Goal: Contribute content: Contribute content

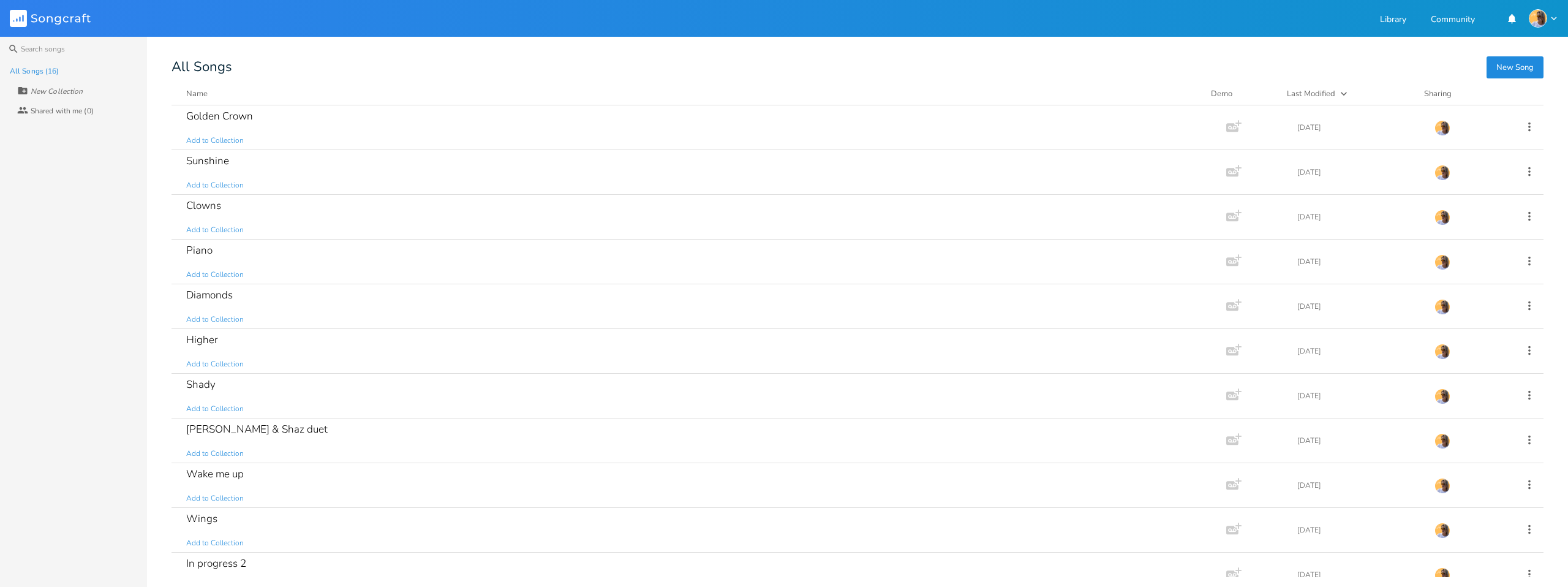
click at [1510, 63] on button "New Song" at bounding box center [1515, 68] width 57 height 22
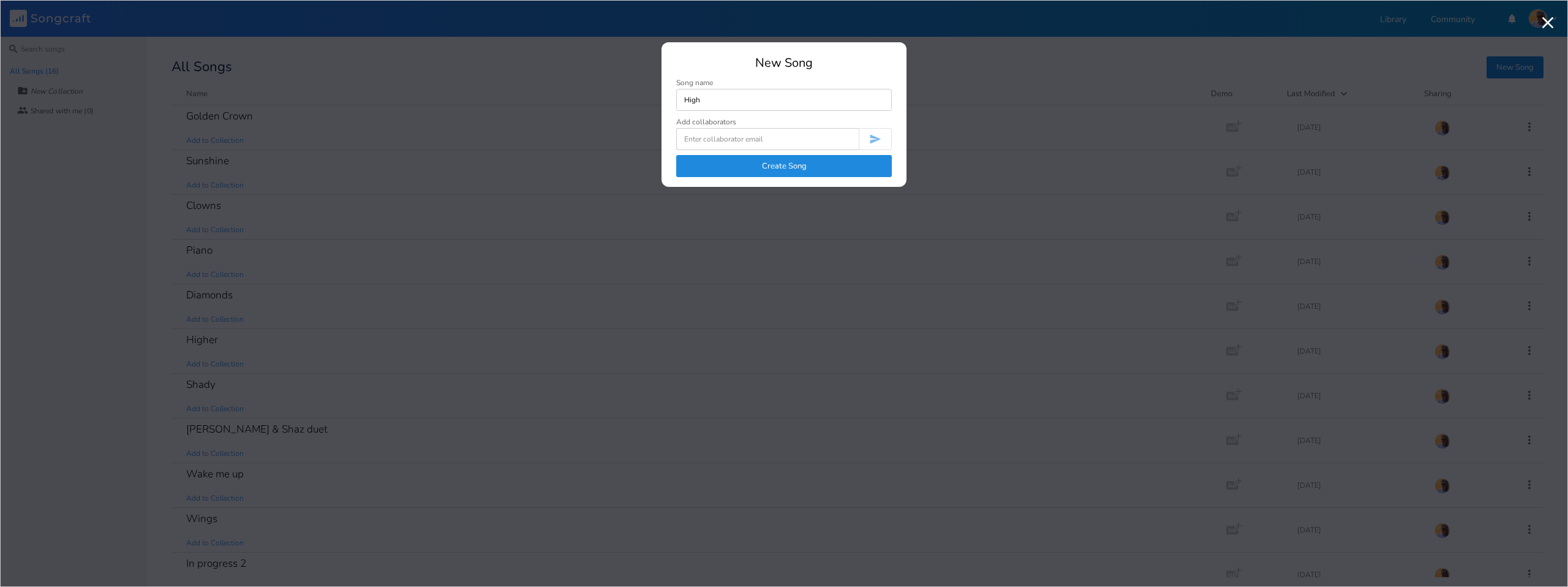
type input "High"
click at [768, 156] on button "Create Song" at bounding box center [784, 166] width 215 height 22
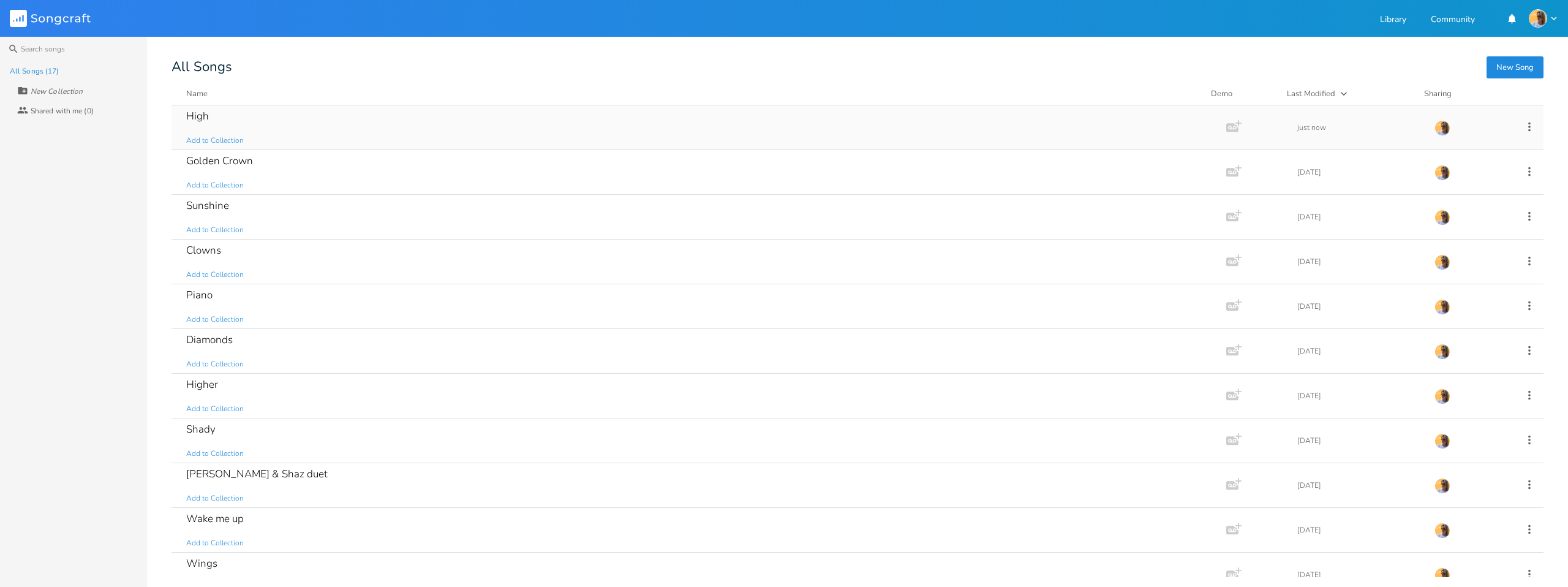
click at [184, 143] on div "High Add to Collection Add Demo just now" at bounding box center [858, 128] width 1372 height 45
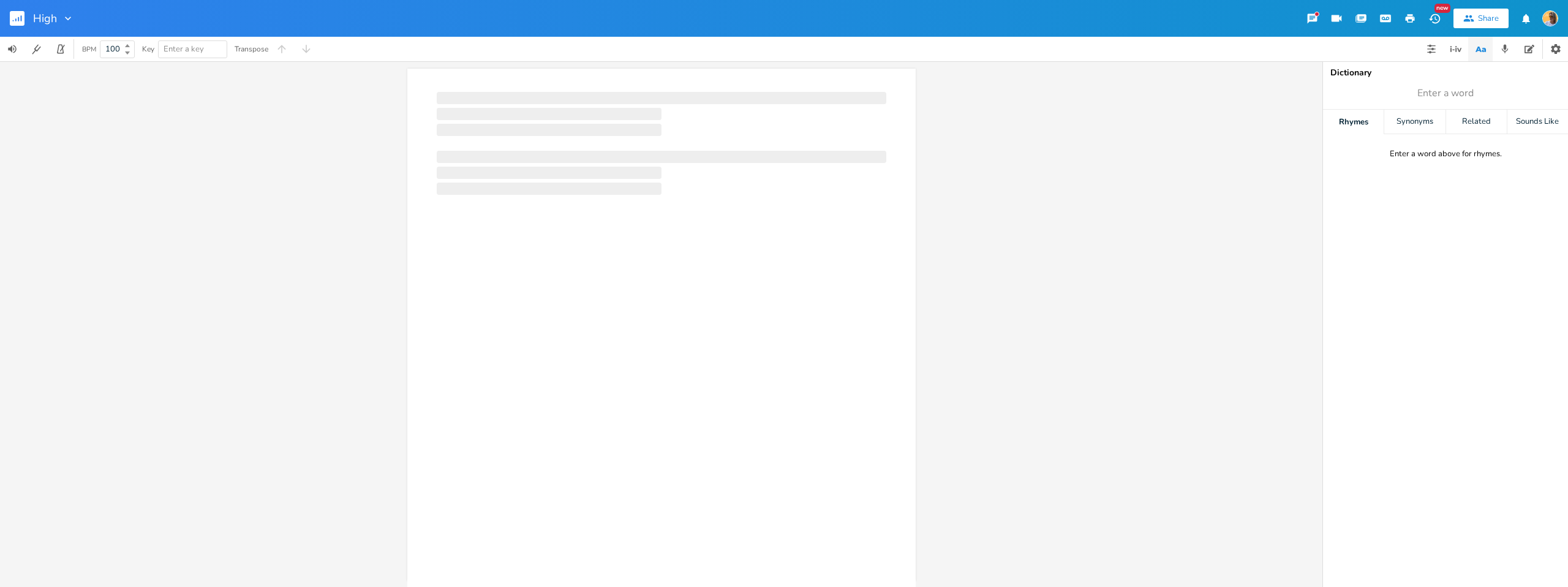
click at [190, 112] on div "xxxxxxxxxx ​ Autoscroll 3x" at bounding box center [661, 325] width 1322 height 526
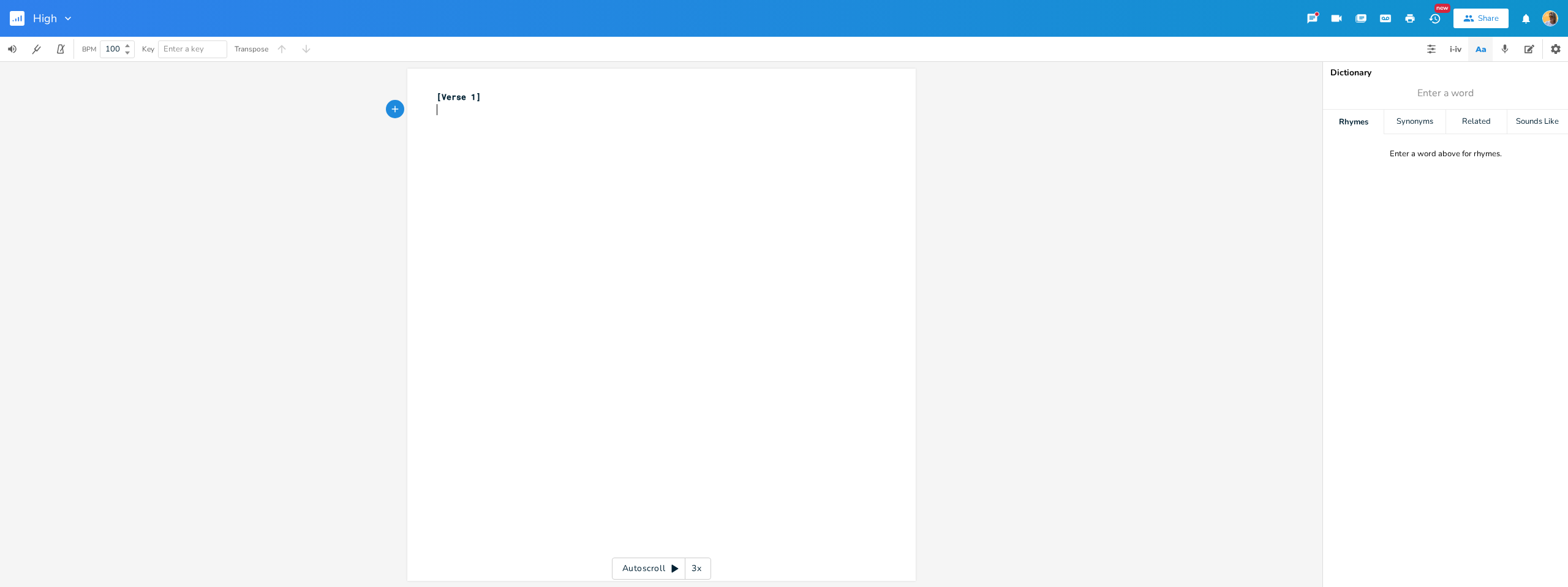
click at [490, 126] on div "xxxxxxxxxx [Verse 1] ​" at bounding box center [670, 337] width 473 height 496
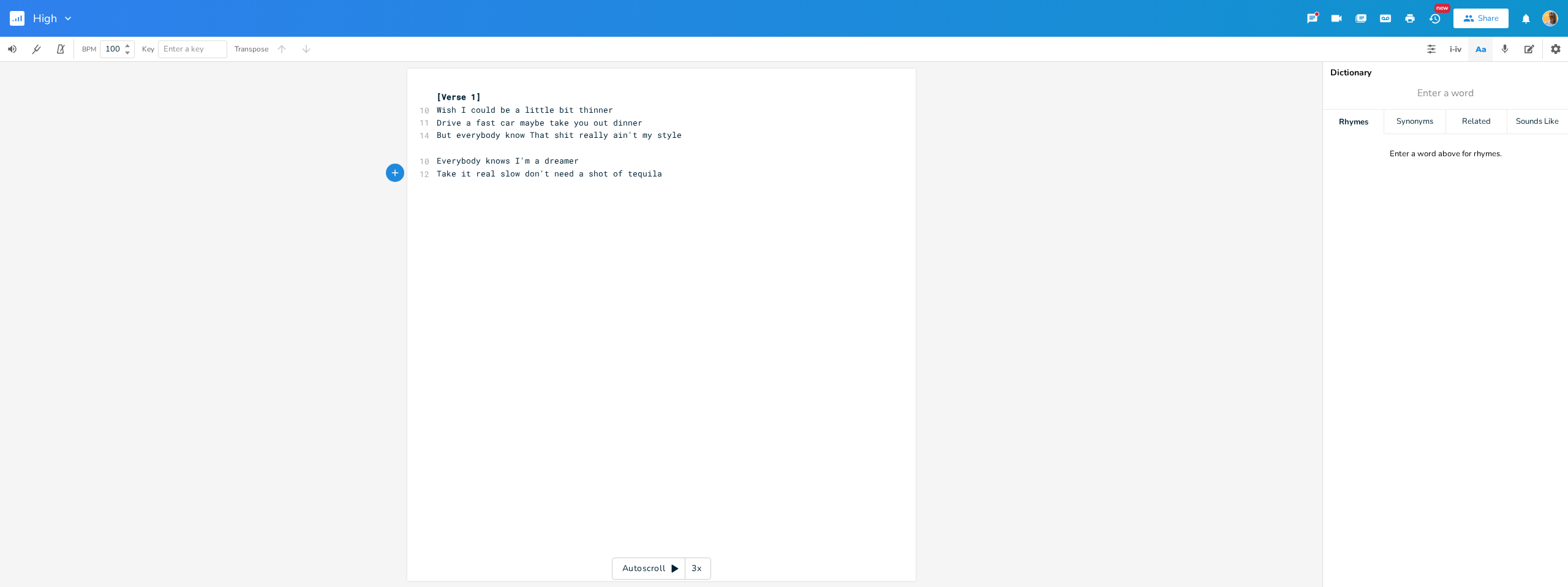
click at [569, 134] on span "But everybody know That shit really ain't my style" at bounding box center [559, 134] width 245 height 11
type textarea "THAT"
type textarea "that k"
type textarea "just"
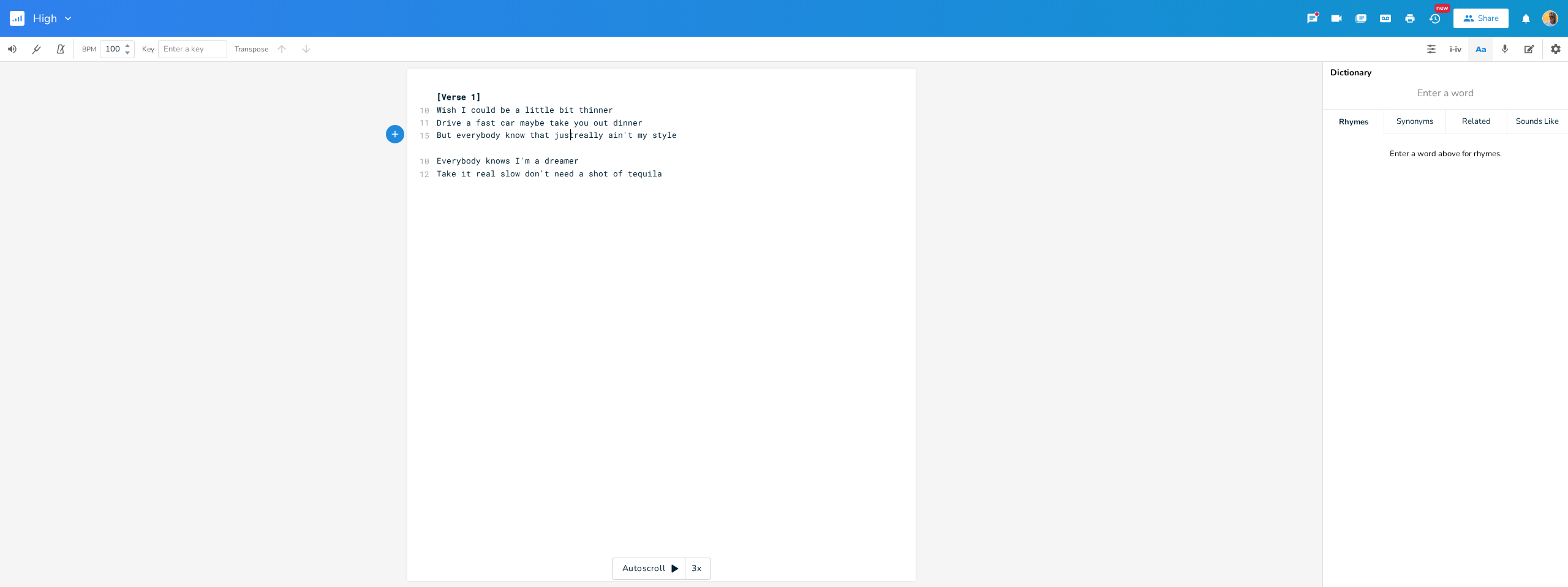
scroll to position [0, 15]
type textarea "s"
type textarea "t stuff"
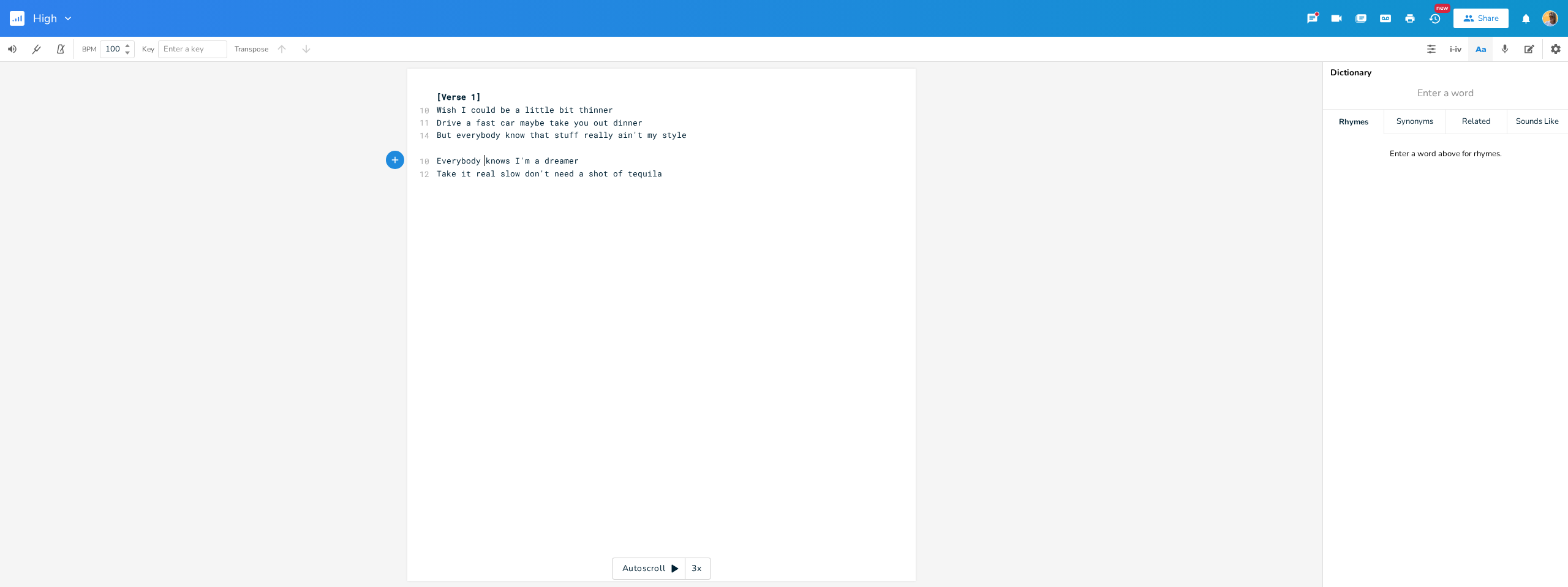
click at [480, 161] on span "Everybody knows I'm a dreamer" at bounding box center [507, 160] width 142 height 11
click at [682, 178] on pre "Take it real slow don't need a shot of tequila" at bounding box center [656, 173] width 442 height 13
type textarea "I"
type textarea "'m just out here tryna shine thid l"
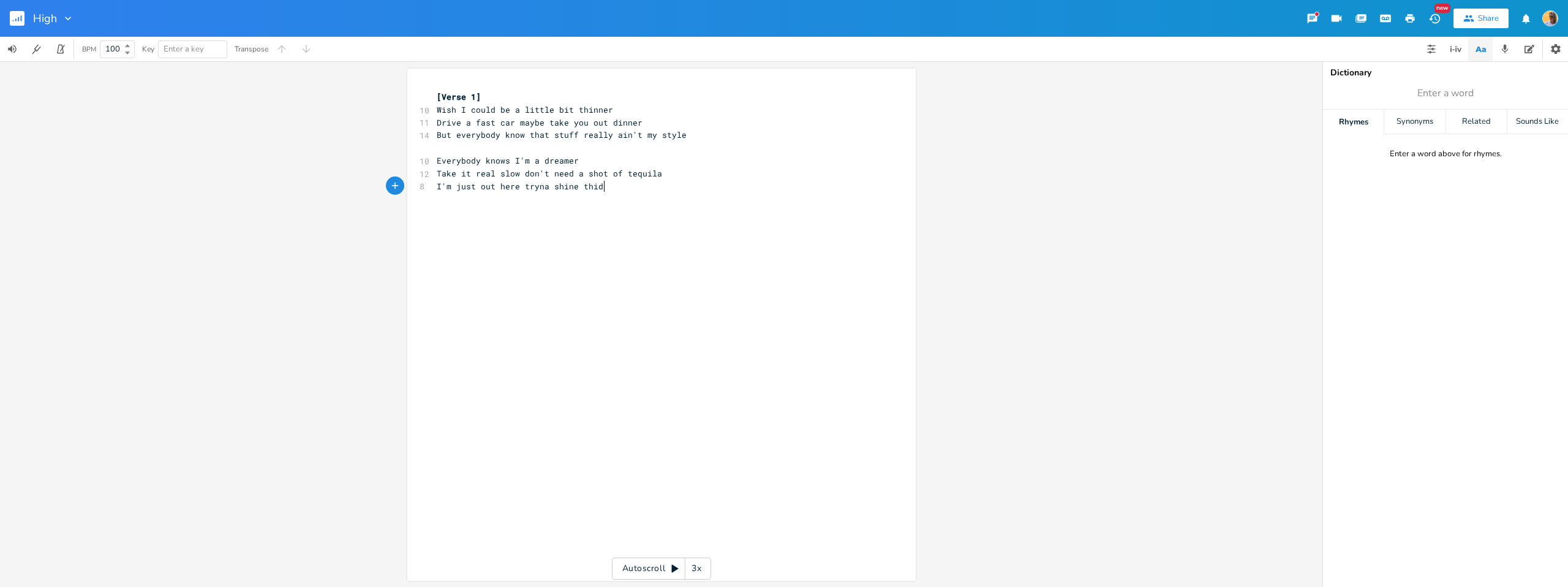
scroll to position [0, 120]
type textarea "s light of mine"
type textarea "The Mz"
type textarea "[PERSON_NAME] of the universe sd"
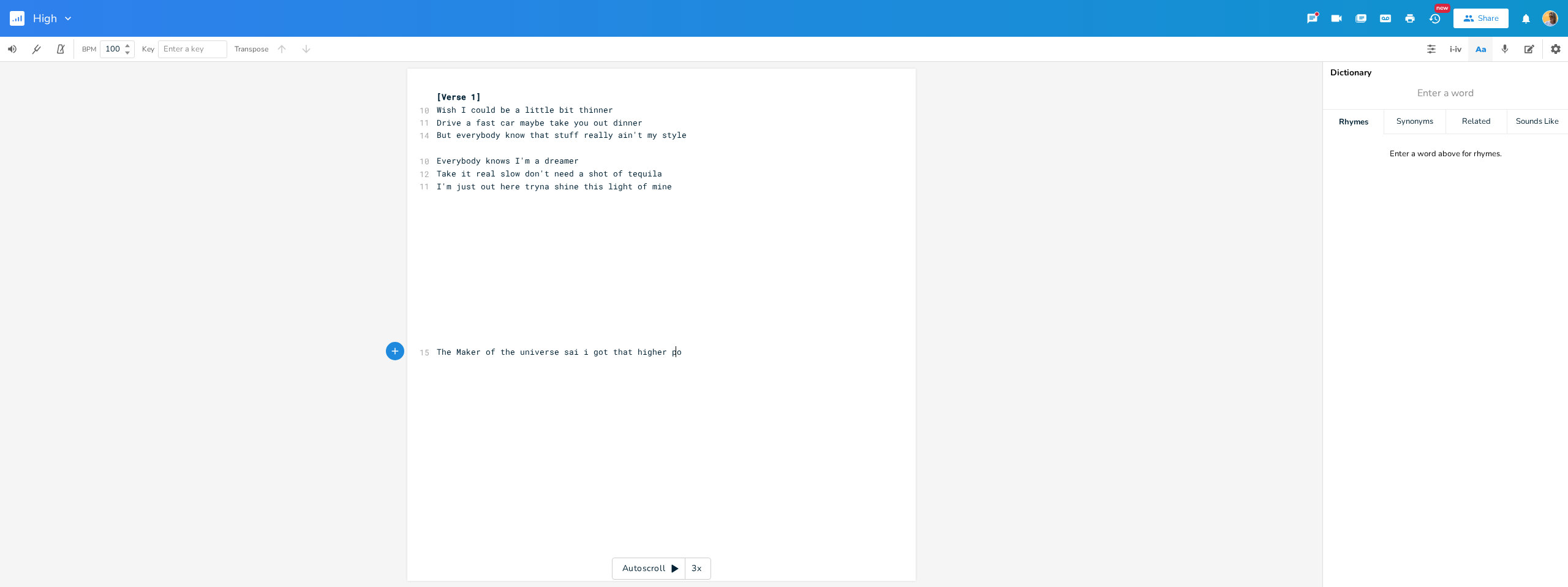
scroll to position [0, 93]
type textarea "sai i got that higher power"
type textarea "got this pit"
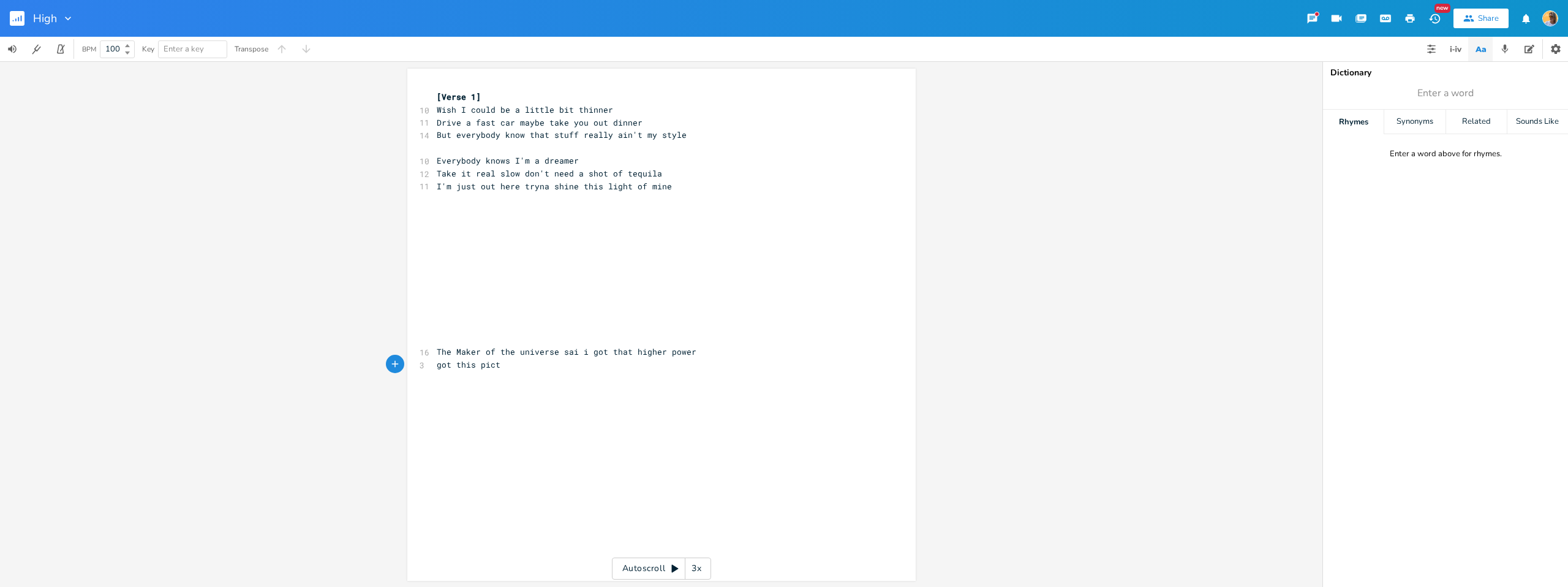
type textarea "cture"
type textarea "standing ontop pof t"
type textarea "fo"
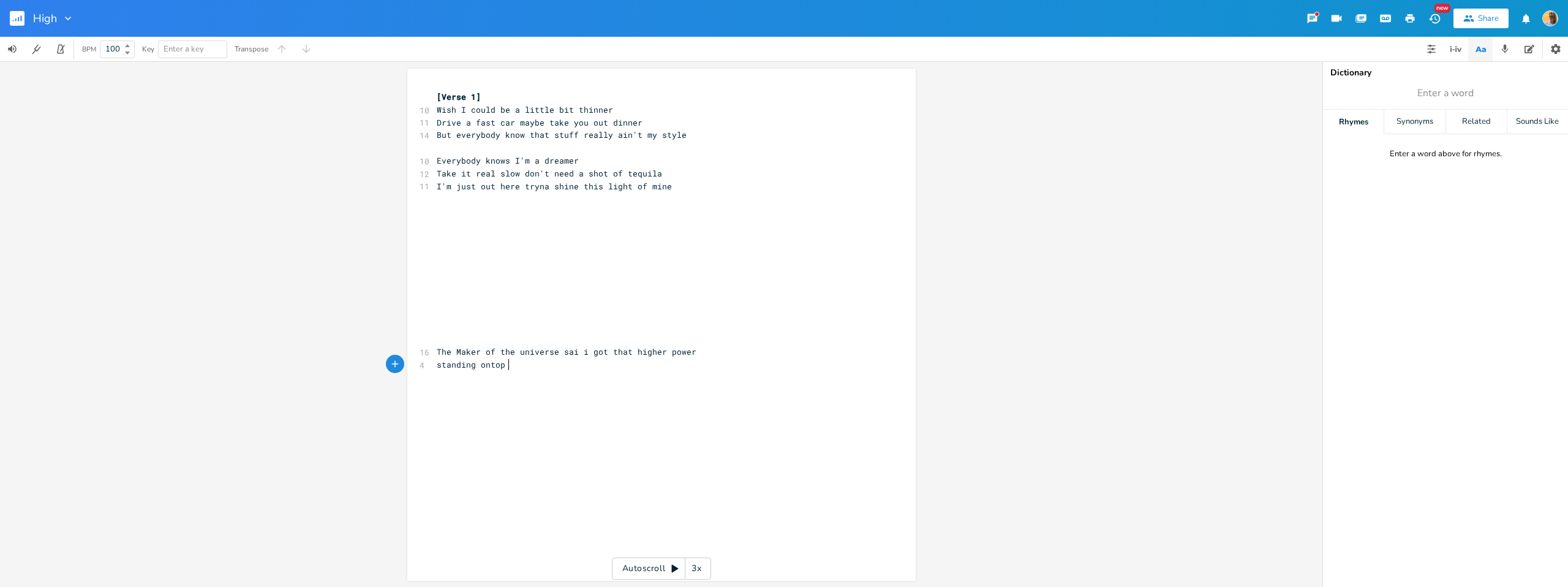
type textarea "of"
type textarea "got this"
type textarea "had this picture om"
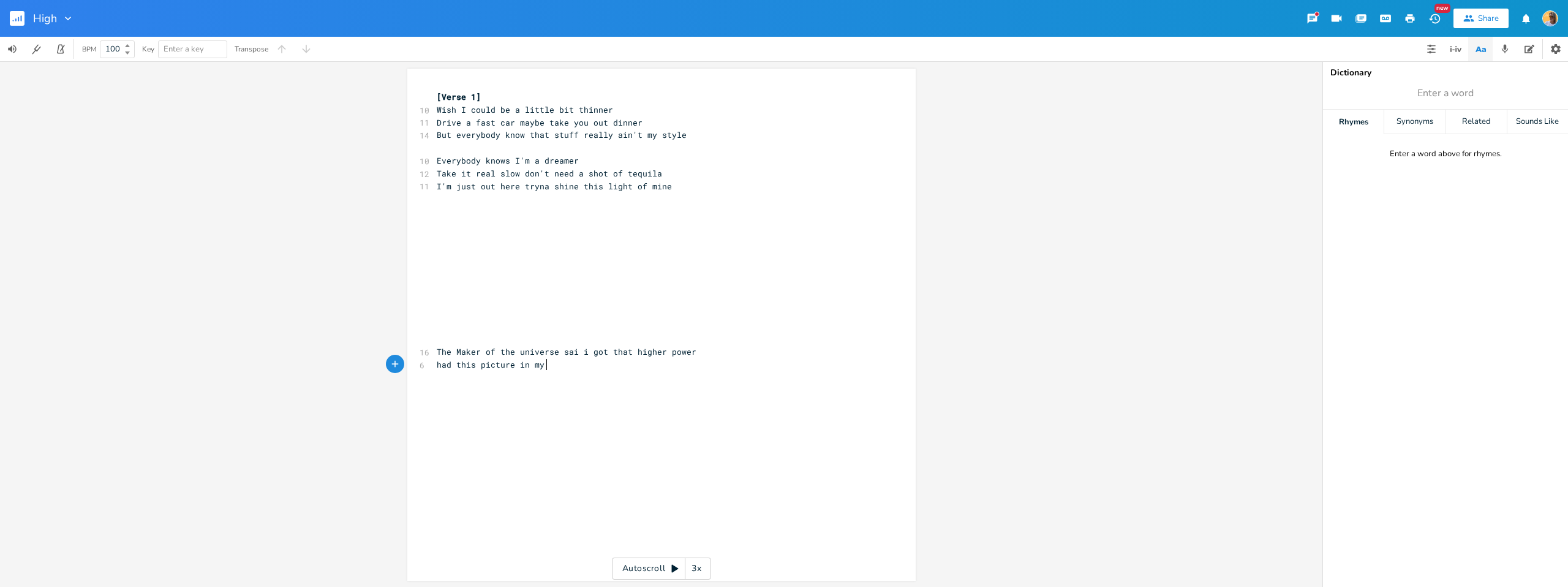
type textarea "in my e"
type textarea "head"
type textarea "depressei"
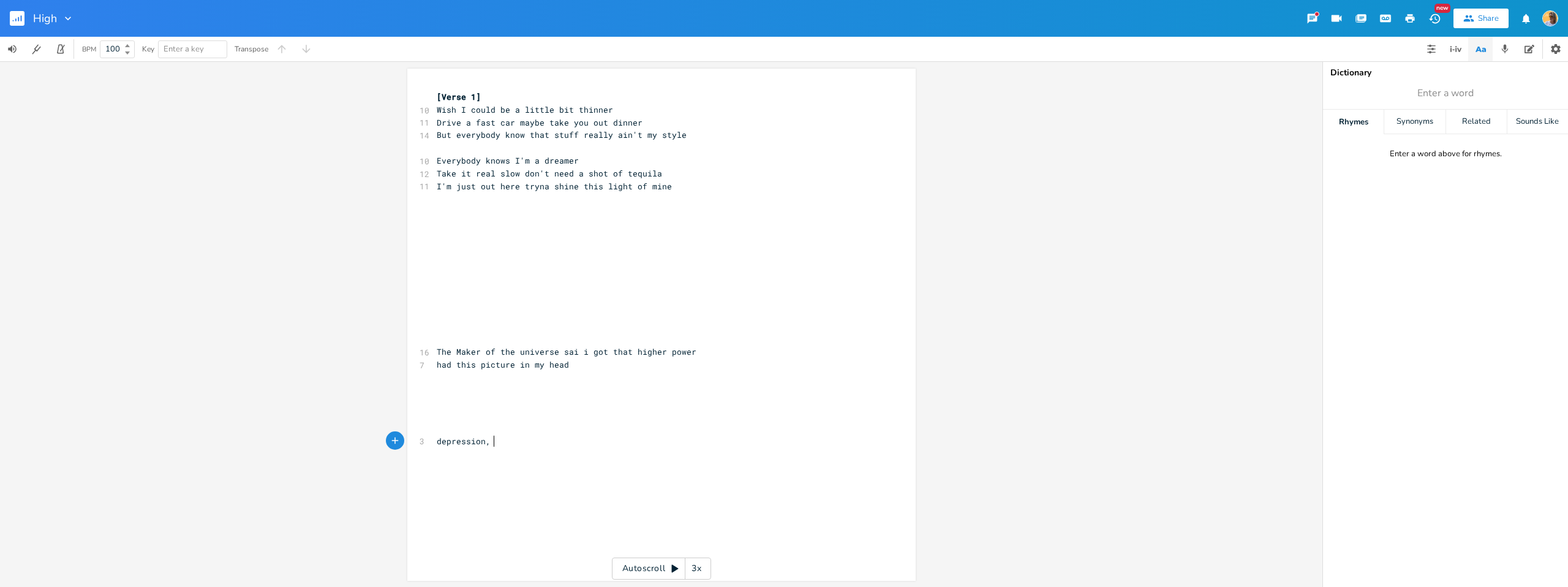
type textarea "ion, he"
type textarea "H"
type textarea "e said get uy"
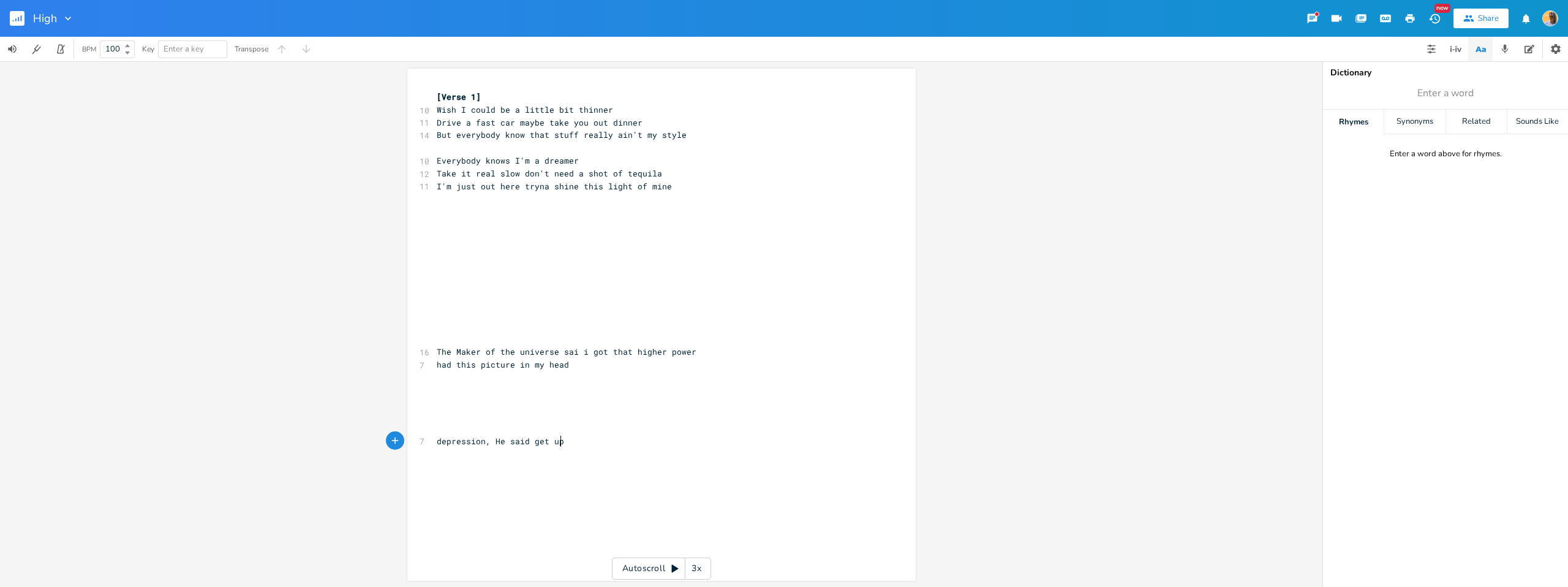
type textarea "up"
type textarea "shower"
type textarea "and take a sjpo"
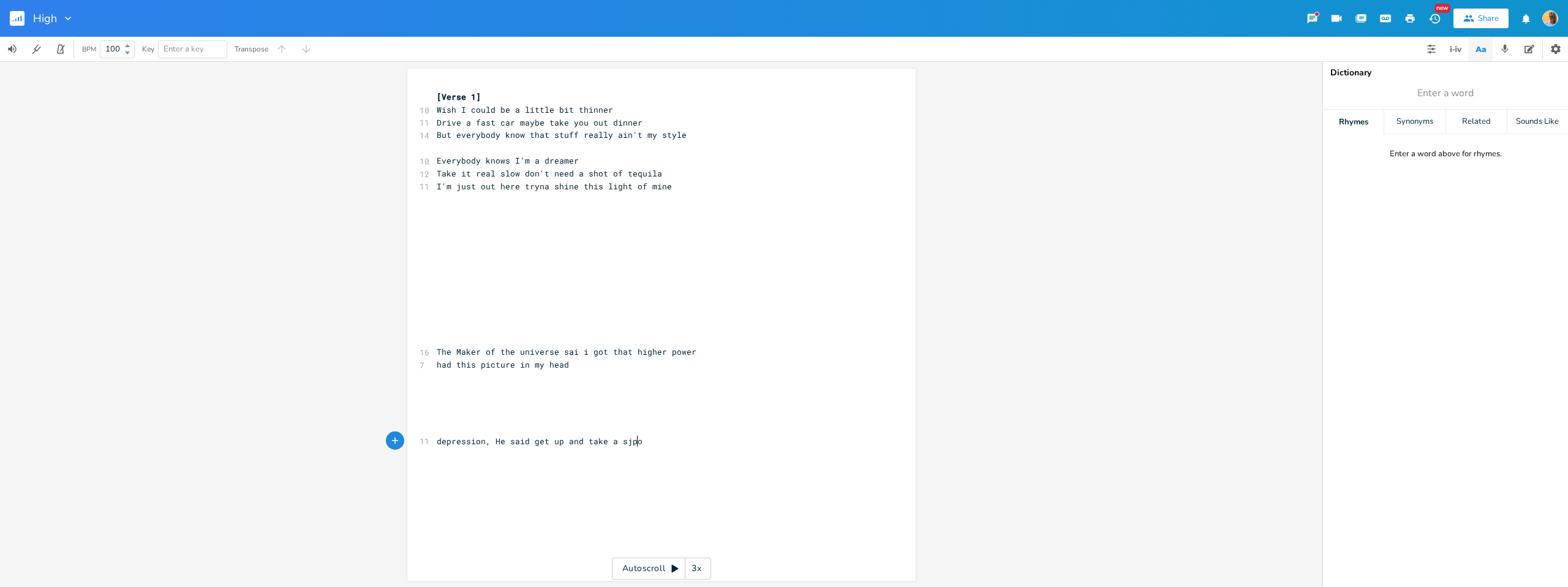
scroll to position [0, 54]
type textarea "hiower"
type textarea "ower"
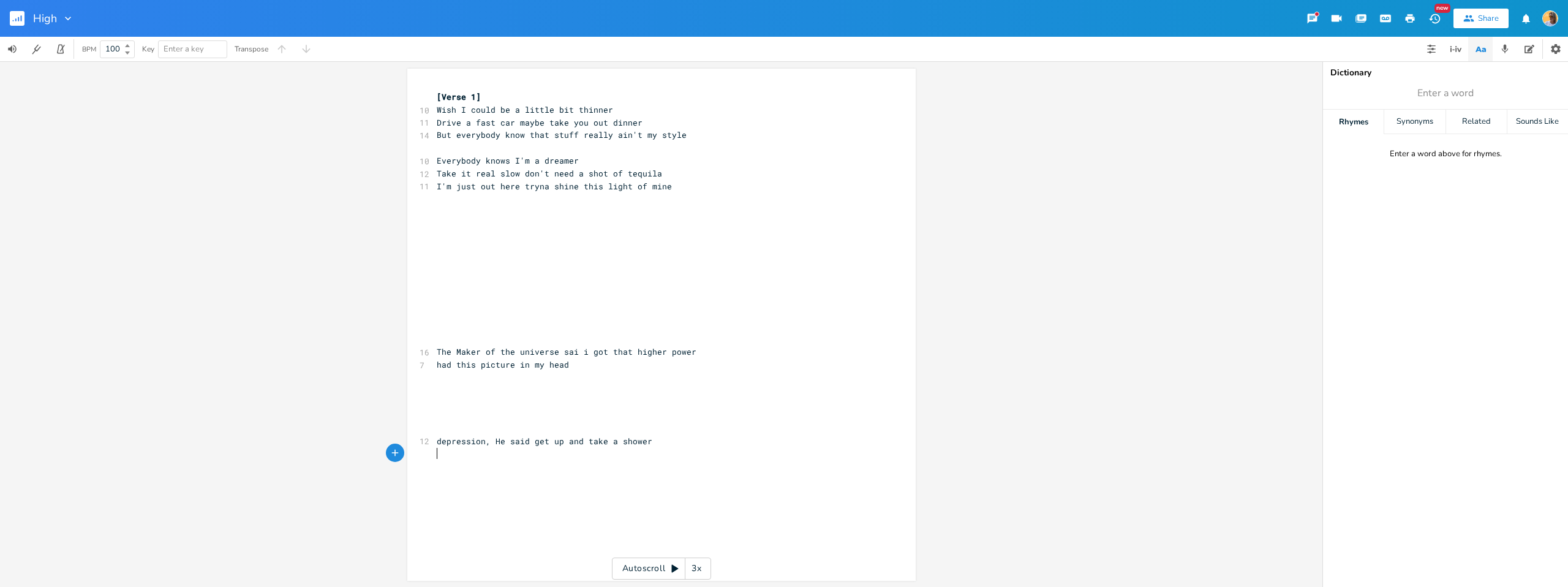
click at [585, 431] on pre "​" at bounding box center [656, 429] width 442 height 13
click at [490, 443] on span "depression, He said get up and take a shower" at bounding box center [544, 441] width 215 height 11
click at [559, 441] on span "depression, He said get up and take a shower" at bounding box center [544, 441] width 215 height 11
type textarea ", maybe you kis"
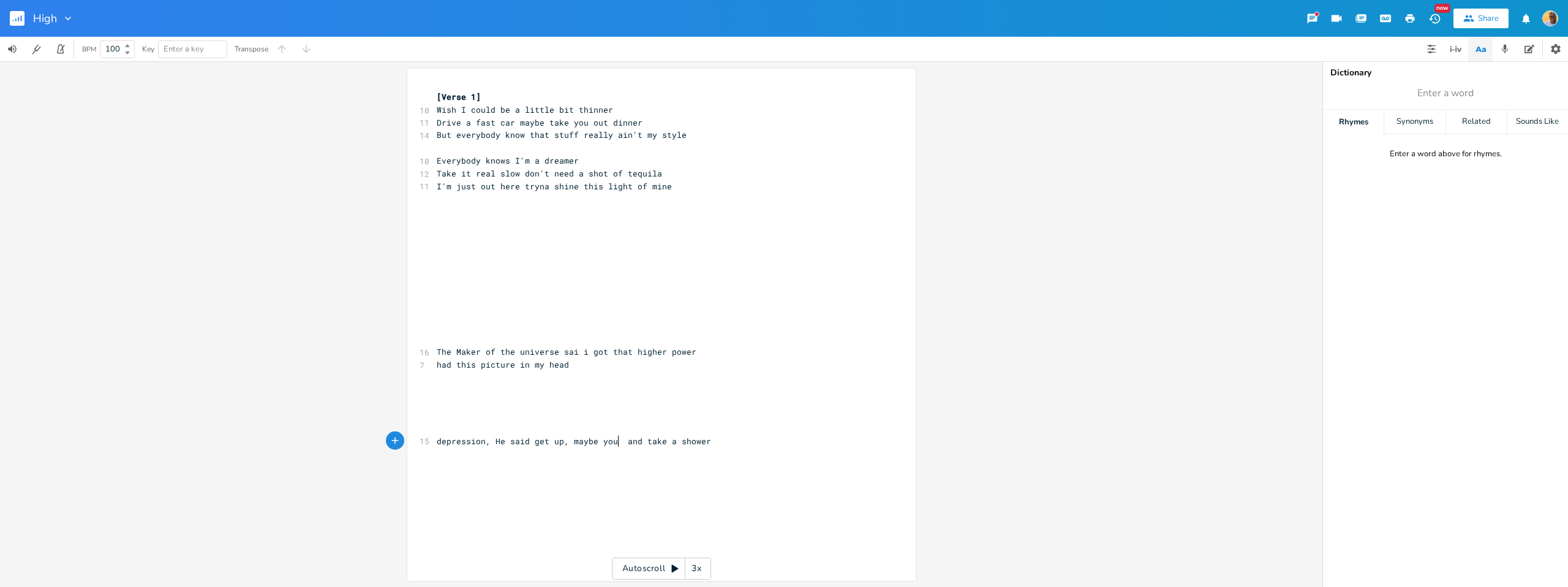
type textarea "k"
type textarea "ui"
type textarea "just need"
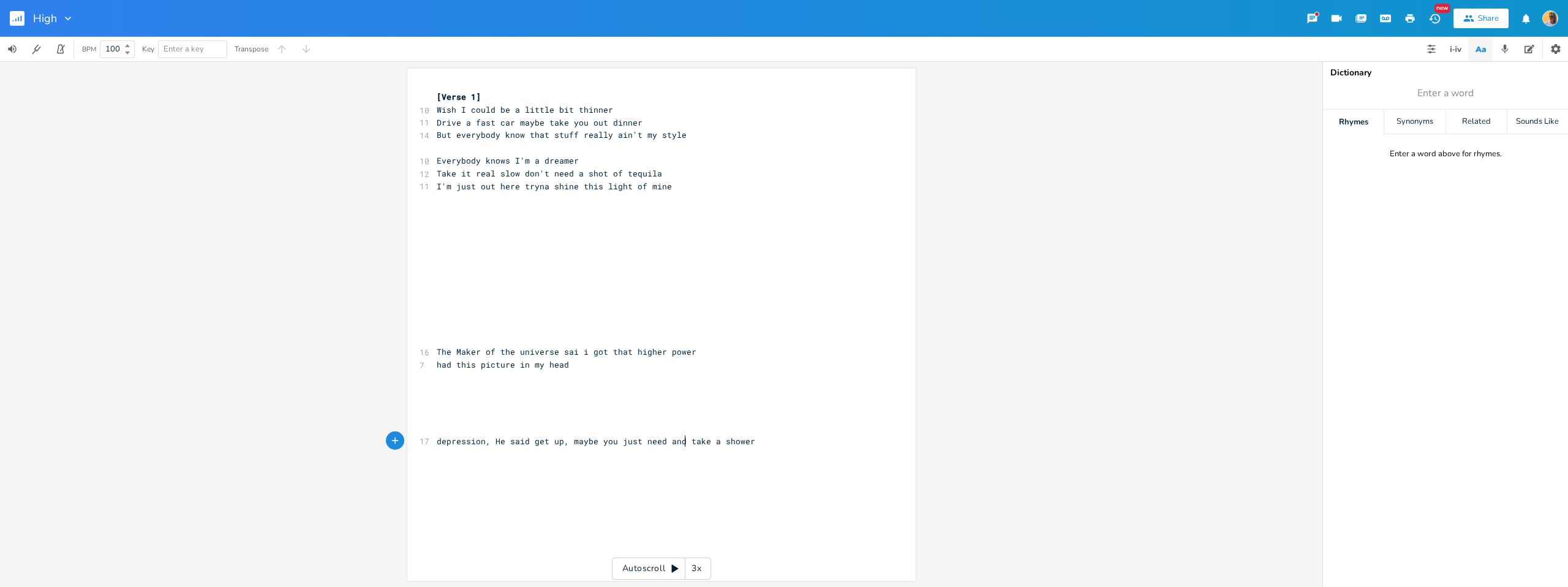
drag, startPoint x: 679, startPoint y: 441, endPoint x: 796, endPoint y: 436, distance: 117.1
click at [680, 441] on span "depression, He said get up, maybe you just need and take a shower" at bounding box center [595, 441] width 318 height 11
type textarea "to"
click at [501, 376] on pre "​" at bounding box center [656, 377] width 442 height 13
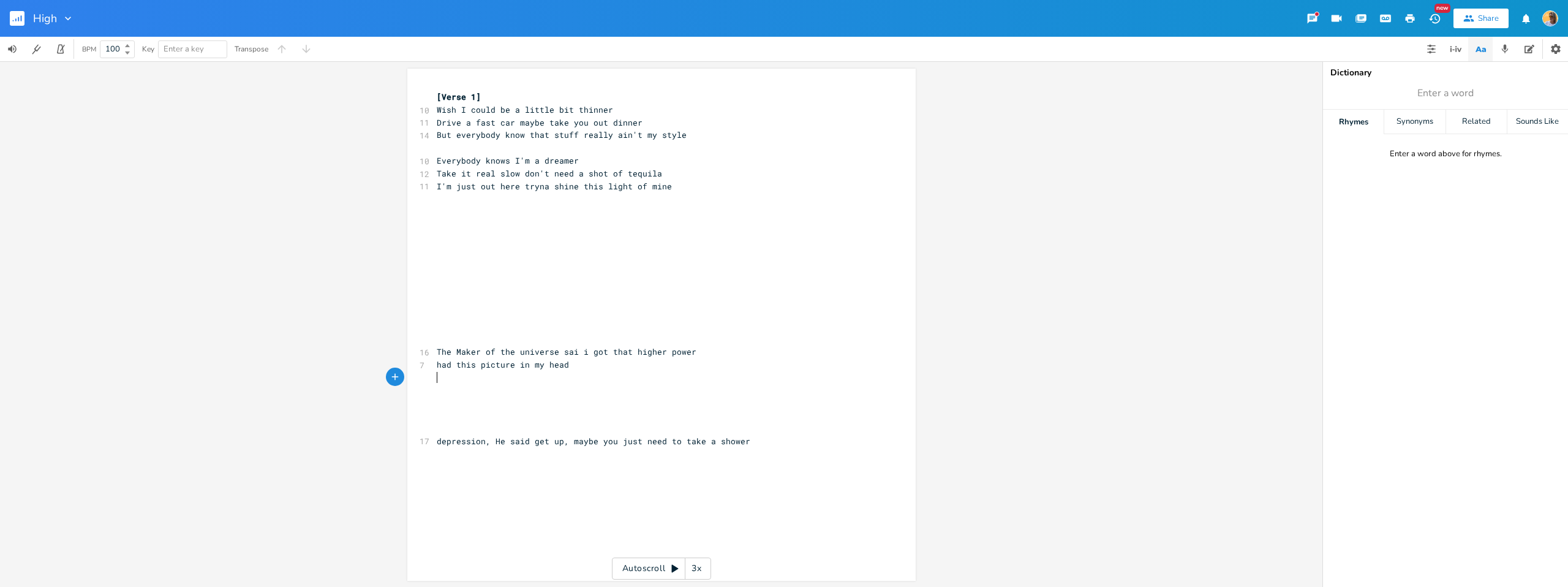
click at [597, 361] on pre "had this picture in my head" at bounding box center [656, 365] width 442 height 13
click at [569, 354] on span "The Maker of the universe sai i got that higher power" at bounding box center [566, 351] width 260 height 11
type textarea "d"
type textarea "id"
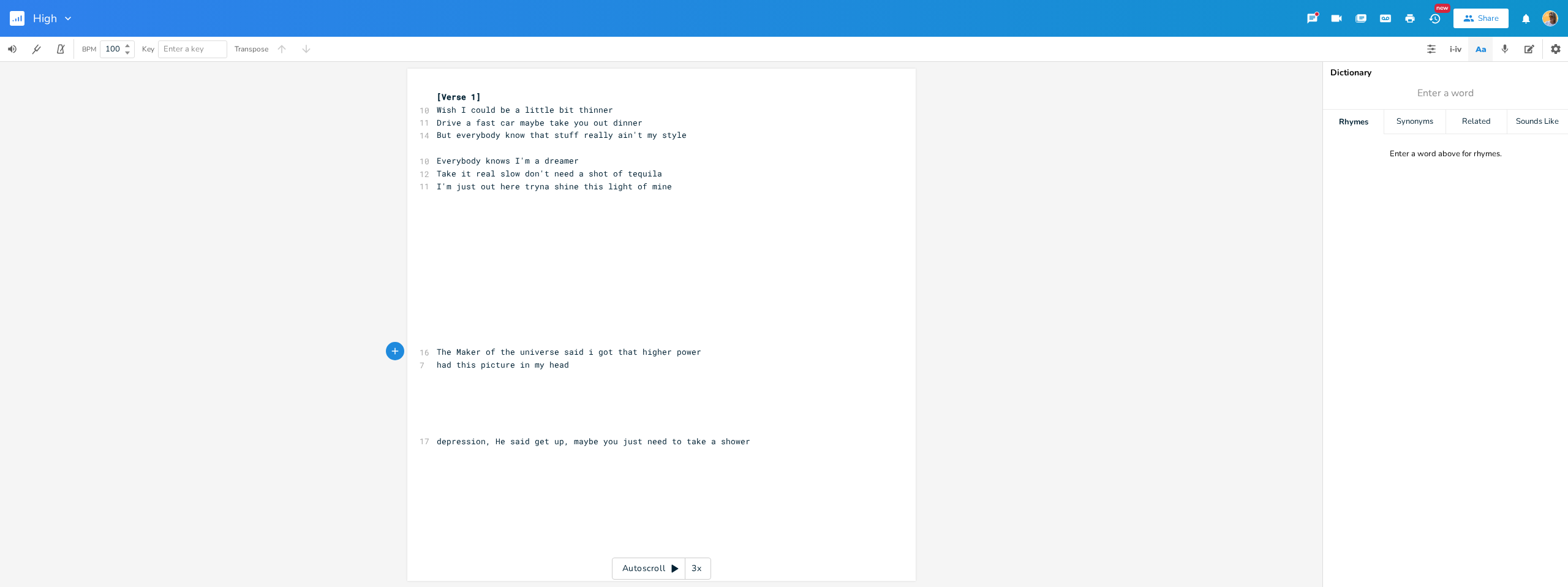
drag, startPoint x: 629, startPoint y: 380, endPoint x: 444, endPoint y: 348, distance: 187.7
click at [629, 380] on pre "​" at bounding box center [656, 377] width 442 height 13
click at [705, 357] on pre "The Maker of the universe said i got that higher power" at bounding box center [656, 351] width 442 height 13
type textarea "deo"
type textarea "pressii"
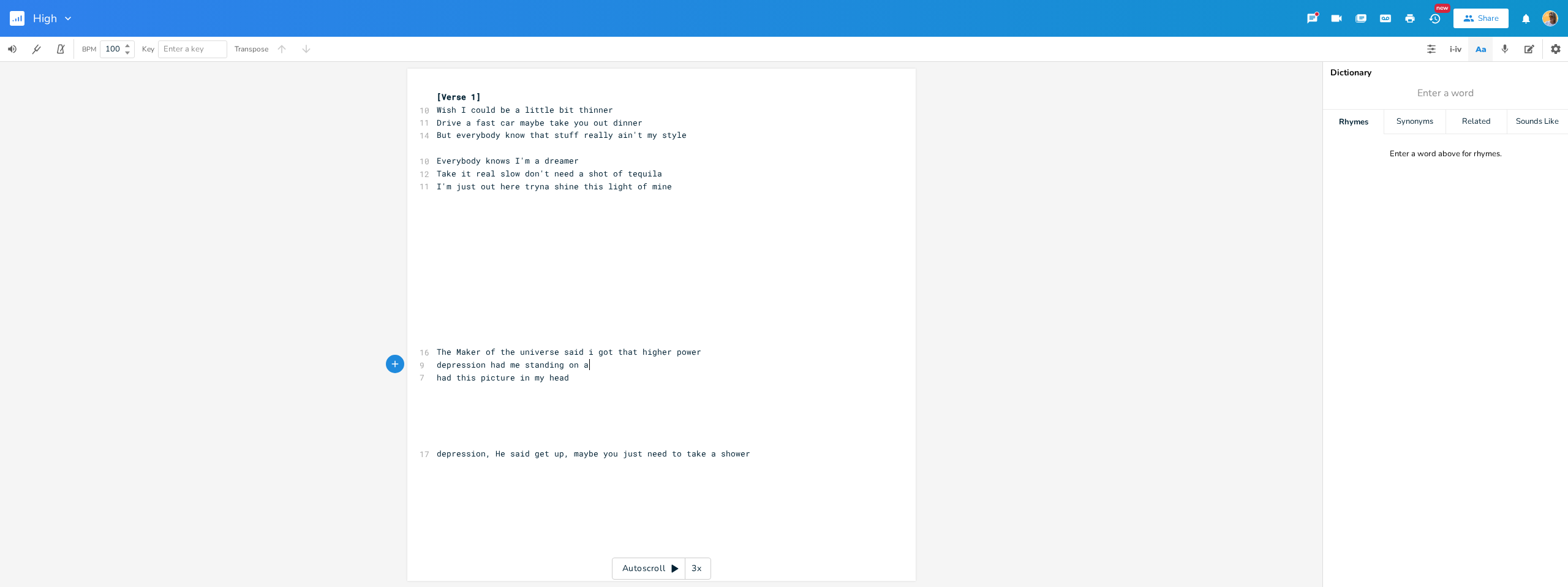
scroll to position [0, 97]
type textarea "on had me standing on a bridge"
type textarea ", i saw a flower"
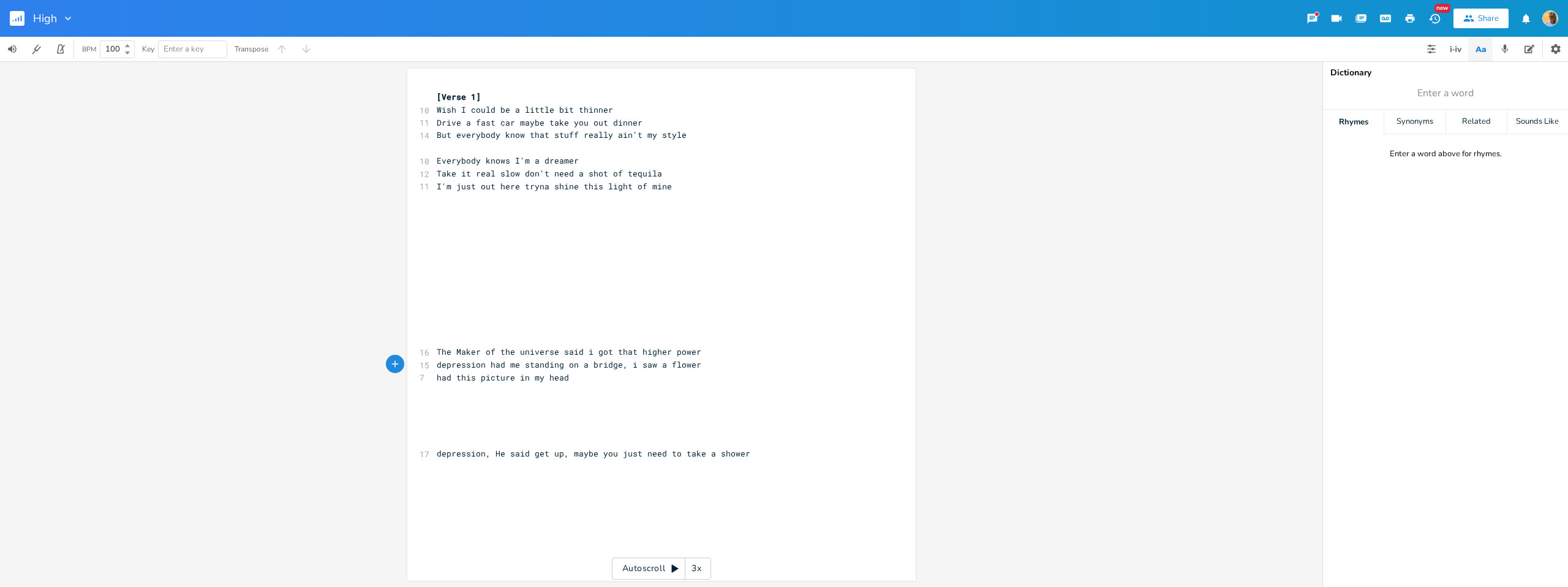
click at [580, 379] on pre "had this picture in my head" at bounding box center [656, 377] width 442 height 13
type textarea "ad"
type textarea "depression,"
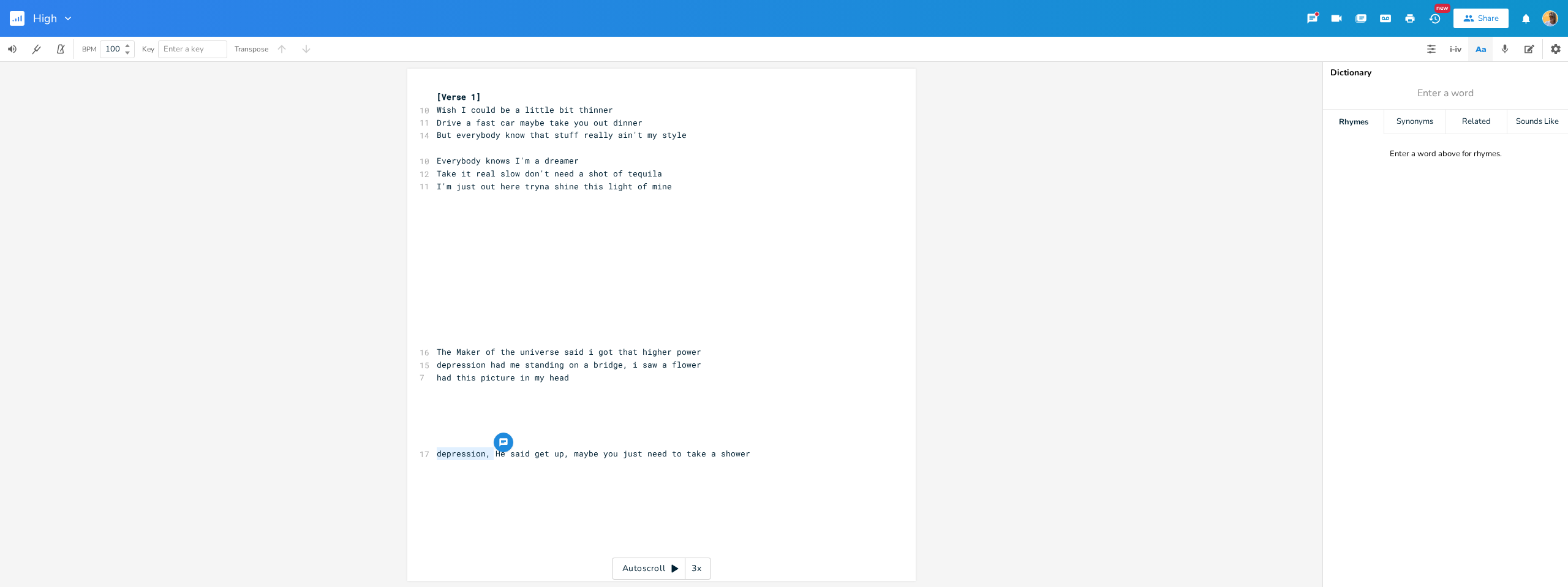
drag, startPoint x: 491, startPoint y: 454, endPoint x: 428, endPoint y: 453, distance: 63.0
click at [428, 453] on div "depression, x [Verse 1] 10 Wish I could be a little bit thinner 11 Drive a fast…" at bounding box center [662, 325] width 509 height 513
type textarea "had this picture in my head"
drag, startPoint x: 420, startPoint y: 378, endPoint x: 400, endPoint y: 377, distance: 20.0
click at [400, 377] on div "had this picture in my head x [Verse 1] 10 Wish I could be a little bit thinner…" at bounding box center [661, 325] width 1322 height 526
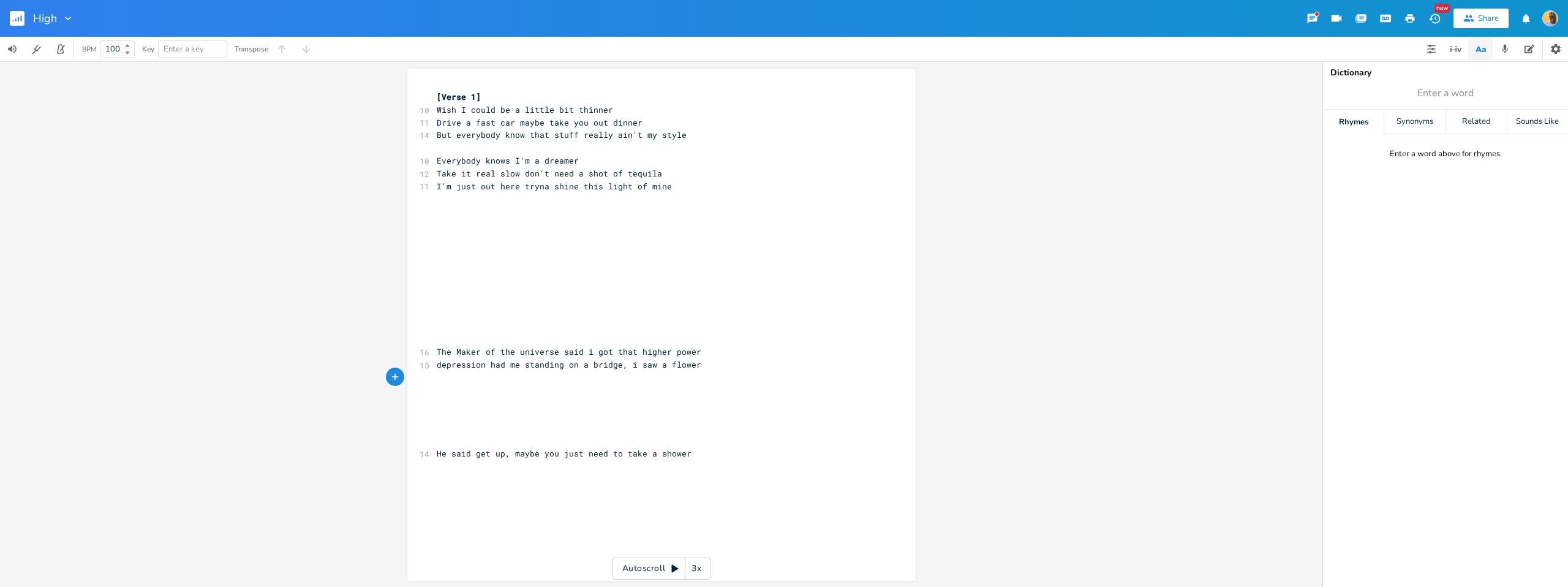
click at [713, 352] on pre "The Maker of the universe said i got that higher power" at bounding box center [656, 351] width 442 height 13
click at [571, 375] on pre "​" at bounding box center [656, 377] width 442 height 13
click at [689, 363] on span "depression had me standing on a bridge, i saw a flower" at bounding box center [569, 365] width 264 height 11
type textarea "I took a syte"
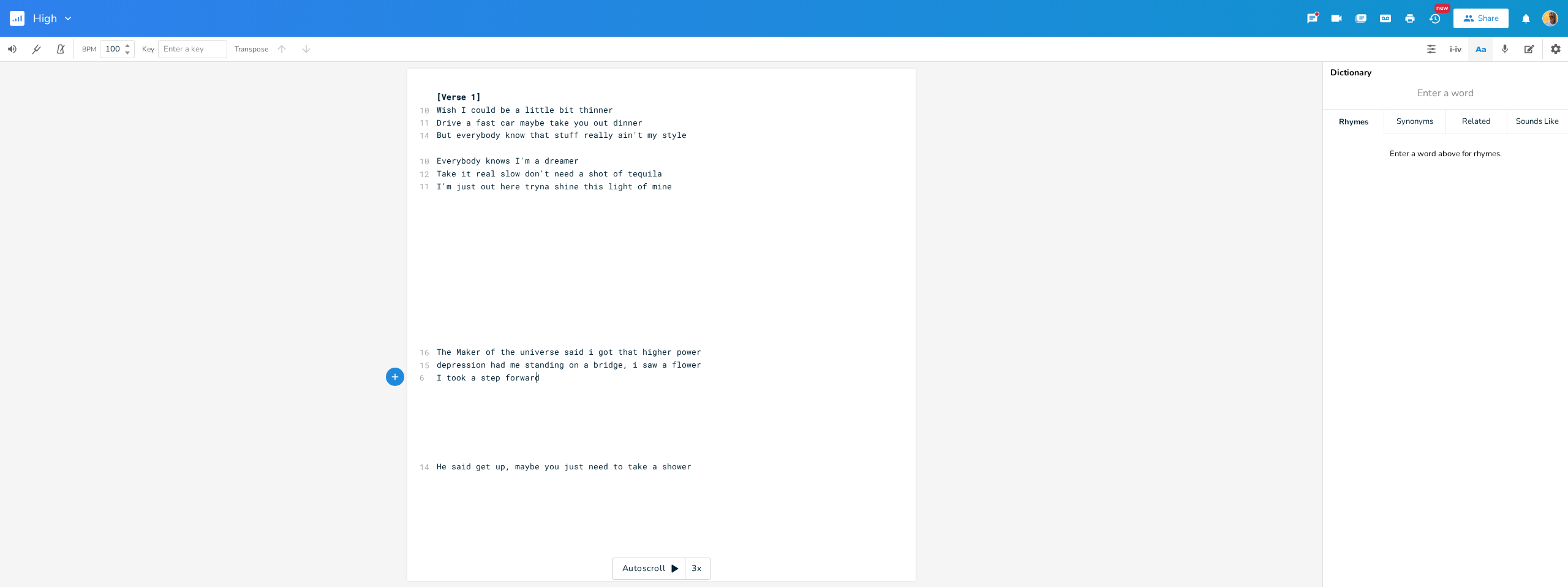
type textarea "tep forward"
type textarea "Mic"
type textarea "he said thes"
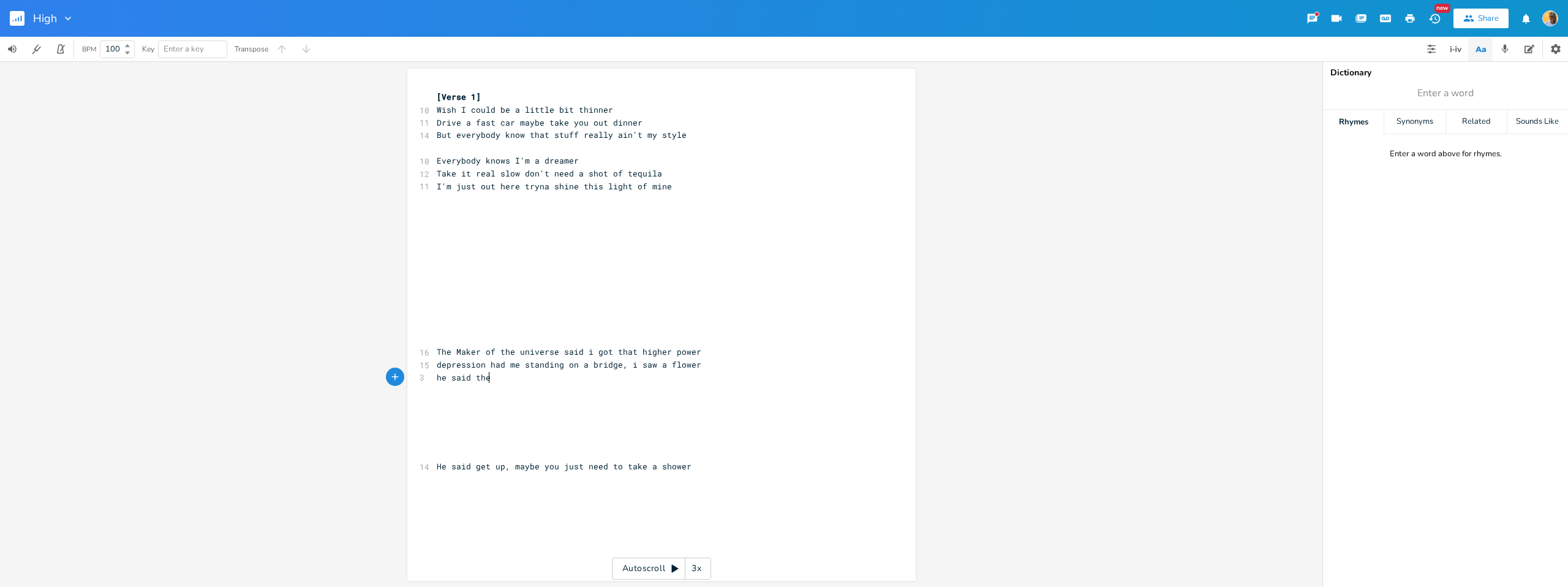
type textarea "re"
type textarea "[PERSON_NAME] said there's only one of you on this planet"
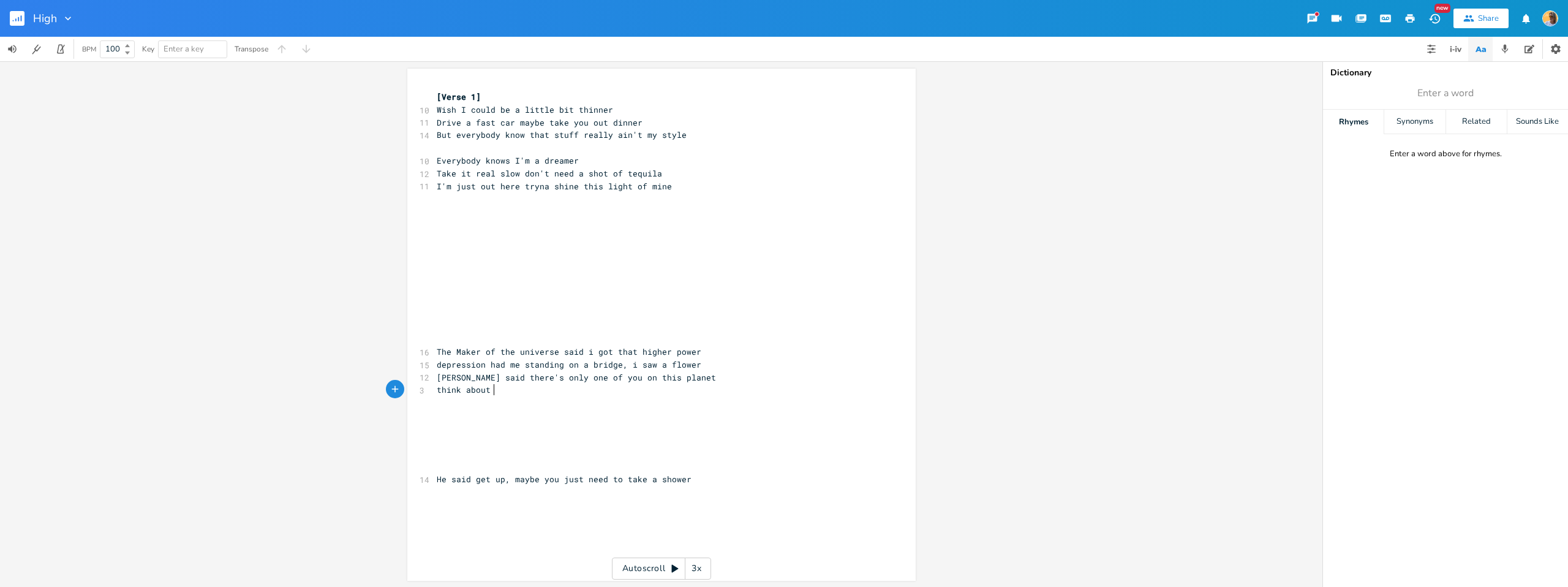
type textarea "think about m"
type textarea "Mia"
type textarea "c"
type textarea "[PERSON_NAME]"
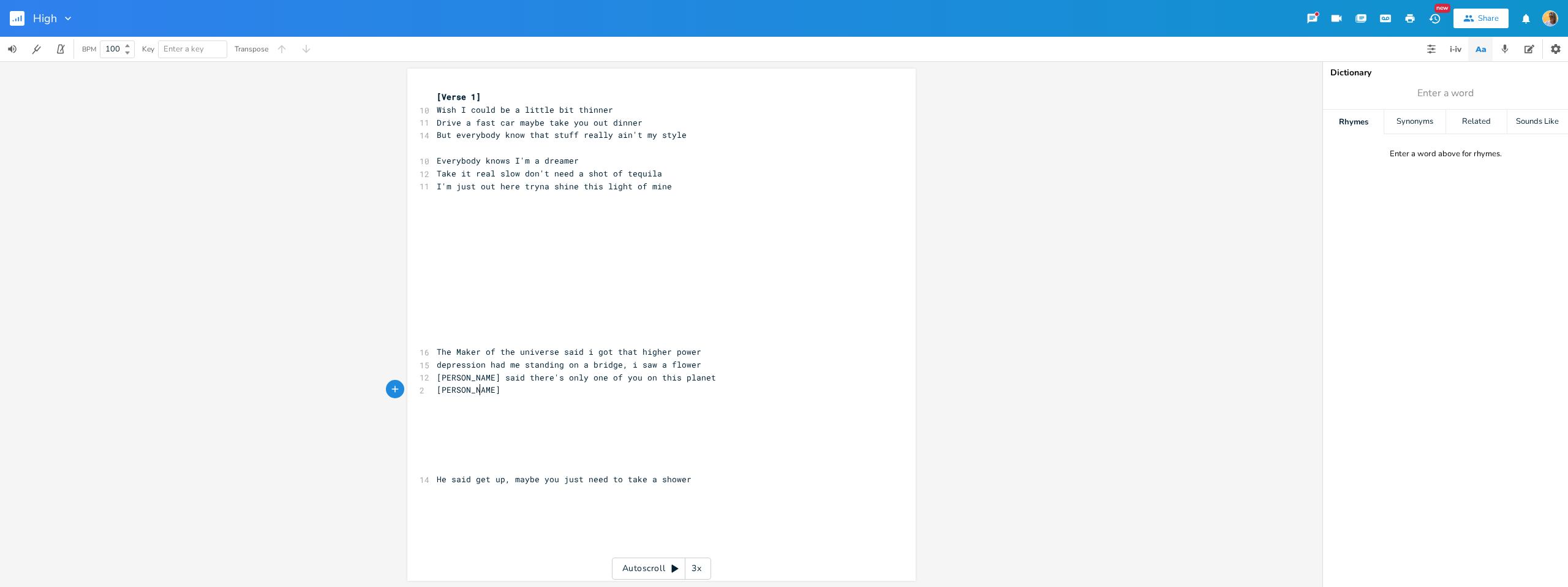
scroll to position [0, 35]
type textarea "[PERSON_NAME]"
type textarea "ksc"
type textarea "ckson"
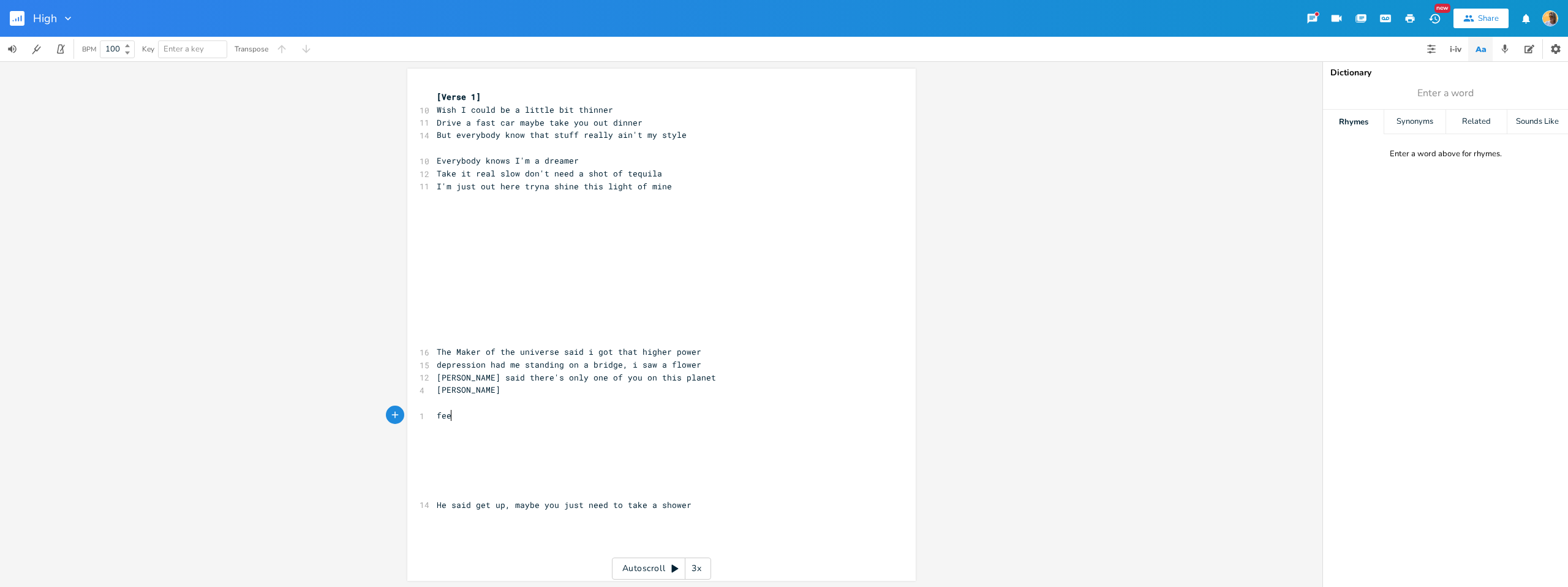
type textarea "feel"
type textarea "can you feel it?"
type textarea "going to churg"
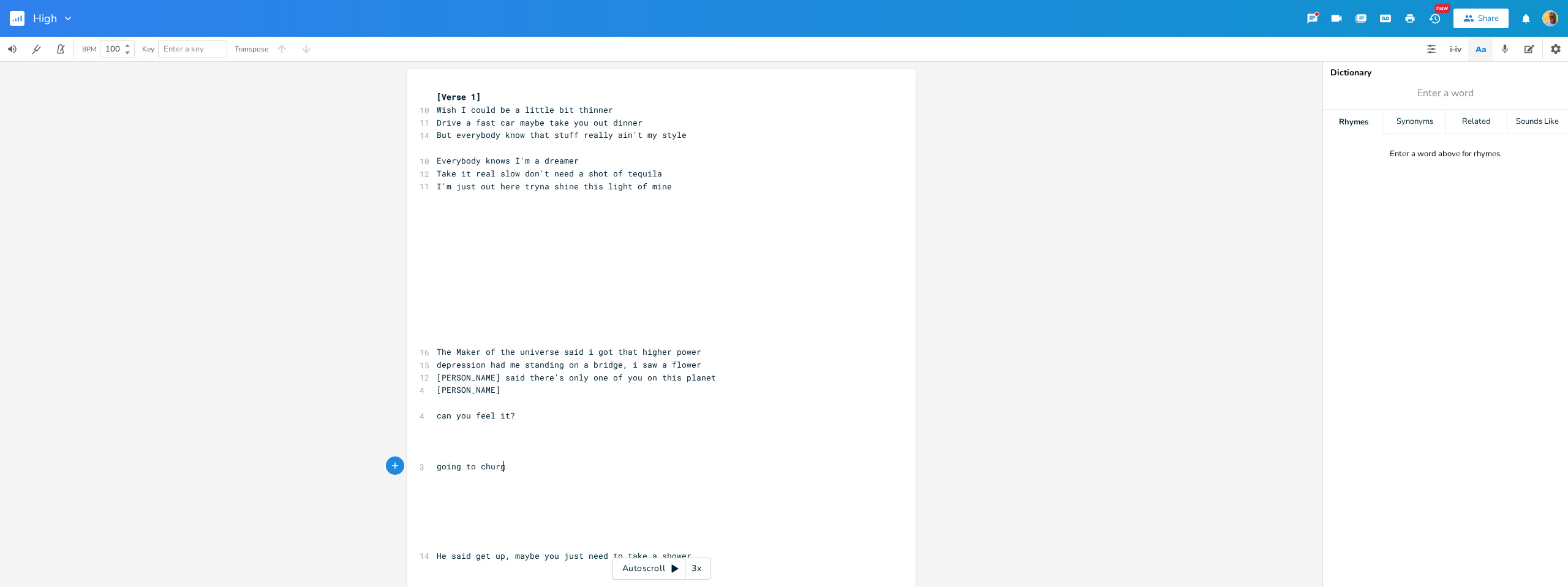
scroll to position [0, 52]
type textarea "h"
type textarea "ch every morning, stuck at hoime"
type textarea "me"
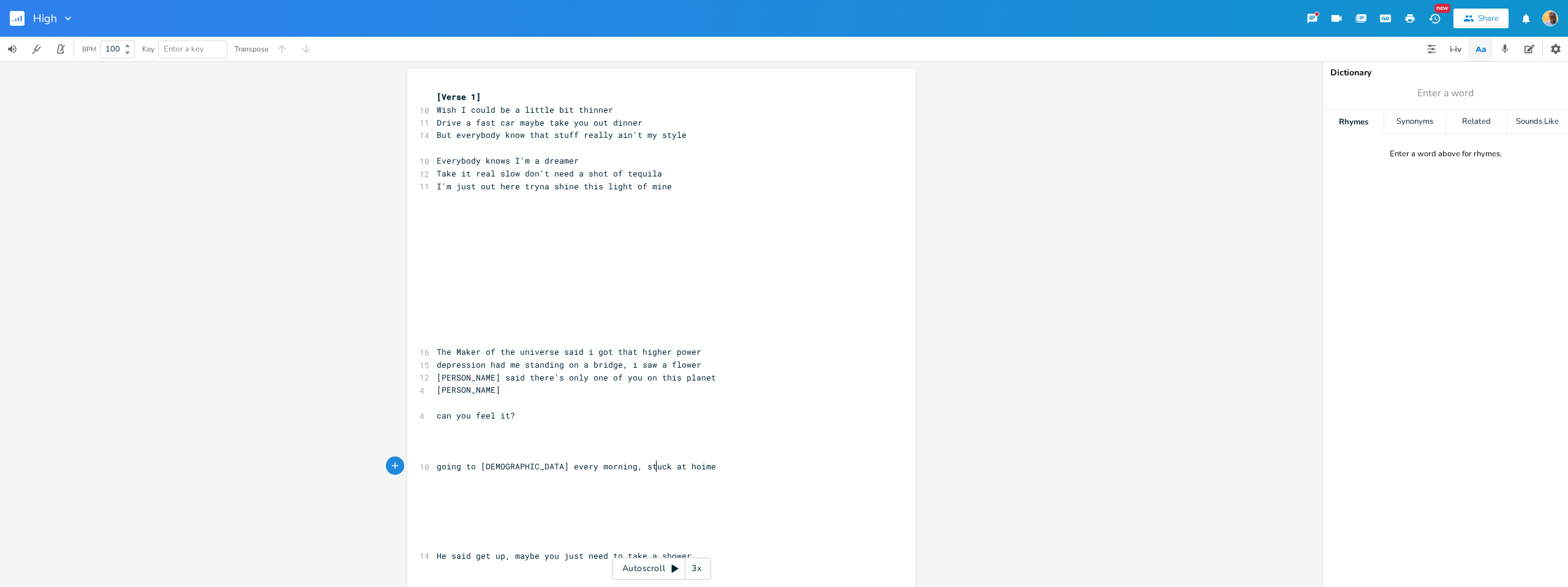
scroll to position [0, 13]
type textarea "me mournig"
type textarea "theuyll"
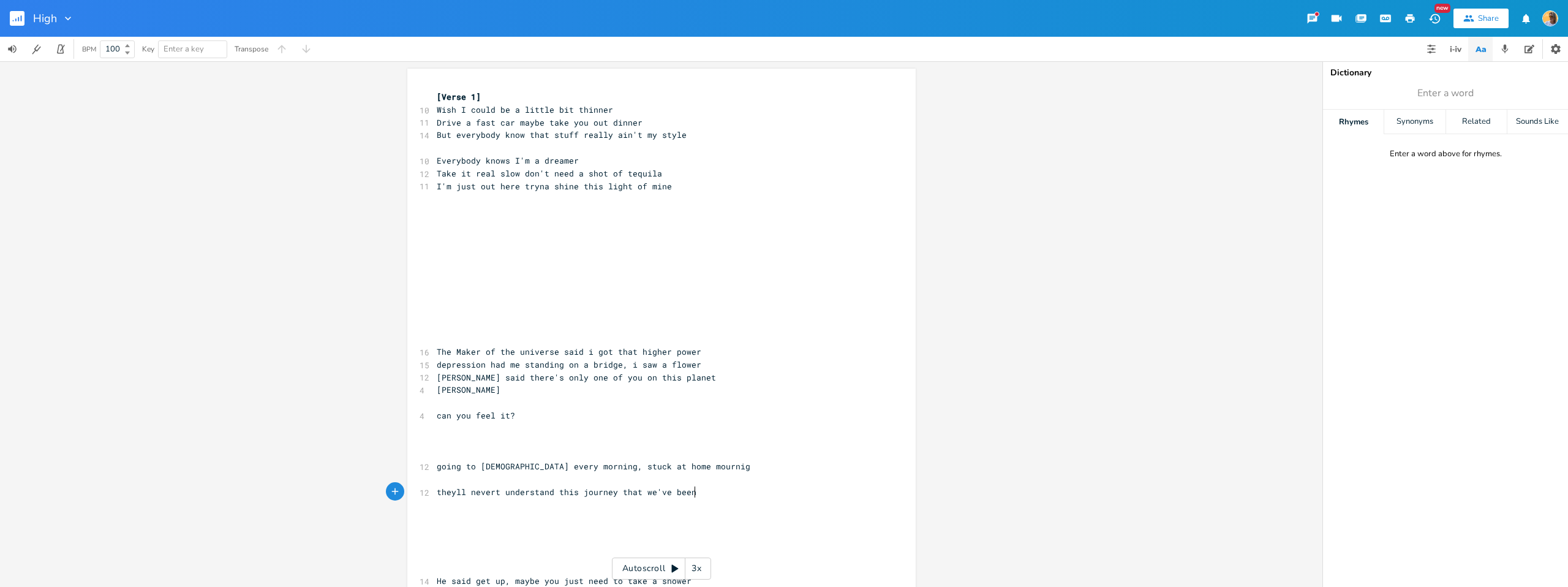
type textarea "theyll nevert understand this journey that we've been t"
type textarea "ive been throuhj"
type textarea "gh"
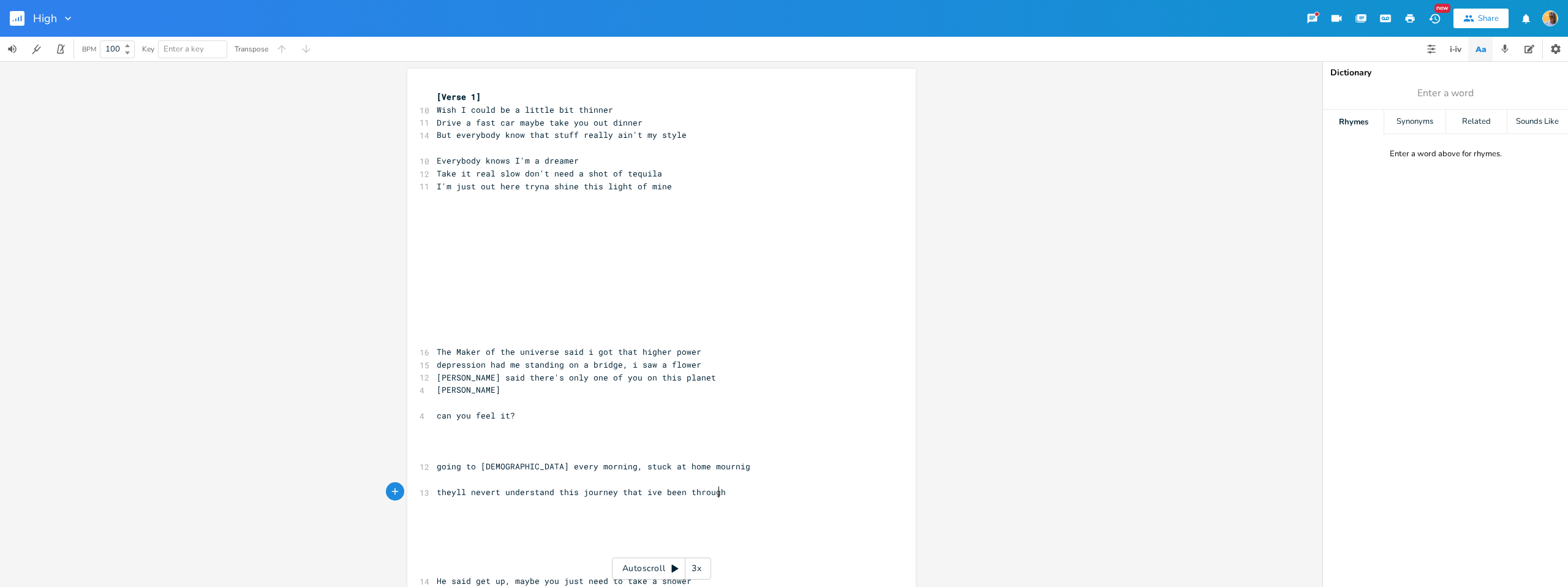
scroll to position [0, 9]
type textarea "but it"
type textarea "t;s"
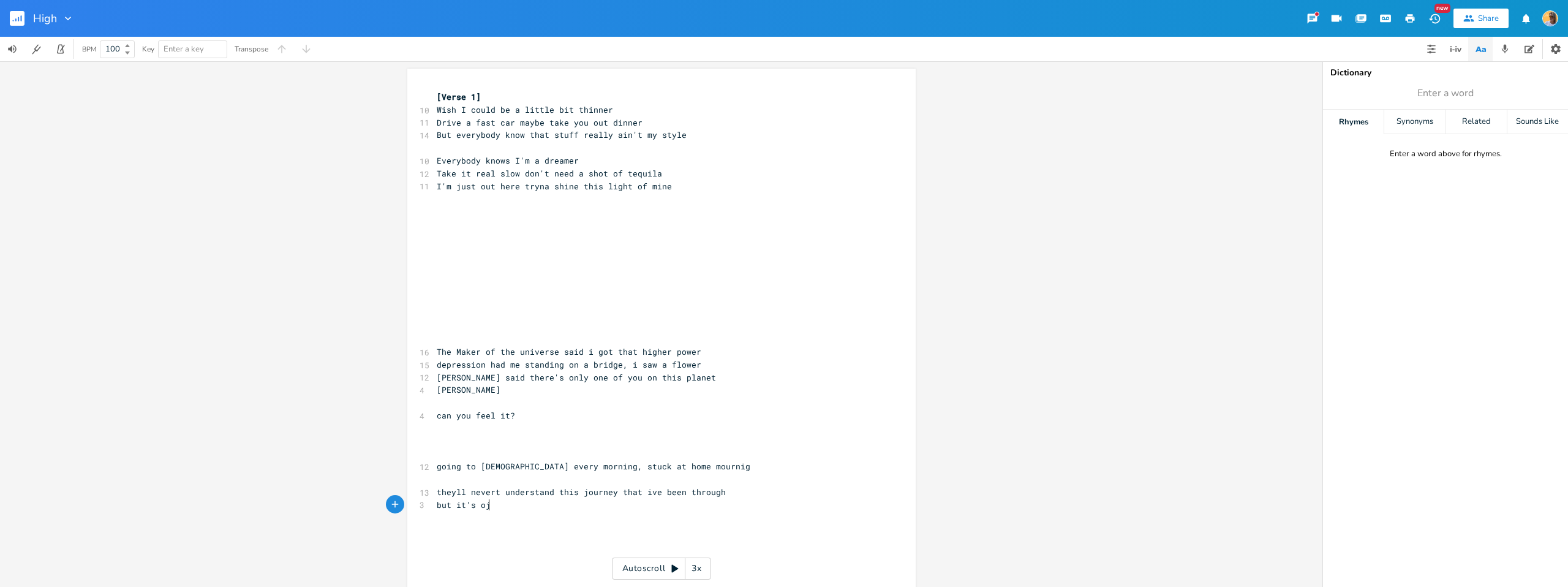
type textarea "'s [PERSON_NAME]"
type textarea "j"
type textarea "aky"
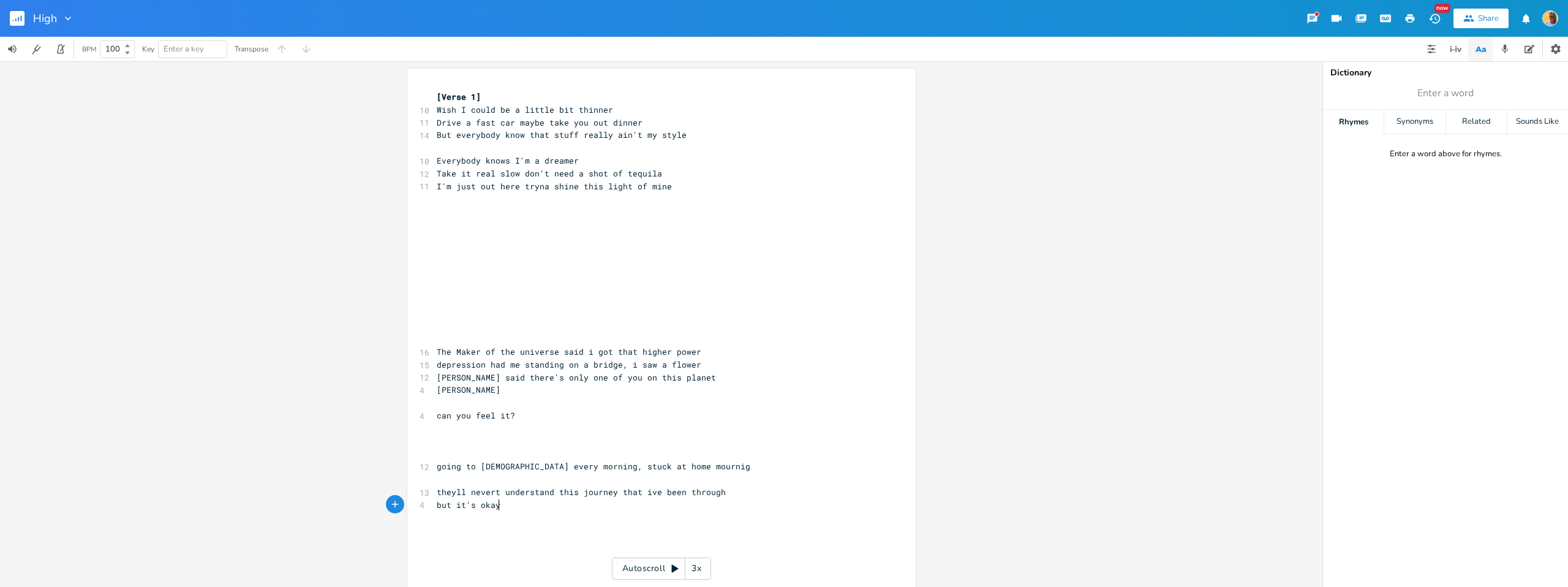
type textarea "[PERSON_NAME]"
type textarea ", Ya saif"
type textarea "d... og"
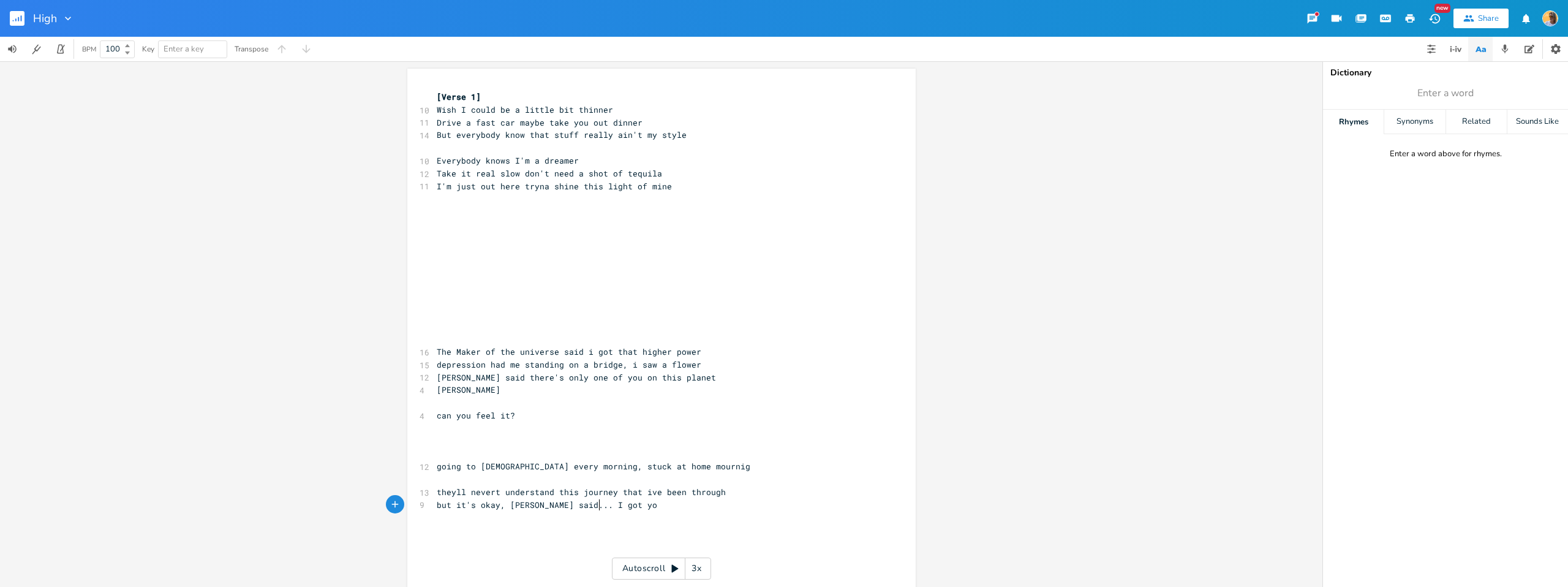
scroll to position [0, 30]
type textarea "I got you"
type textarea "you"
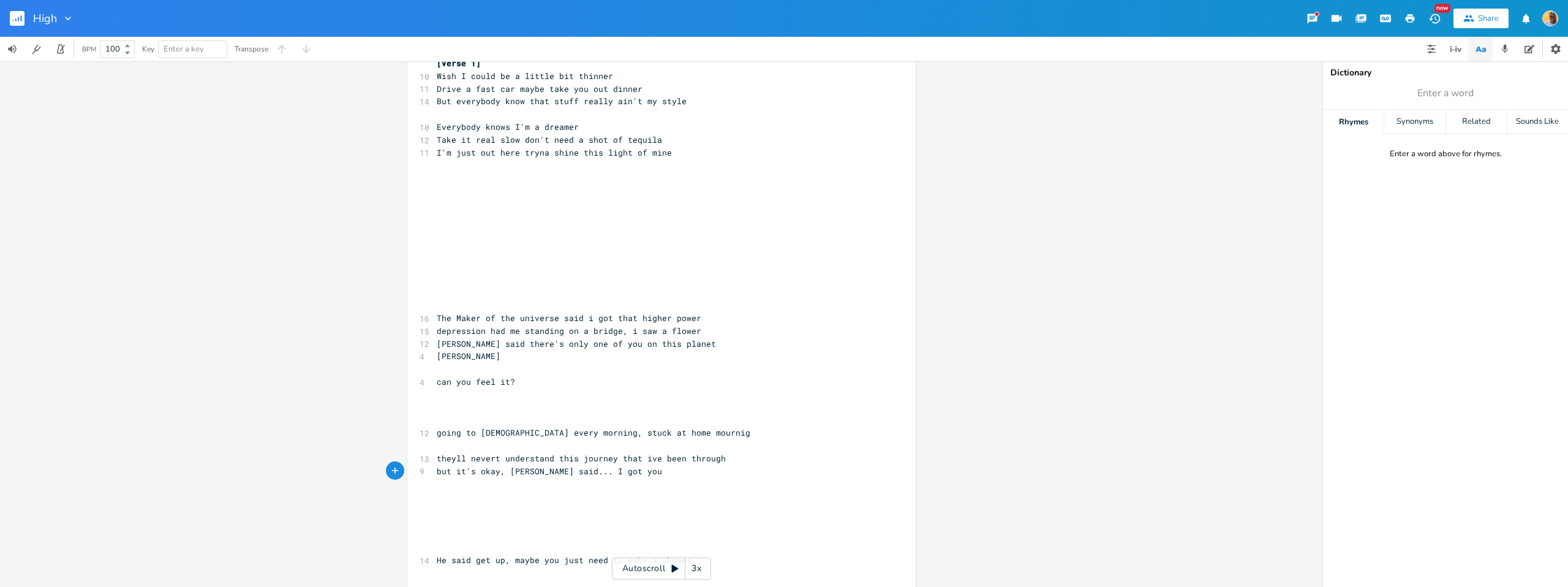
scroll to position [34, 0]
click at [474, 528] on pre "​" at bounding box center [656, 534] width 442 height 13
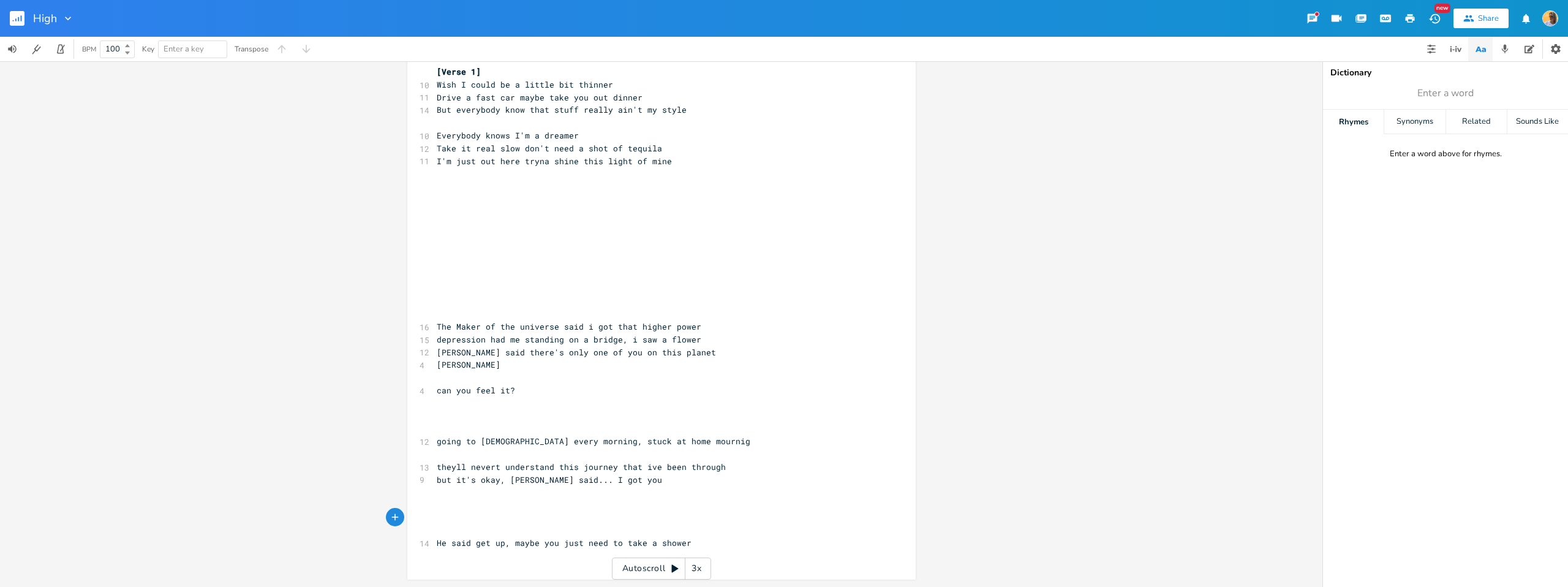
click at [440, 528] on pre "​" at bounding box center [656, 531] width 442 height 13
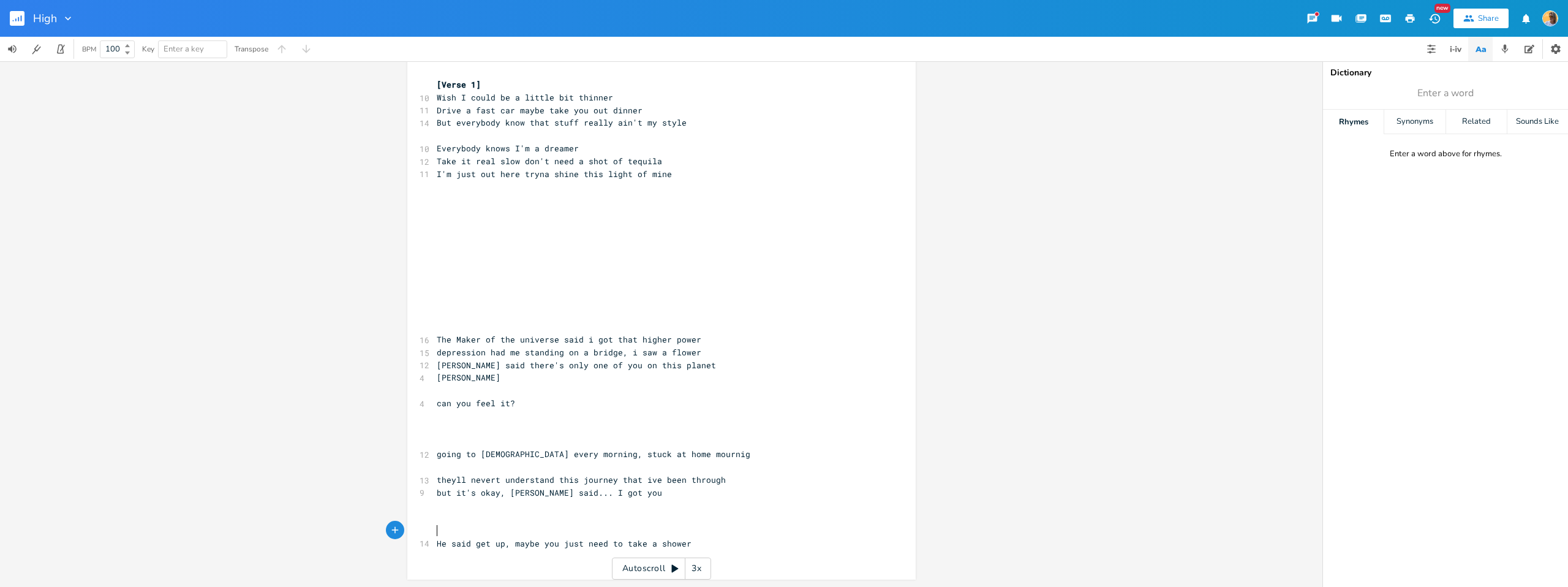
click at [528, 369] on span "[PERSON_NAME] said there's only one of you on this planet" at bounding box center [576, 365] width 279 height 11
drag, startPoint x: 518, startPoint y: 393, endPoint x: 517, endPoint y: 377, distance: 16.0
click at [518, 393] on pre "​" at bounding box center [656, 390] width 442 height 13
click at [517, 370] on span "[PERSON_NAME] said there's only one of you on this planet" at bounding box center [576, 365] width 279 height 11
click at [595, 377] on pre "[PERSON_NAME]" at bounding box center [656, 377] width 442 height 13
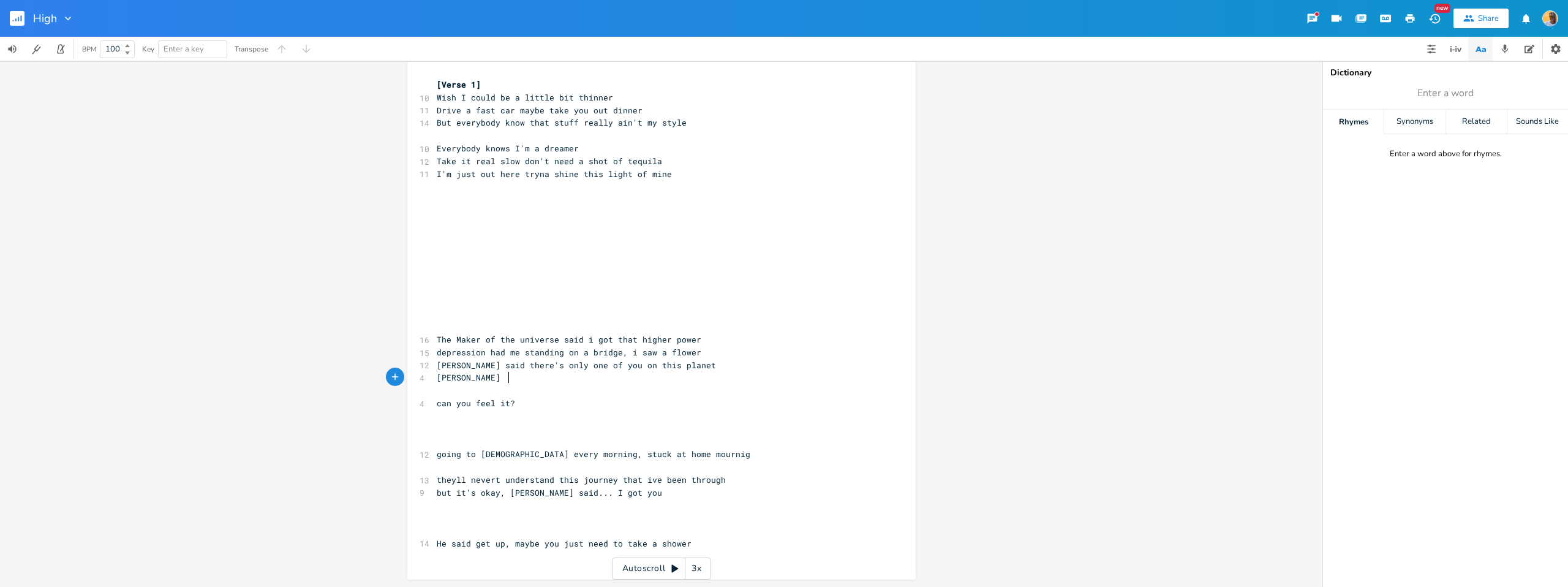
click at [676, 365] on pre "[PERSON_NAME] said there's only one of you on this planet" at bounding box center [656, 366] width 442 height 13
click at [1411, 116] on div "Synonyms" at bounding box center [1415, 122] width 61 height 25
click at [1367, 123] on div "Rhymes" at bounding box center [1353, 122] width 61 height 25
type input "p"
type input "planet"
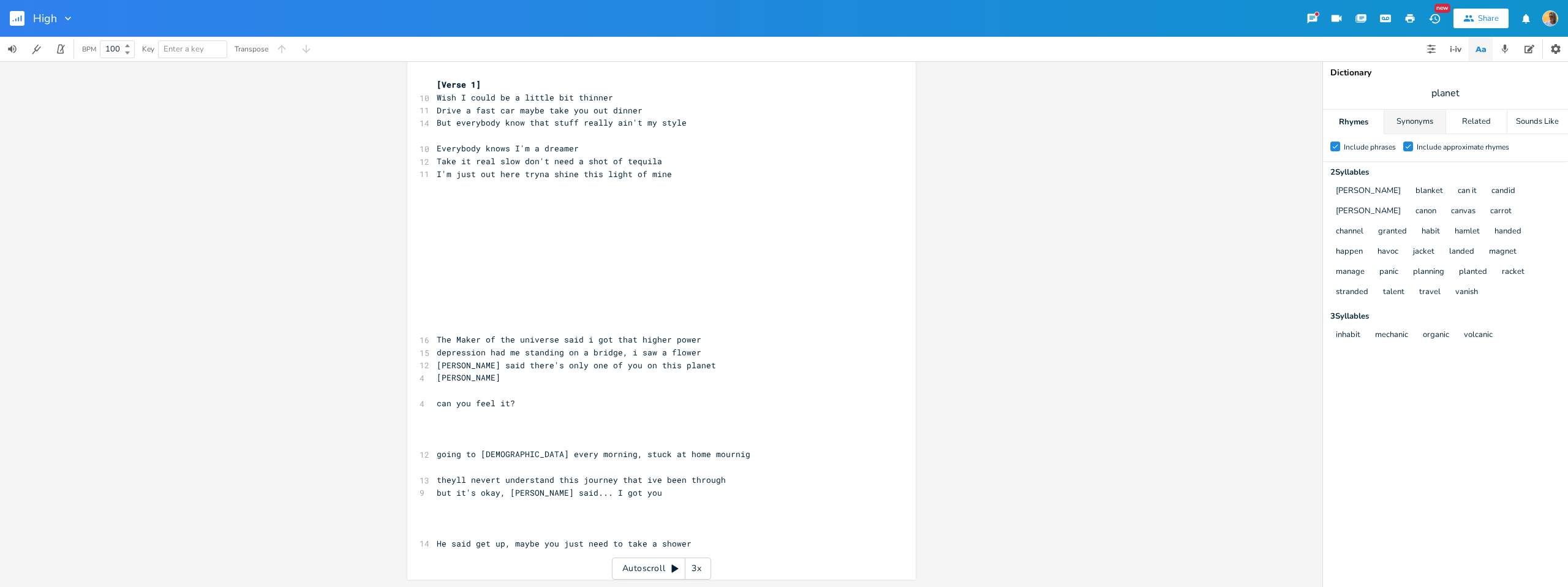
click at [1427, 131] on div "Synonyms" at bounding box center [1415, 122] width 61 height 25
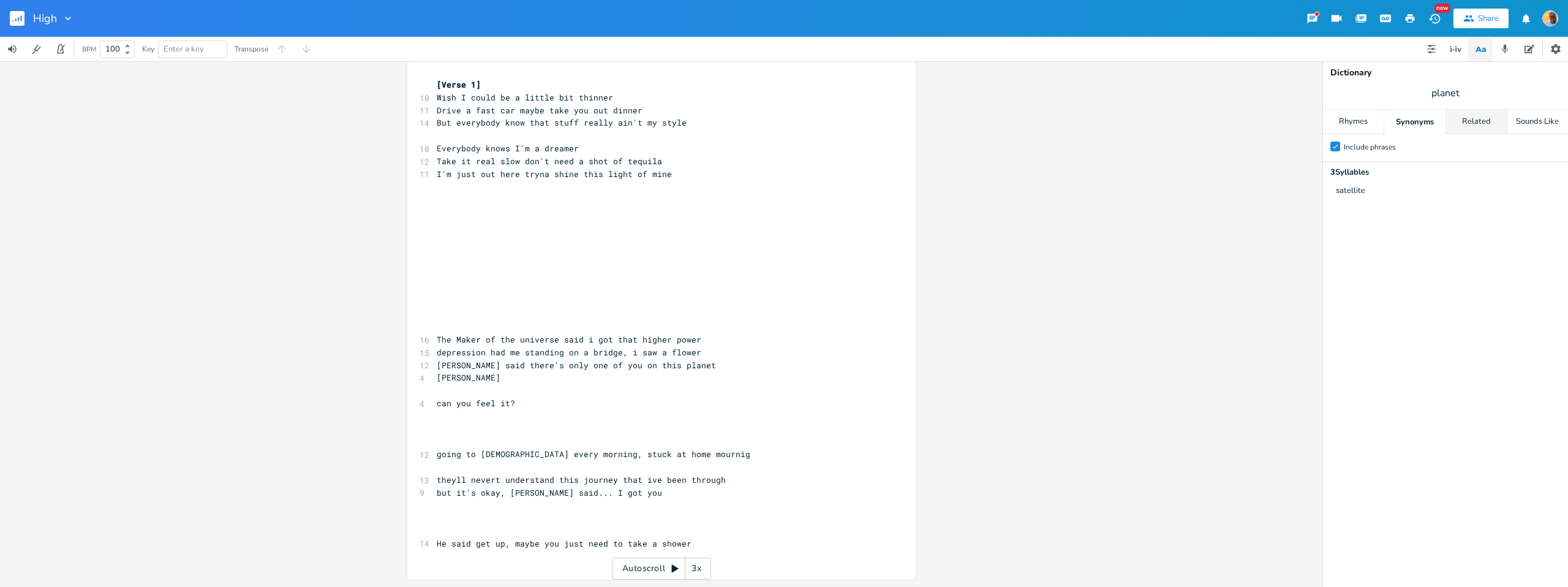
click at [1477, 122] on div "Related" at bounding box center [1477, 122] width 61 height 25
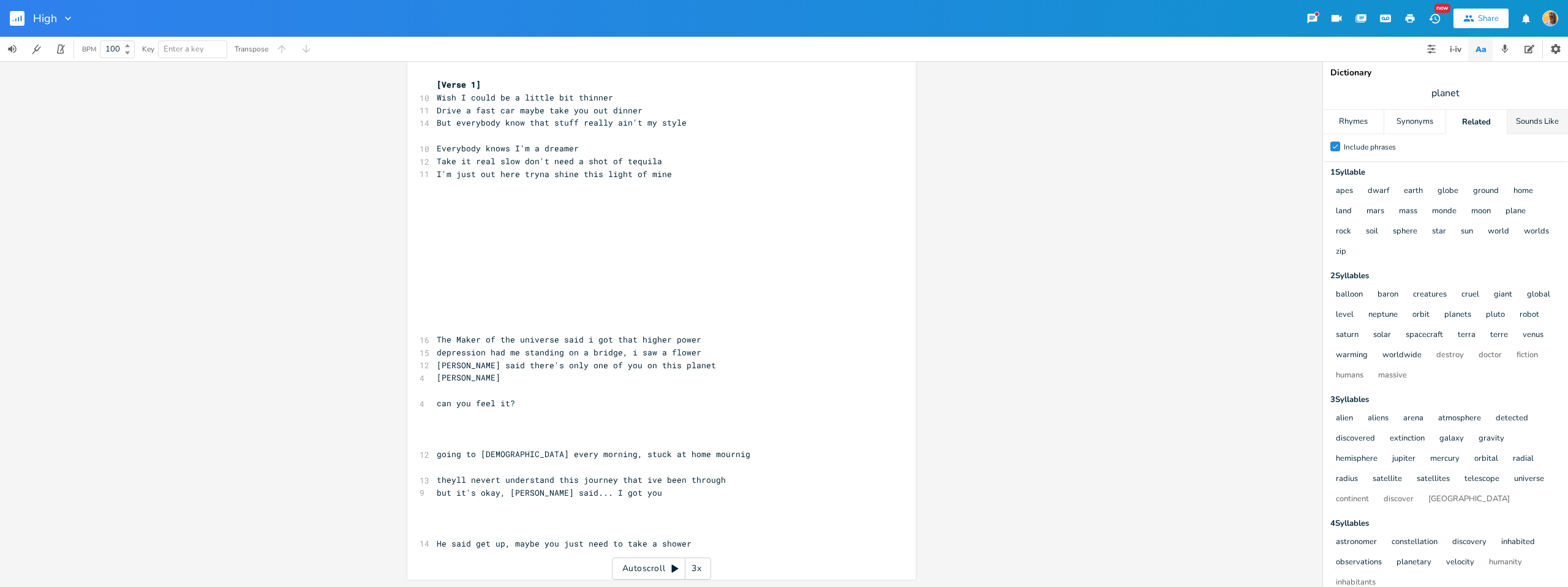
click at [1546, 121] on div "Sounds Like" at bounding box center [1538, 122] width 61 height 25
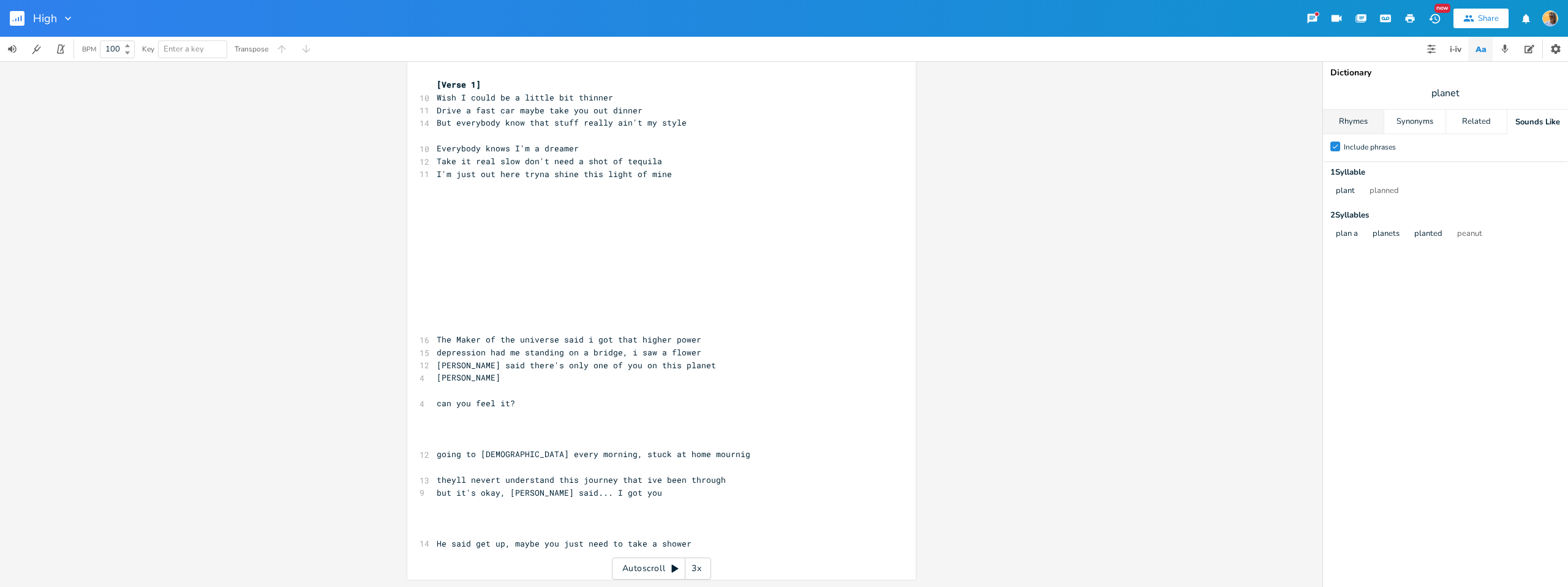
click at [1374, 117] on div "Rhymes" at bounding box center [1353, 122] width 61 height 25
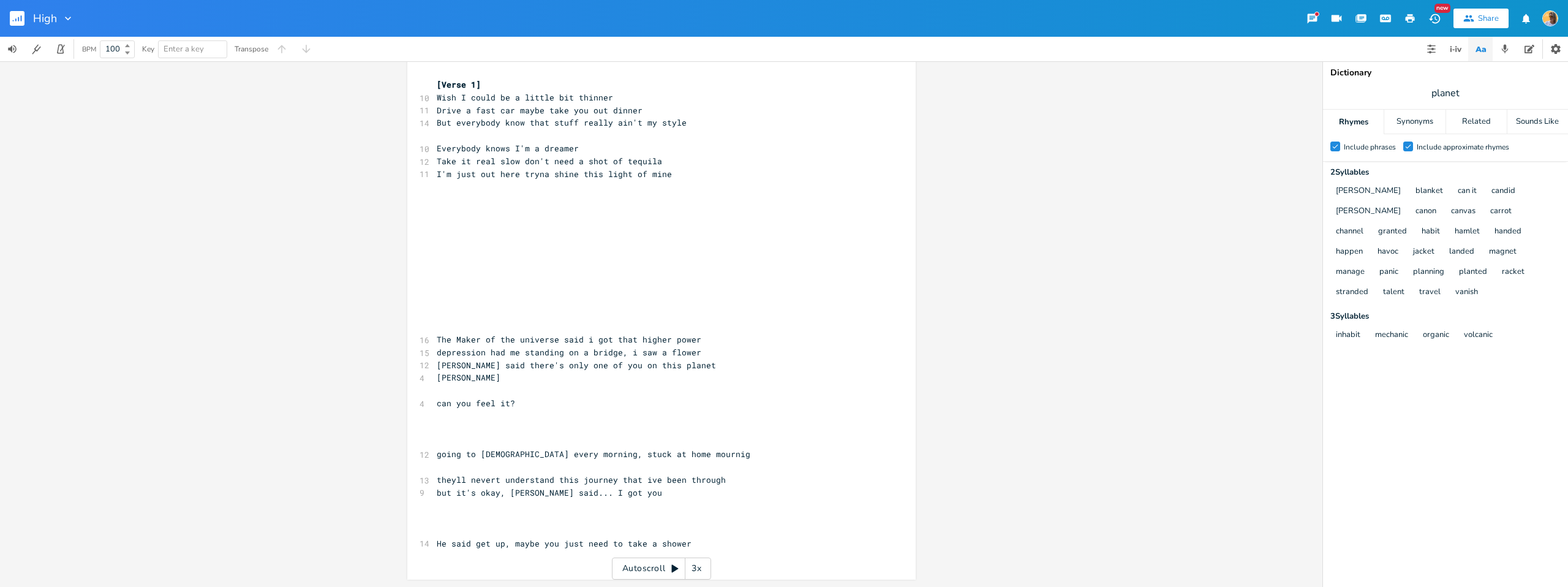
click at [540, 377] on pre "[PERSON_NAME]" at bounding box center [656, 377] width 442 height 13
click at [671, 366] on pre "[PERSON_NAME] said there's only one of you on this planet" at bounding box center [656, 366] width 442 height 13
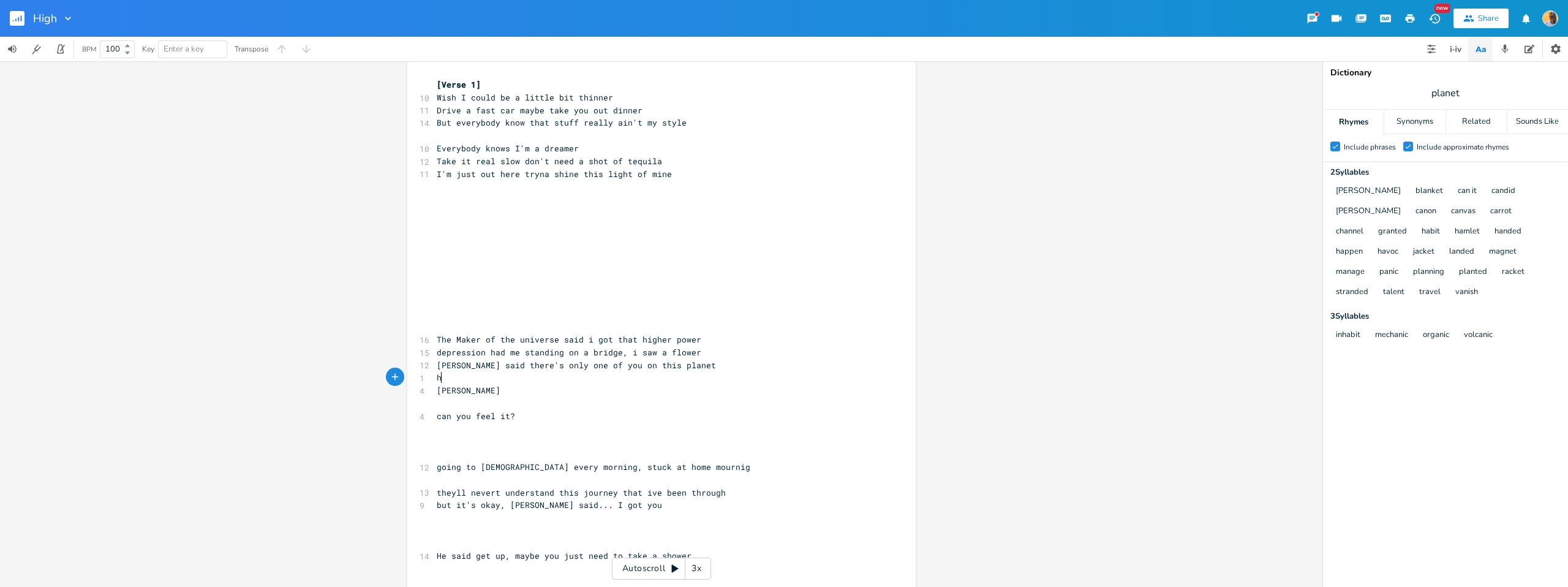
scroll to position [0, 9]
type textarea "he"
type textarea "He dropped a seed"
type textarea "from abov"
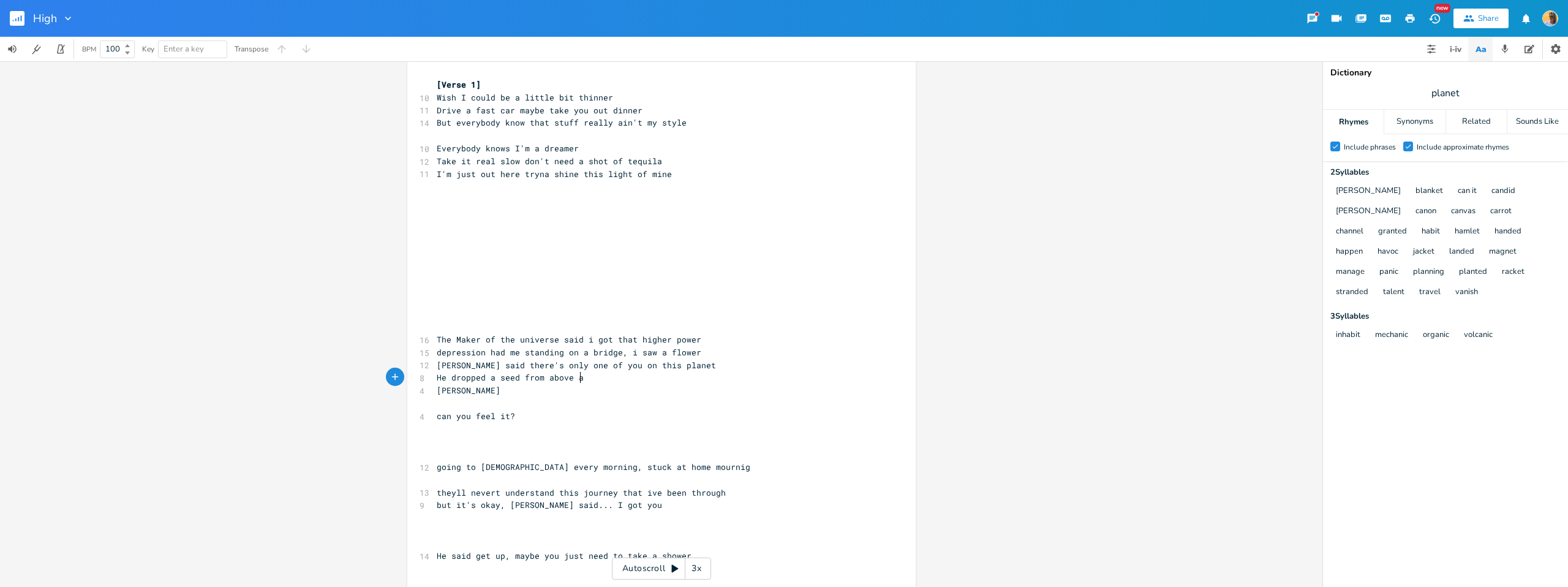
scroll to position [0, 19]
type textarea "e and"
type textarea "om above with t"
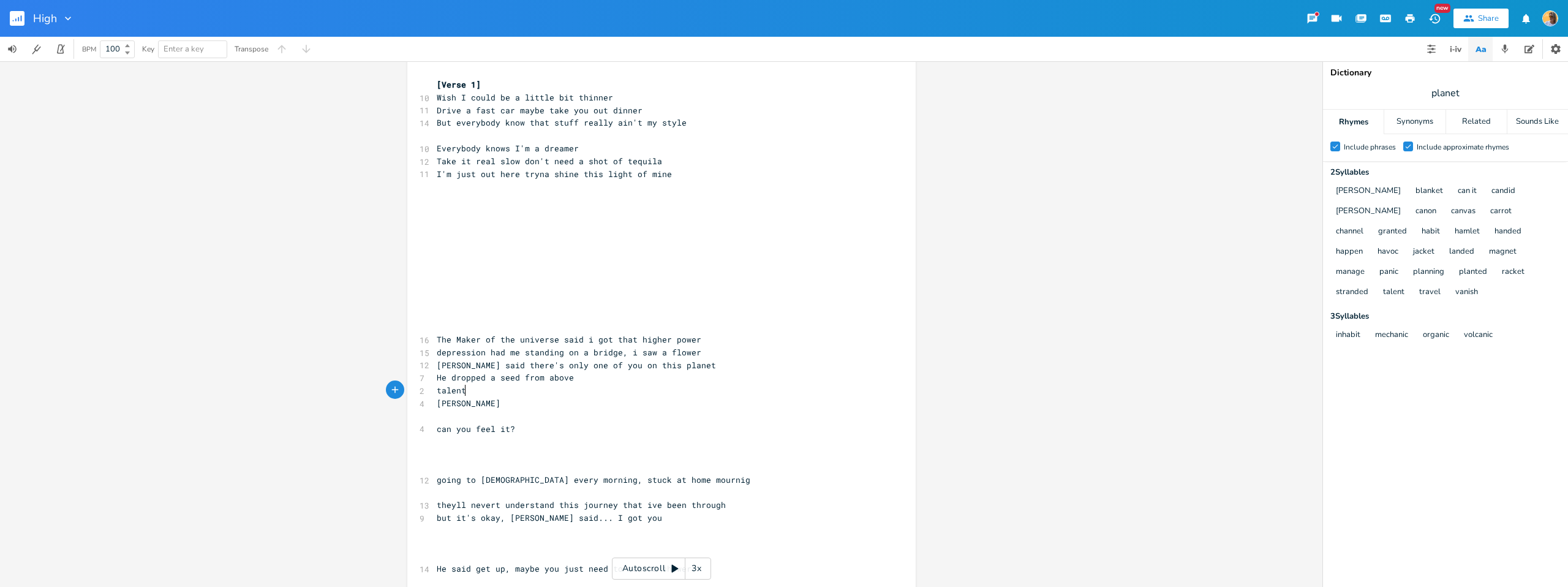
type textarea "talent"
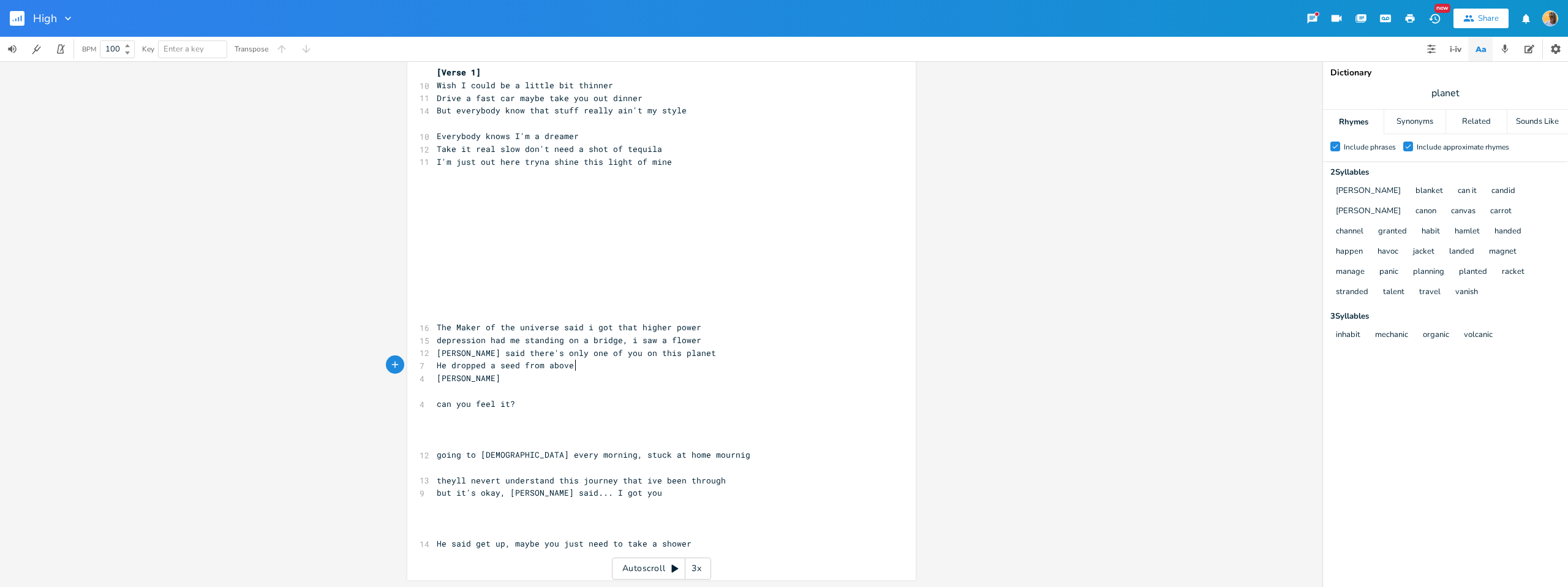
scroll to position [25, 0]
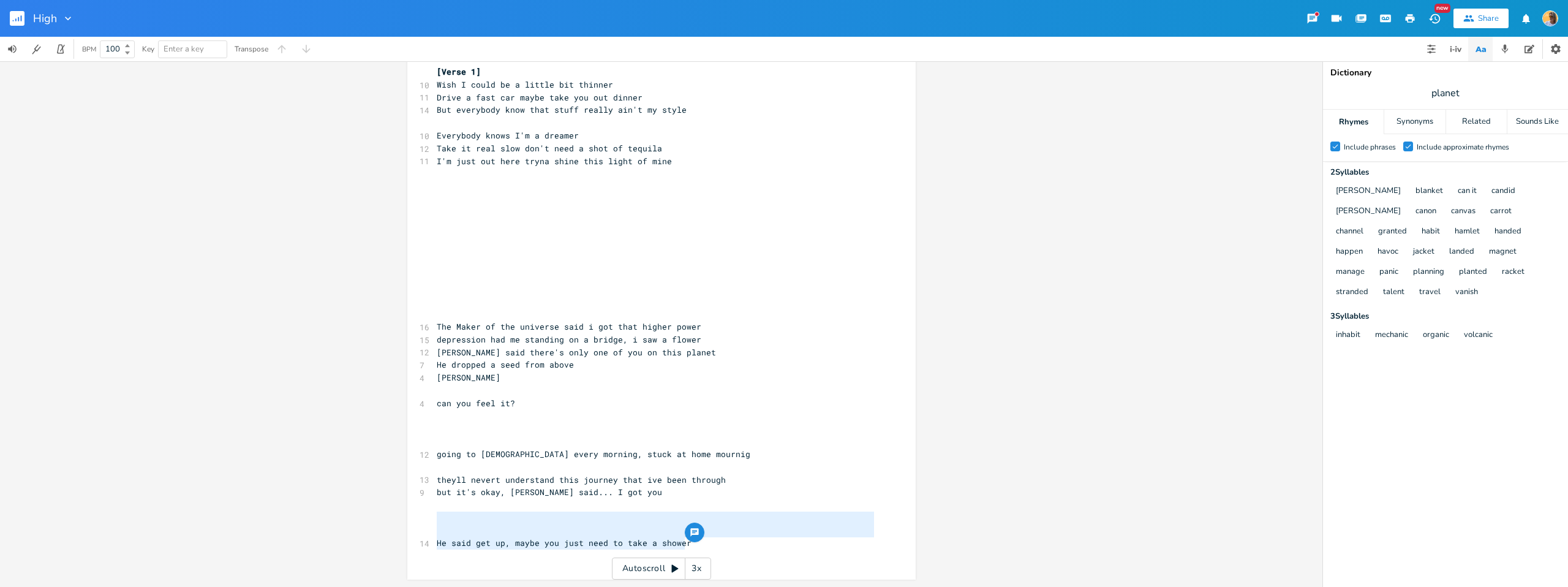
drag, startPoint x: 693, startPoint y: 547, endPoint x: 386, endPoint y: 522, distance: 308.0
click at [386, 522] on div "He said get up, maybe you just need to take a shower x [Verse 1] 10 Wish I coul…" at bounding box center [661, 325] width 1322 height 526
type textarea "​"
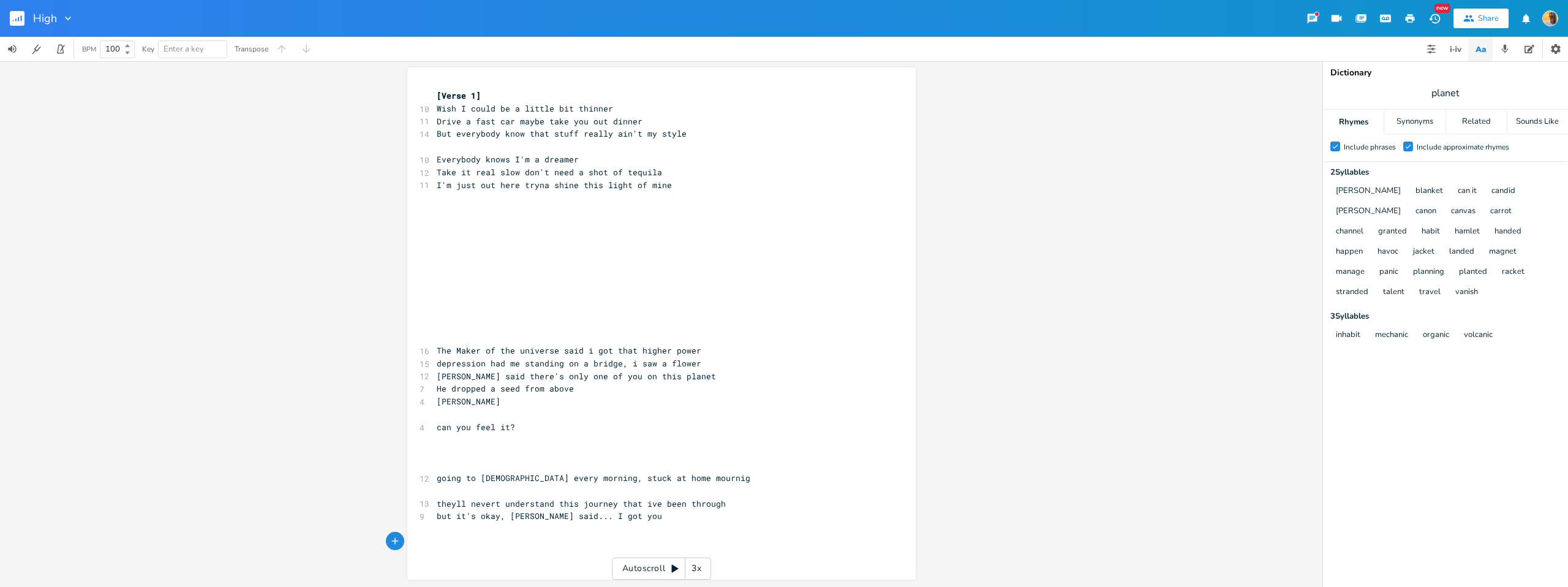
click at [696, 377] on pre "[PERSON_NAME] said there's only one of you on this planet" at bounding box center [656, 376] width 442 height 13
click at [558, 384] on span "He dropped a seed from above" at bounding box center [505, 389] width 137 height 11
click at [598, 400] on pre "[PERSON_NAME]" at bounding box center [656, 401] width 442 height 13
type textarea "I saw my fr"
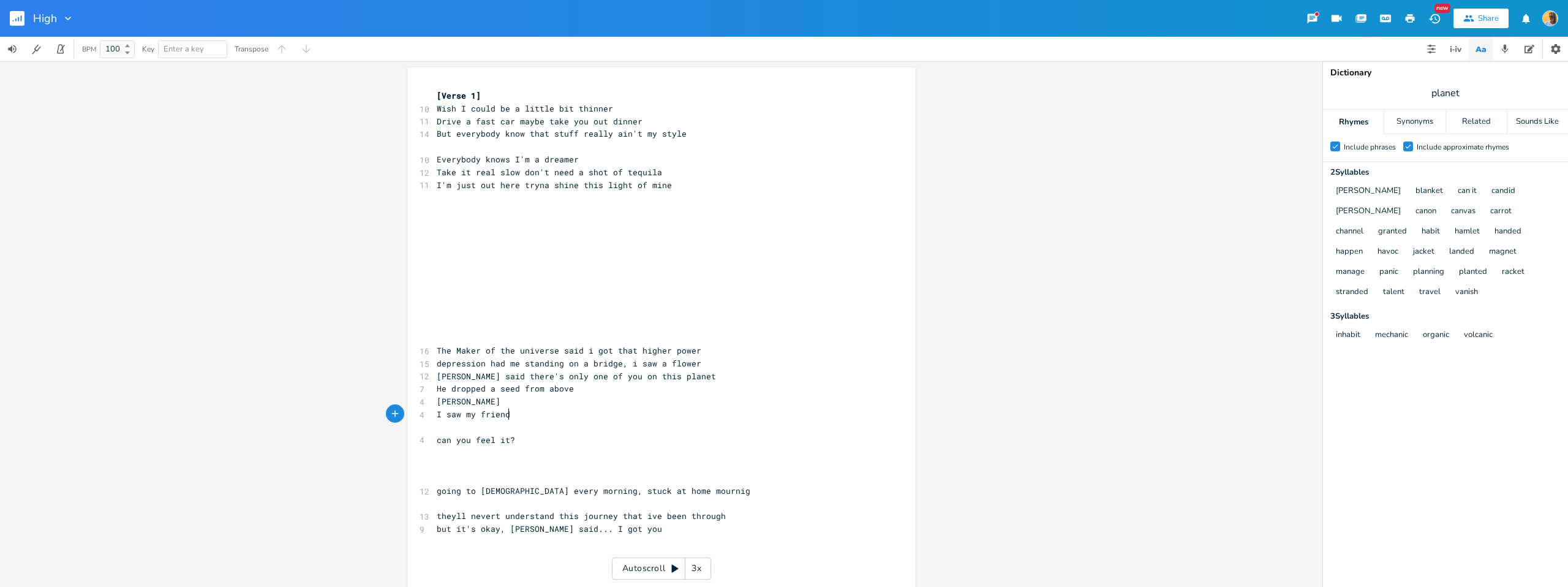
type textarea "friends"
type textarea "sa"
type textarea "Scrolling though"
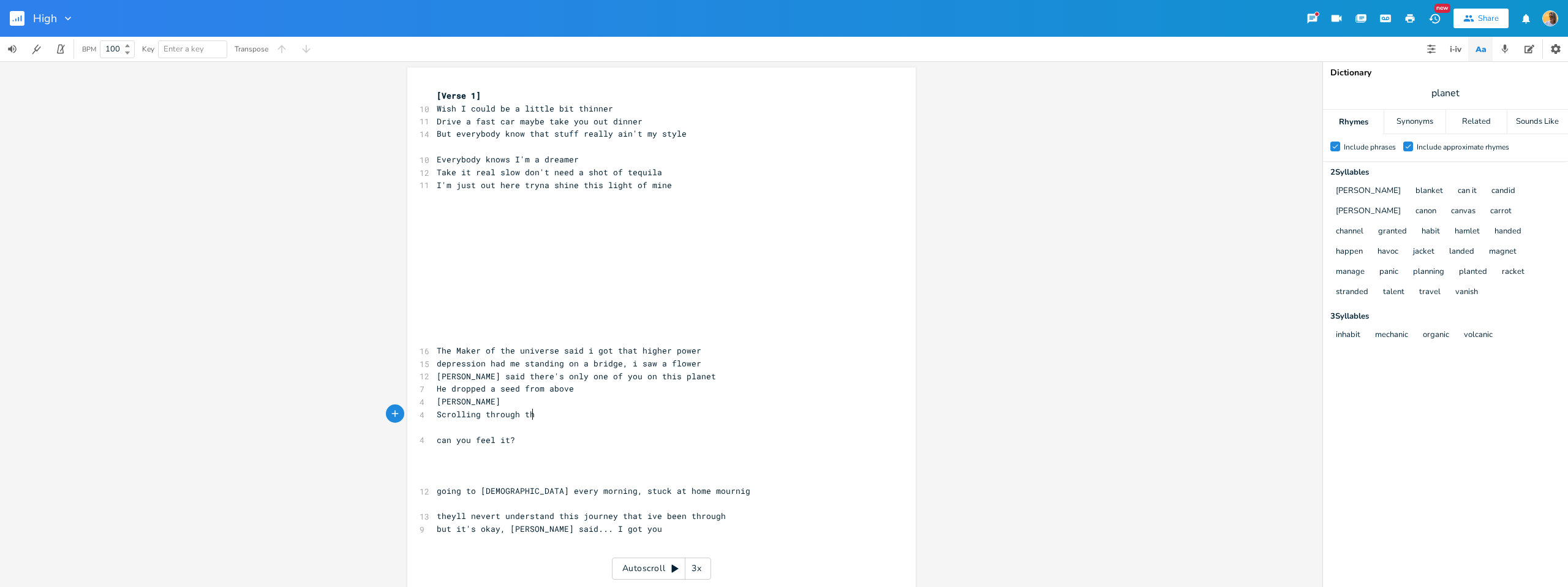
scroll to position [0, 35]
type textarea "rough the"
type textarea "my socials"
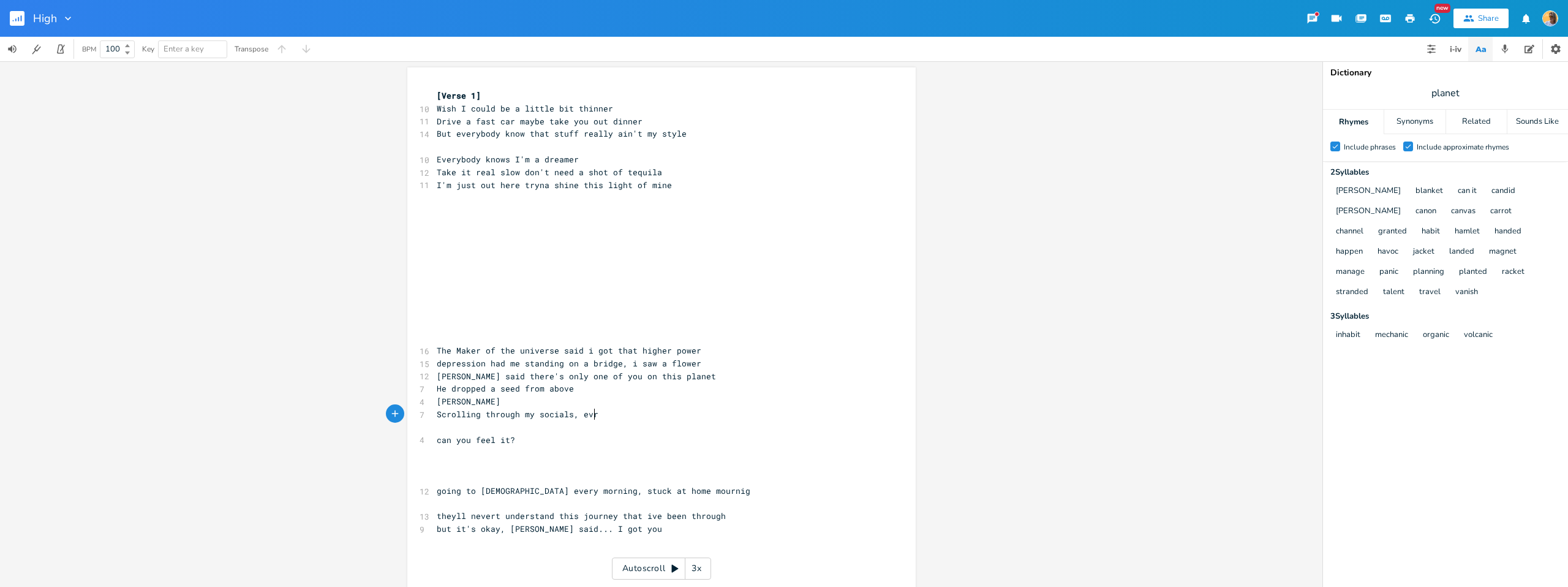
type textarea ", evry"
type textarea "evr"
type textarea "ry day and hour, got me stuck in a"
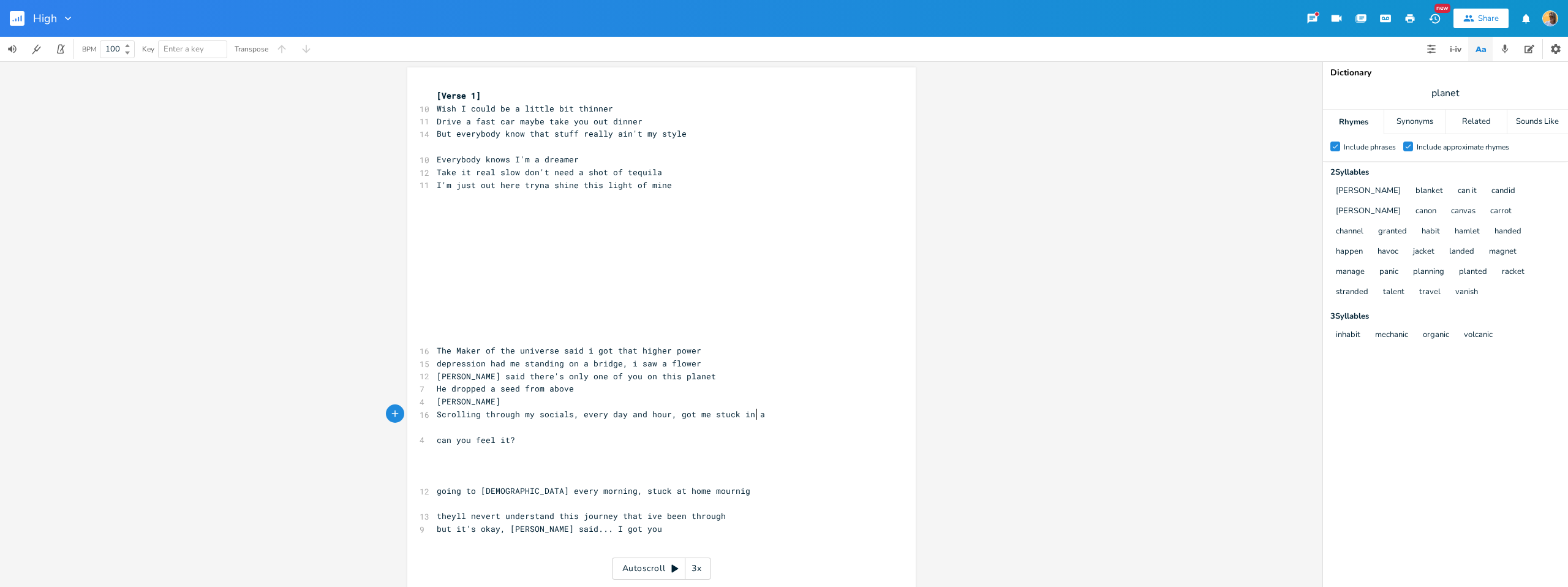
scroll to position [0, 122]
type textarea "n a rut with"
type textarea "with no desired"
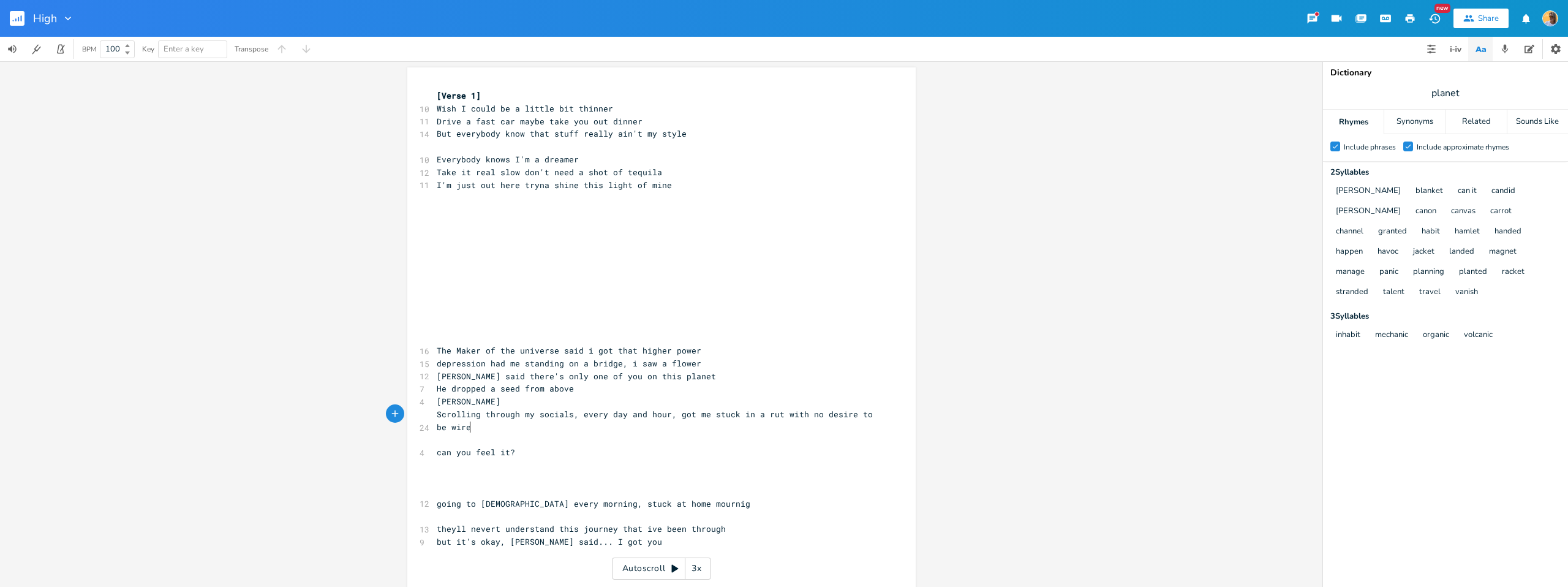
type textarea "to be wired"
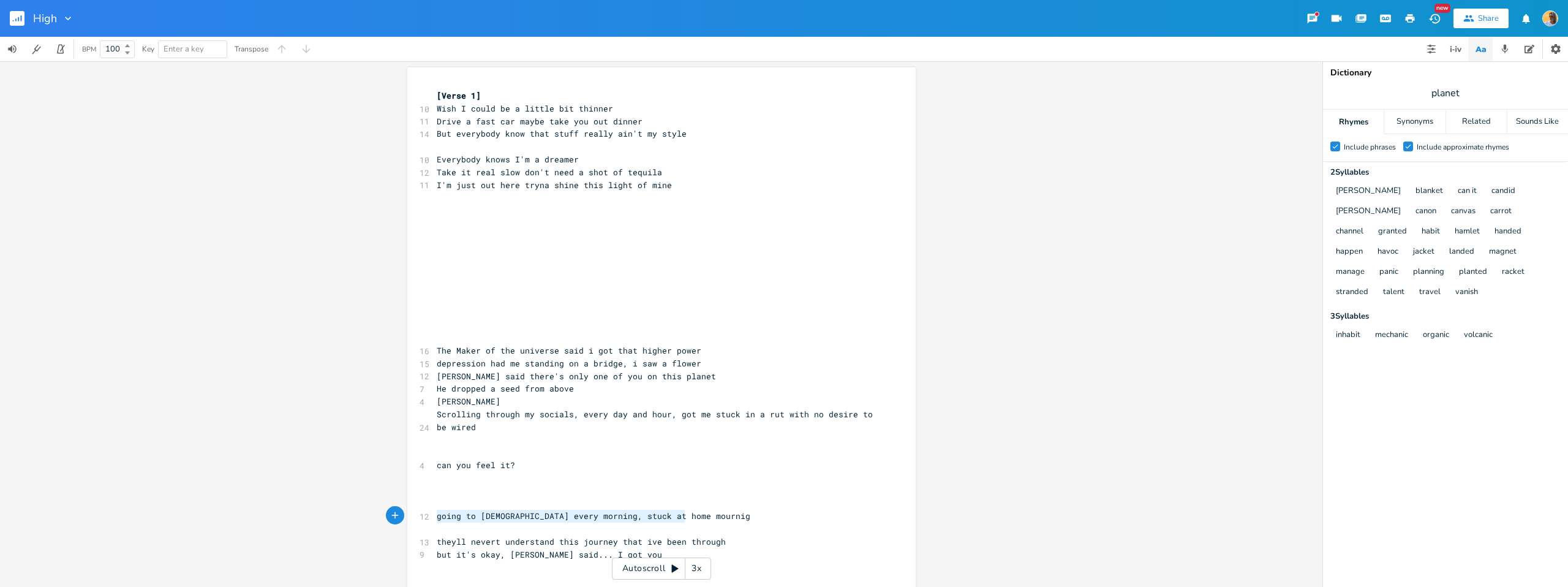
drag, startPoint x: 702, startPoint y: 520, endPoint x: 454, endPoint y: 513, distance: 248.1
click at [434, 517] on pre "going to [DEMOGRAPHIC_DATA] every morning, stuck at home mournig" at bounding box center [656, 516] width 442 height 13
type textarea "​"
click at [490, 427] on pre "Scrolling through my socials, every day and hour, got me stuck in a rut with no…" at bounding box center [656, 421] width 442 height 26
type textarea "."
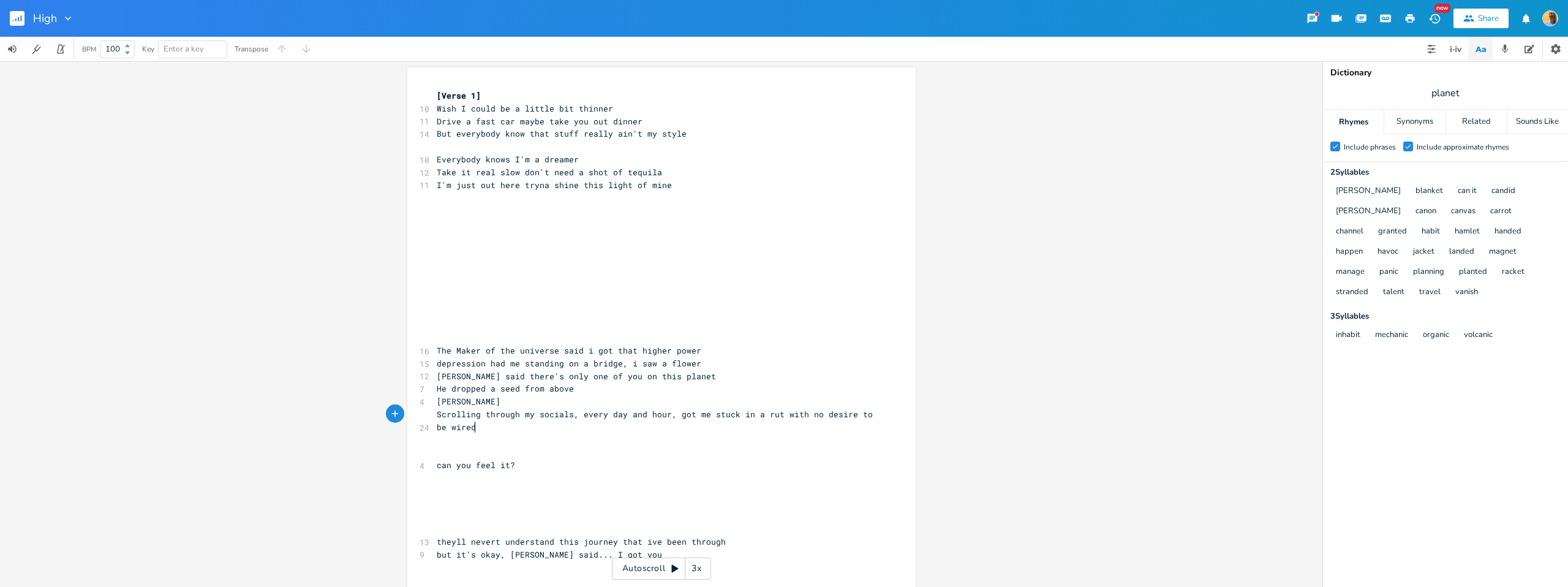
scroll to position [0, 1]
type textarea "A"
type textarea "ll these pero"
type textarea "Peol"
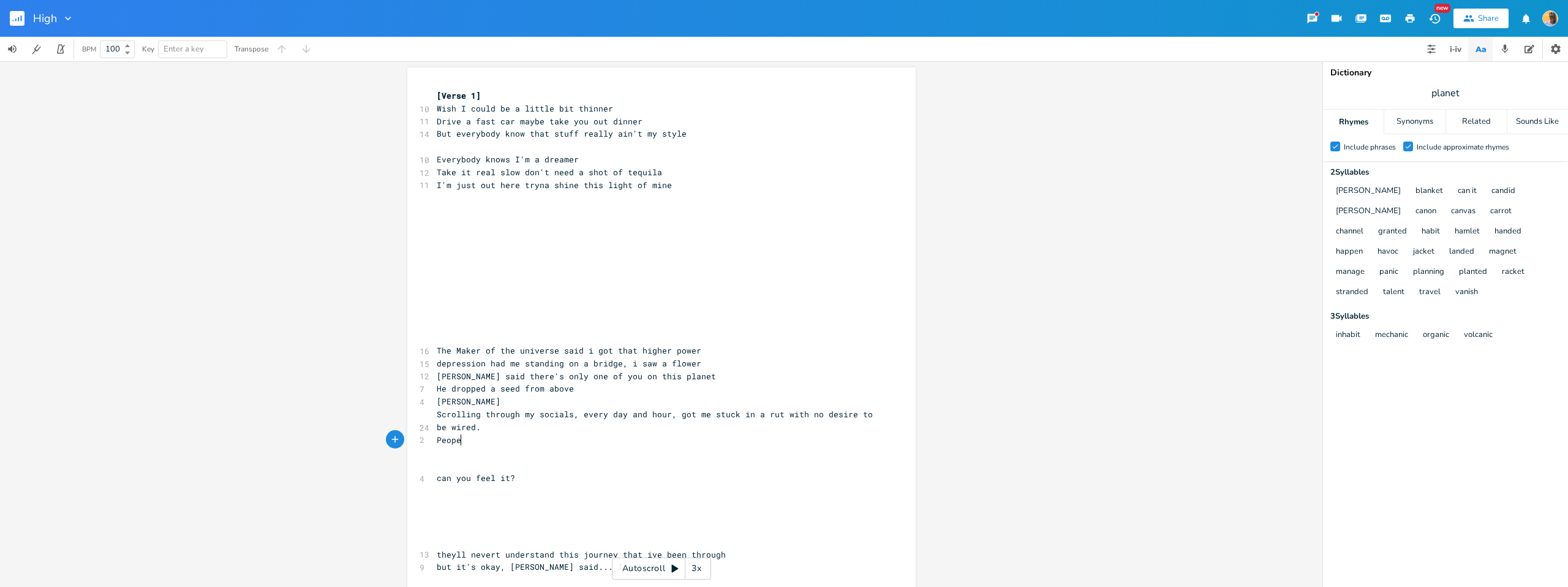
type textarea "pel"
type textarea "le that i t"
type textarea "i saw were going to [DEMOGRAPHIC_DATA] ee"
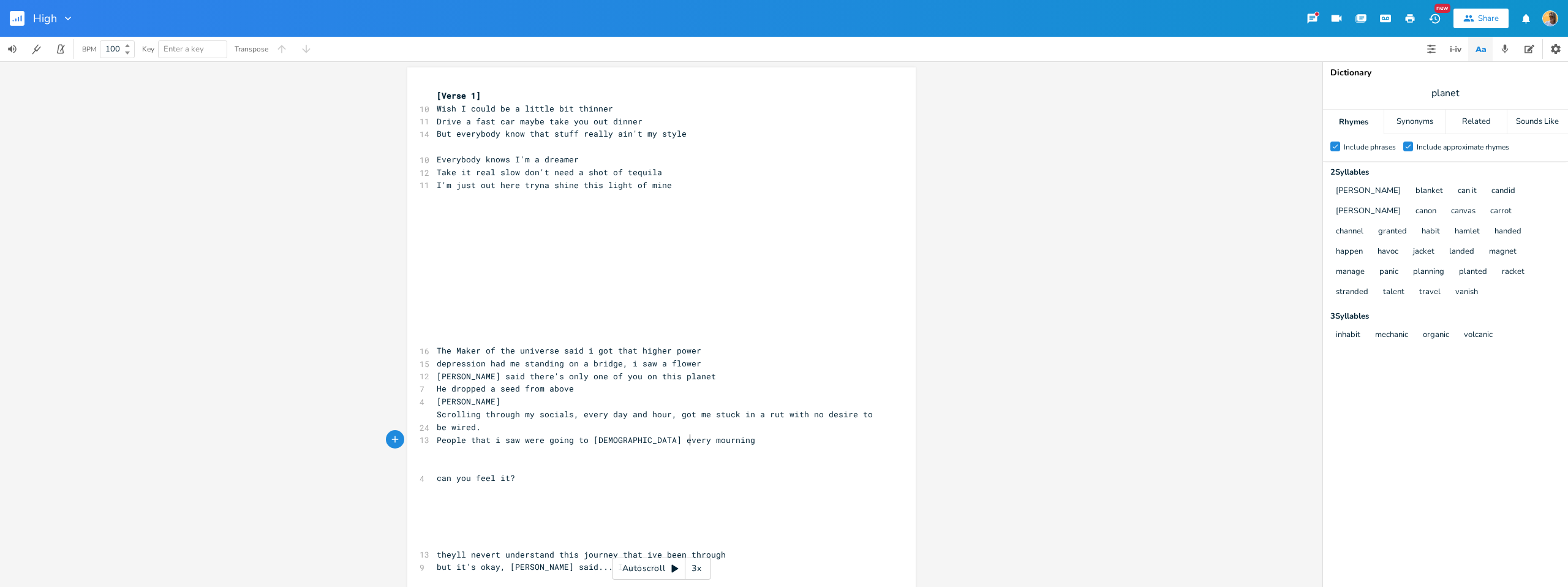
type textarea "very mourning"
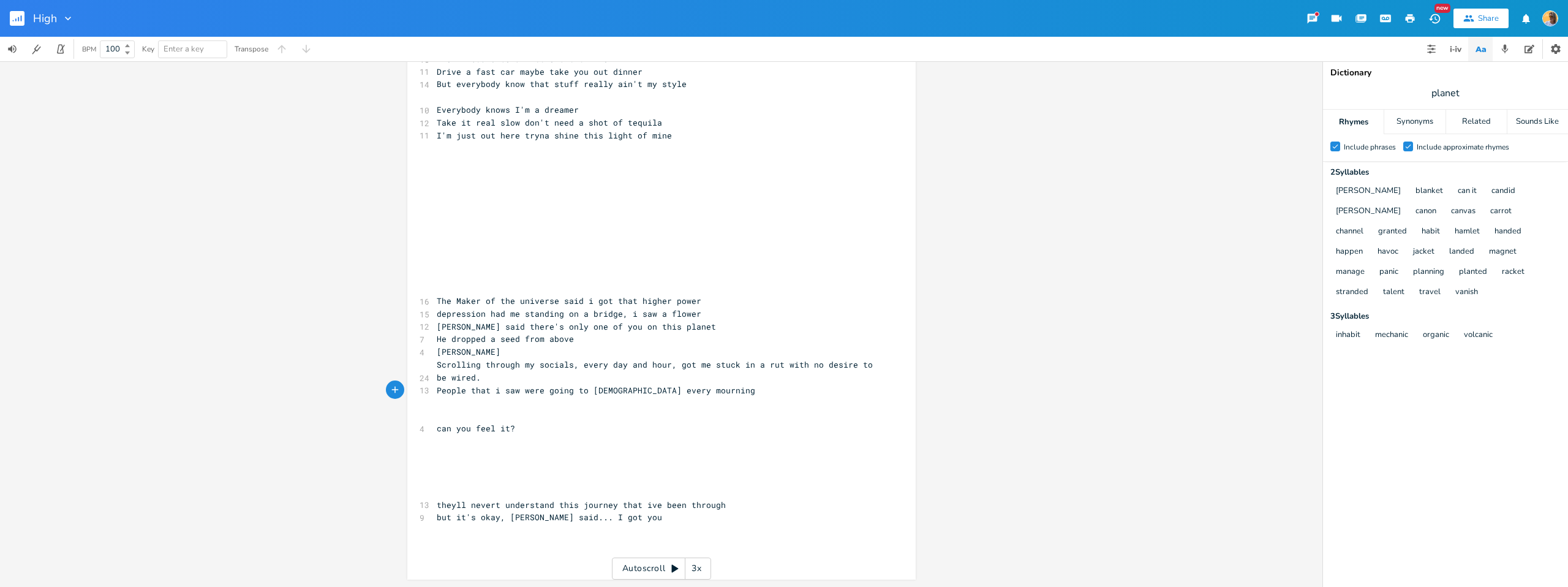
scroll to position [51, 0]
type textarea ","
type textarea "smiling"
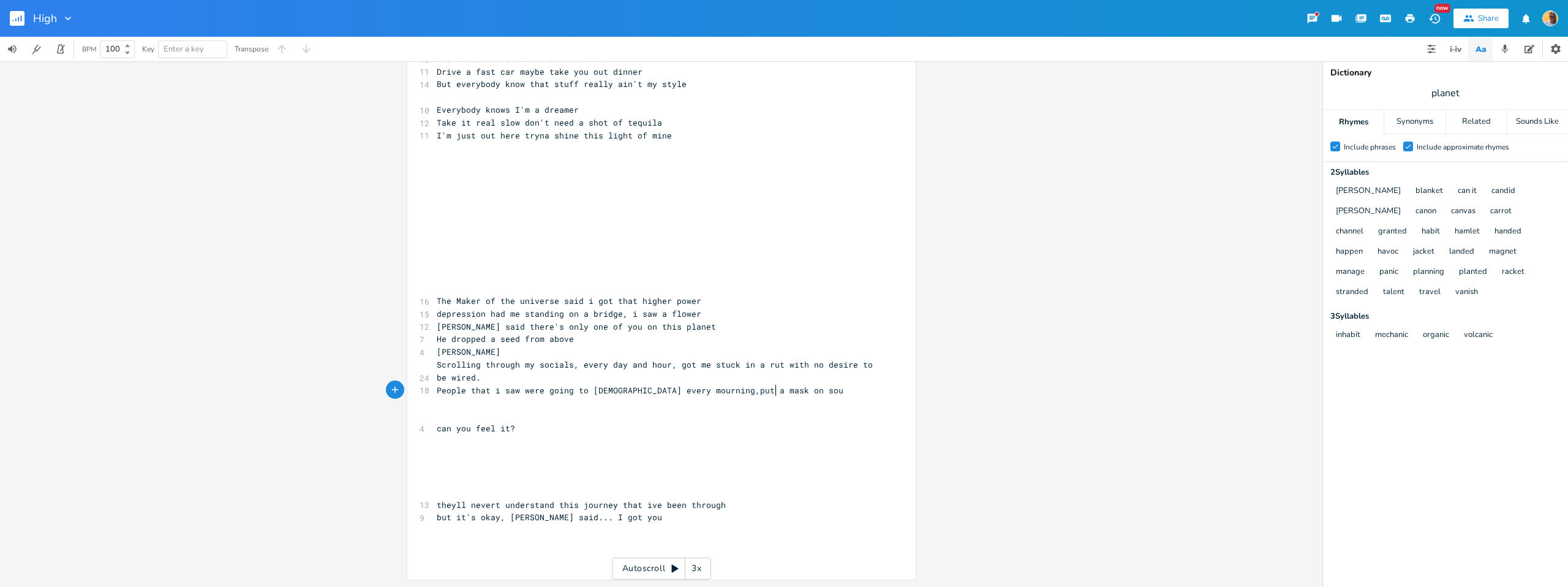
type textarea "put a mask on souo"
type textarea "l sou"
type textarea "i can st"
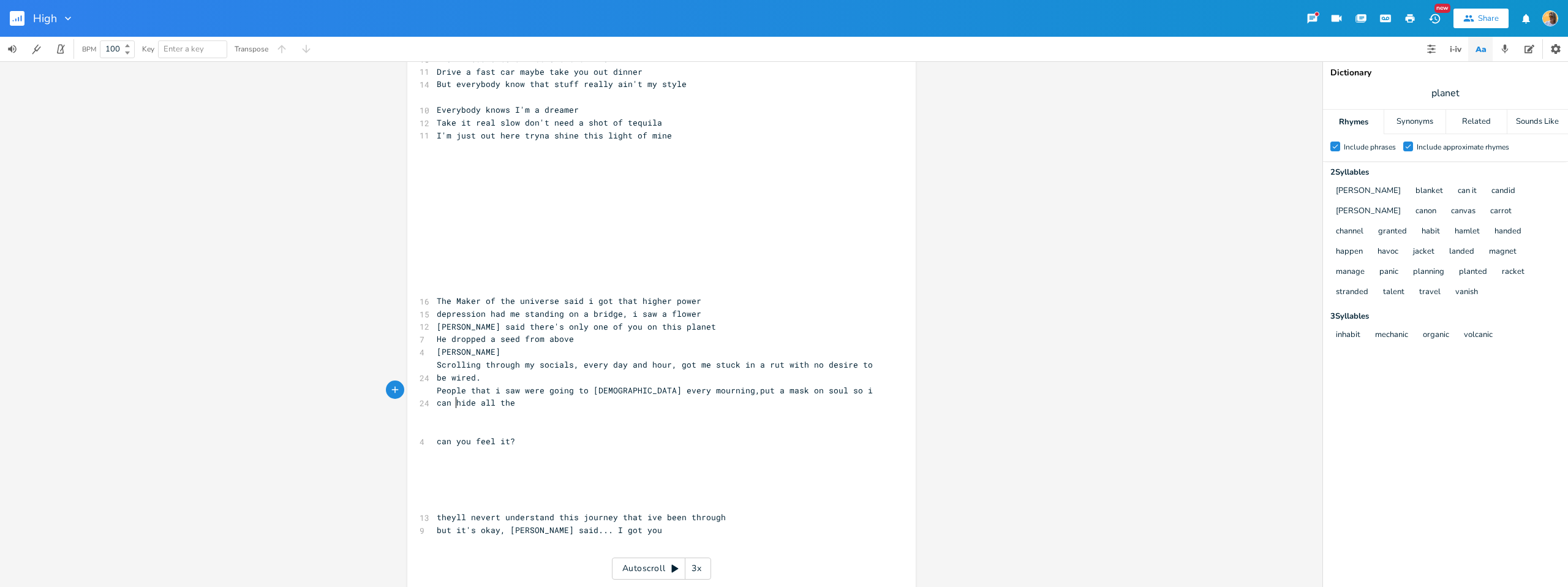
type textarea "hide all the n"
type textarea "mourning"
click at [665, 393] on span "People that i saw were going to [DEMOGRAPHIC_DATA] every mourning,put a mask on…" at bounding box center [657, 397] width 441 height 24
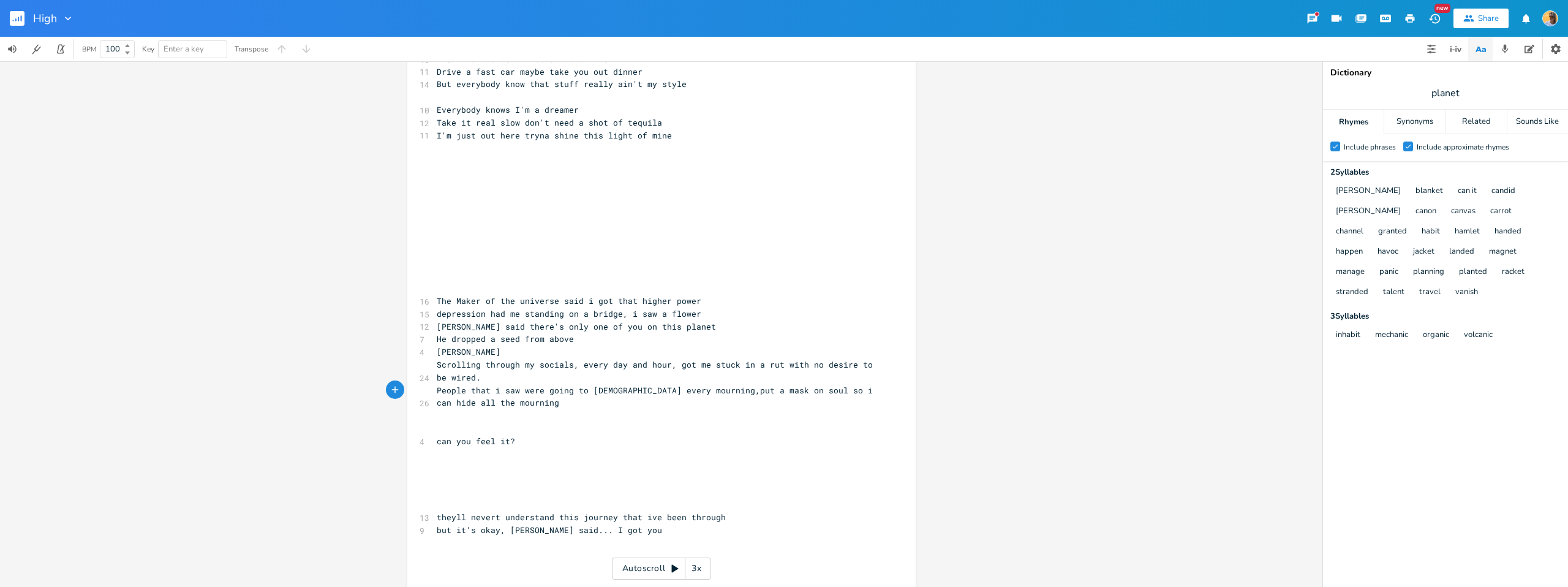
click at [662, 392] on span "People that i saw were going to [DEMOGRAPHIC_DATA] every mourning,put a mask on…" at bounding box center [657, 397] width 441 height 24
click at [563, 419] on pre "​" at bounding box center [656, 415] width 442 height 13
click at [685, 392] on span "People that i saw were going to [DEMOGRAPHIC_DATA] every morning,put a mask on …" at bounding box center [654, 397] width 436 height 24
type textarea "I"
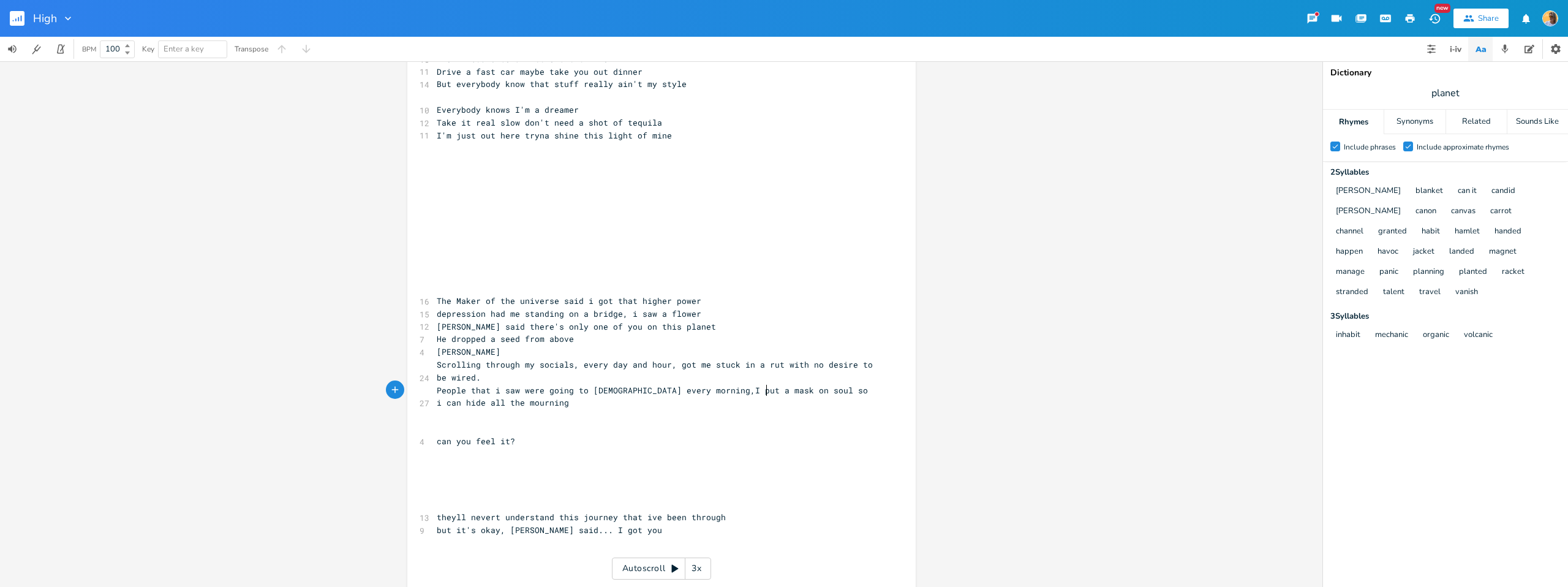
click at [761, 388] on span "People that i saw were going to [DEMOGRAPHIC_DATA] every morning,I put a mask o…" at bounding box center [654, 397] width 436 height 24
type textarea "my s"
click at [523, 410] on pre "​" at bounding box center [656, 415] width 442 height 13
click at [474, 430] on pre "​" at bounding box center [656, 429] width 442 height 13
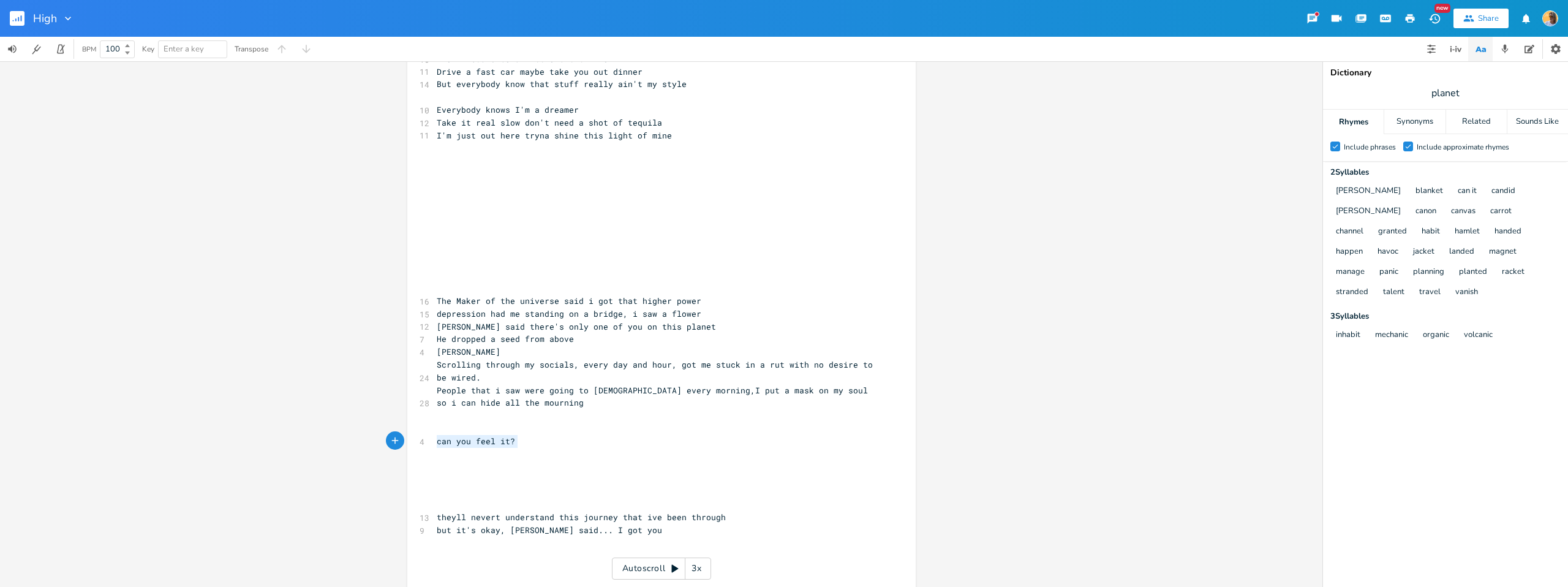
drag, startPoint x: 522, startPoint y: 447, endPoint x: 426, endPoint y: 443, distance: 96.1
click at [434, 444] on div "4 can you feel it?" at bounding box center [656, 441] width 442 height 13
type textarea "​"
click at [504, 351] on pre "[PERSON_NAME]" at bounding box center [656, 351] width 442 height 13
type textarea "[PERSON_NAME]"
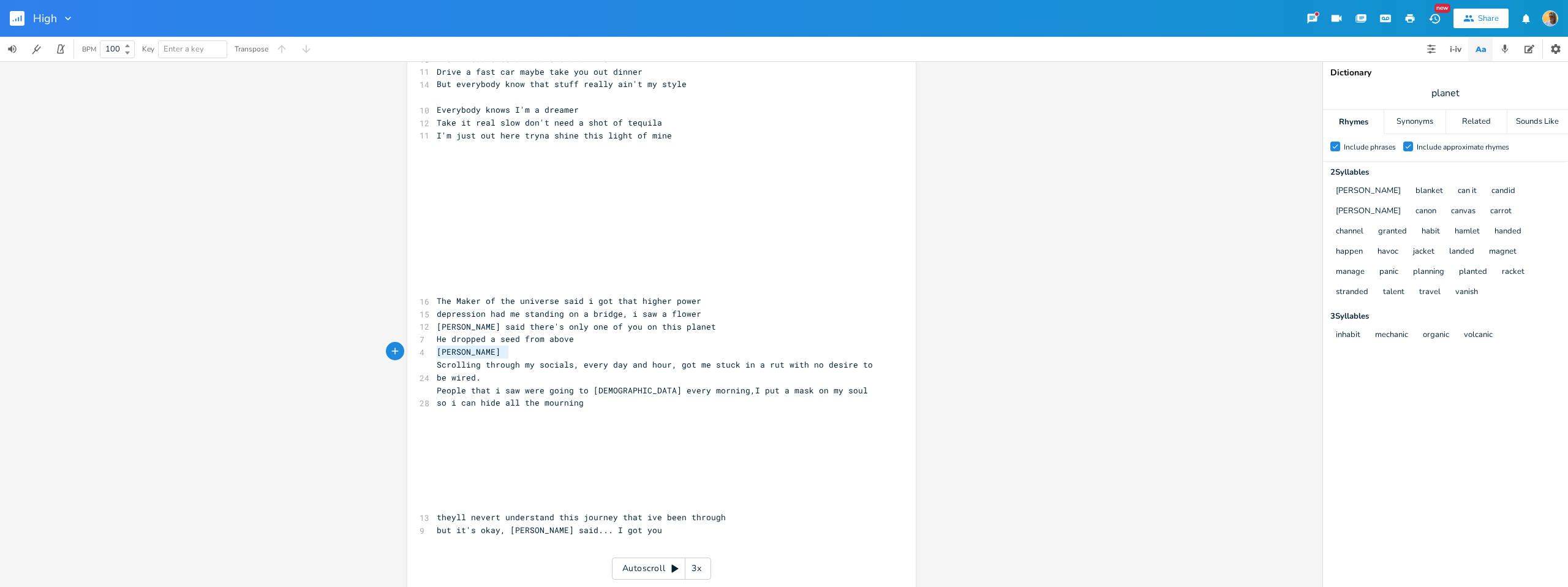
drag, startPoint x: 477, startPoint y: 352, endPoint x: 413, endPoint y: 352, distance: 64.0
click at [413, 352] on div "[PERSON_NAME] x [Verse 1] 10 Wish I could be a little bit thinner 11 Drive a fa…" at bounding box center [662, 305] width 509 height 575
click at [558, 354] on pre "[PERSON_NAME]" at bounding box center [656, 351] width 442 height 13
click at [610, 333] on pre "He dropped a seed from above" at bounding box center [656, 339] width 442 height 13
drag, startPoint x: 446, startPoint y: 354, endPoint x: 395, endPoint y: 353, distance: 51.0
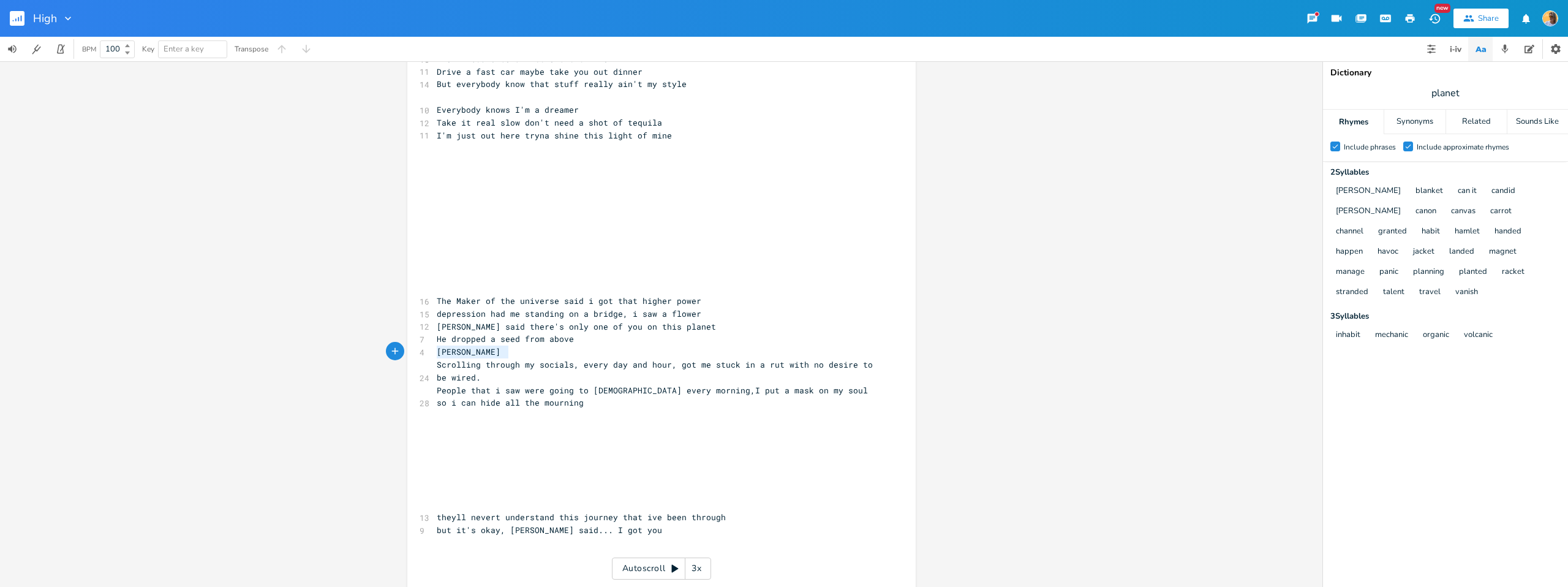
click at [408, 354] on div "[PERSON_NAME] x [Verse 1] 10 Wish I could be a little bit thinner 11 Drive a fa…" at bounding box center [662, 305] width 509 height 575
type textarea "​[PERSON_NAME]"
click at [517, 421] on pre "​" at bounding box center [656, 415] width 442 height 13
type textarea "[PERSON_NAME]"
drag, startPoint x: 518, startPoint y: 349, endPoint x: 403, endPoint y: 352, distance: 115.0
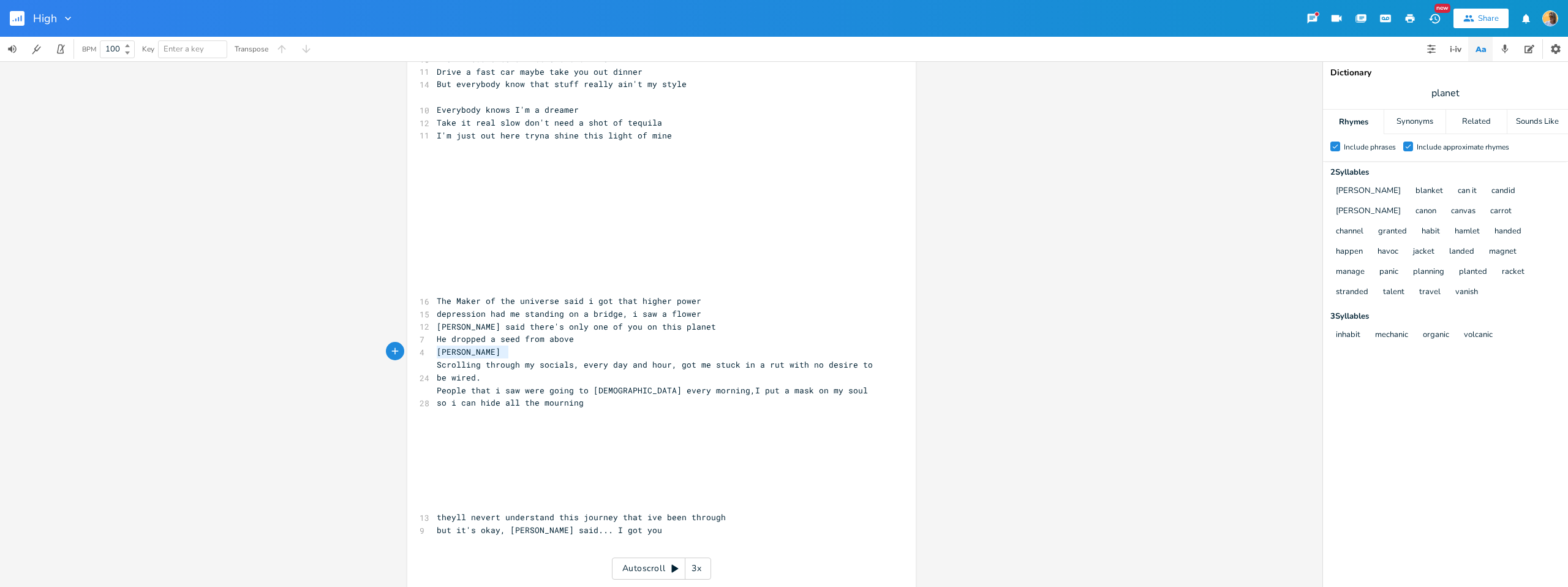
click at [408, 352] on div "[PERSON_NAME] x [Verse 1] 10 Wish I could be a little bit thinner 11 Drive a fa…" at bounding box center [662, 305] width 509 height 575
click at [610, 379] on pre "Scrolling through my socials, every day and hour, got me stuck in a rut with no…" at bounding box center [656, 372] width 442 height 26
click at [506, 377] on pre "Scrolling through my socials, every day and hour, got me stuck in a rut with no…" at bounding box center [656, 372] width 442 height 26
click at [434, 391] on pre "People that i saw were going to [DEMOGRAPHIC_DATA] every morning,I put a mask o…" at bounding box center [656, 397] width 442 height 26
click at [544, 398] on pre "People that i saw were going to [DEMOGRAPHIC_DATA] every morning,I put a mask o…" at bounding box center [656, 397] width 442 height 26
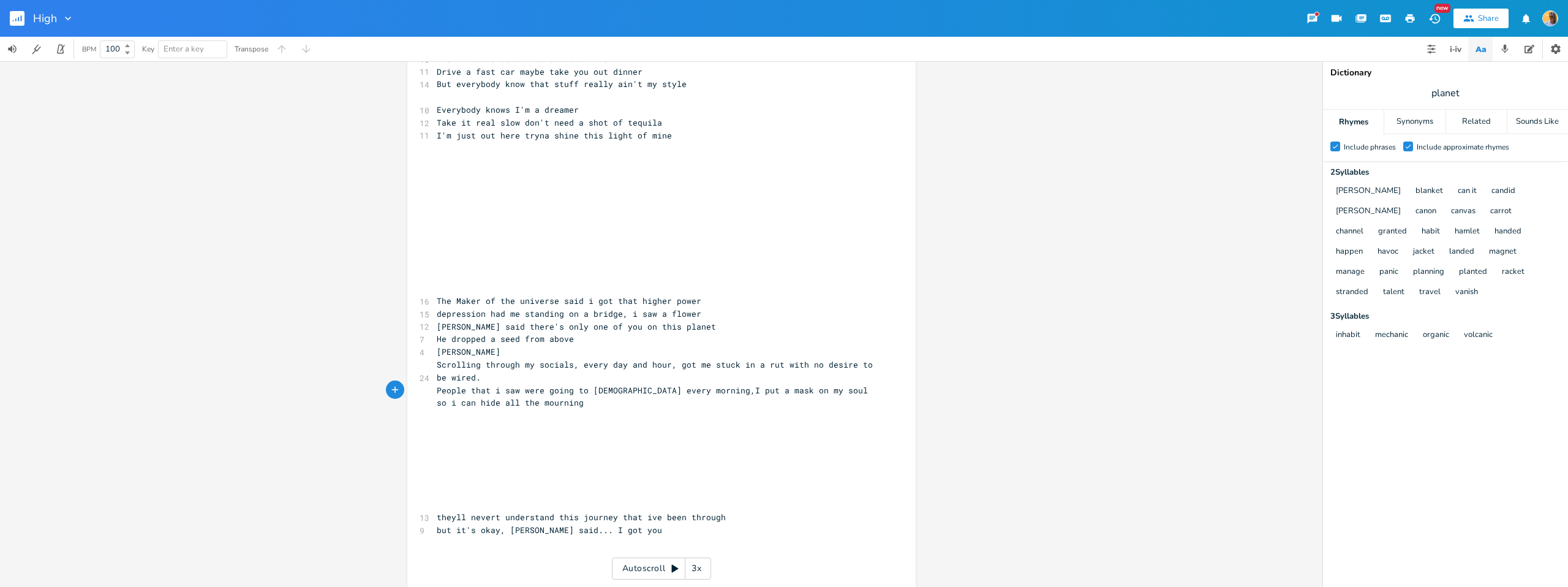
type textarea "."
click at [437, 518] on span "theyll nevert understand this journey that ive been through" at bounding box center [581, 517] width 289 height 11
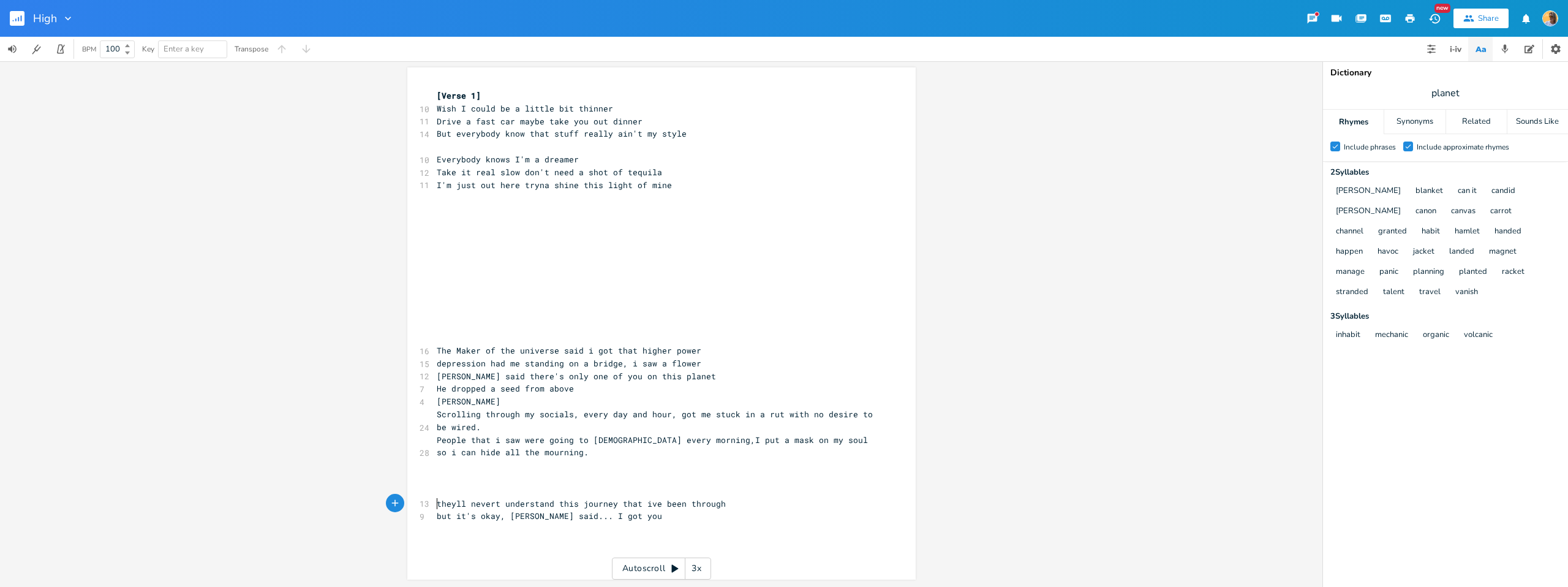
scroll to position [1, 0]
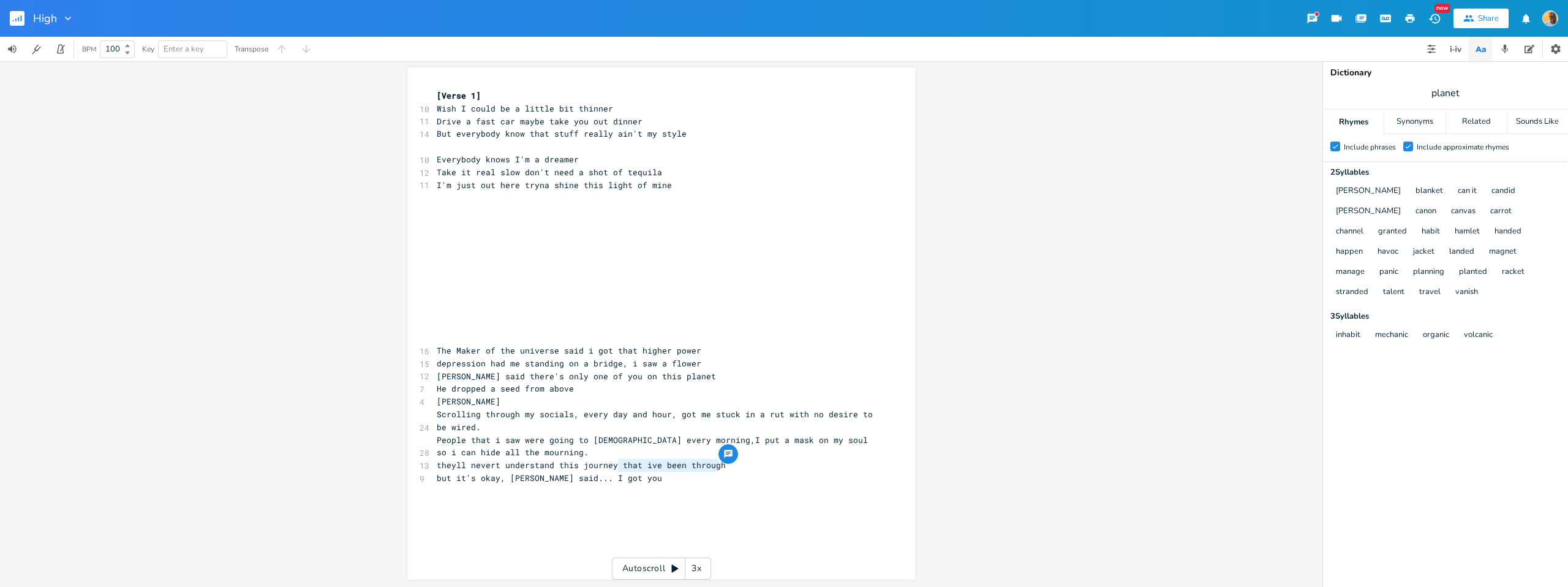
type textarea "hat ive been through"
drag, startPoint x: 677, startPoint y: 465, endPoint x: 618, endPoint y: 463, distance: 59.0
click at [618, 463] on pre "theyll nevert understand this journey that ive been through" at bounding box center [656, 465] width 442 height 13
click at [655, 479] on pre "but it's okay, [PERSON_NAME] said... I got you" at bounding box center [656, 478] width 442 height 13
type textarea "ourney that ive been through"
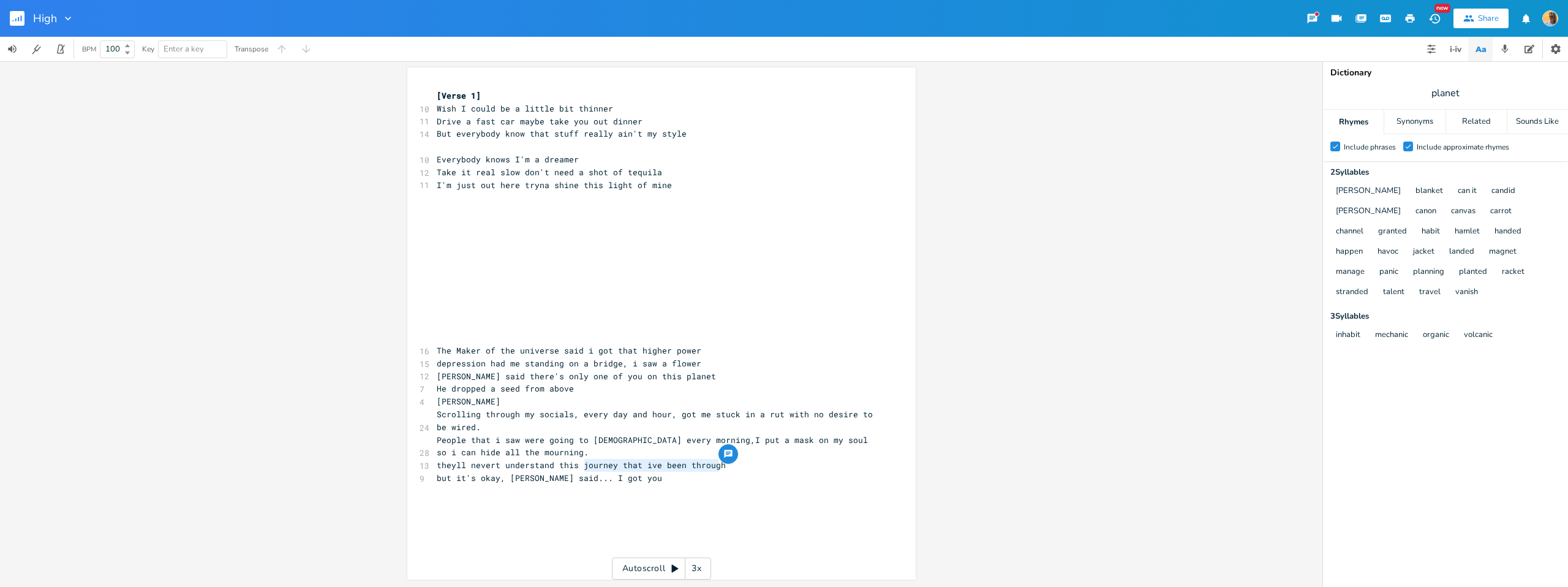
drag, startPoint x: 723, startPoint y: 466, endPoint x: 580, endPoint y: 468, distance: 143.0
click at [580, 468] on pre "theyll nevert understand this journey that ive been through" at bounding box center [656, 465] width 442 height 13
click at [650, 482] on pre "but it's okay, [PERSON_NAME] said... I got you" at bounding box center [656, 478] width 442 height 13
click at [468, 479] on span "but it's okay, [PERSON_NAME] said... I got you" at bounding box center [549, 478] width 226 height 11
drag, startPoint x: 429, startPoint y: 479, endPoint x: 435, endPoint y: 480, distance: 6.1
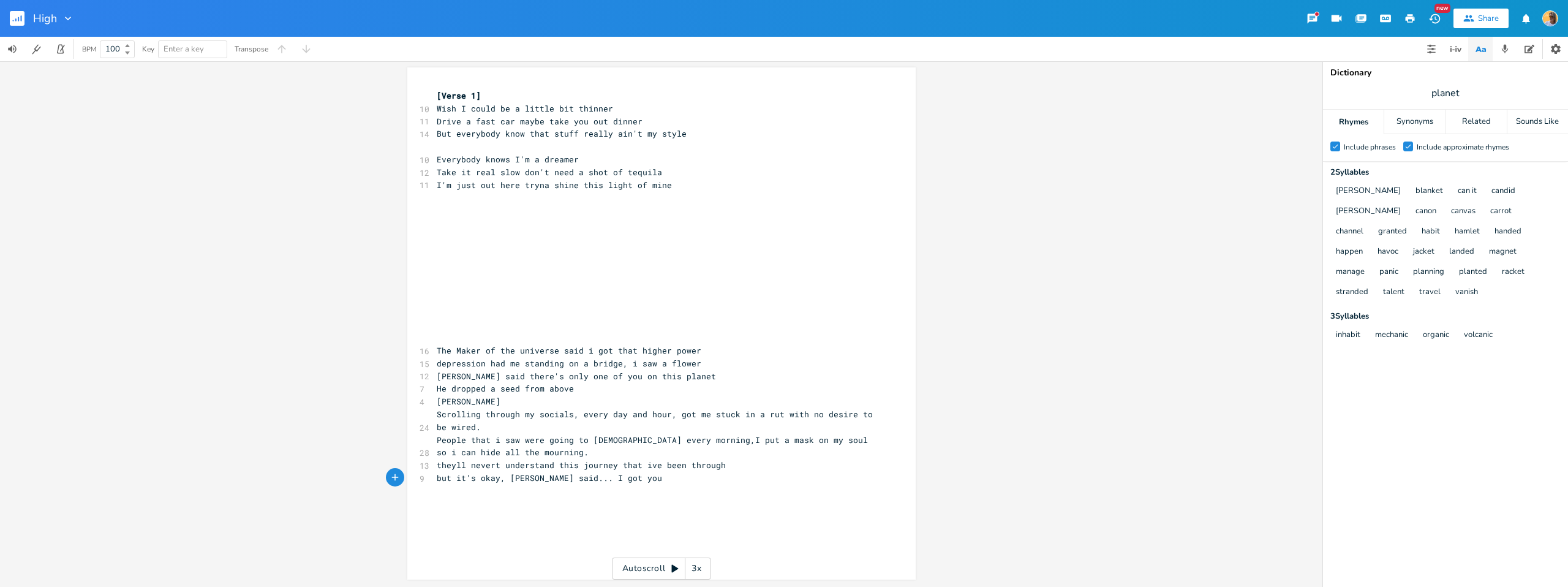
click at [431, 480] on div "x [Verse 1] 10 Wish I could be a little bit thinner 11 Drive a fast car maybe t…" at bounding box center [662, 324] width 509 height 513
click at [437, 481] on span "but it's okay, [PERSON_NAME] said... I got you" at bounding box center [549, 478] width 226 height 11
click at [654, 350] on span "The Maker of the universe said i got that higher power" at bounding box center [569, 351] width 264 height 11
click at [687, 418] on span "Scrolling through my socials, every day and hour, got me stuck in a rut with no…" at bounding box center [657, 421] width 441 height 24
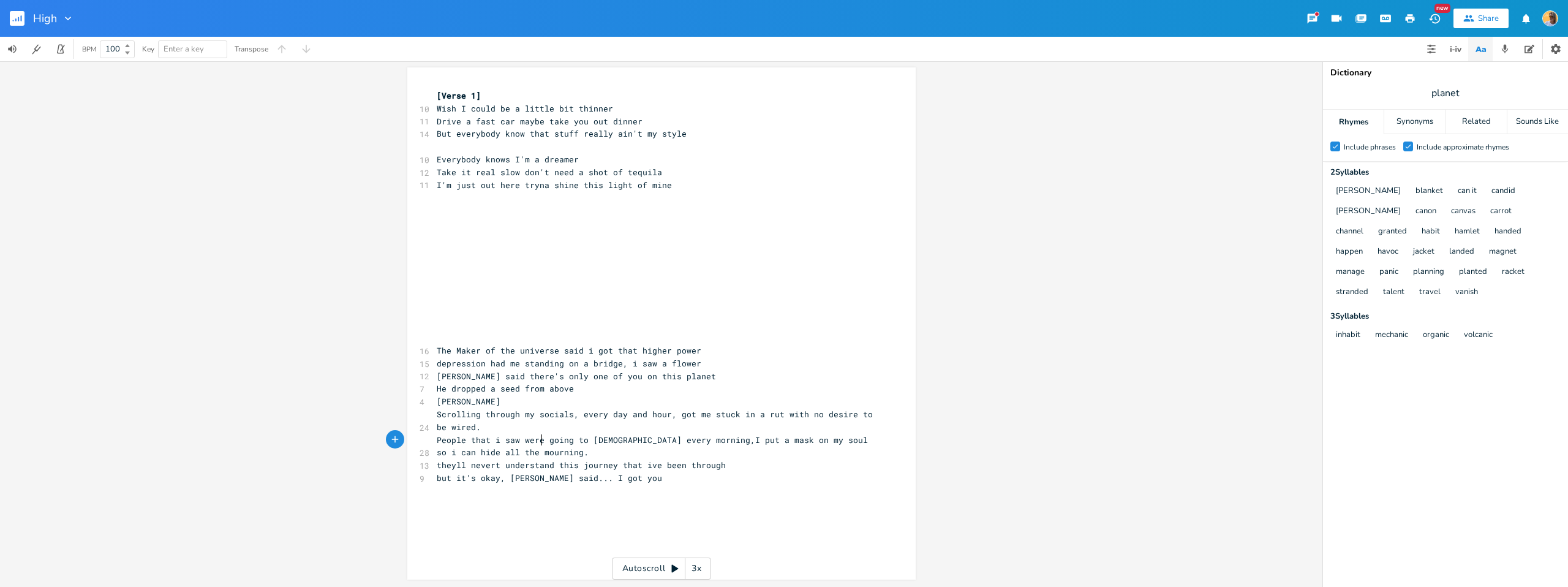
click at [540, 446] on pre "People that i saw were going to [DEMOGRAPHIC_DATA] every morning,I put a mask o…" at bounding box center [656, 447] width 442 height 26
click at [533, 432] on pre "Scrolling through my socials, every day and hour, got me stuck in a rut with no…" at bounding box center [656, 421] width 442 height 26
drag, startPoint x: 486, startPoint y: 427, endPoint x: 427, endPoint y: 416, distance: 60.0
click at [427, 416] on div "Scrolling through my socials, every day and hour, got me stuck in a rut with no…" at bounding box center [662, 324] width 509 height 513
type textarea "​Scrolling through my socials, every day and hour, got me stuck in a rut with n…"
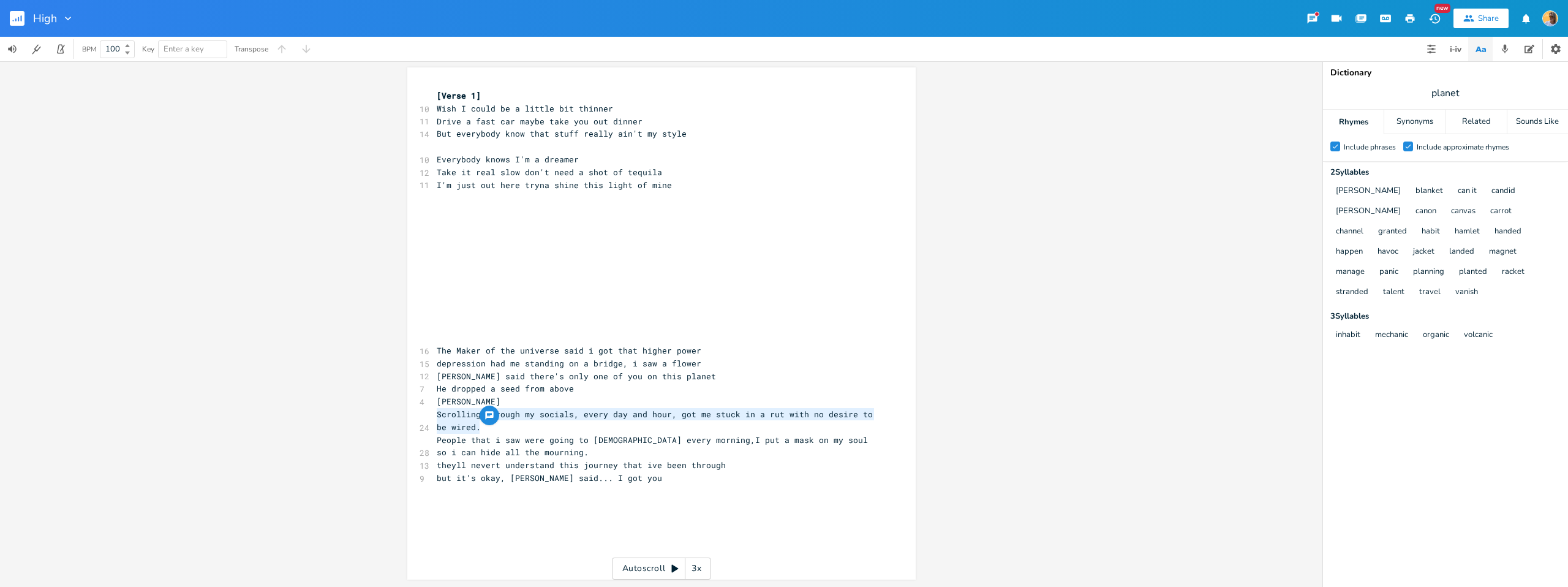
click at [597, 485] on pre "​" at bounding box center [656, 491] width 442 height 13
click at [797, 464] on pre "theyll nevert understand this journey that ive been through" at bounding box center [656, 465] width 442 height 13
click at [531, 452] on pre "People that i saw were going to [DEMOGRAPHIC_DATA] every morning,I put a mask o…" at bounding box center [656, 447] width 442 height 26
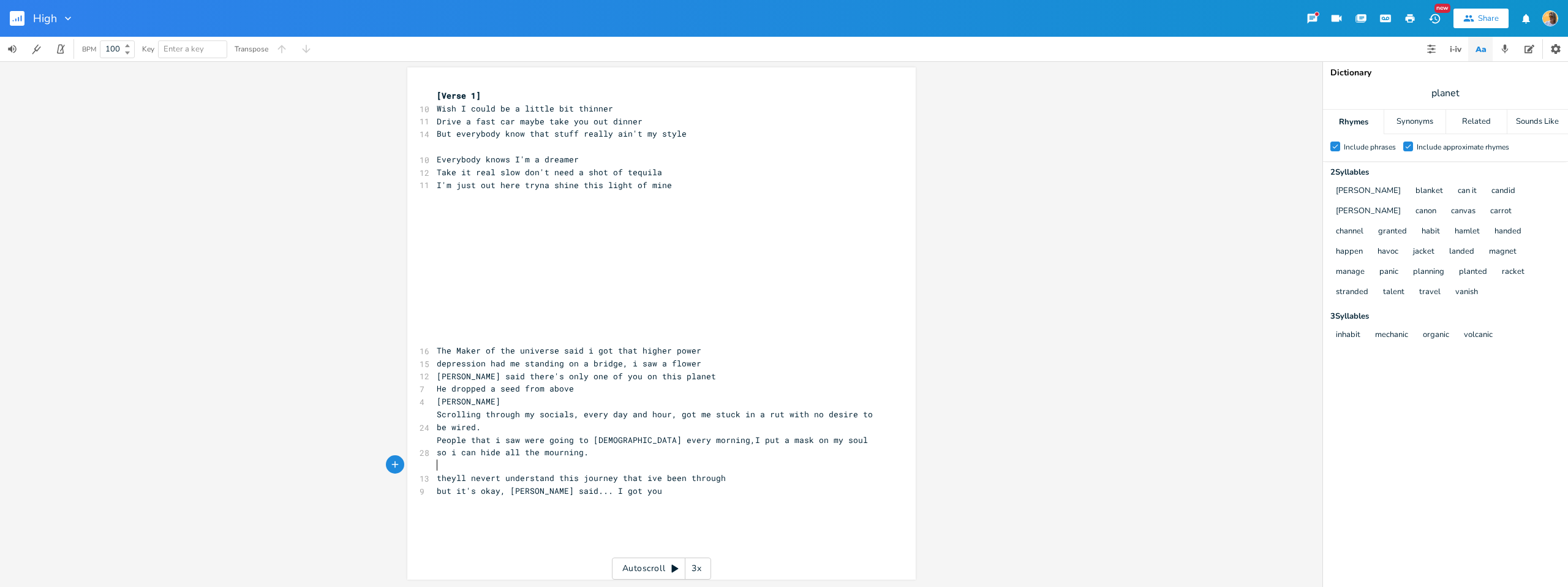
paste textarea "d."
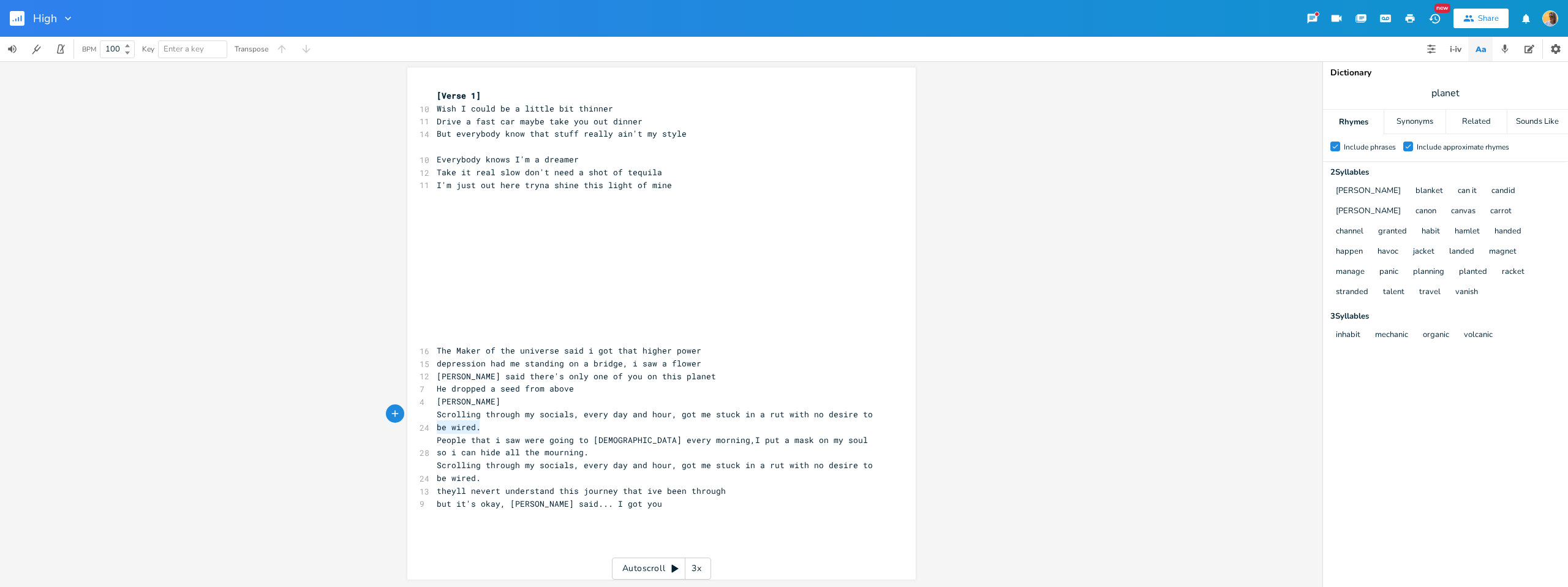
type textarea "Scrolling through my socials, every day and hour, got me stuck in a rut with no…"
drag, startPoint x: 492, startPoint y: 427, endPoint x: 423, endPoint y: 412, distance: 70.6
click at [423, 412] on div "Scrolling through my socials, every day and hour, got me stuck in a rut with no…" at bounding box center [662, 324] width 509 height 513
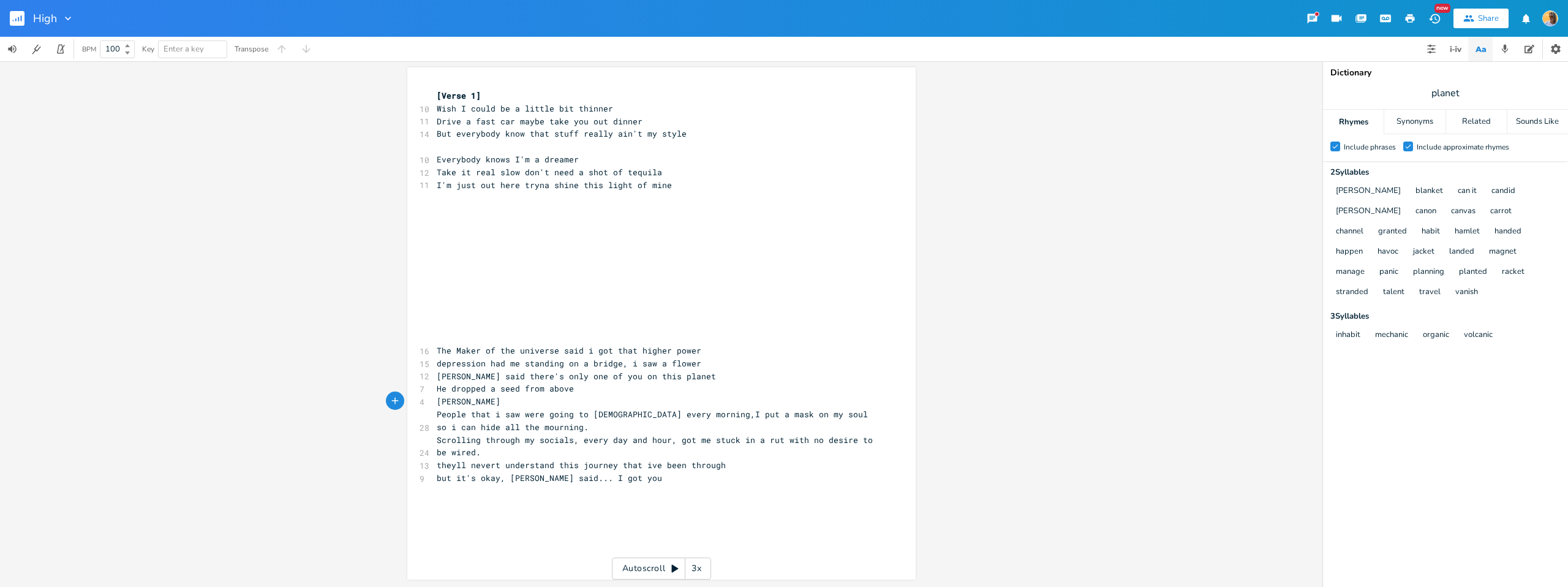
click at [508, 452] on pre "Scrolling through my socials, every day and hour, got me stuck in a rut with no…" at bounding box center [656, 447] width 442 height 26
type textarea "Tied down to the bed"
type textarea "d of my early"
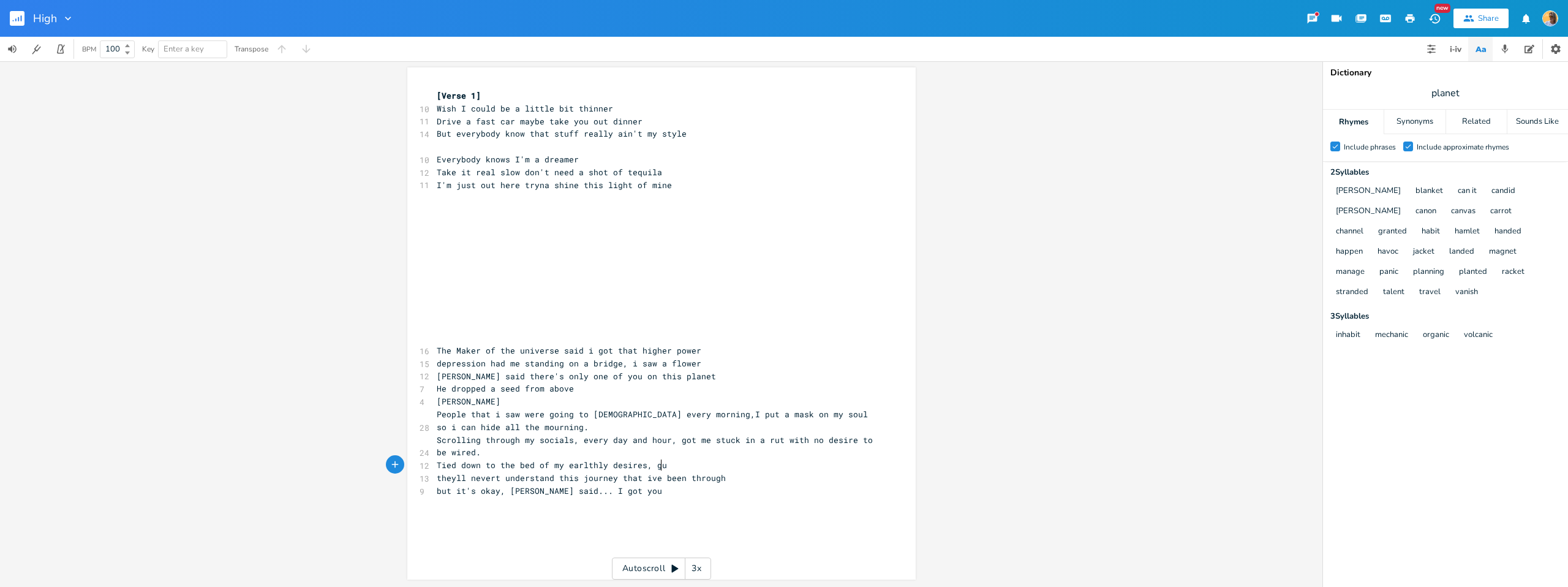
scroll to position [0, 59]
type textarea "thly desires, gues"
type textarea "went throughh tp"
type textarea "to hel;;"
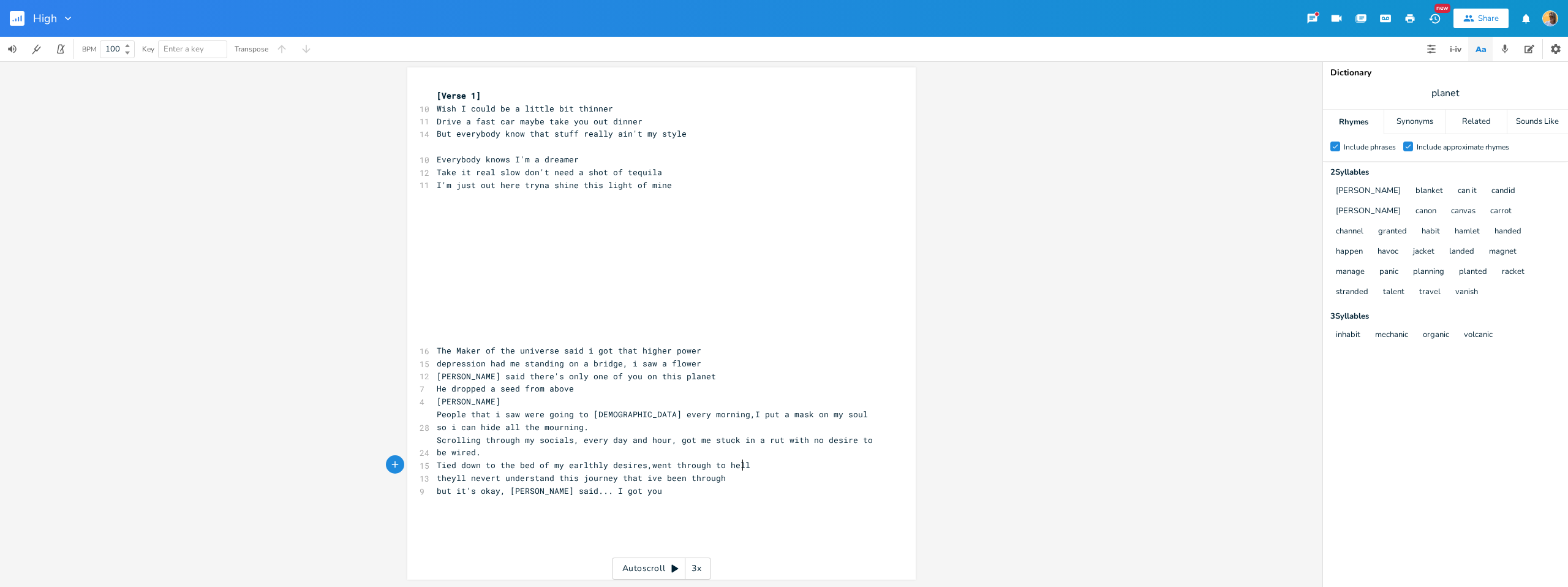
scroll to position [0, 4]
type textarea "ll"
type textarea "thly desires,"
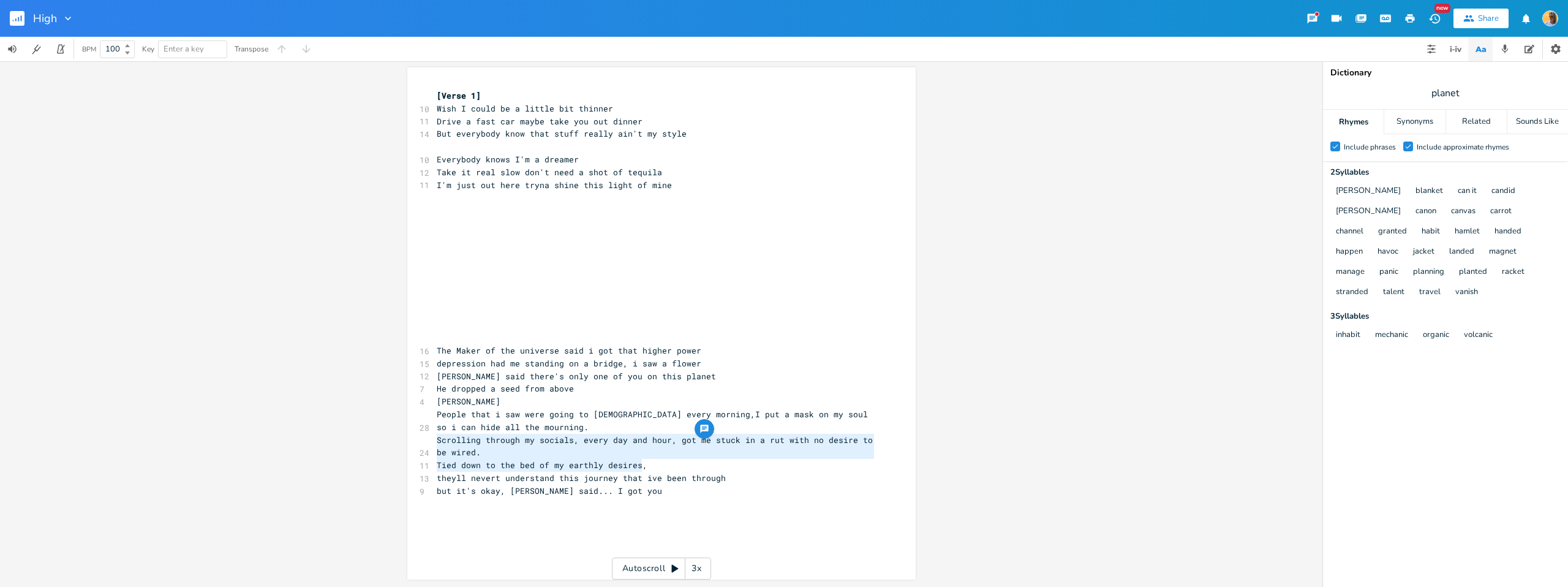
type textarea "Scrolling through my socials, every day and hour, got me stuck in a rut with no…"
drag, startPoint x: 432, startPoint y: 439, endPoint x: 746, endPoint y: 454, distance: 314.4
click at [746, 454] on pre "Scrolling through my socials, every day and hour, got me stuck in a rut with no…" at bounding box center [656, 447] width 442 height 26
click at [748, 456] on pre "Scrolling through my socials, every day and hour, got me stuck in a rut with no…" at bounding box center [656, 447] width 442 height 26
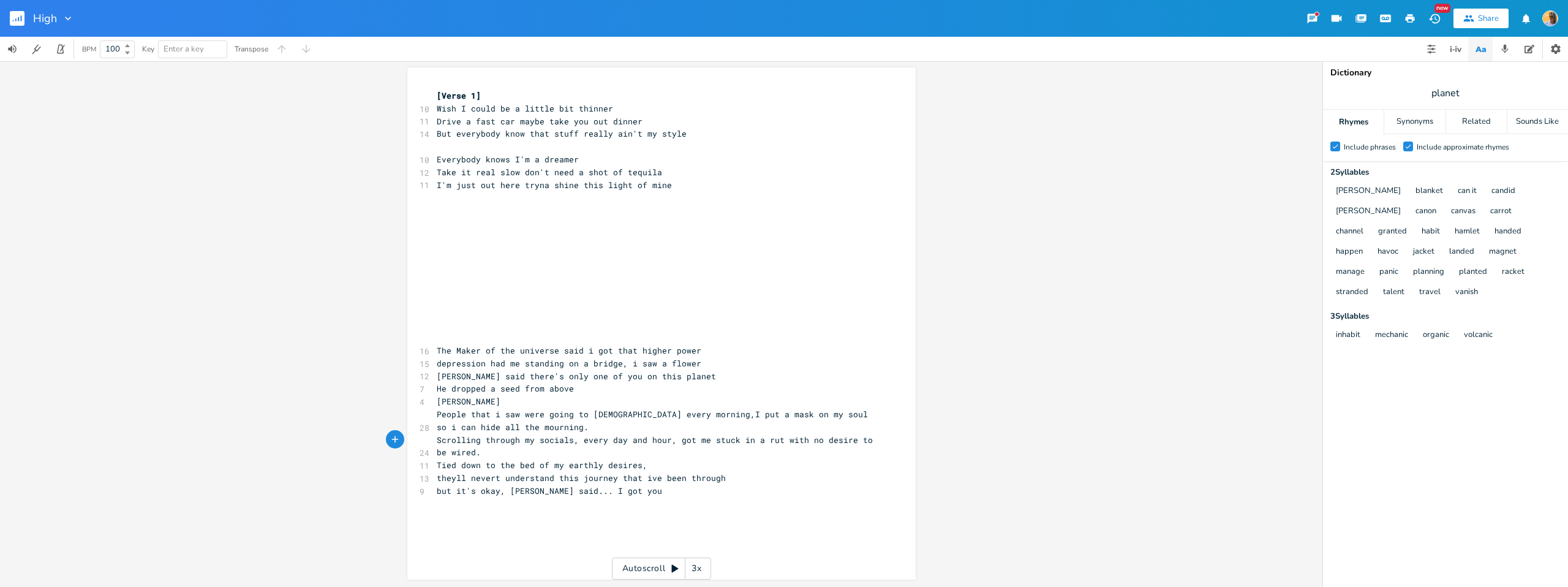
click at [470, 450] on span "Scrolling through my socials, every day and hour, got me stuck in a rut with no…" at bounding box center [657, 447] width 441 height 24
type textarea "every day and hour, got me stuck in a rut with no desire to be wired."
drag, startPoint x: 576, startPoint y: 439, endPoint x: 760, endPoint y: 450, distance: 184.3
click at [760, 450] on pre "Scrolling through my socials, every day and hour, got me stuck in a rut with no…" at bounding box center [656, 447] width 442 height 26
click at [745, 455] on pre "Scrolling through my socials, every day and hour, got me stuck in a rut with no…" at bounding box center [656, 447] width 442 height 26
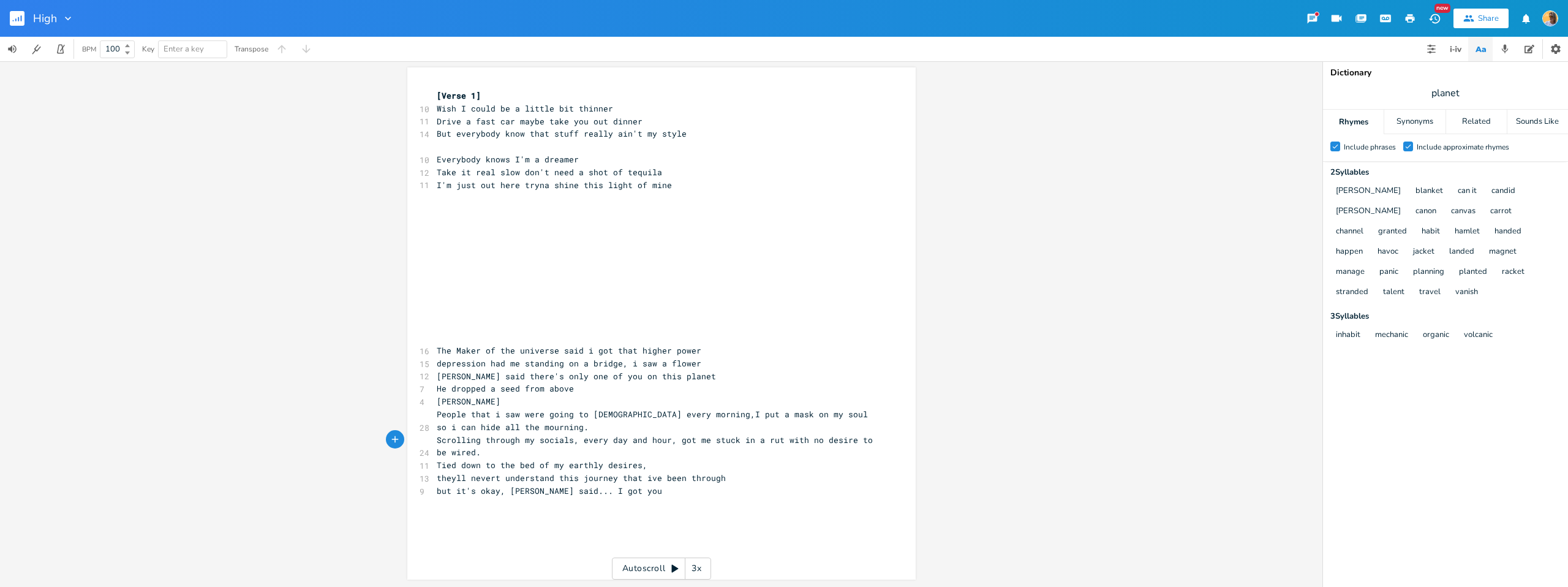
click at [673, 461] on pre "Tied down to the bed of my earthly desires," at bounding box center [656, 465] width 442 height 13
click at [591, 398] on pre "[PERSON_NAME]" at bounding box center [656, 401] width 442 height 13
click at [587, 388] on pre "He dropped a seed from above" at bounding box center [656, 389] width 442 height 13
click at [669, 371] on pre "[PERSON_NAME] said there's only one of you on this planet" at bounding box center [656, 376] width 442 height 13
click at [617, 400] on pre "[PERSON_NAME]" at bounding box center [656, 401] width 442 height 13
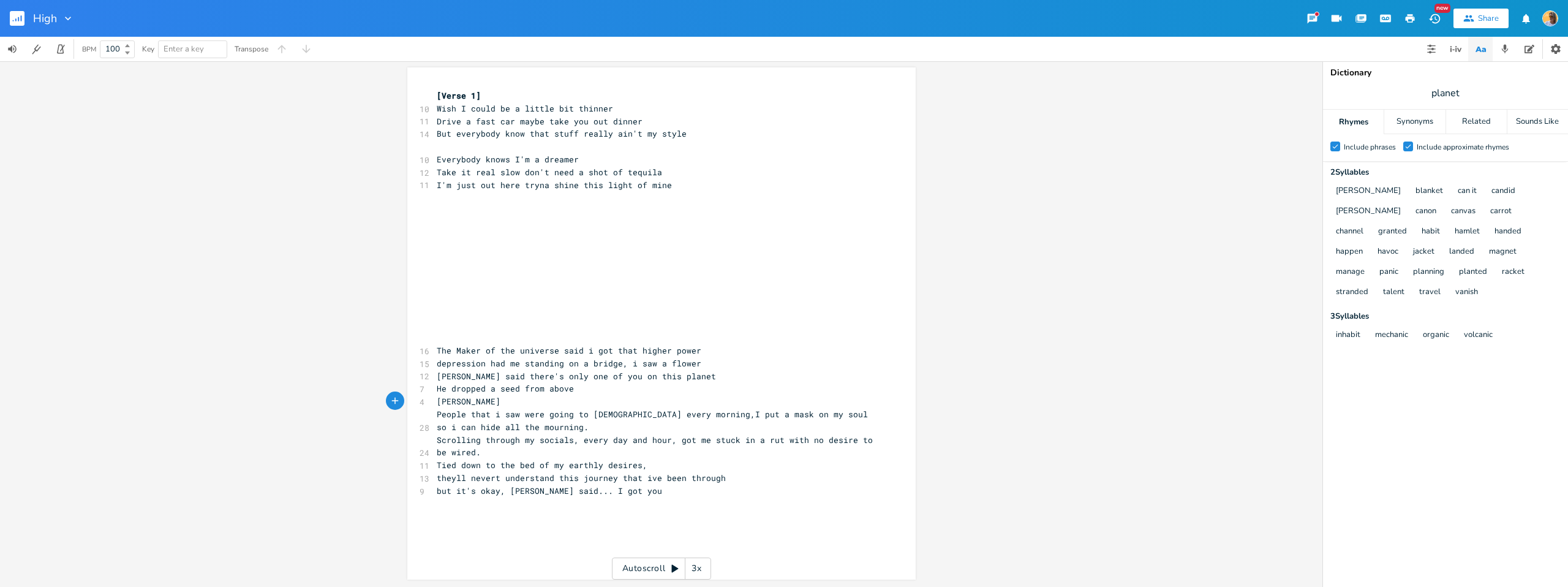
click at [667, 374] on pre "[PERSON_NAME] said there's only one of you on this planet" at bounding box center [656, 376] width 442 height 13
click at [507, 523] on pre "​" at bounding box center [656, 529] width 442 height 13
type textarea "depression"
type textarea "connections"
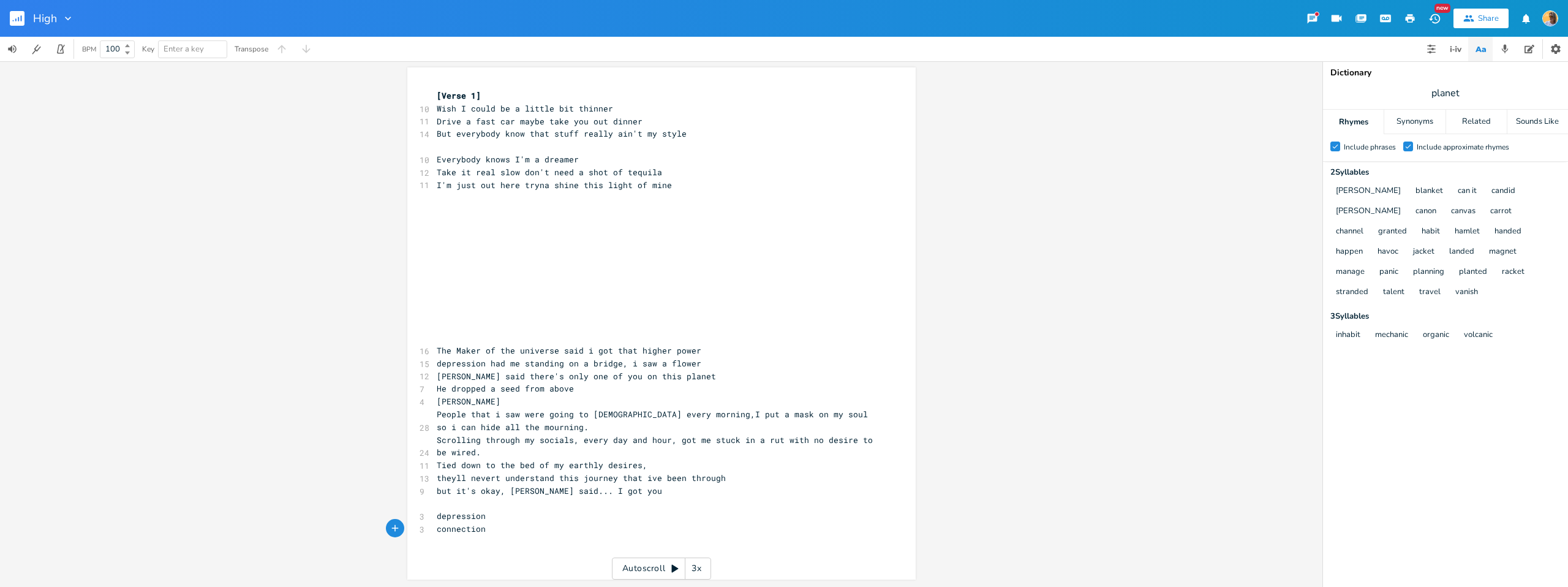
drag, startPoint x: 503, startPoint y: 513, endPoint x: 505, endPoint y: 484, distance: 29.1
click at [503, 513] on pre "depression" at bounding box center [656, 516] width 442 height 13
click at [516, 405] on pre "[PERSON_NAME]" at bounding box center [656, 401] width 442 height 13
click at [671, 383] on pre "He dropped a seed from above" at bounding box center [656, 389] width 442 height 13
click at [521, 419] on span "People that i saw were going to [DEMOGRAPHIC_DATA] every morning,I put a mask o…" at bounding box center [654, 421] width 436 height 24
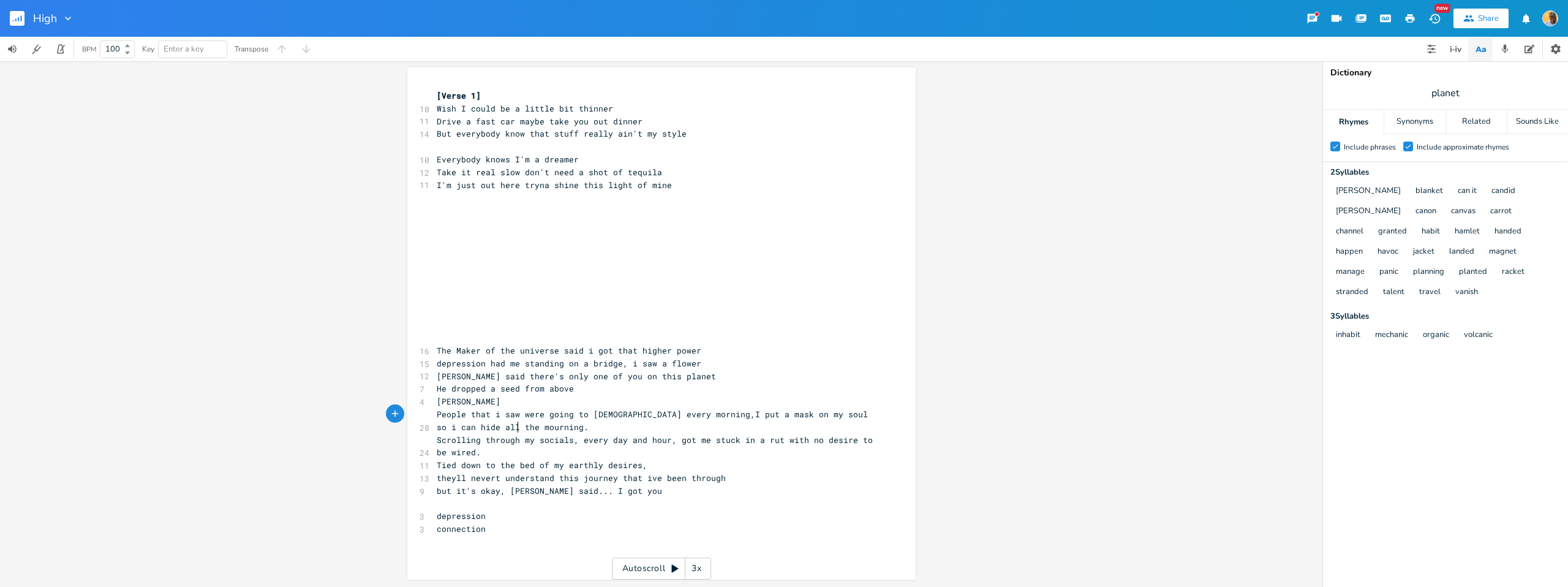
click at [515, 431] on pre "People that i saw were going to [DEMOGRAPHIC_DATA] every morning,I put a mask o…" at bounding box center [656, 421] width 442 height 26
click at [500, 415] on span "People that i saw were going to [DEMOGRAPHIC_DATA] every morning,I put a mask o…" at bounding box center [654, 421] width 436 height 24
type textarea "P"
drag, startPoint x: 433, startPoint y: 415, endPoint x: 440, endPoint y: 416, distance: 7.1
click at [439, 416] on span "People that i saw were going to [DEMOGRAPHIC_DATA] every morning,I put a mask o…" at bounding box center [654, 421] width 436 height 24
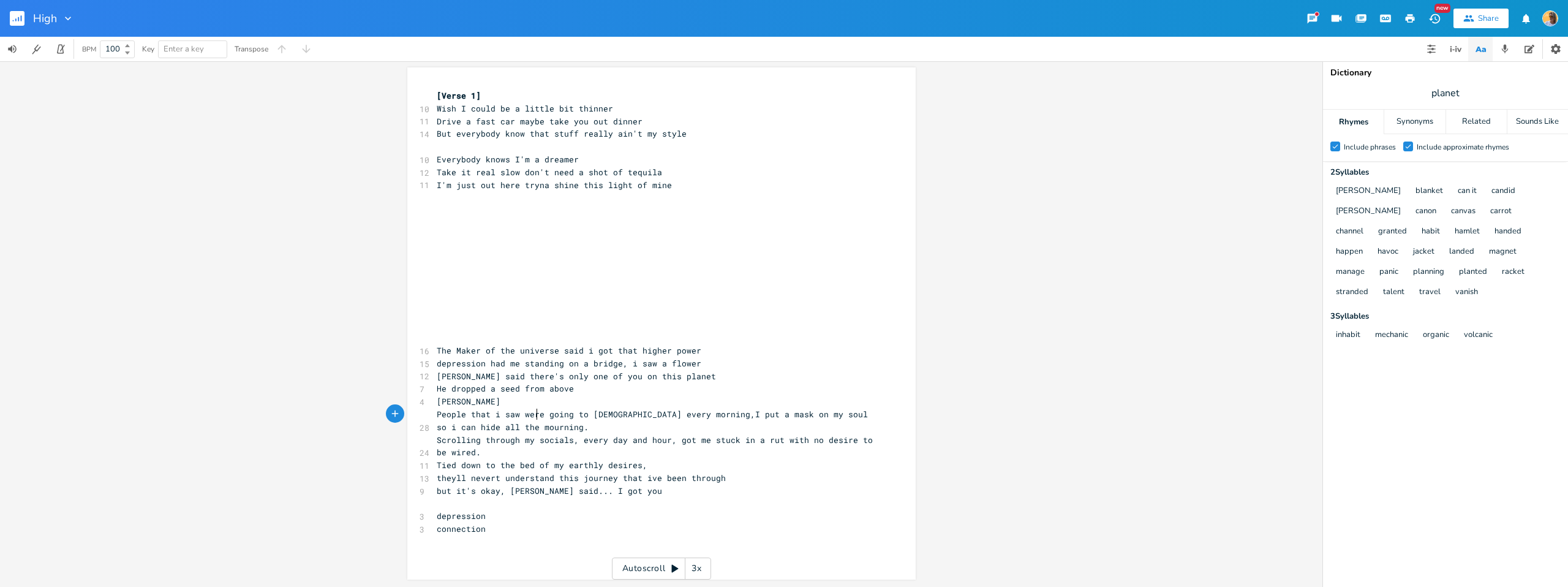
click at [533, 415] on span "People that i saw were going to [DEMOGRAPHIC_DATA] every morning,I put a mask o…" at bounding box center [654, 421] width 436 height 24
type textarea "People that i saw were"
drag, startPoint x: 543, startPoint y: 415, endPoint x: 401, endPoint y: 415, distance: 142.0
click at [400, 416] on div "People that i saw were x [Verse 1] 10 Wish I could be a little bit thinner 11 D…" at bounding box center [661, 325] width 1322 height 526
click at [552, 417] on span "People that i saw were going to [DEMOGRAPHIC_DATA] every morning,I put a mask o…" at bounding box center [654, 421] width 436 height 24
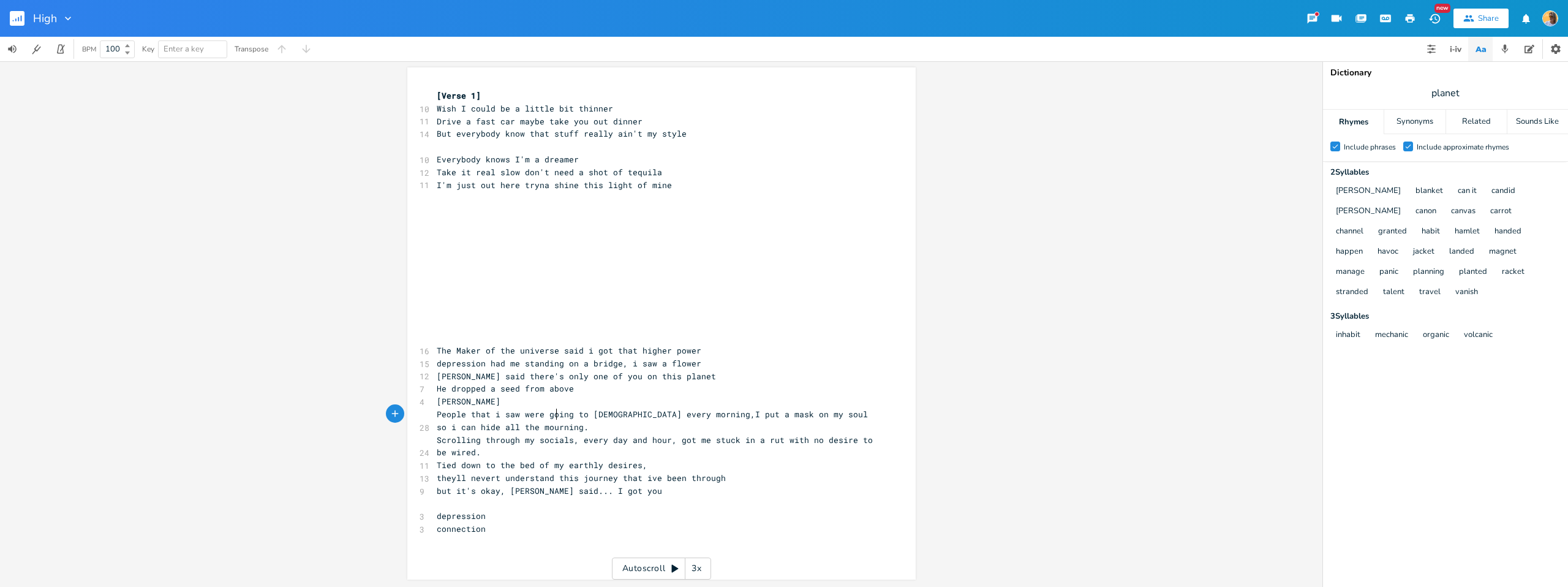
click at [538, 427] on pre "People that i saw were going to [DEMOGRAPHIC_DATA] every morning,I put a mask o…" at bounding box center [656, 421] width 442 height 26
click at [621, 503] on pre "​" at bounding box center [656, 504] width 442 height 13
click at [610, 487] on pre "but it's okay, [PERSON_NAME] said... I got you" at bounding box center [656, 491] width 442 height 13
click at [608, 462] on span "Tied down to the bed of my earthly desires," at bounding box center [542, 465] width 211 height 11
click at [520, 450] on pre "Scrolling through my socials, every day and hour, got me stuck in a rut with no…" at bounding box center [656, 447] width 442 height 26
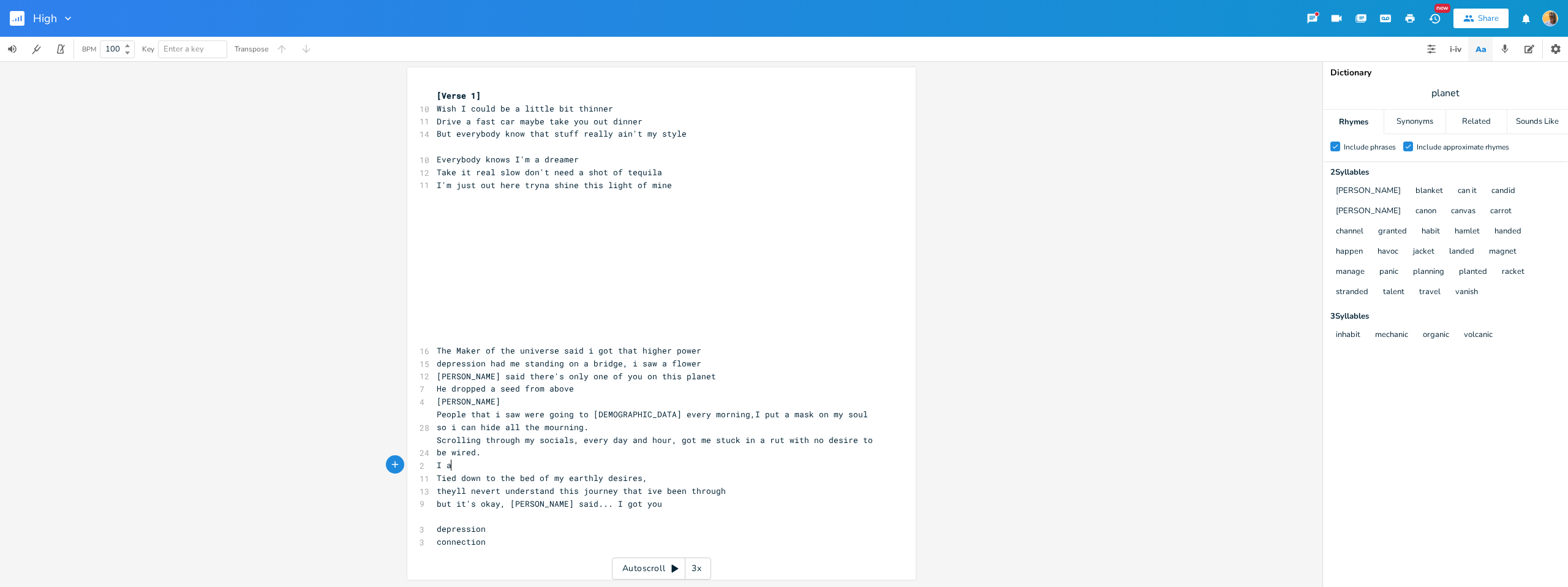
type textarea "I as"
type textarea "saw people goint"
type textarea "g to churg every [DATE], l"
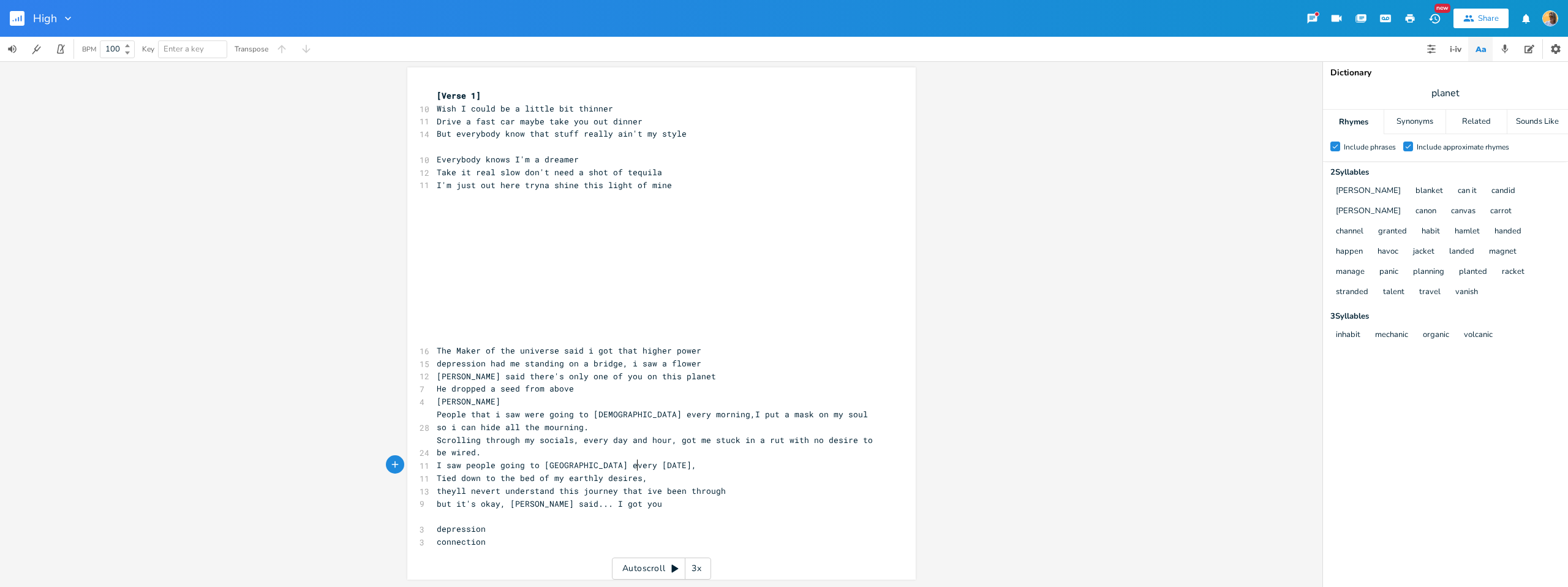
type textarea "="
type textarea "rotting in my bed just tryin"
type textarea "na t"
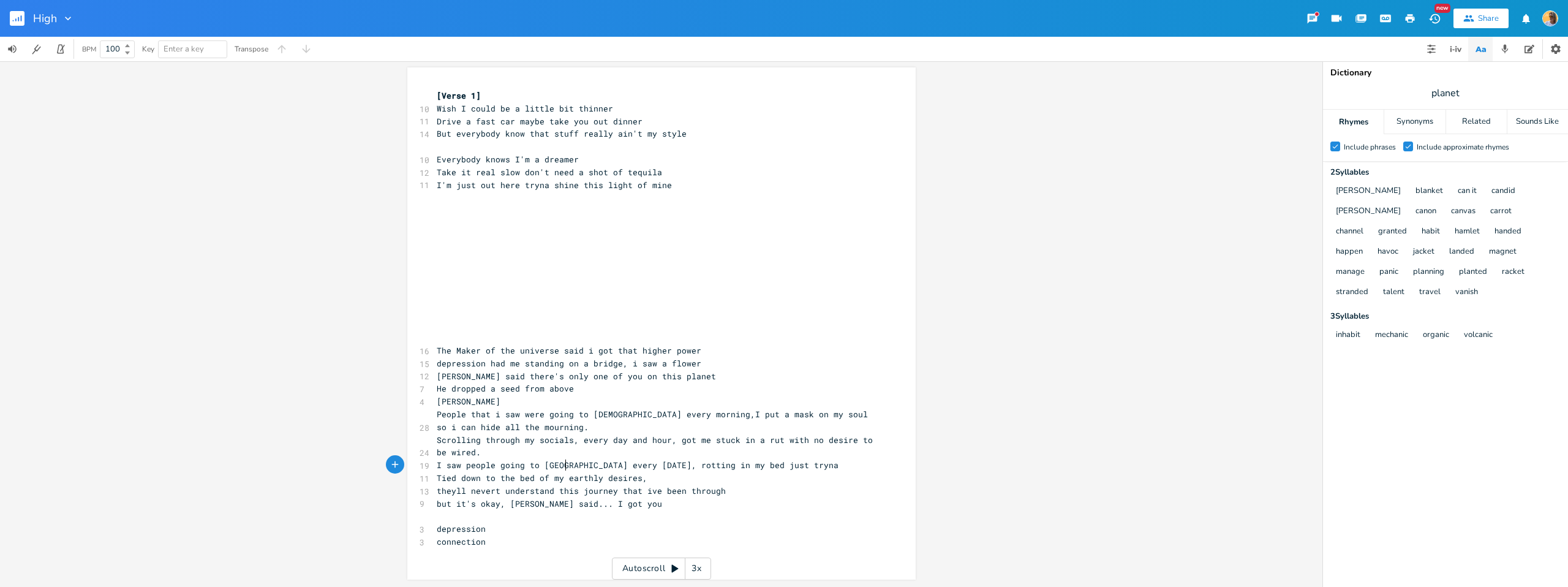
click at [562, 464] on span "I saw people going to [GEOGRAPHIC_DATA] every [DATE], rotting in my bed just tr…" at bounding box center [637, 465] width 402 height 11
type textarea "hv"
type textarea "vh"
type textarea "ch"
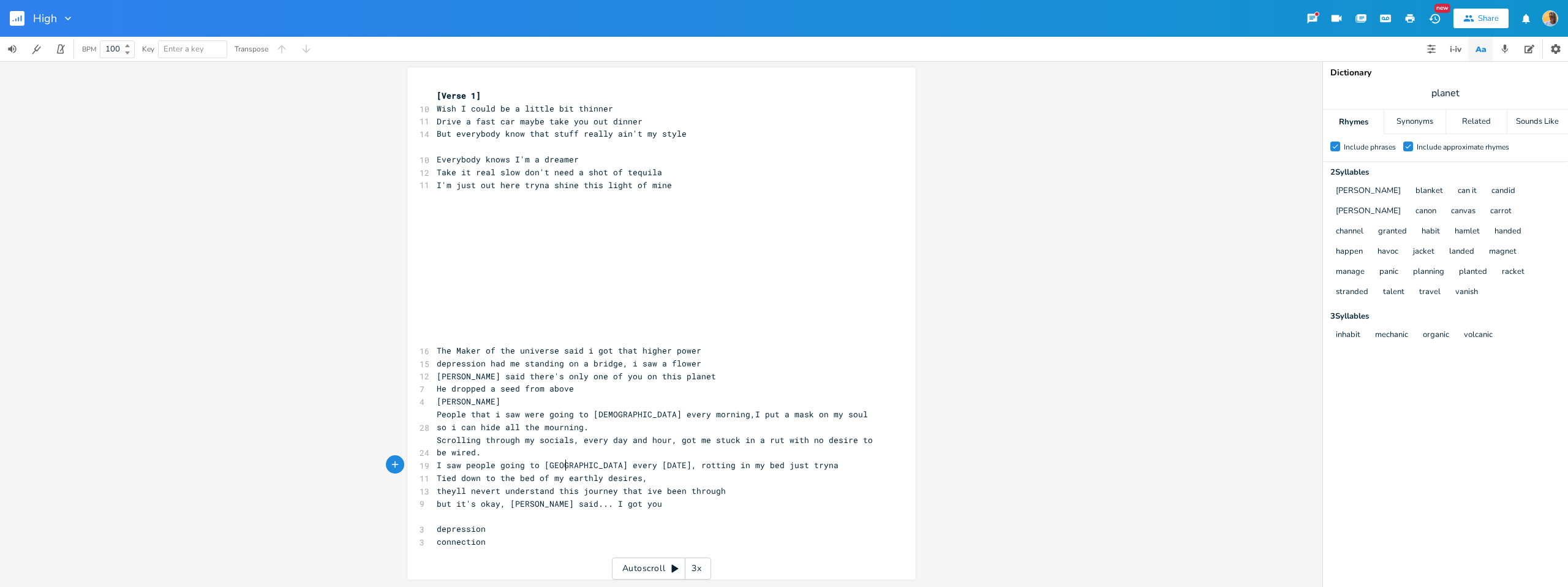
scroll to position [0, 7]
click at [772, 466] on span "I saw people going to [DEMOGRAPHIC_DATA] every [DATE], rotting in my bed just t…" at bounding box center [640, 465] width 407 height 11
type textarea "rotting in my bed just tryna"
drag, startPoint x: 767, startPoint y: 467, endPoint x: 632, endPoint y: 469, distance: 135.0
click at [632, 469] on pre "I saw people going to [DEMOGRAPHIC_DATA] every [DATE], rotting in my bed just t…" at bounding box center [656, 465] width 442 height 13
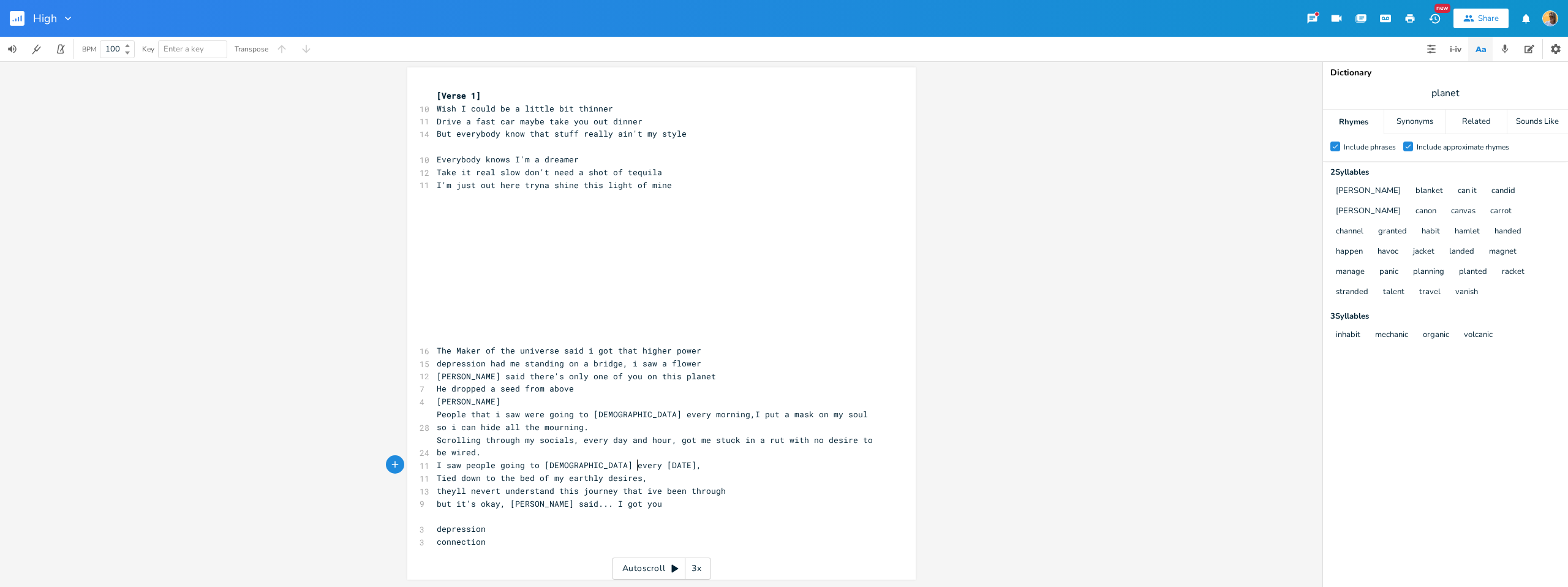
click at [437, 479] on span "Tied down to the bed of my earthly desires," at bounding box center [542, 478] width 211 height 11
type textarea "t"
click at [602, 450] on pre "Scrolling through my socials, every day and hour, got me stuck in a rut with no…" at bounding box center [656, 447] width 442 height 26
click at [468, 275] on pre "​" at bounding box center [656, 274] width 442 height 13
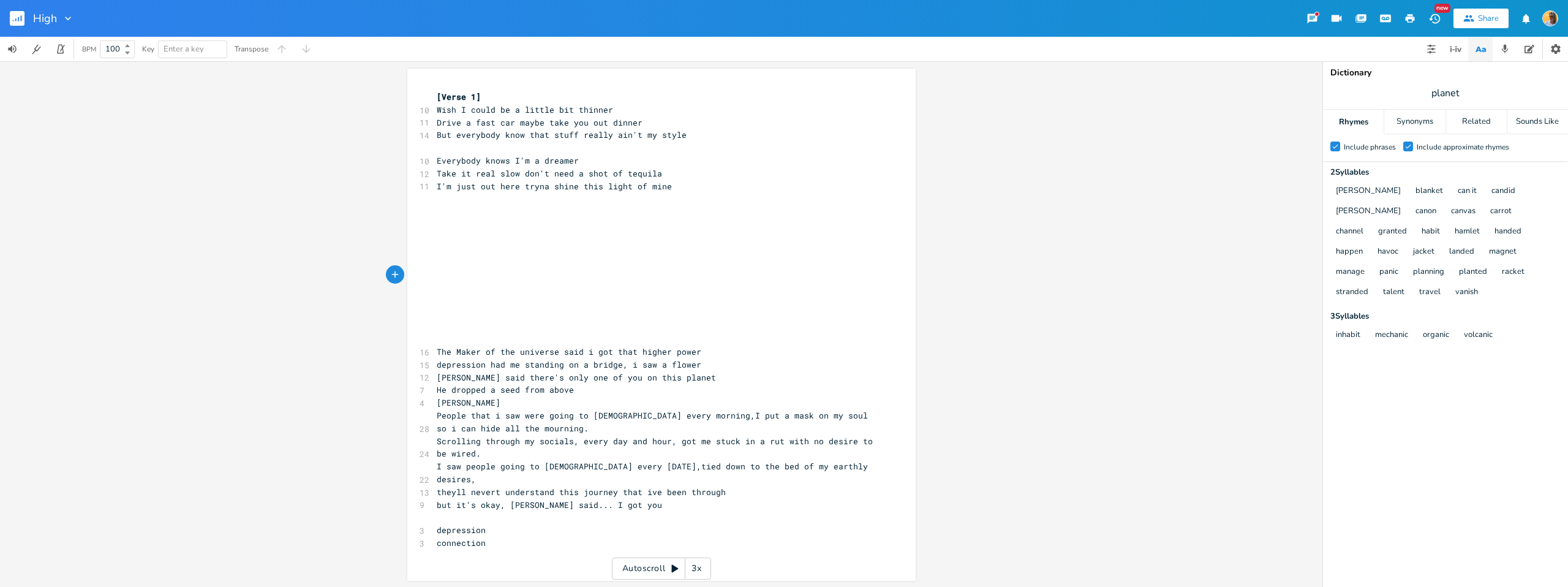
scroll to position [1, 0]
click at [622, 374] on span "[PERSON_NAME] said there's only one of you on this planet" at bounding box center [576, 376] width 279 height 11
click at [667, 374] on pre "[PERSON_NAME] said there's only one of you on this planet" at bounding box center [656, 376] width 442 height 13
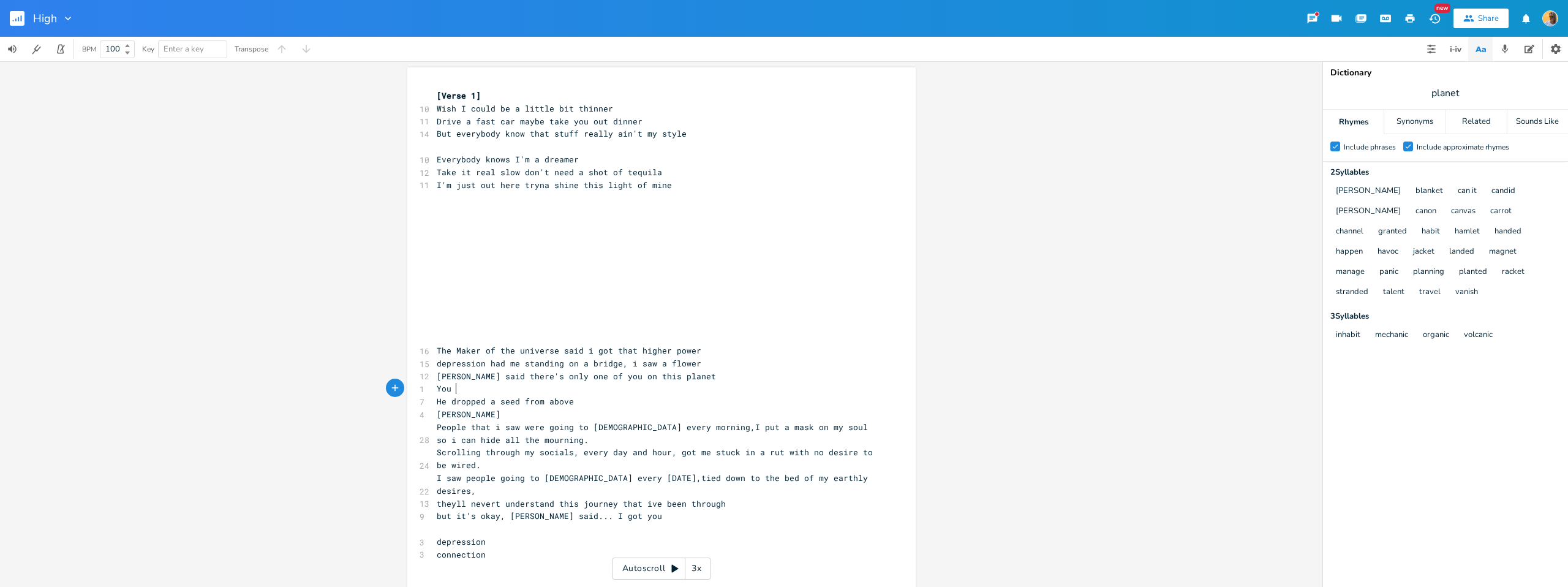
scroll to position [0, 15]
type textarea "You gotta s"
type textarea "moonwalk , trun around like"
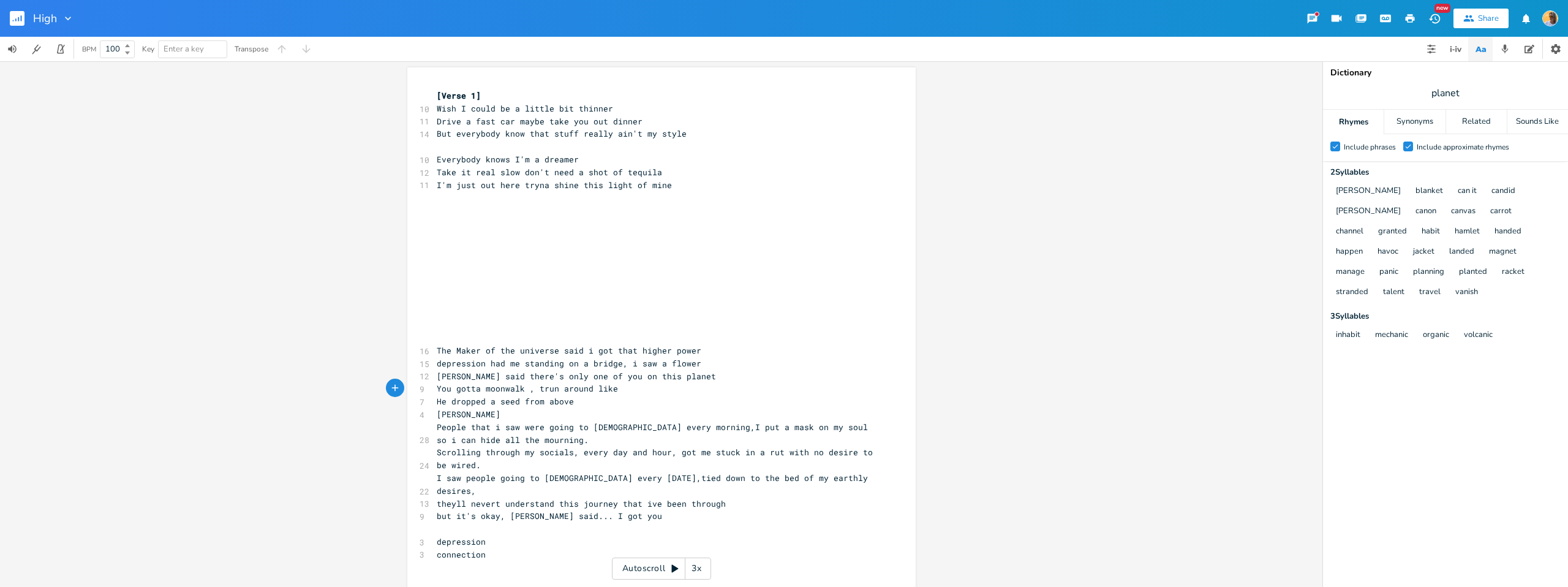
type textarea "He dropped a seed from above [PERSON_NAME]"
drag, startPoint x: 510, startPoint y: 415, endPoint x: 338, endPoint y: 398, distance: 172.8
click at [338, 398] on div "He dropped a seed from above [PERSON_NAME] x [Verse 1] 10 Wish I could be a lit…" at bounding box center [661, 325] width 1322 height 526
click at [538, 425] on span "People that i saw were going to [DEMOGRAPHIC_DATA] every morning,I put a mask o…" at bounding box center [654, 434] width 436 height 24
drag, startPoint x: 495, startPoint y: 419, endPoint x: 409, endPoint y: 408, distance: 86.7
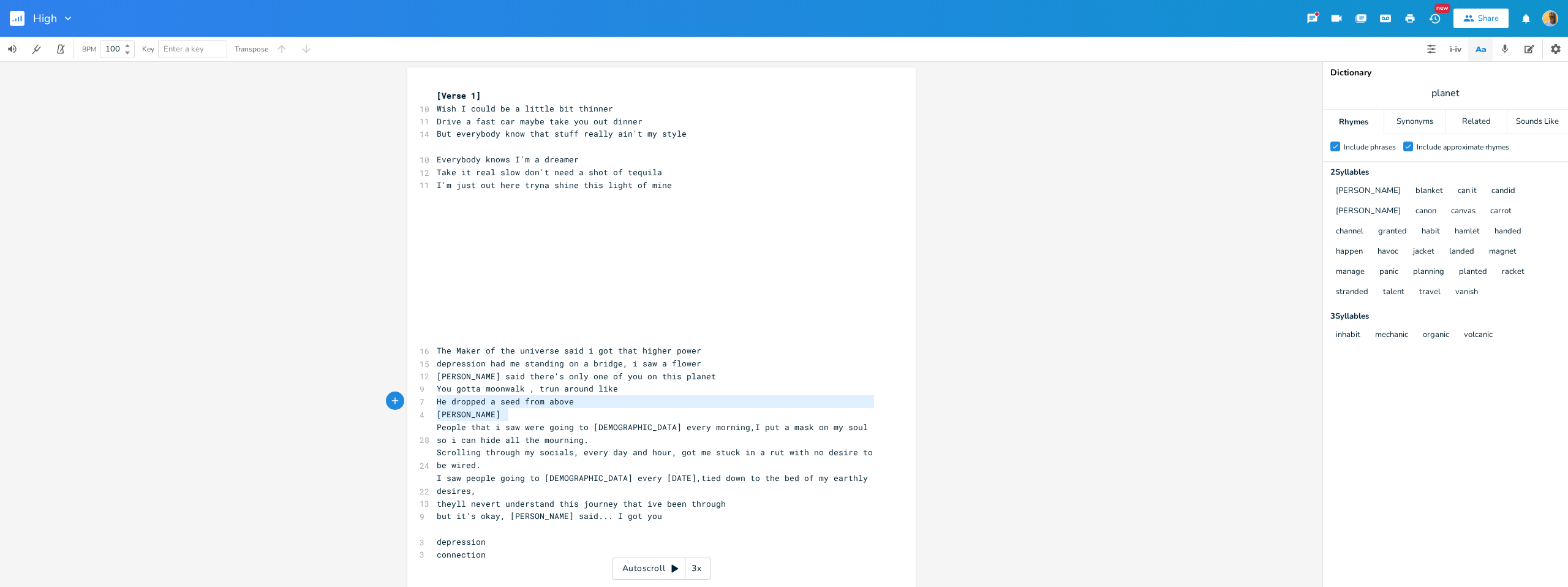
click at [408, 406] on div "He dropped a seed from above [PERSON_NAME] x [Verse 1] 10 Wish I could be a lit…" at bounding box center [662, 329] width 509 height 524
type textarea "He dropped a seed from above [PERSON_NAME]"
click at [399, 409] on div "He dropped a seed from above [PERSON_NAME] x [Verse 1] 10 Wish I could be a lit…" at bounding box center [661, 325] width 1322 height 526
click at [500, 426] on span "People that i saw were going to [DEMOGRAPHIC_DATA] every morning,I put a mask o…" at bounding box center [654, 434] width 436 height 24
type textarea "[PERSON_NAME]"
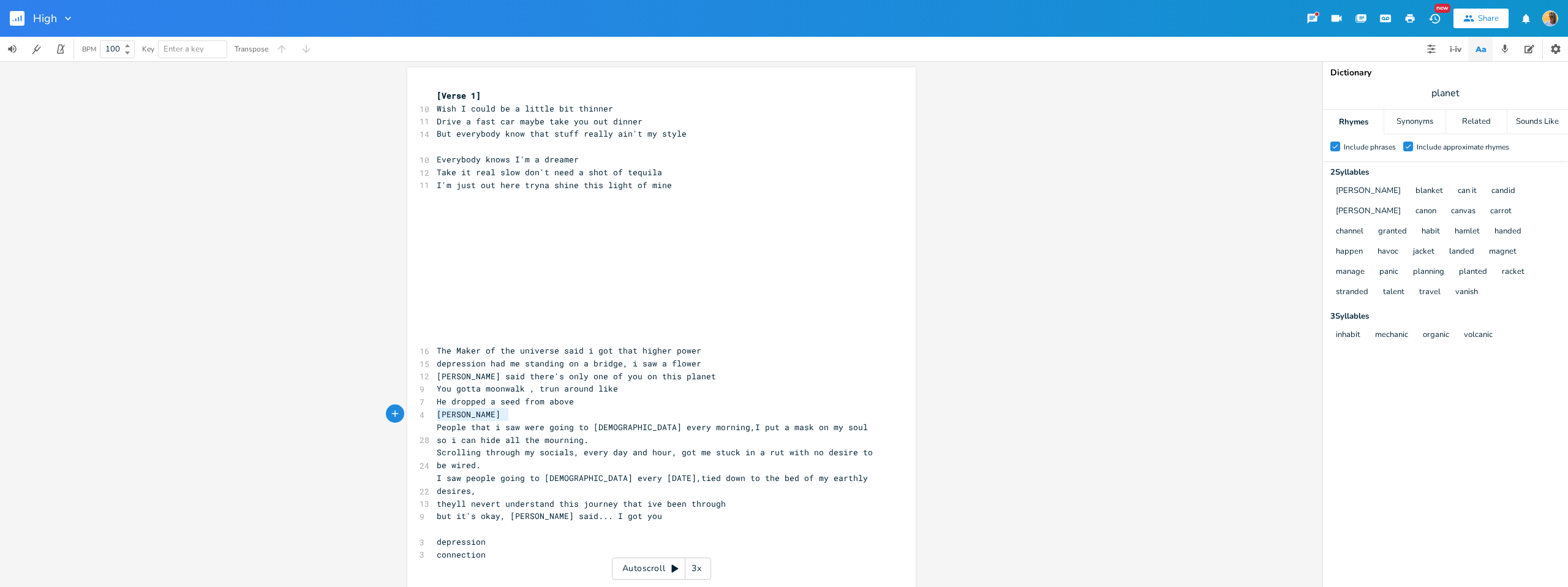
drag, startPoint x: 517, startPoint y: 413, endPoint x: 429, endPoint y: 418, distance: 88.1
click at [429, 418] on div "[PERSON_NAME] x [Verse 1] 10 Wish I could be a little bit thinner 11 Drive a fa…" at bounding box center [662, 329] width 509 height 524
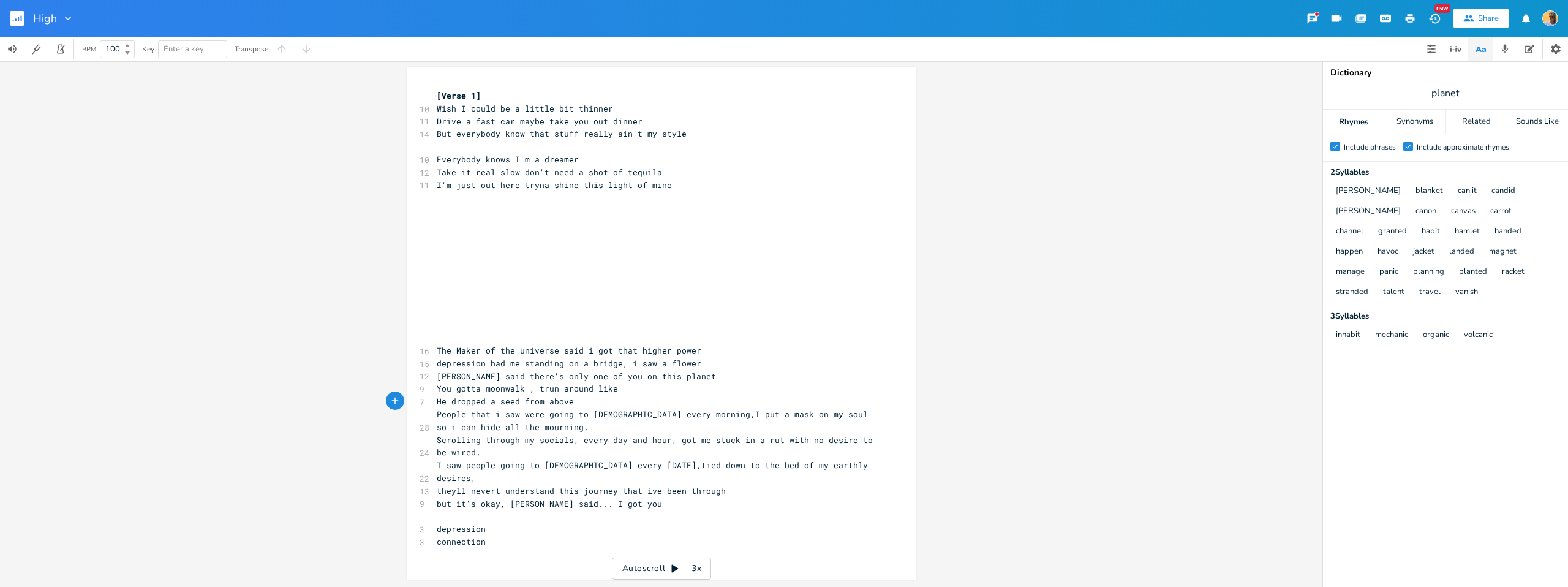
click at [549, 387] on span "You gotta moonwalk , trun around like" at bounding box center [527, 389] width 181 height 11
click at [457, 386] on span "You gotta moonwalk , trun around like" at bounding box center [527, 389] width 181 height 11
click at [519, 386] on span "You gotta moonwalk , trun around like" at bounding box center [527, 389] width 181 height 11
click at [627, 391] on pre "You gotta moonwalk , trun around like" at bounding box center [656, 389] width 442 height 13
type textarea "M"
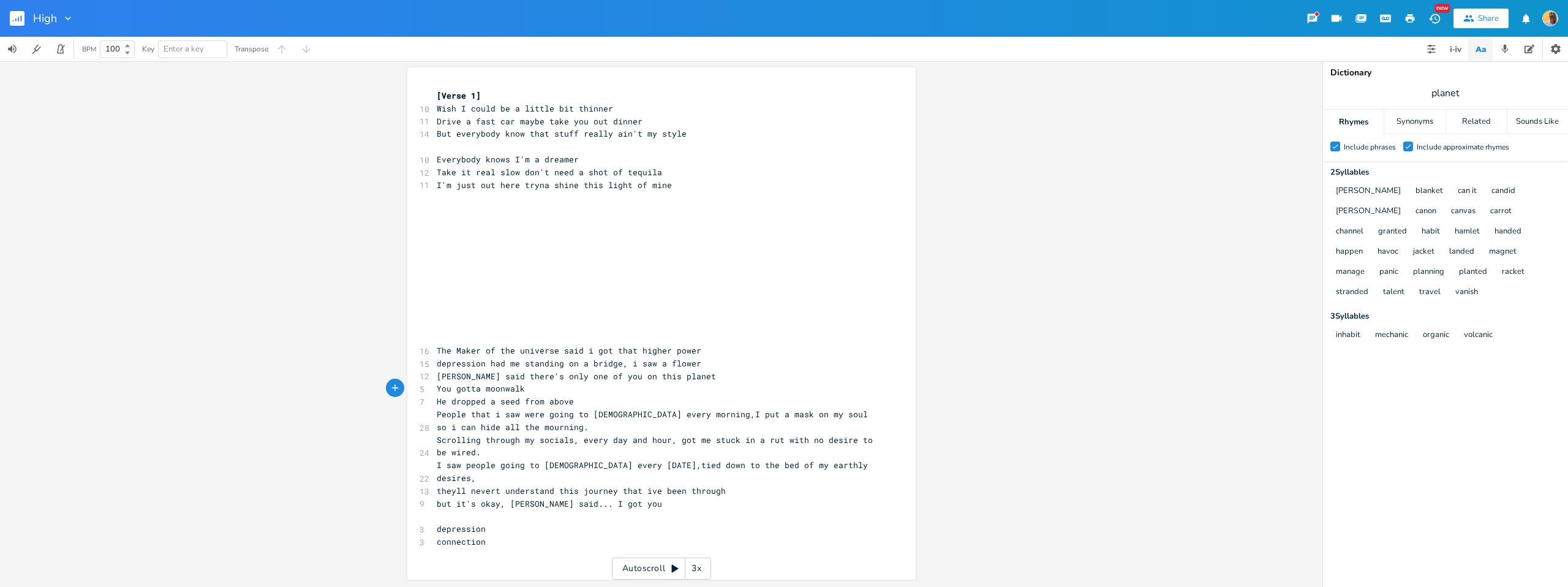
scroll to position [0, 1]
type textarea ",look up and take a step bakward"
type textarea "c"
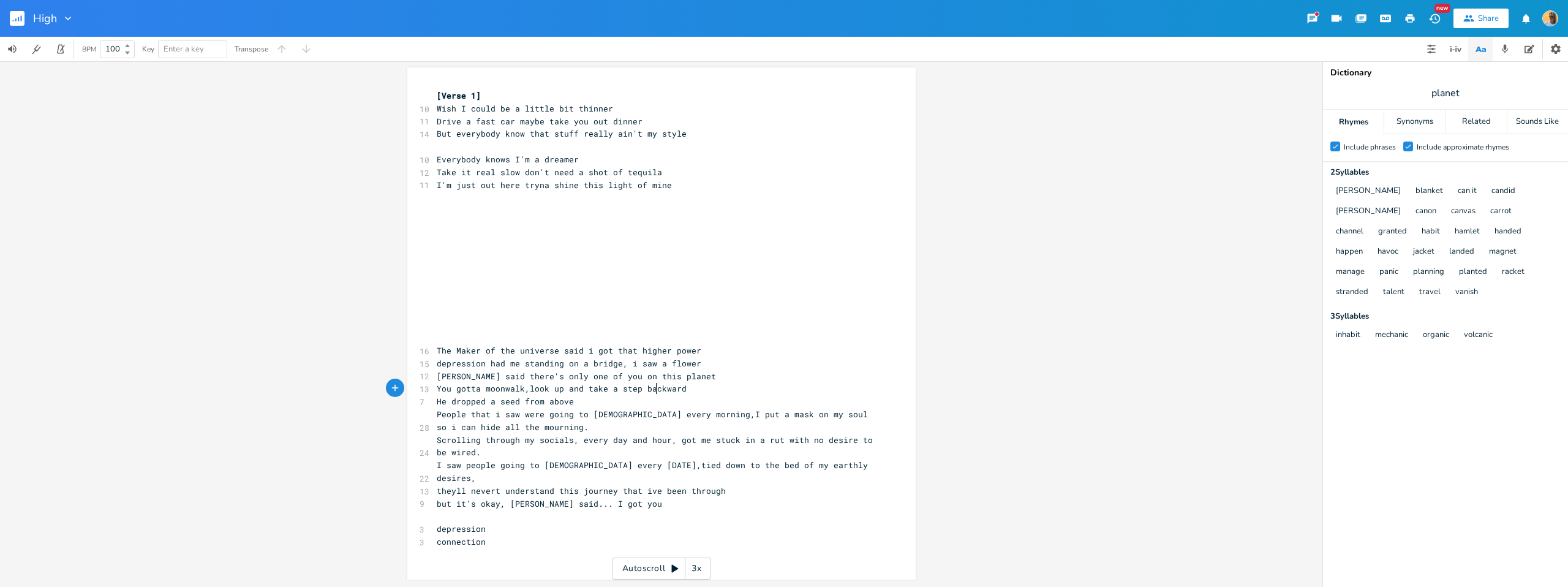
click at [574, 412] on span "People that i saw were going to [DEMOGRAPHIC_DATA] every morning,I put a mask o…" at bounding box center [654, 421] width 436 height 24
type textarea "d from above"
drag, startPoint x: 584, startPoint y: 403, endPoint x: 510, endPoint y: 403, distance: 74.0
click at [510, 403] on pre "He dropped a seed from above" at bounding box center [656, 401] width 442 height 13
click at [579, 403] on pre "He dropped a seed from above" at bounding box center [656, 401] width 442 height 13
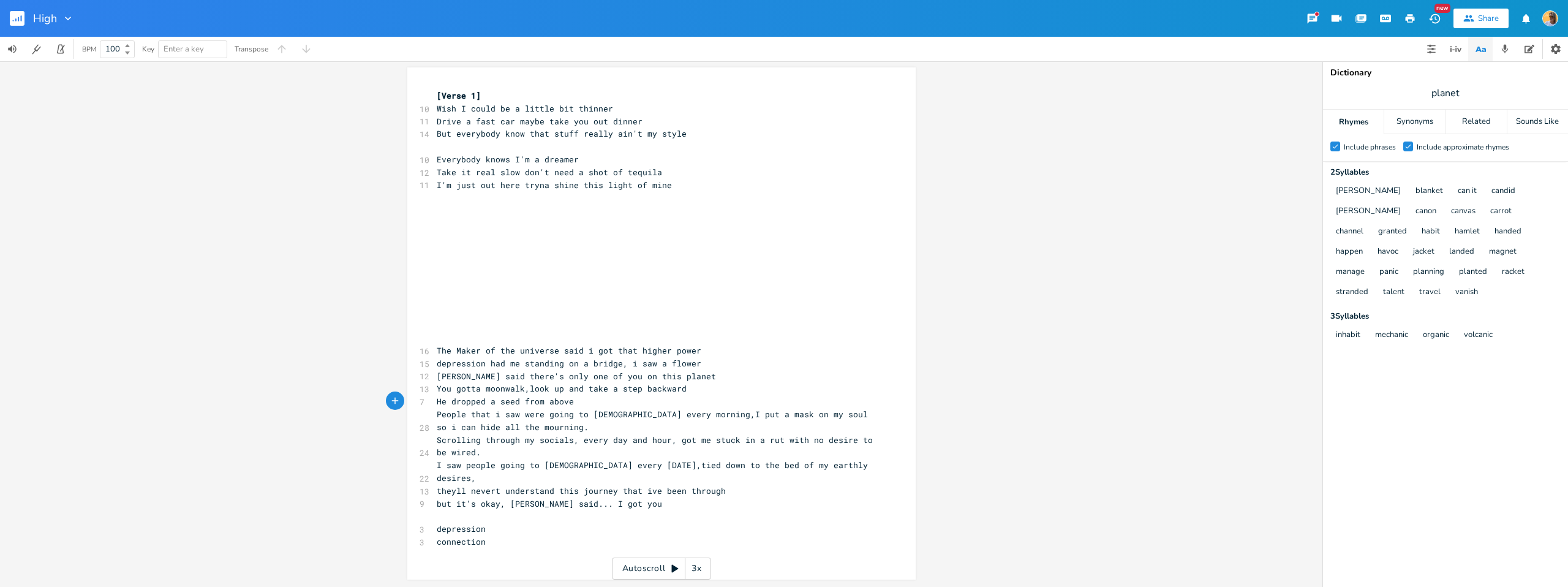
click at [567, 401] on span "He dropped a seed from above" at bounding box center [505, 401] width 137 height 11
click at [636, 467] on span "I saw people going to [DEMOGRAPHIC_DATA] every [DATE],tied down to the bed of m…" at bounding box center [654, 472] width 436 height 24
click at [655, 467] on span "I saw people going to [DEMOGRAPHIC_DATA] every [DATE],tied down to the bed of m…" at bounding box center [654, 472] width 436 height 24
type textarea "cuffed"
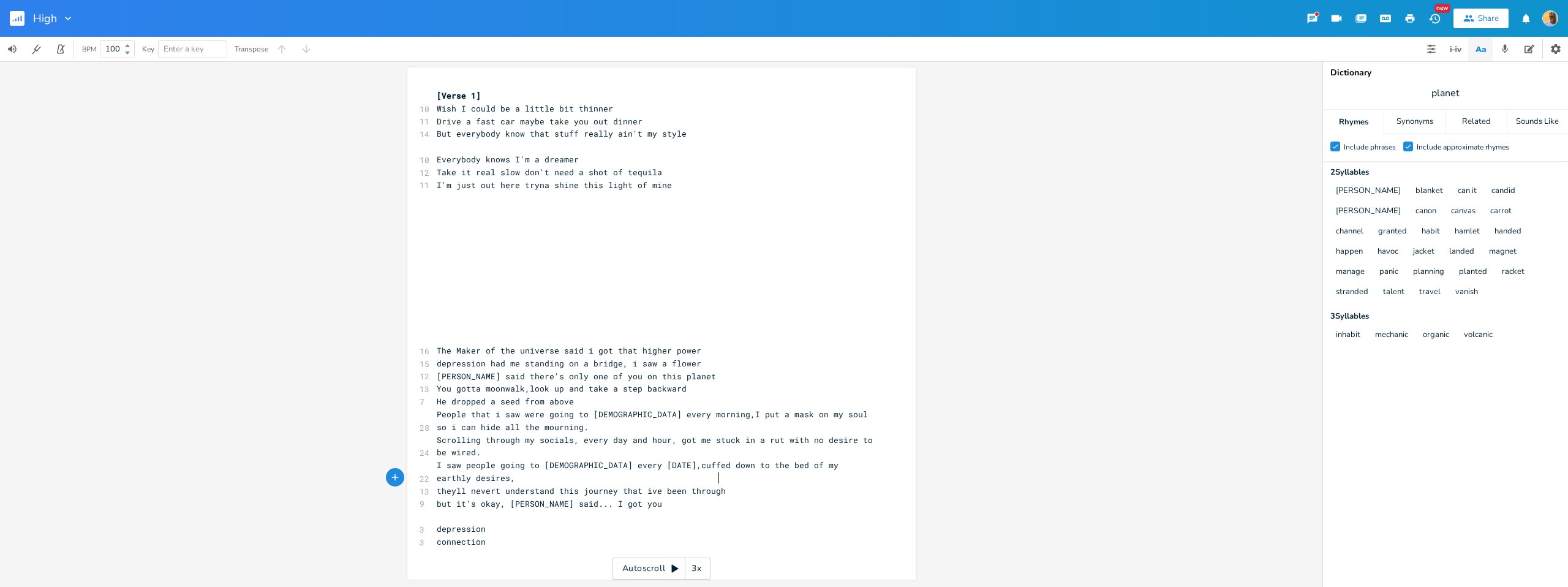
click at [783, 485] on pre "theyll nevert understand this journey that ive been through" at bounding box center [656, 491] width 442 height 13
click at [454, 486] on span "theyll nevert understand this journey that ive been through" at bounding box center [581, 491] width 289 height 11
click at [784, 485] on pre "theyll nevert understand this journey that ive been through" at bounding box center [656, 491] width 442 height 13
click at [523, 510] on pre "​" at bounding box center [656, 516] width 442 height 13
click at [622, 498] on pre "but it's okay, [PERSON_NAME] said... I got you" at bounding box center [656, 504] width 442 height 13
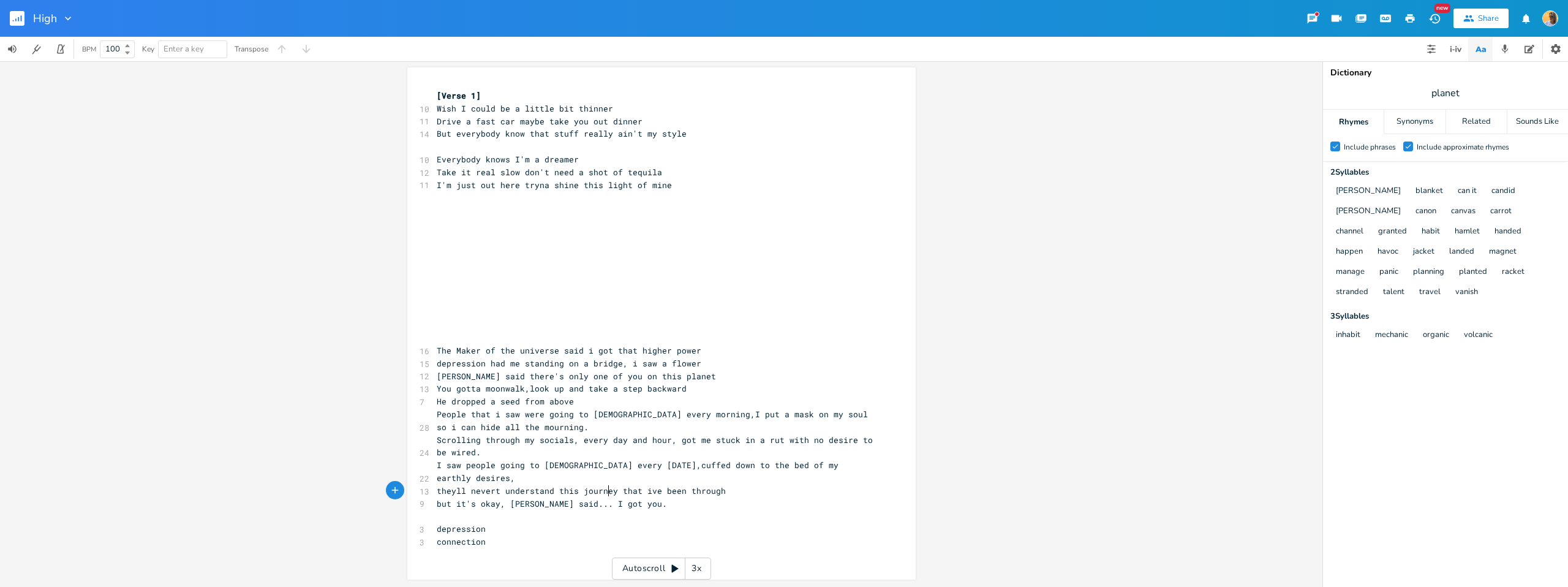
scroll to position [0, 4]
type textarea ".."
click at [538, 427] on pre "People that i saw were going to [DEMOGRAPHIC_DATA] every morning,I put a mask o…" at bounding box center [656, 421] width 442 height 26
click at [505, 450] on pre "Scrolling through my socials, every day and hour, got me stuck in a rut with no…" at bounding box center [656, 447] width 442 height 26
click at [708, 391] on pre "You gotta moonwalk,look up and take a step backward" at bounding box center [656, 389] width 442 height 13
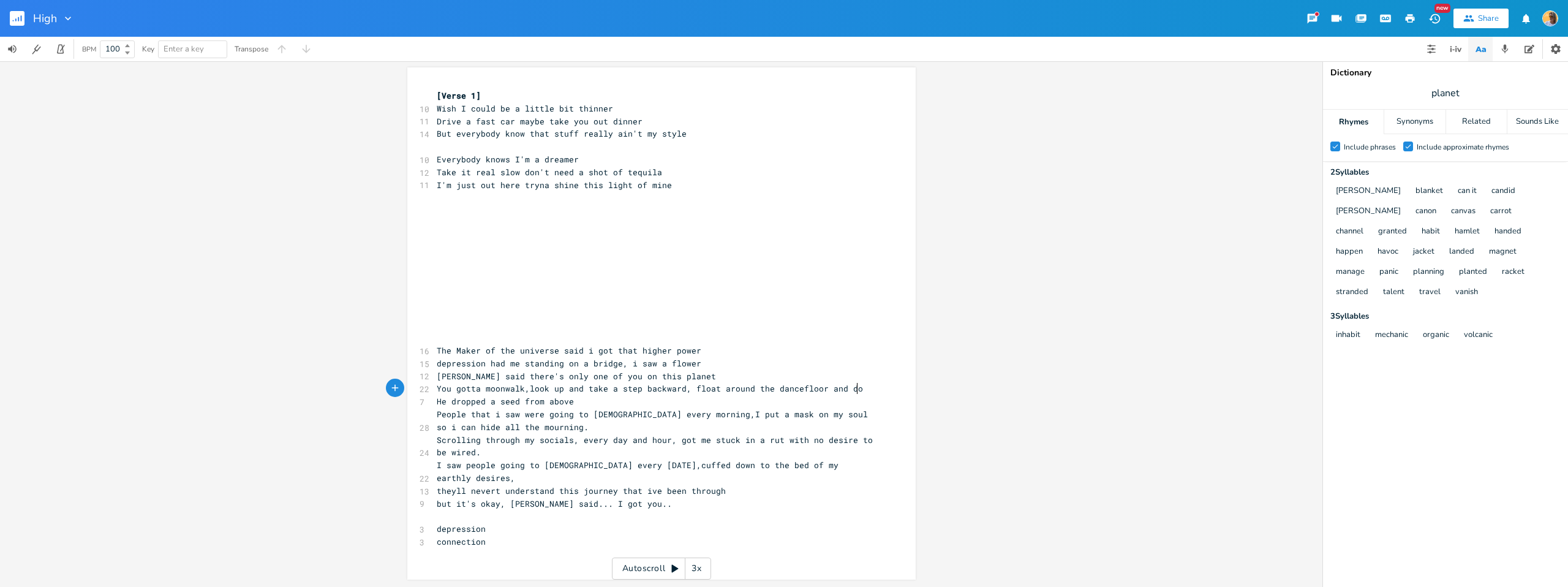
type textarea ", float around the dancefloor and do a"
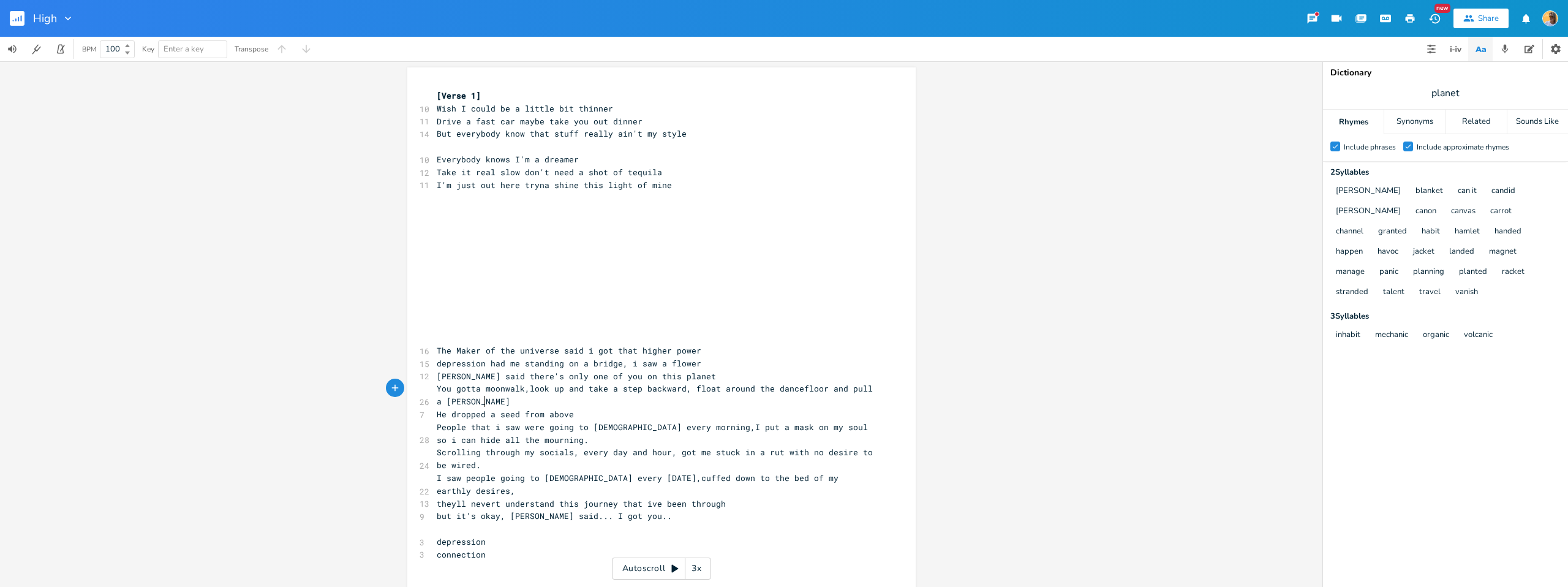
type textarea "pull a [PERSON_NAME]"
type textarea "ks"
type textarea "ckspom"
type textarea "on"
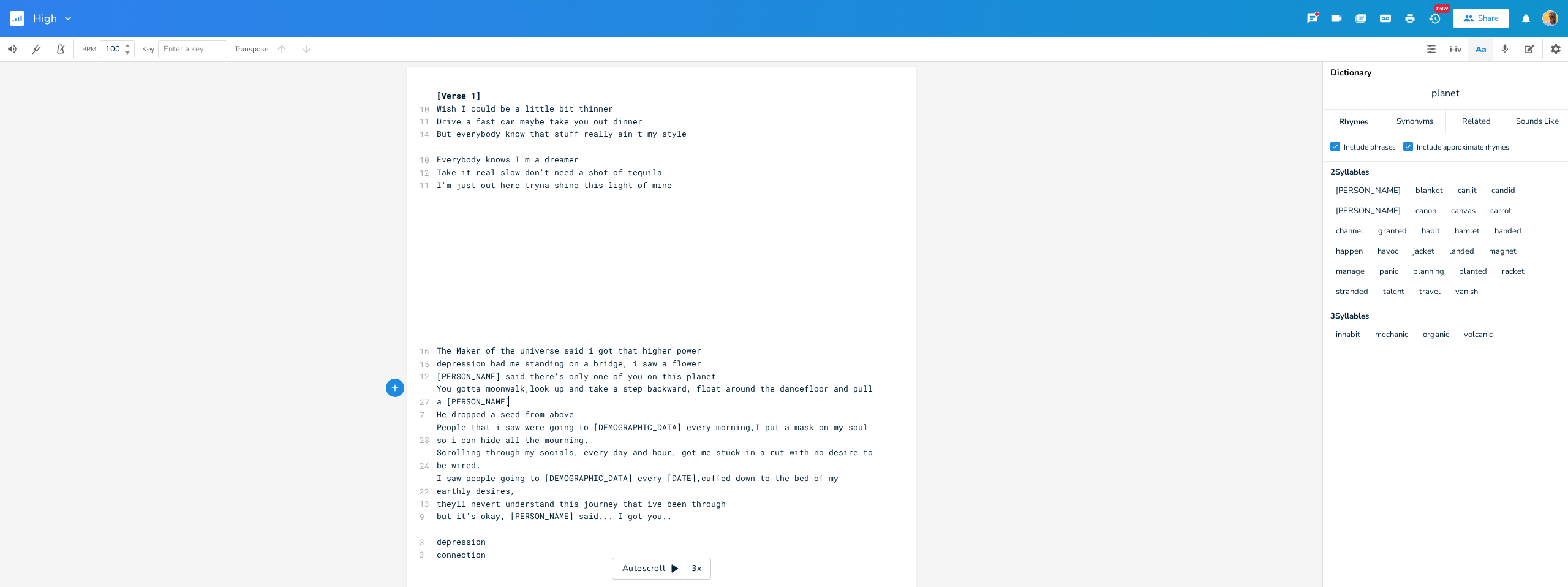
scroll to position [0, 11]
click at [491, 457] on span "Scrolling through my socials, every day and hour, got me stuck in a rut with no…" at bounding box center [657, 459] width 441 height 24
click at [520, 449] on span "Scrolling through my socials, every day and hour, got me stuck in a rut with no…" at bounding box center [657, 459] width 441 height 24
click at [500, 464] on pre "Scrolling through my socials, every day and hour, got me stuck in a rut with no…" at bounding box center [656, 459] width 442 height 26
click at [859, 479] on pre "I saw people going to [DEMOGRAPHIC_DATA] every [DATE],cuffed down to the bed of…" at bounding box center [656, 484] width 442 height 26
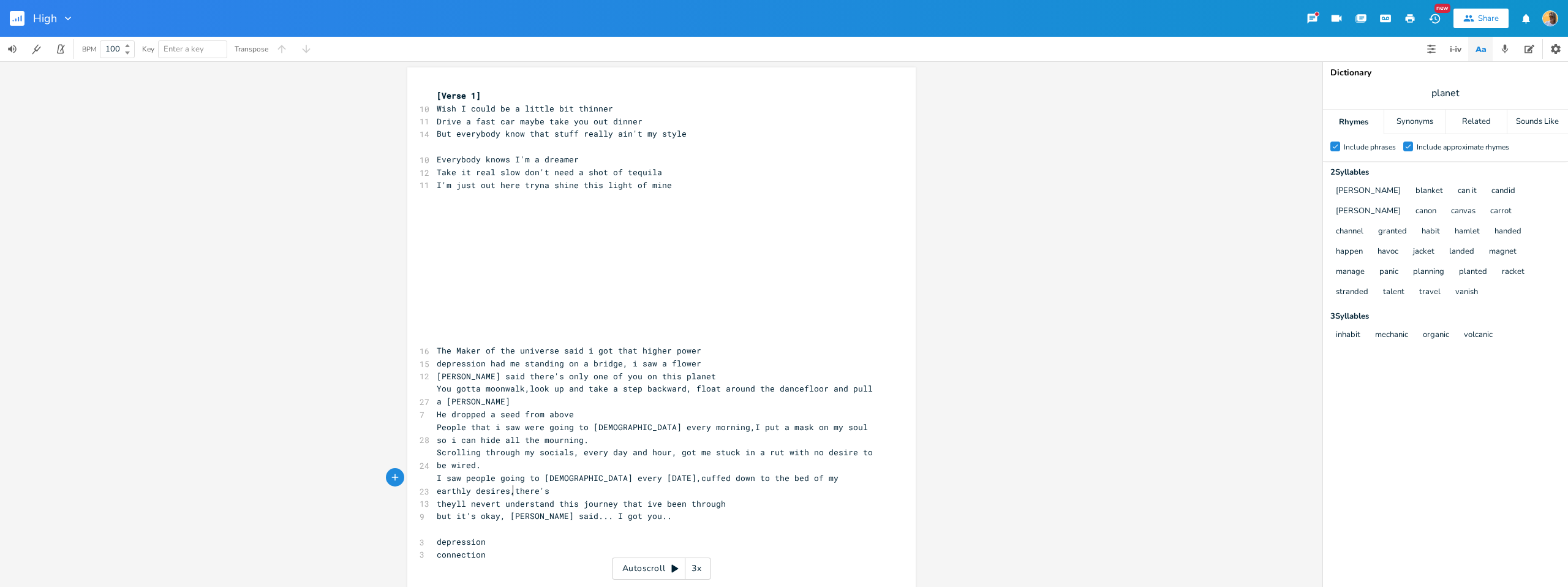
type textarea "there's m"
type textarea "no depressio"
type textarea "connection in depression and"
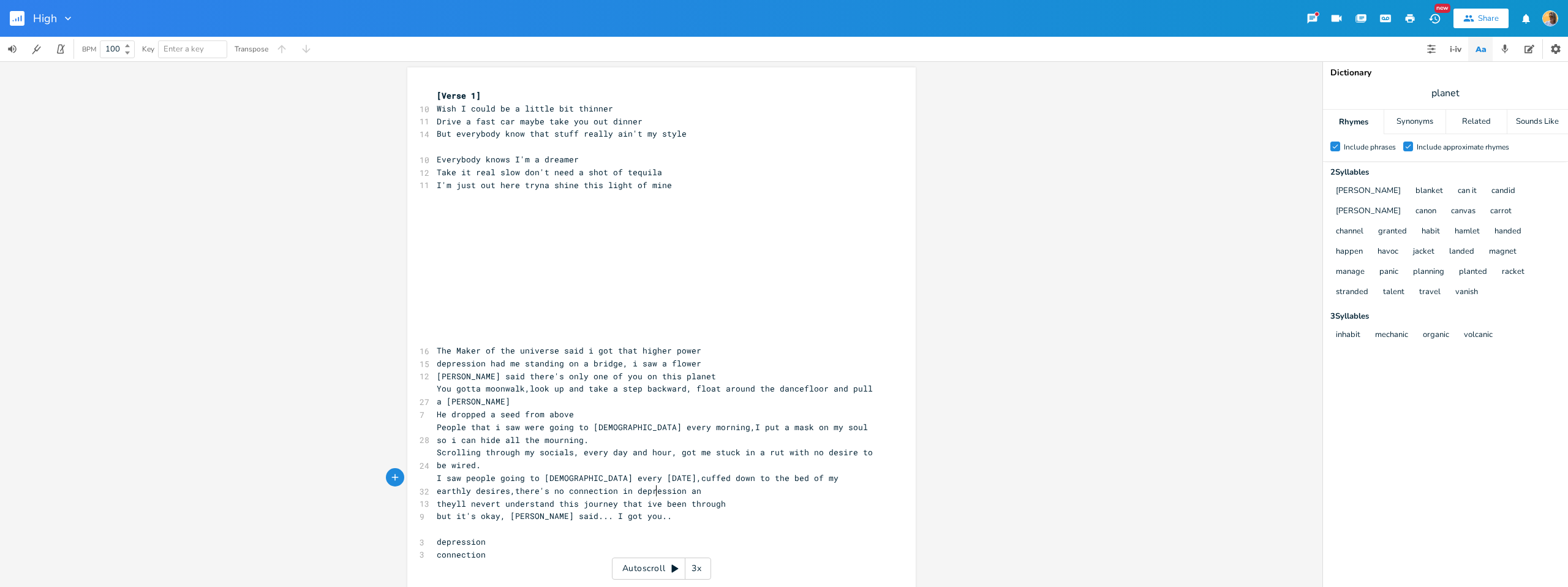
scroll to position [0, 106]
type textarea "n"
type textarea "."
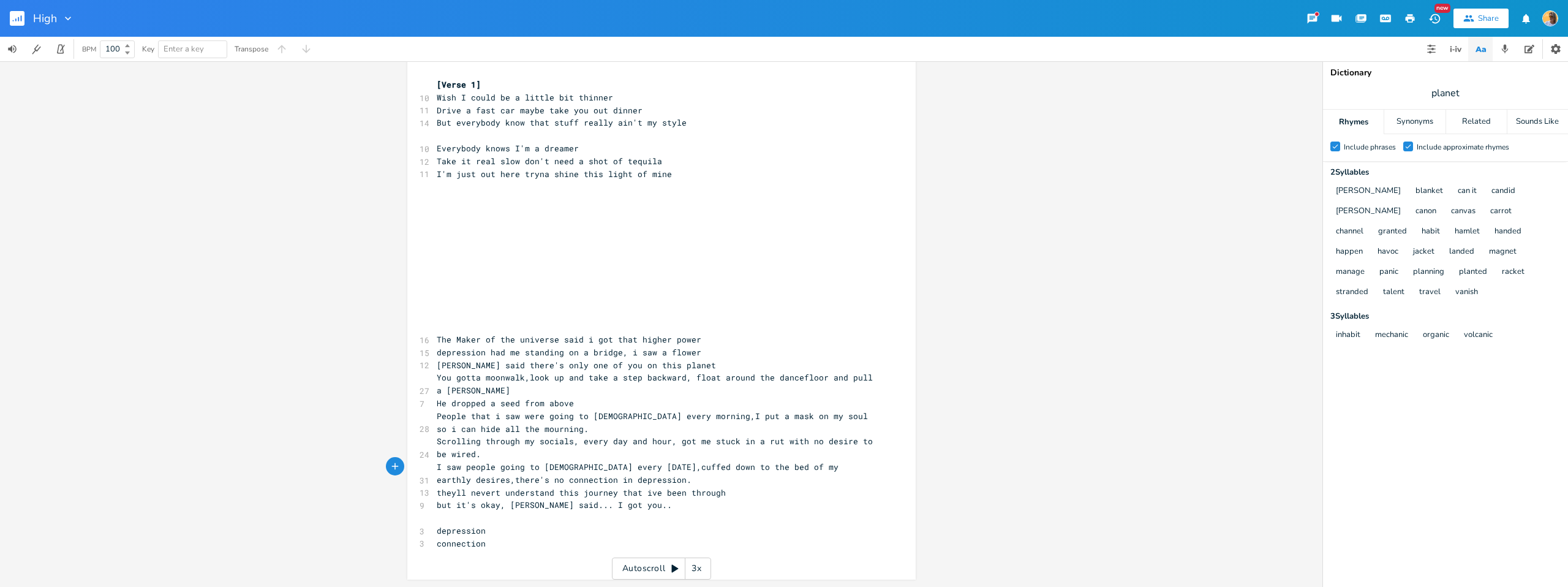
click at [705, 354] on pre "depression had me standing on a bridge, i saw a flower" at bounding box center [656, 352] width 442 height 13
click at [688, 376] on span "You gotta moonwalk,look up and take a step backward, float around the dancefloo…" at bounding box center [657, 384] width 441 height 24
click at [602, 389] on pre "You gotta moonwalk,look up and take a step backward, float around the dancefloo…" at bounding box center [656, 384] width 442 height 26
click at [593, 405] on pre "He dropped a seed from above" at bounding box center [656, 403] width 442 height 13
click at [516, 401] on span "He dropped a seed from above" at bounding box center [505, 403] width 137 height 11
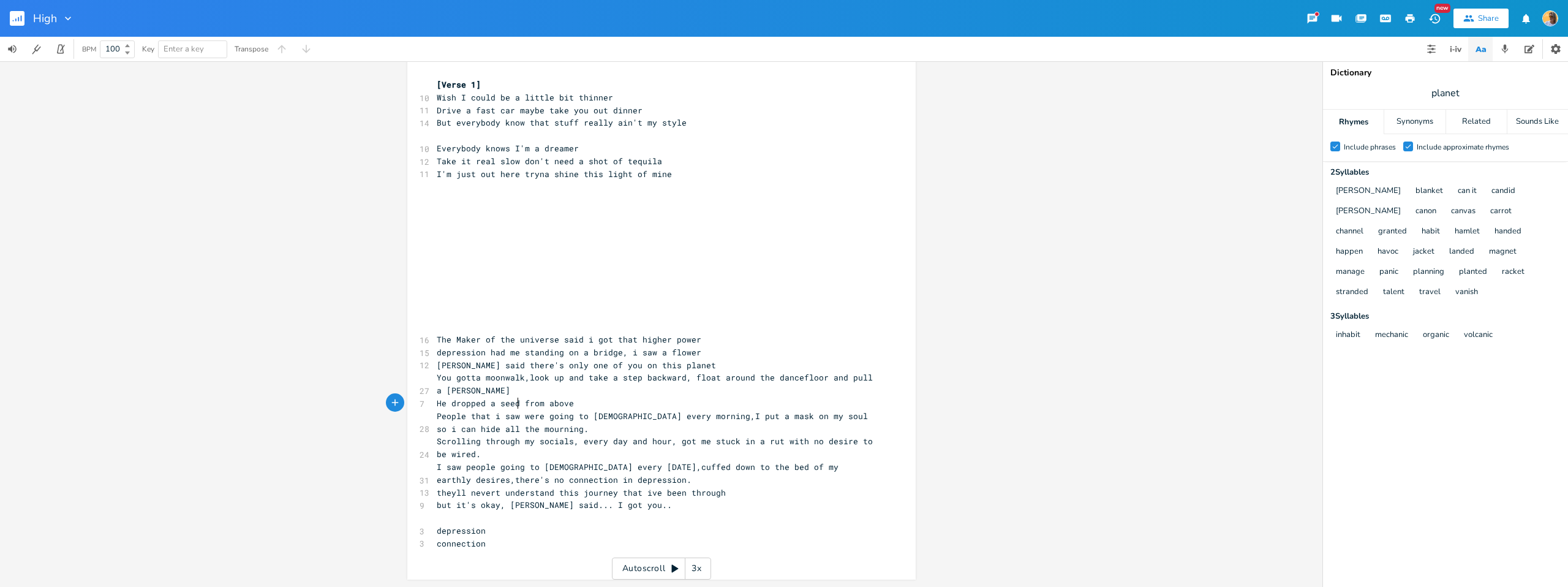
click at [582, 402] on pre "He dropped a seed from above" at bounding box center [656, 403] width 442 height 13
type textarea ", yy"
type textarea "ou gotta feel it."
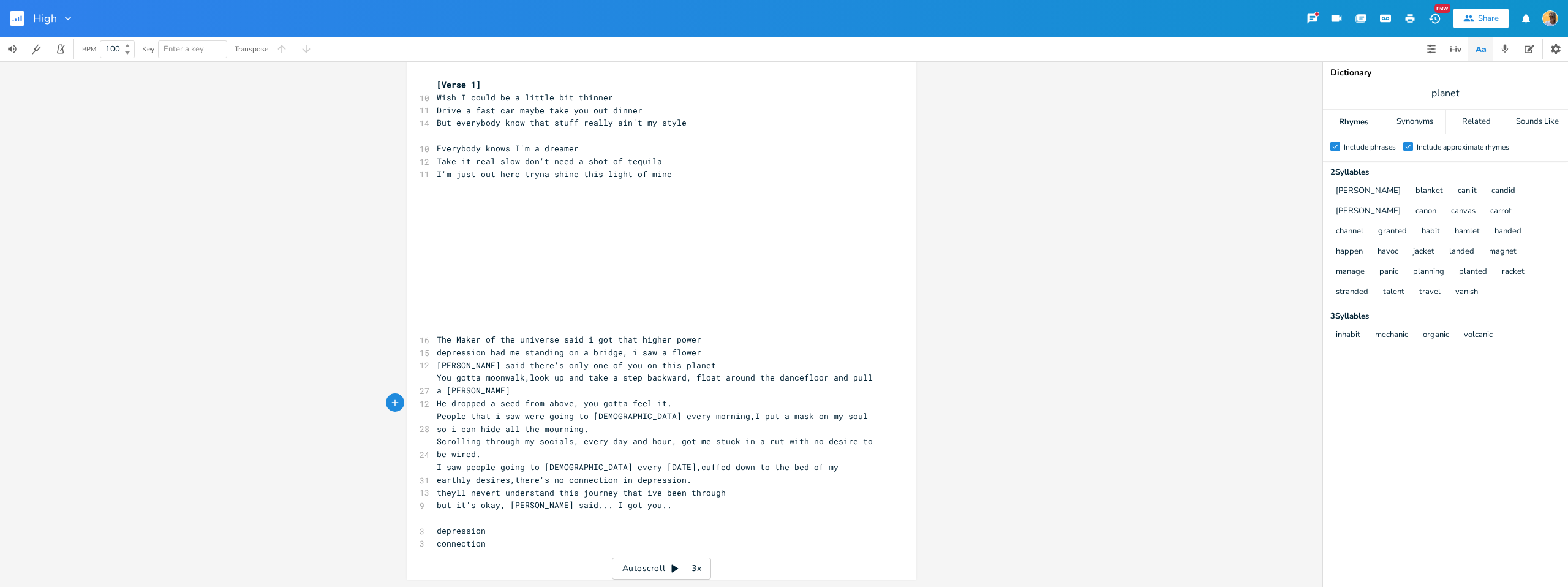
click at [525, 427] on pre "People that i saw were going to [DEMOGRAPHIC_DATA] every morning,I put a mask o…" at bounding box center [656, 423] width 442 height 26
click at [553, 429] on pre "People that i saw were going to [DEMOGRAPHIC_DATA] every morning,I put a mask o…" at bounding box center [656, 423] width 442 height 26
click at [536, 454] on pre "Scrolling through my socials, every day and hour, got me stuck in a rut with no…" at bounding box center [656, 448] width 442 height 26
click at [624, 474] on span "I saw people going to [DEMOGRAPHIC_DATA] every [DATE],cuffed down to the bed of…" at bounding box center [640, 473] width 407 height 24
click at [685, 474] on pre "I saw people going to [DEMOGRAPHIC_DATA] every [DATE],cuffed down to the bed of…" at bounding box center [656, 473] width 442 height 26
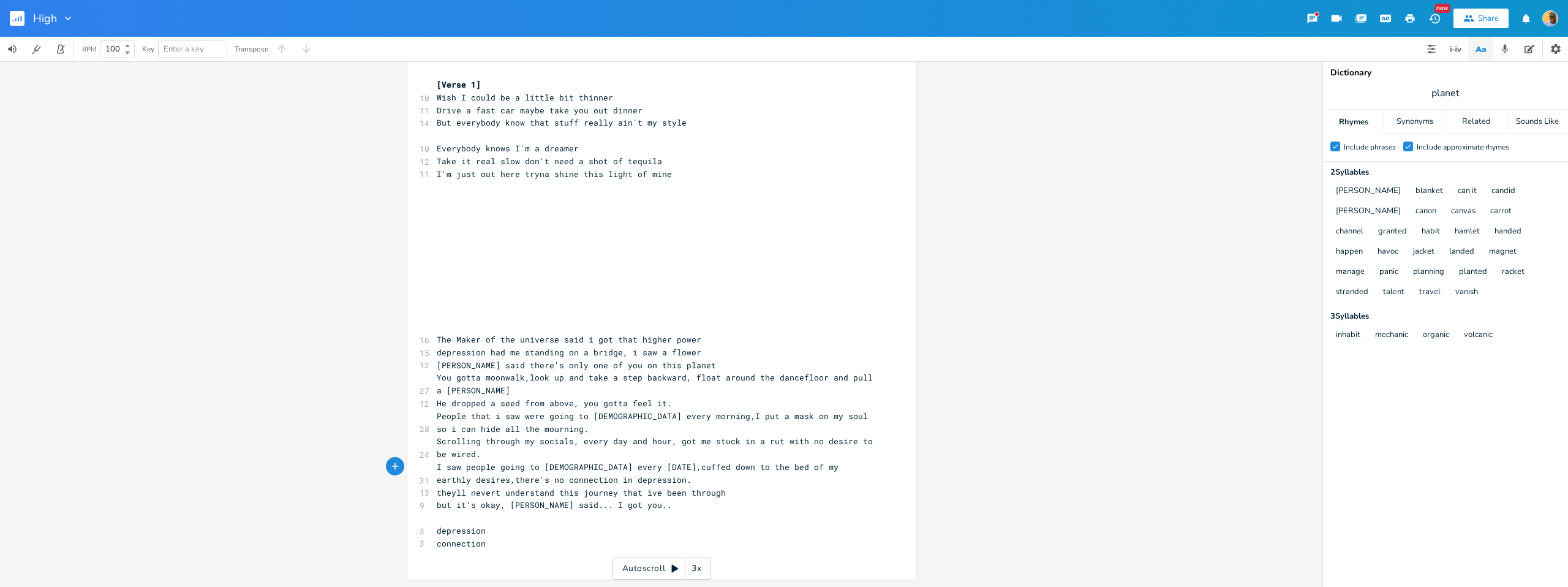
click at [662, 470] on span "I saw people going to [DEMOGRAPHIC_DATA] every [DATE],cuffed down to the bed of…" at bounding box center [640, 473] width 407 height 24
click at [708, 490] on span "theyll nevert understand this journey that ive been through" at bounding box center [581, 493] width 289 height 11
click at [644, 474] on pre "I saw people going to [DEMOGRAPHIC_DATA] every [DATE],cuffed down to the bed of…" at bounding box center [656, 473] width 442 height 26
click at [562, 455] on pre "Scrolling through my socials, every day and hour, got me stuck in a rut with no…" at bounding box center [656, 448] width 442 height 26
click at [687, 483] on pre "I saw people going to [DEMOGRAPHIC_DATA] every [DATE],cuffed down to the bed of…" at bounding box center [656, 473] width 442 height 26
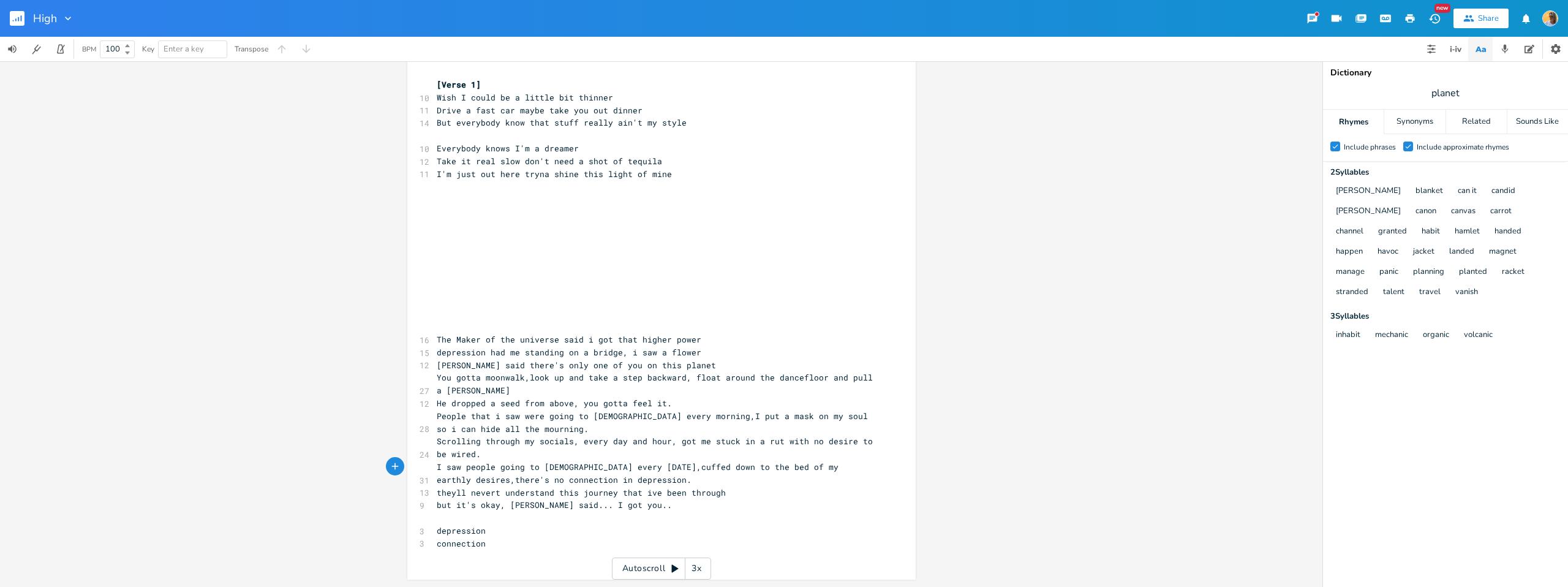
scroll to position [0, 1]
type textarea "depression connection"
drag, startPoint x: 499, startPoint y: 549, endPoint x: 427, endPoint y: 534, distance: 73.5
click at [427, 534] on div "depression connection x [Verse 1] 10 Wish I could be a little bit thinner 11 Dr…" at bounding box center [662, 318] width 509 height 524
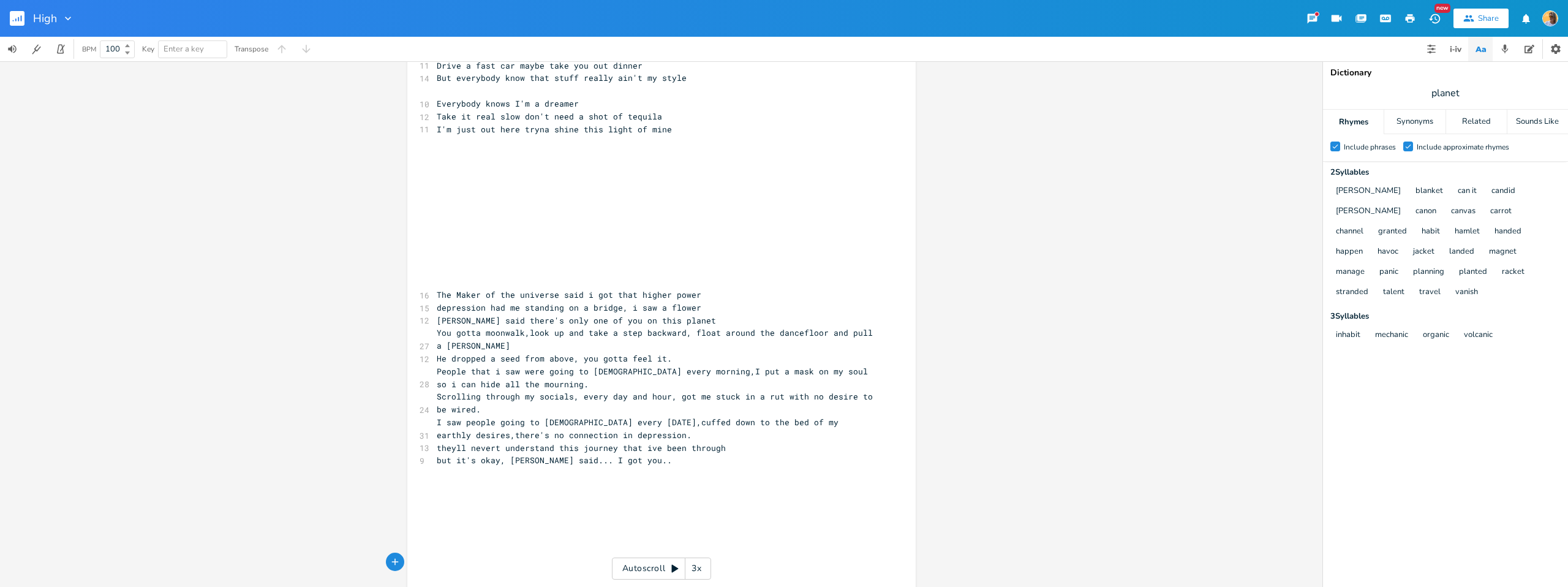
scroll to position [76, 0]
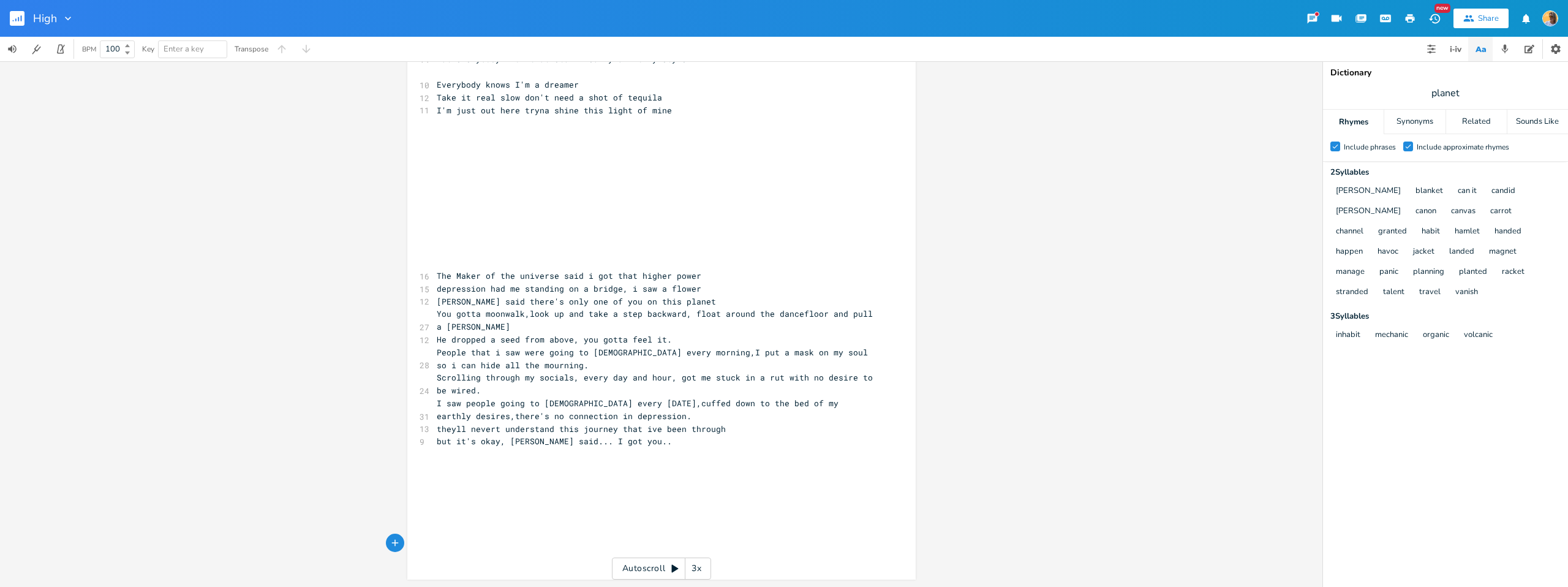
click at [445, 472] on pre "​" at bounding box center [656, 467] width 442 height 13
click at [440, 464] on pre "​" at bounding box center [656, 467] width 442 height 13
click at [660, 415] on pre "I saw people going to [DEMOGRAPHIC_DATA] every [DATE],cuffed down to the bed of…" at bounding box center [656, 410] width 442 height 26
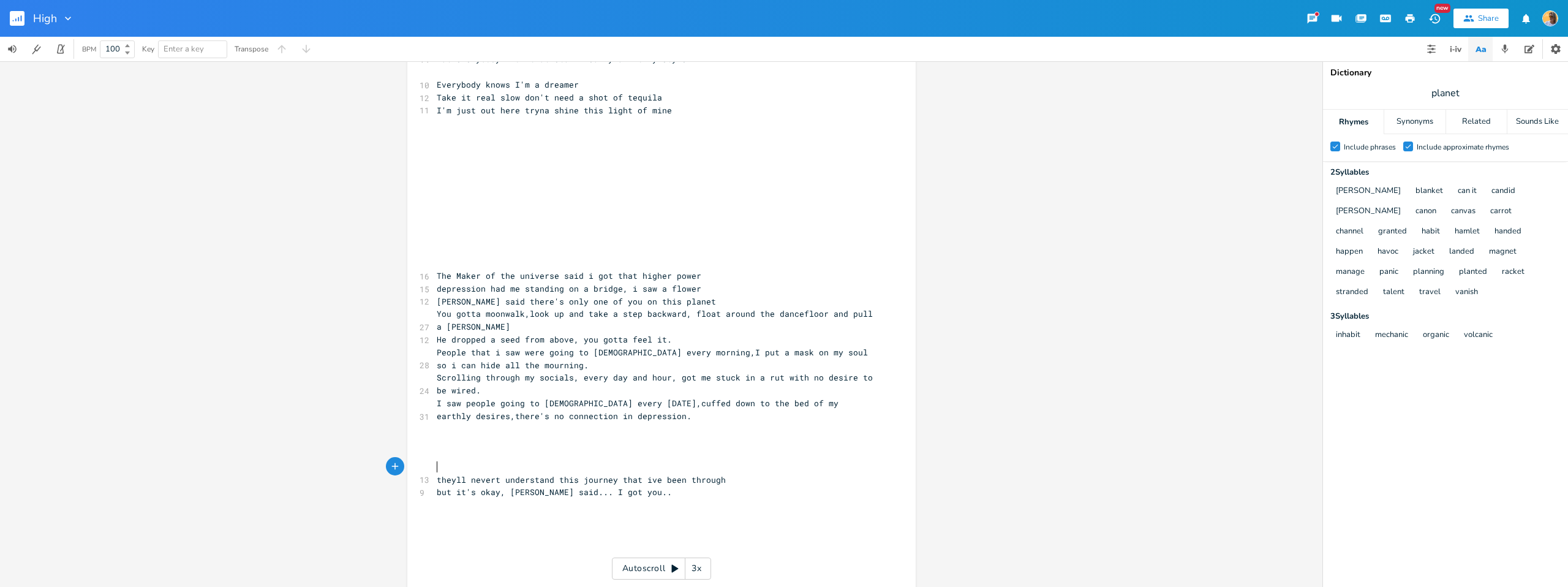
click at [436, 424] on pre "​" at bounding box center [656, 429] width 442 height 13
click at [669, 417] on pre "I saw people going to [DEMOGRAPHIC_DATA] every [DATE],cuffed down to the bed of…" at bounding box center [656, 410] width 442 height 26
click at [511, 389] on pre "Scrolling through my socials, every day and hour, got me stuck in a rut with no…" at bounding box center [656, 384] width 442 height 26
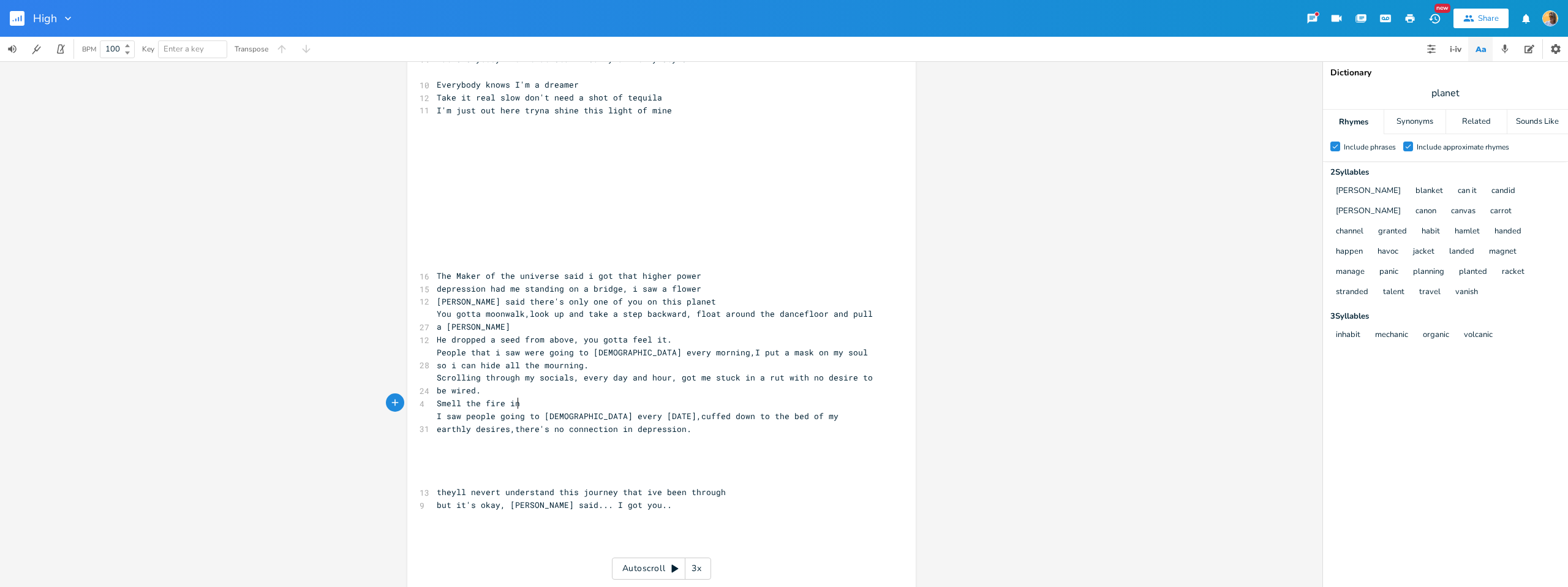
type textarea "Smell the fire in"
type textarea "of thea"
type textarea "e heat if"
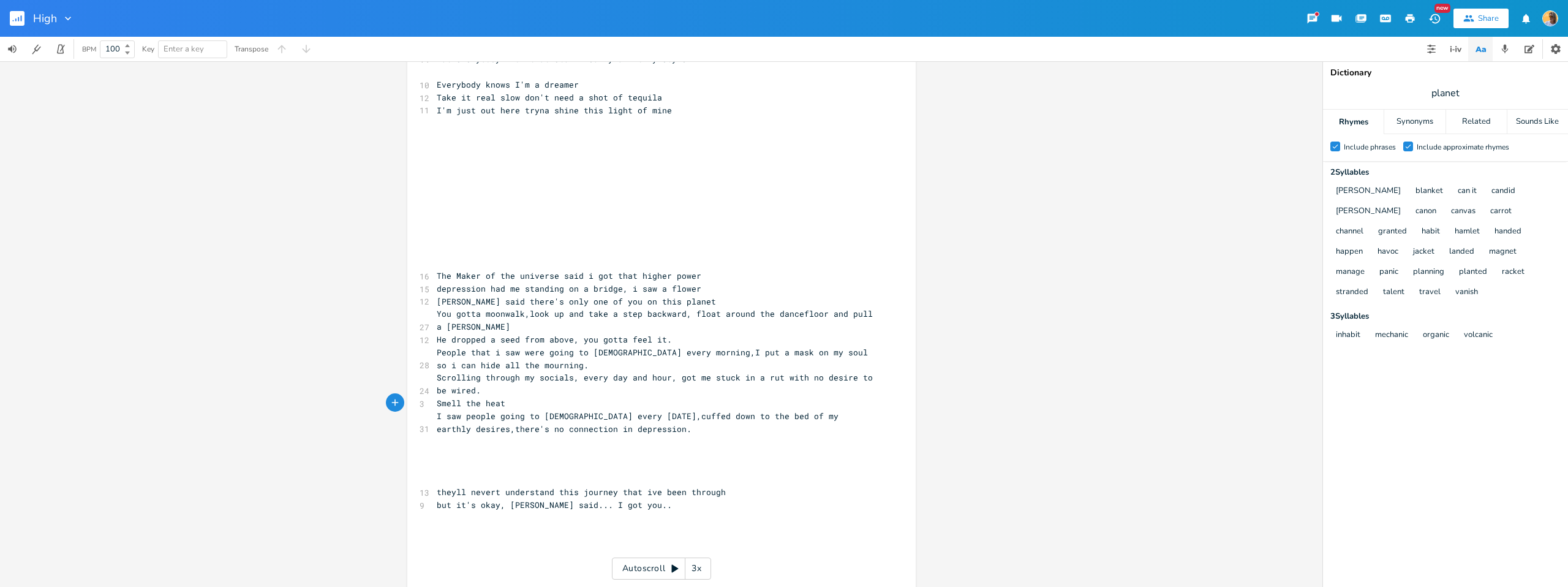
scroll to position [0, 29]
type textarea "of"
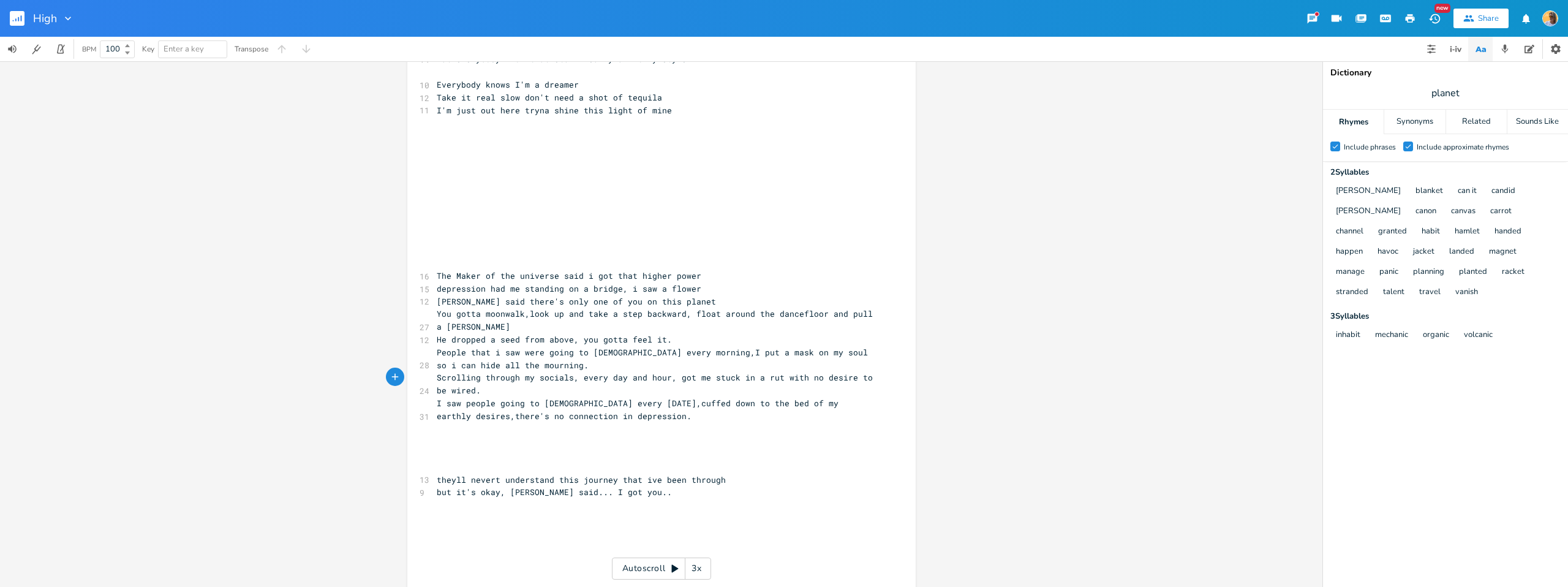
click at [471, 420] on span "I saw people going to [DEMOGRAPHIC_DATA] every [DATE],cuffed down to the bed of…" at bounding box center [640, 410] width 407 height 24
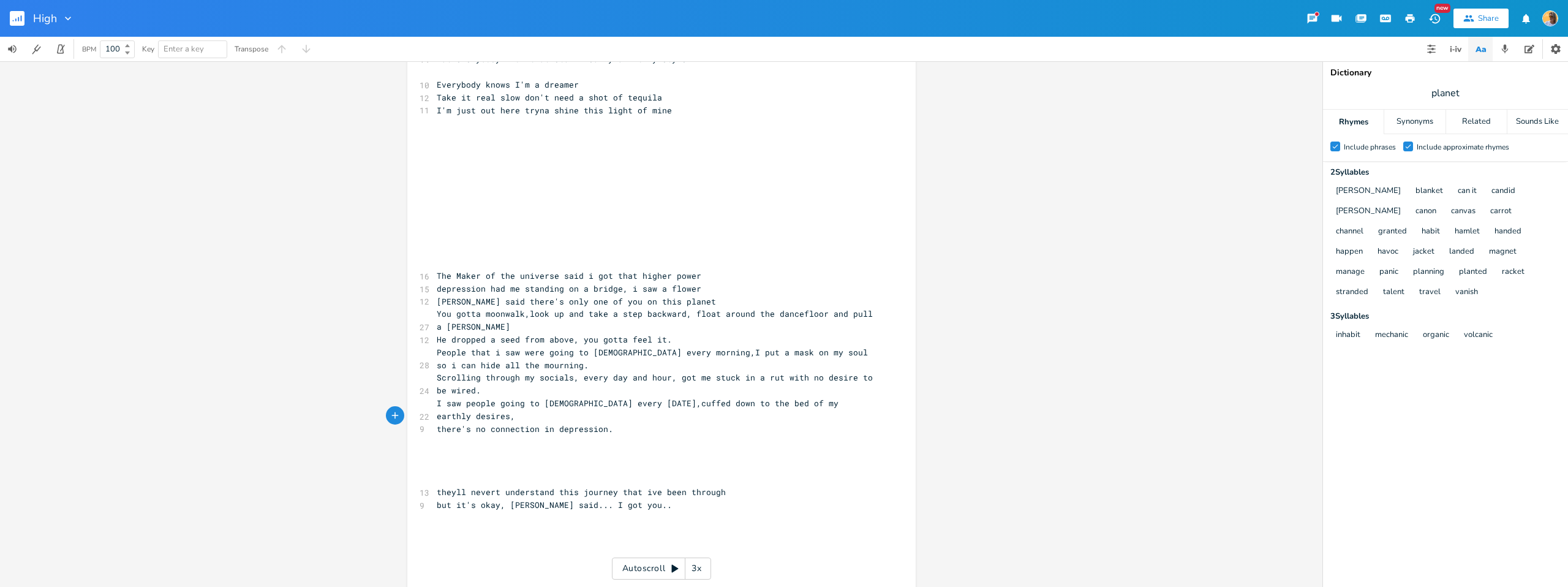
click at [638, 423] on pre "there's no connection in depression." at bounding box center [656, 429] width 442 height 13
type textarea "but ther'e"
type textarea "e's a"
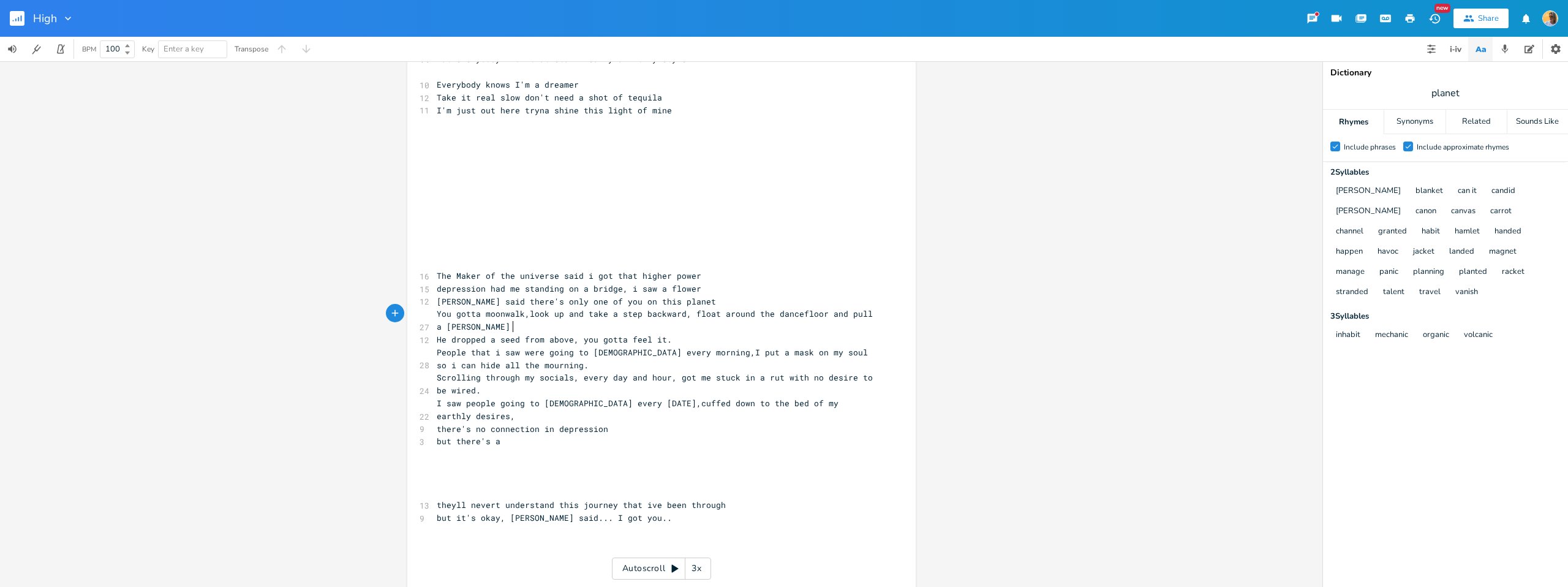
click at [593, 324] on pre "You gotta moonwalk,look up and take a step backward, float around the dancefloo…" at bounding box center [656, 320] width 442 height 26
click at [685, 314] on span "You gotta moonwalk,look up and take a step backward, float around the dancefloo…" at bounding box center [657, 320] width 441 height 24
click at [538, 328] on pre "You gotta moonwalk,look up and take a step backward,float around the dancefloor…" at bounding box center [656, 320] width 442 height 26
click at [679, 339] on pre "He dropped a seed from above, you gotta feel it." at bounding box center [656, 340] width 442 height 13
type textarea "He dropped a seed from above, you gotta feel it."
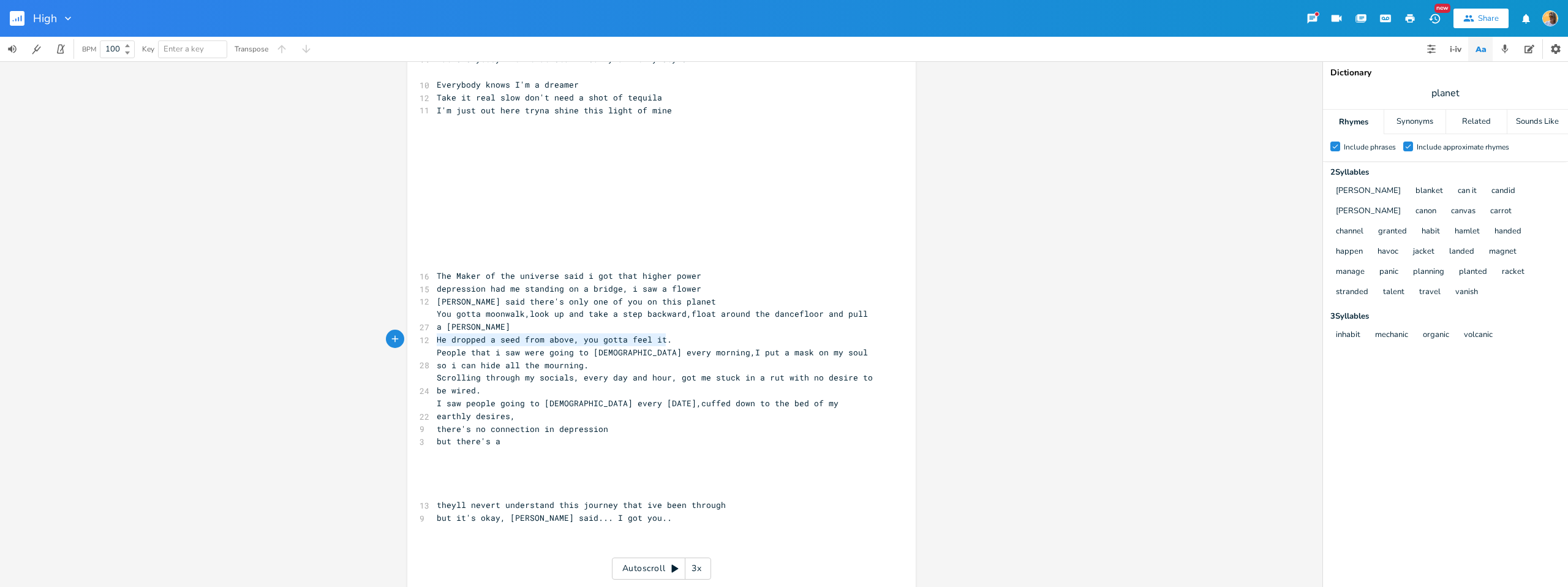
drag, startPoint x: 656, startPoint y: 341, endPoint x: 431, endPoint y: 342, distance: 225.0
click at [434, 342] on pre "He dropped a seed from above, you gotta feel it." at bounding box center [656, 340] width 442 height 13
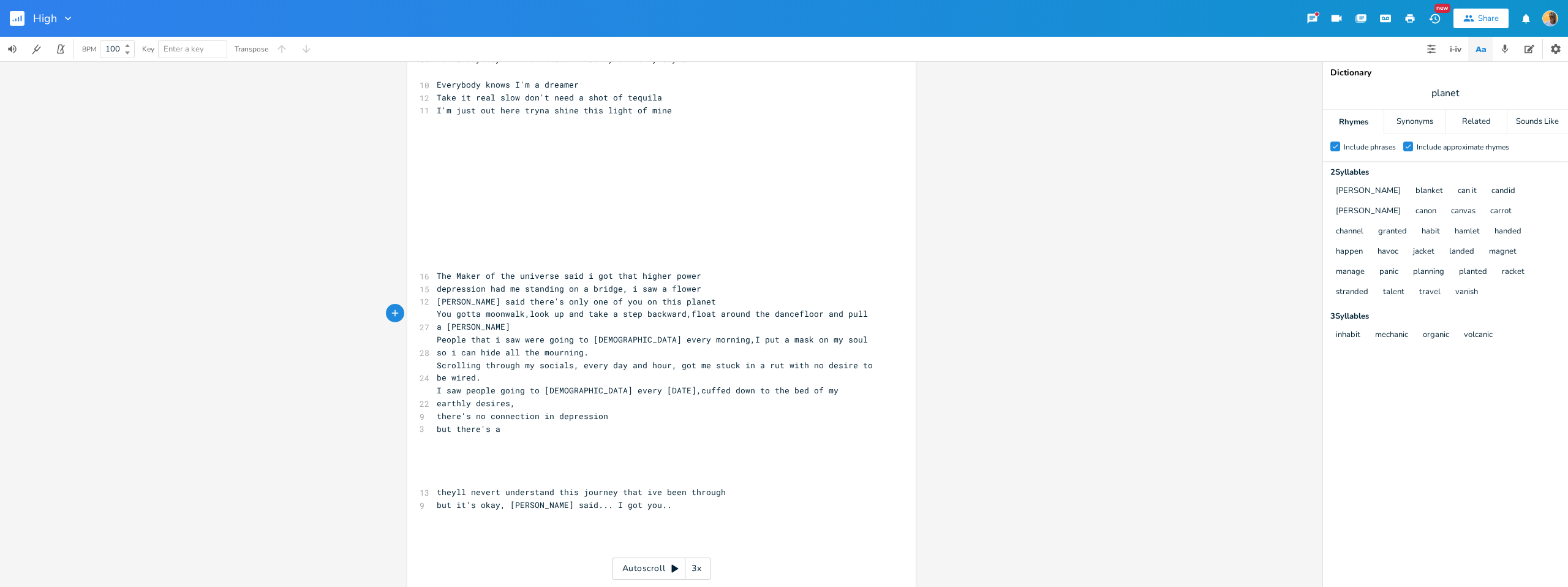
click at [526, 349] on pre "People that i saw were going to [DEMOGRAPHIC_DATA] every morning,I put a mask o…" at bounding box center [656, 346] width 442 height 26
click at [648, 349] on pre "People that i saw were going to [DEMOGRAPHIC_DATA] every morning,I put a mask o…" at bounding box center [656, 346] width 442 height 26
click at [501, 340] on span "People that i saw were going to [DEMOGRAPHIC_DATA] every morning,I put a mask o…" at bounding box center [654, 346] width 436 height 24
type textarea "People that i saw were"
drag, startPoint x: 540, startPoint y: 342, endPoint x: 382, endPoint y: 343, distance: 158.0
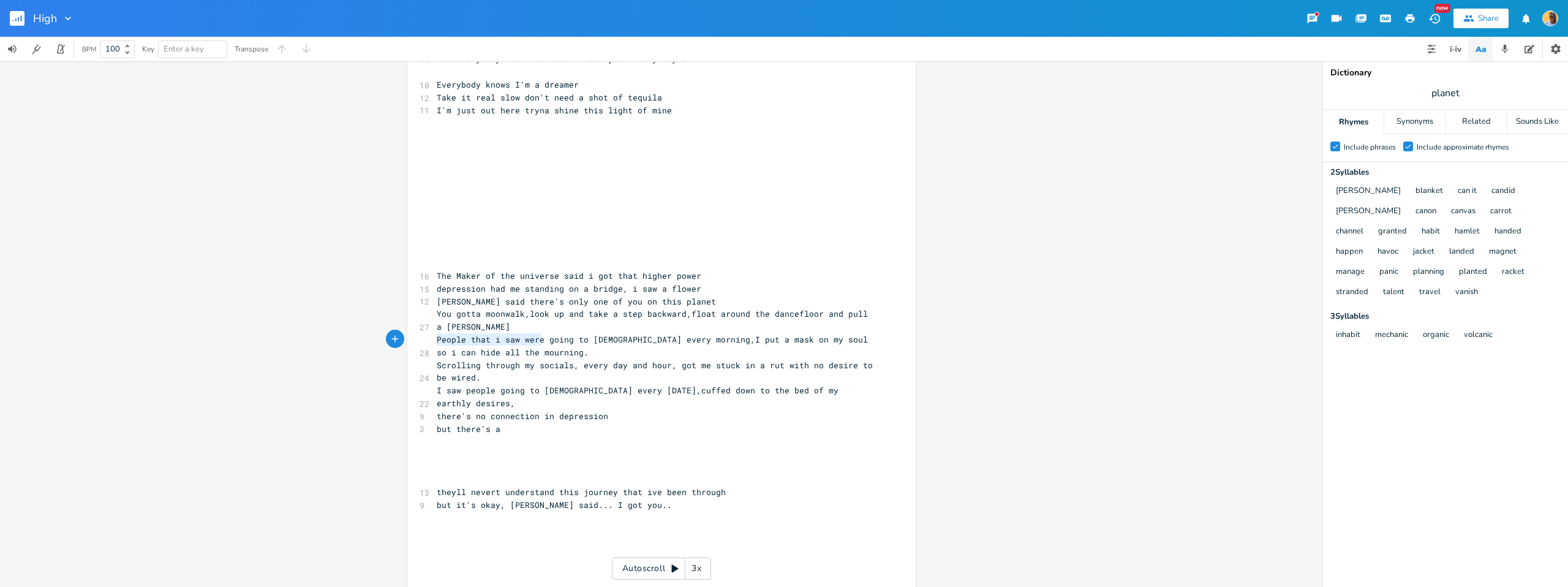
click at [382, 343] on div "People that i saw were x [Verse 1] 10 Wish I could be a little bit thinner 11 D…" at bounding box center [661, 325] width 1322 height 526
type textarea "I saw people who had npt"
click at [489, 342] on span "I saw people who had going to [DEMOGRAPHIC_DATA] every morning,I put a mask on …" at bounding box center [657, 346] width 441 height 24
type textarea "I saw people who had going to [DEMOGRAPHIC_DATA] every morning,"
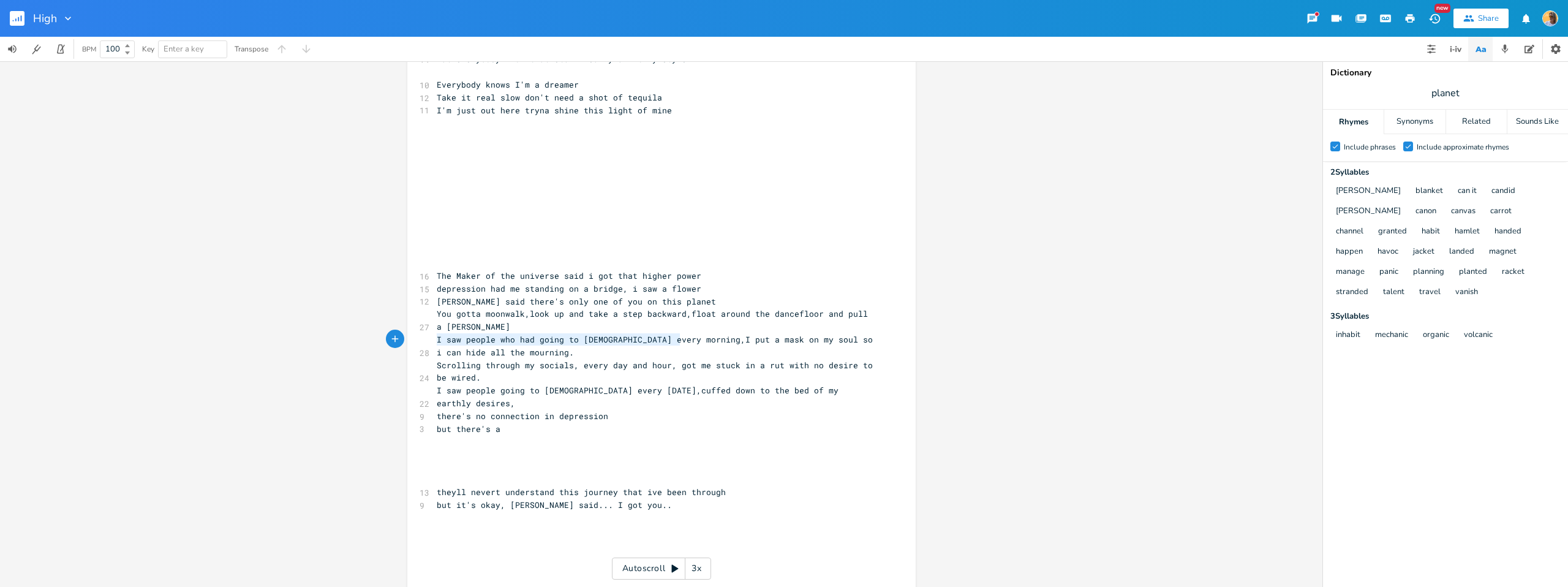
drag, startPoint x: 674, startPoint y: 342, endPoint x: 280, endPoint y: 340, distance: 394.0
click at [280, 340] on div "I saw people who had going to [DEMOGRAPHIC_DATA] every morning, x [Verse 1] 10 …" at bounding box center [661, 325] width 1322 height 526
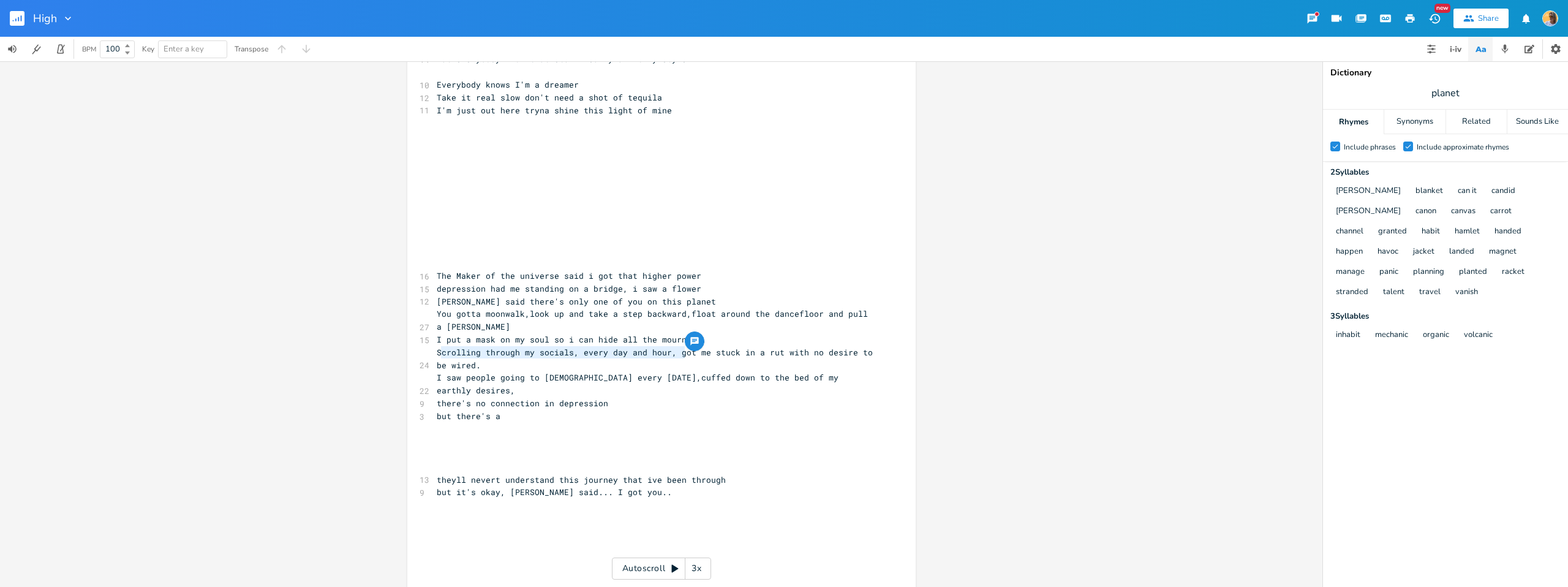
type textarea "crolling through my socials, every day and hour, got me stuck in a rut with no …"
drag, startPoint x: 440, startPoint y: 353, endPoint x: 642, endPoint y: 363, distance: 202.2
click at [653, 366] on pre "Scrolling through my socials, every day and hour, got me stuck in a rut with no…" at bounding box center [656, 359] width 442 height 26
click at [582, 362] on pre "Scrolling through my socials, every day and hour, got me stuck in a rut with no…" at bounding box center [656, 359] width 442 height 26
type textarea "Scrolling through my socials, every day and hour, got me stuck in a rut with no…"
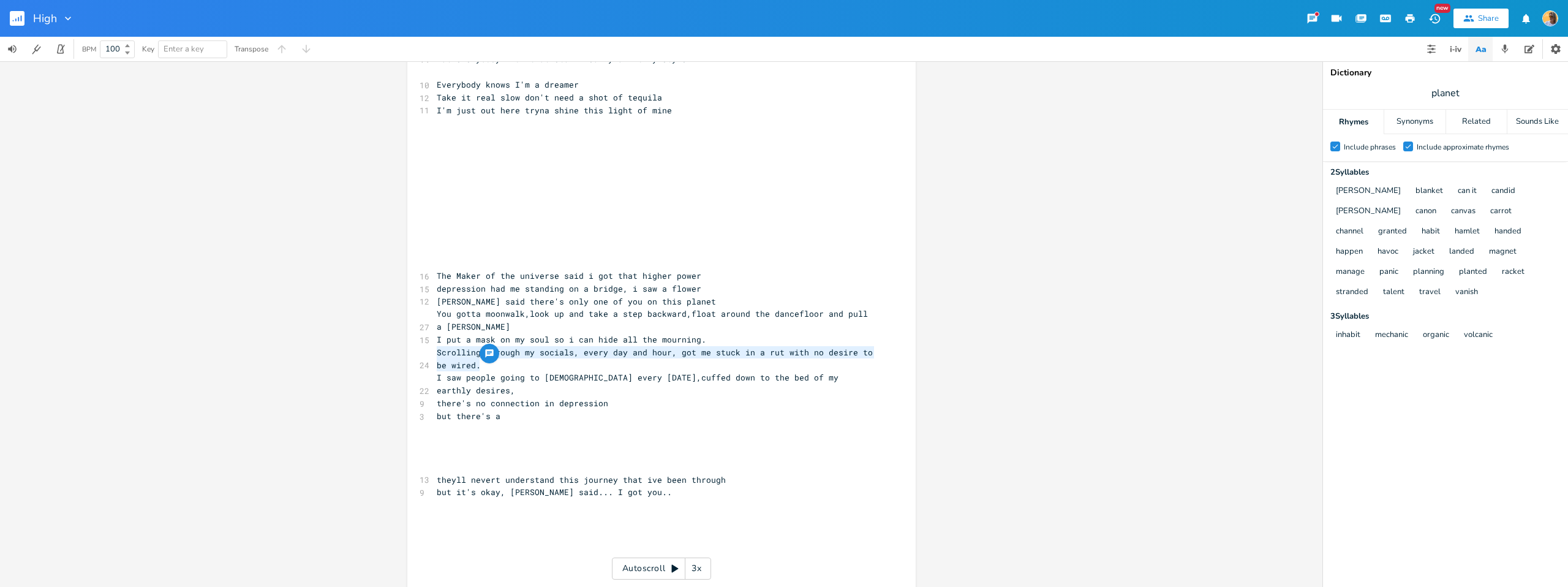
drag, startPoint x: 433, startPoint y: 348, endPoint x: 491, endPoint y: 357, distance: 58.7
click at [538, 367] on pre "Scrolling through my socials, every day and hour, got me stuck in a rut with no…" at bounding box center [656, 359] width 442 height 26
click at [555, 370] on pre "Scrolling through my socials, every day and hour, got me stuck in a rut with no…" at bounding box center [656, 359] width 442 height 26
click at [434, 340] on pre "I put a mask on my soul so i can hide all the mourning." at bounding box center [656, 340] width 442 height 13
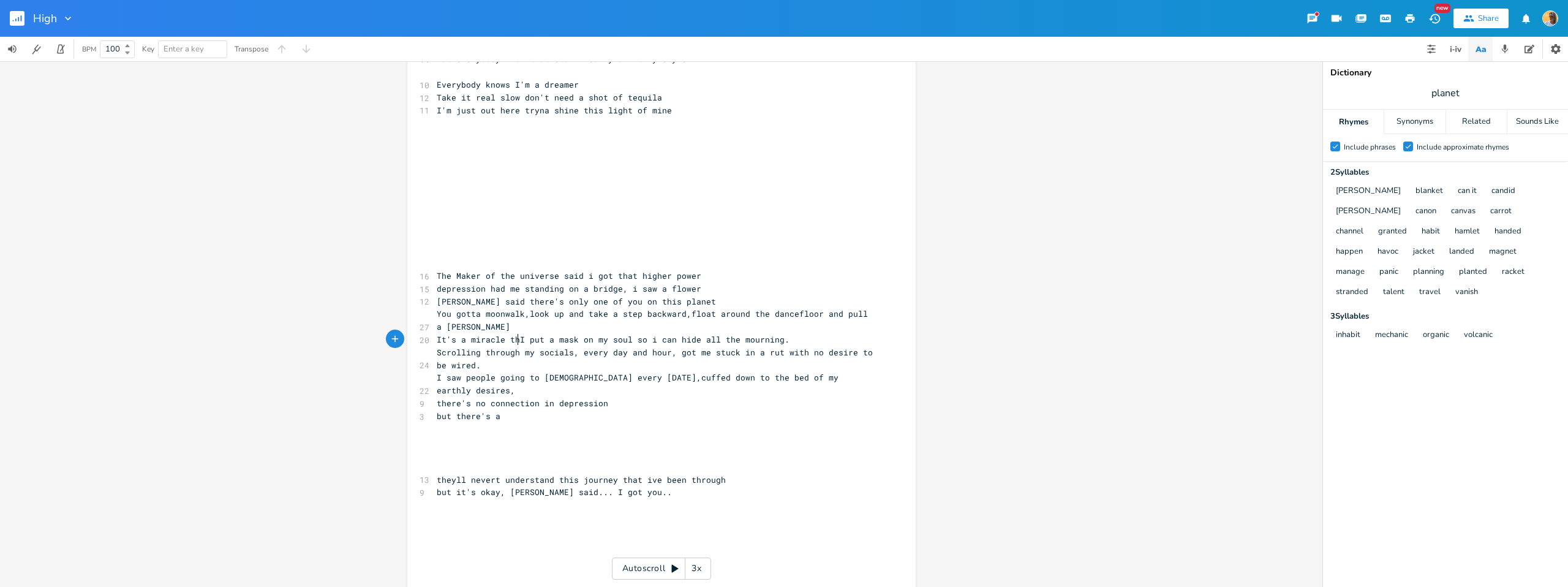
type textarea "It's a miracle tht"
type textarea "at i gt"
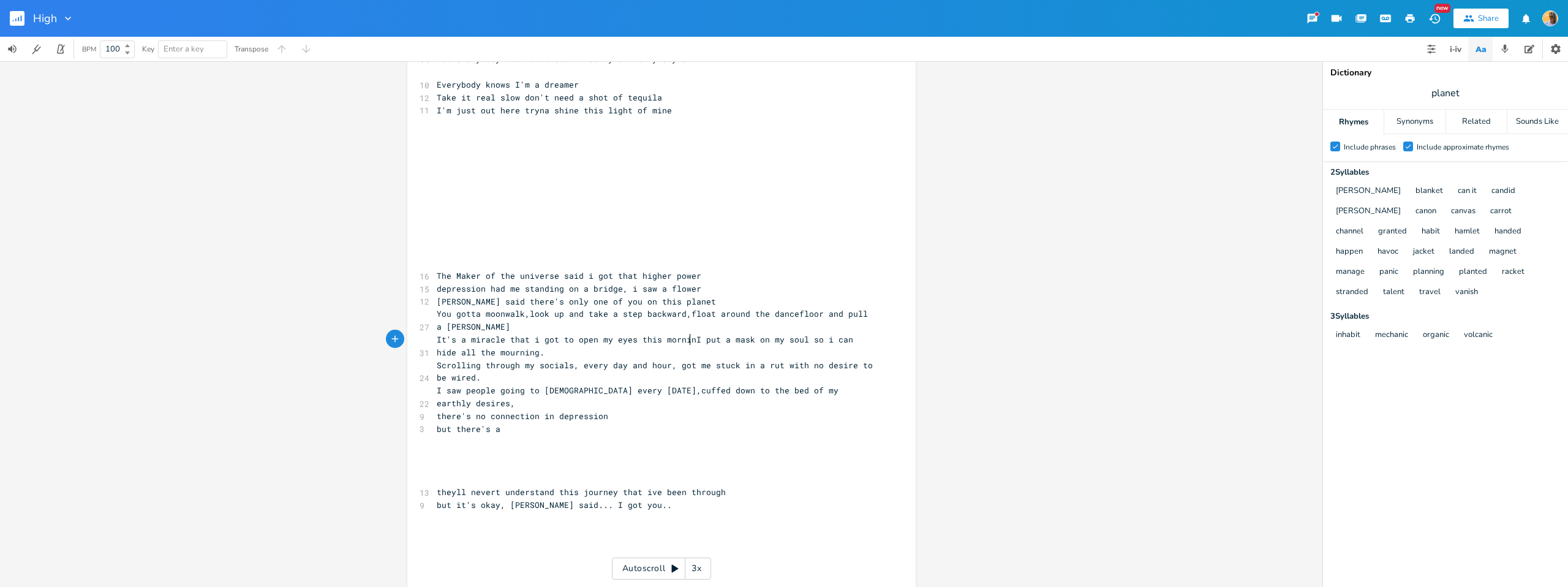
type textarea "ot to open my eyes this morningh"
type textarea "."
type textarea ","
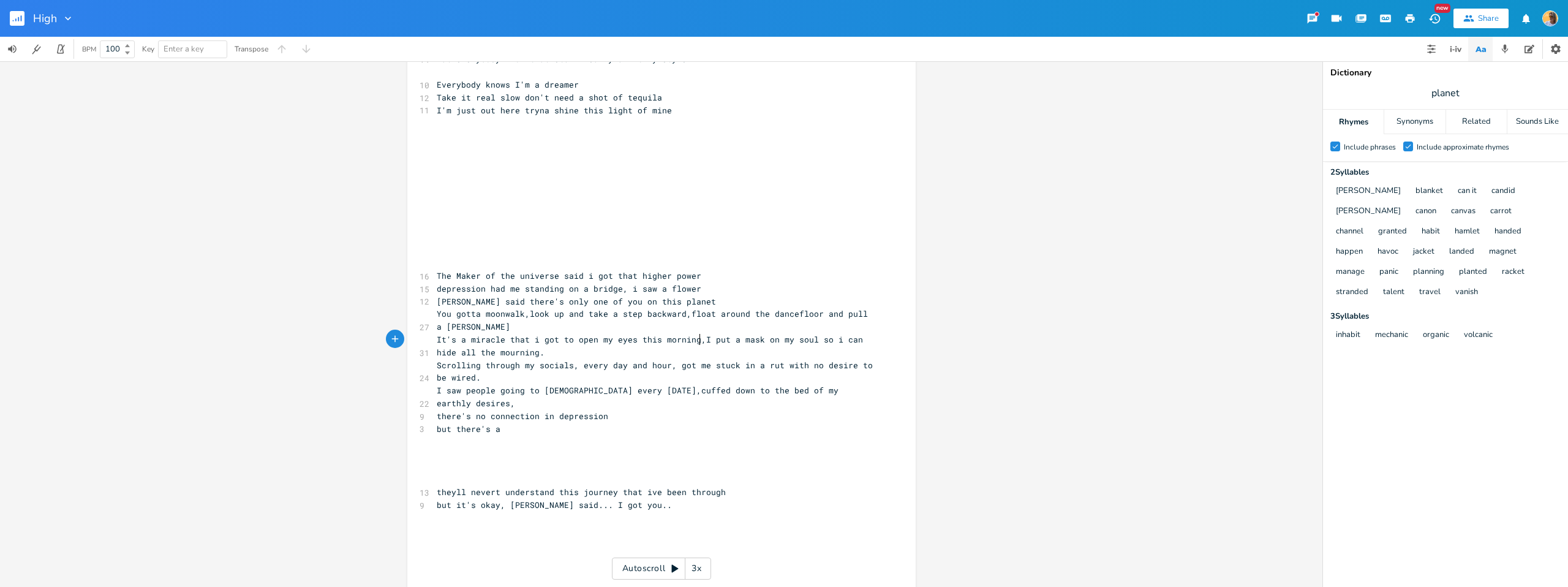
scroll to position [0, 4]
click at [737, 340] on span "It's a miracle that i got to open my eyes this morning, I put a mask on my soul…" at bounding box center [654, 346] width 436 height 24
type textarea "P"
drag, startPoint x: 698, startPoint y: 338, endPoint x: 432, endPoint y: 339, distance: 266.0
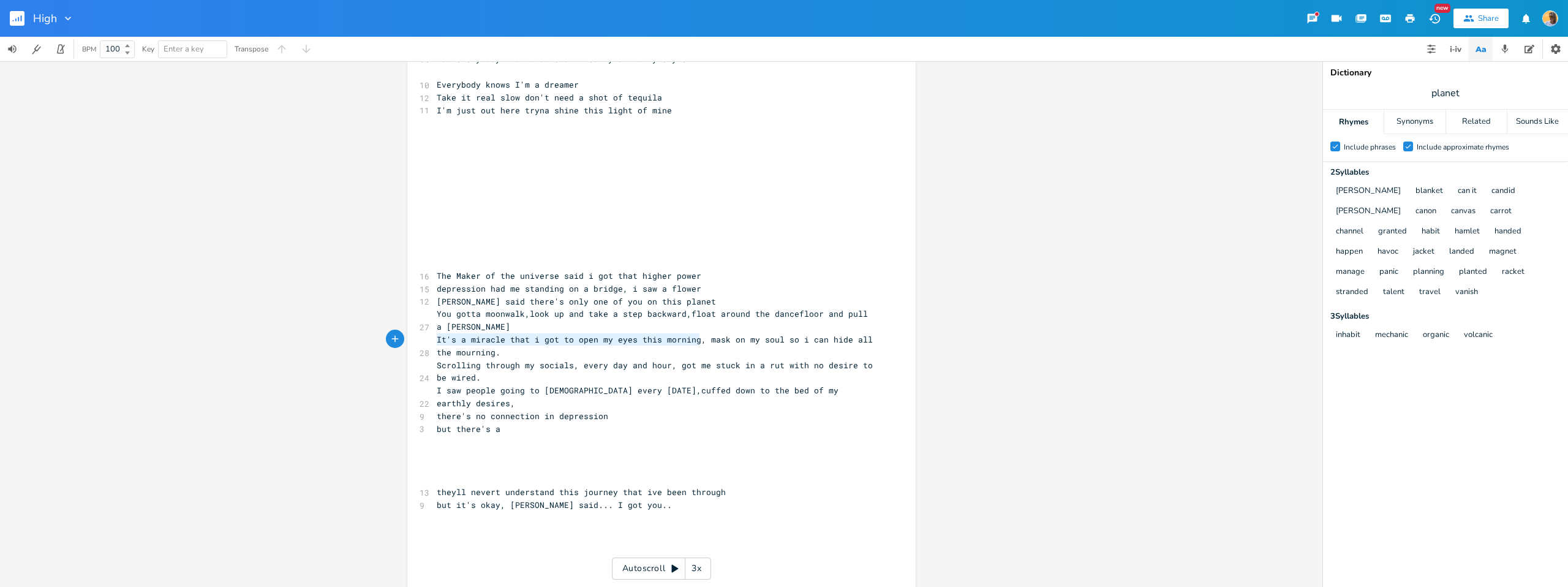
click at [434, 339] on pre "It's a miracle that i got to open my eyes this morning, mask on my soul so i ca…" at bounding box center [656, 346] width 442 height 26
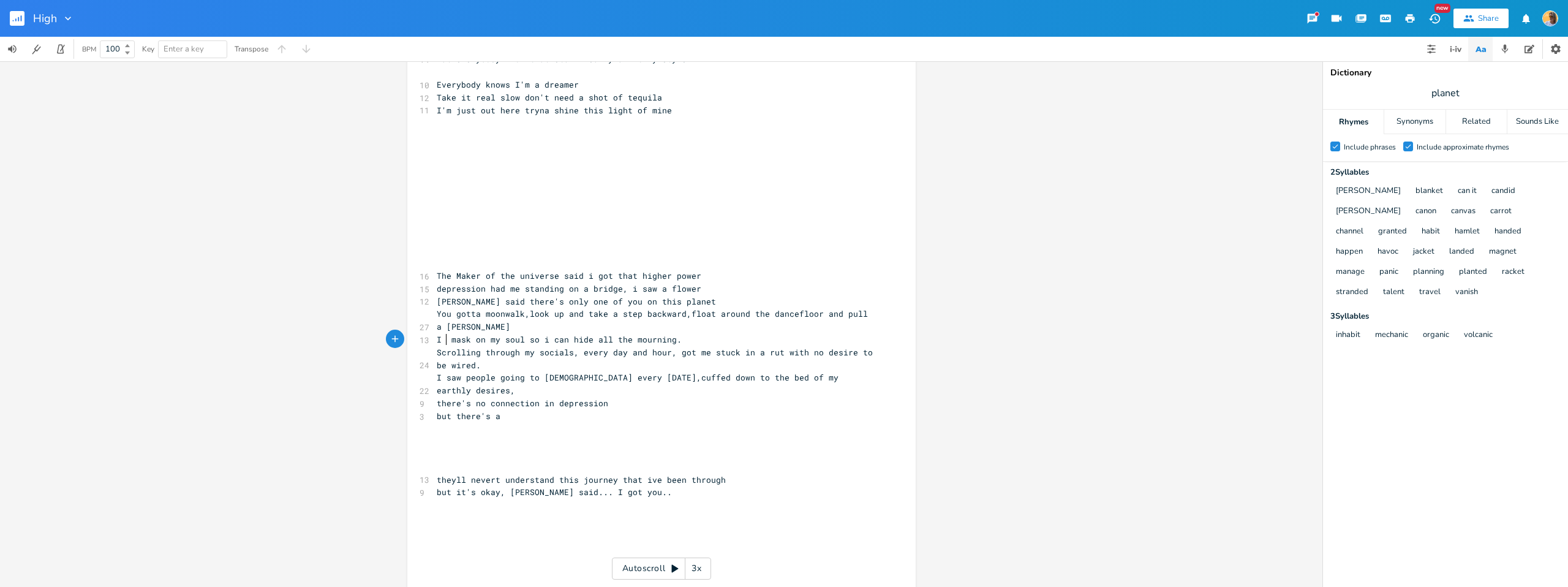
type textarea "​I p"
type textarea "ur"
type textarea "t a"
click at [713, 346] on pre "Scrolling through my socials, every day and hour, got me stuck in a rut with no…" at bounding box center [656, 359] width 442 height 26
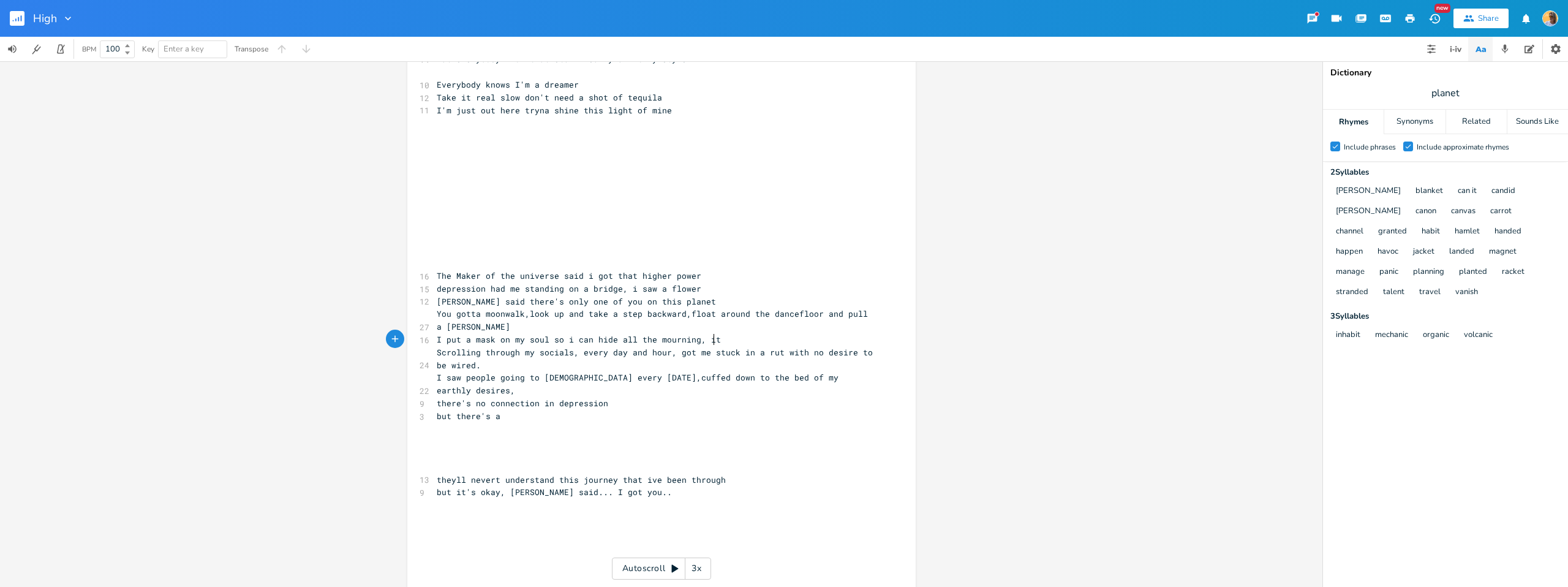
type textarea ", its"
paste textarea "ing,"
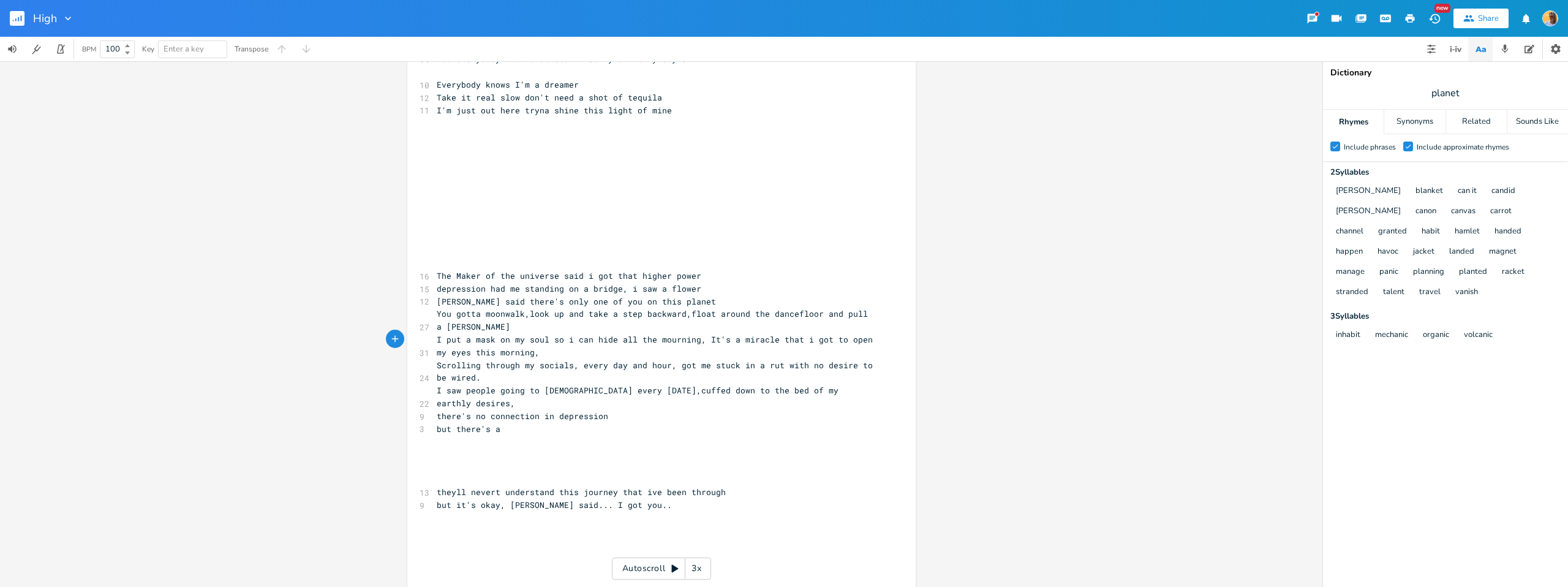
type textarea "my eyes this morning,"
drag, startPoint x: 576, startPoint y: 352, endPoint x: 405, endPoint y: 352, distance: 171.0
click at [408, 352] on div "my eyes this morning, x [Verse 1] 10 Wish I could be a little bit thinner 11 Dr…" at bounding box center [662, 350] width 509 height 715
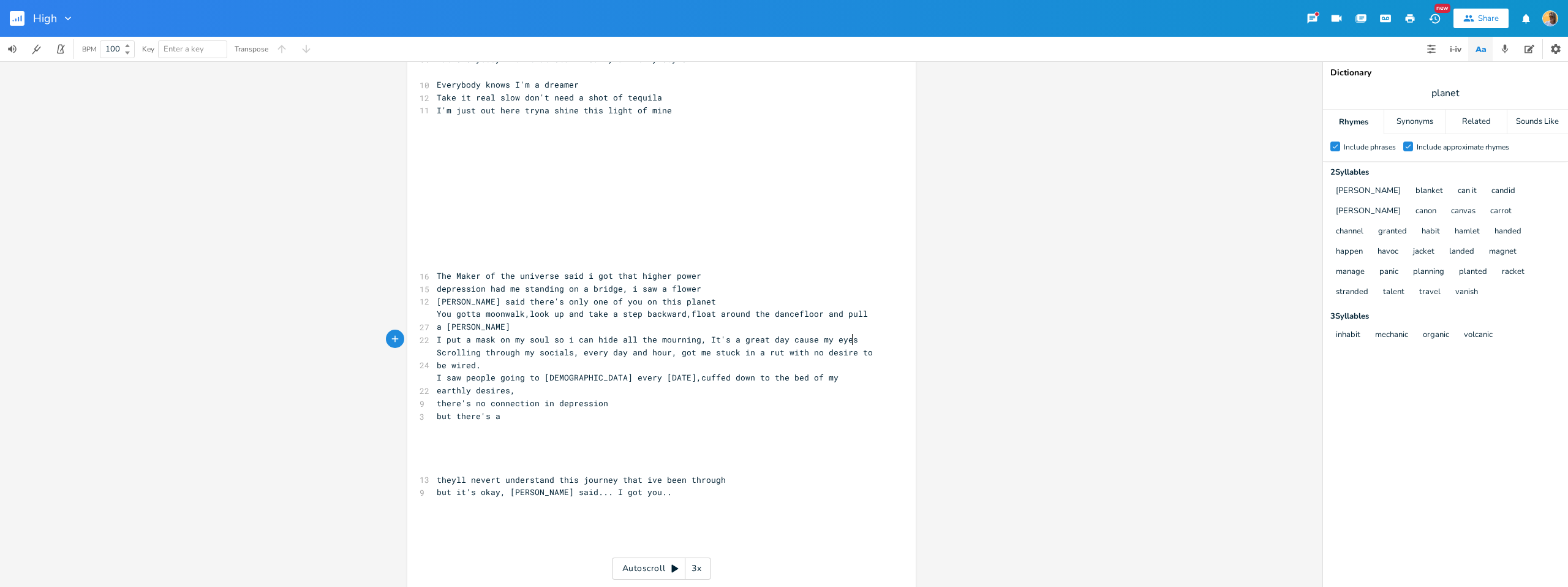
scroll to position [0, 91]
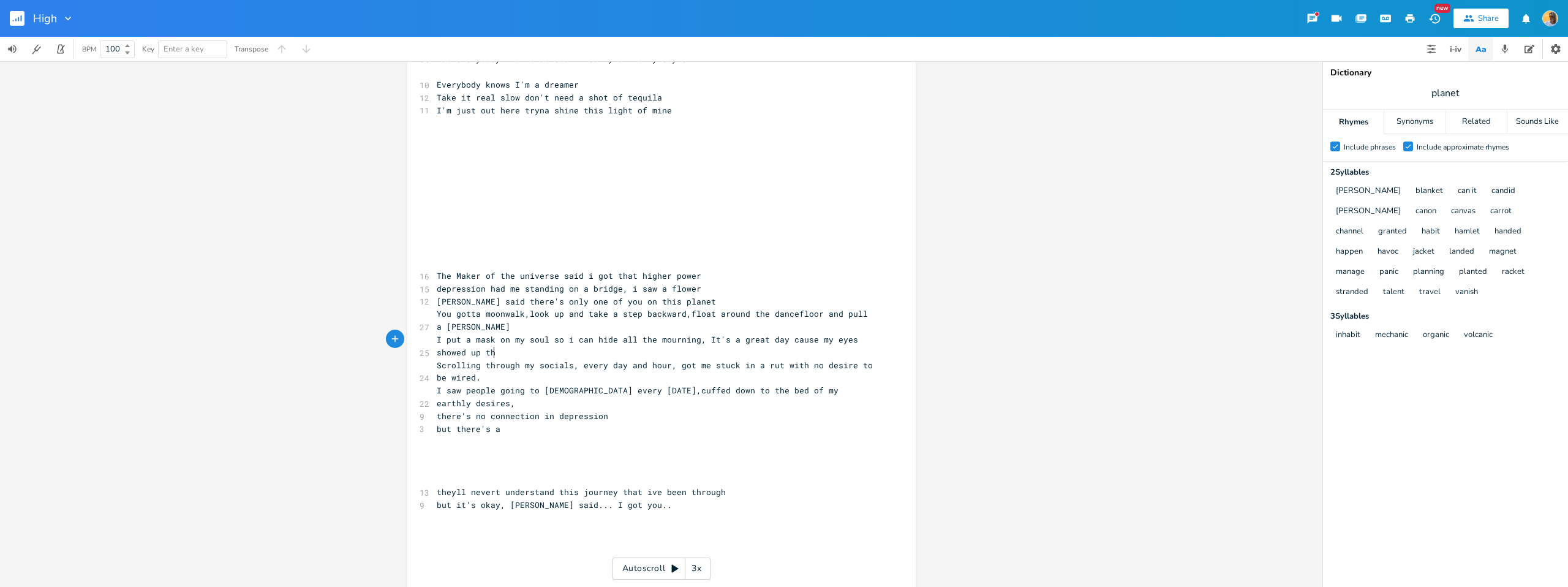
type textarea "great day cause my eyes showed up thj"
type textarea "is morning."
click at [476, 448] on pre "​" at bounding box center [656, 454] width 442 height 13
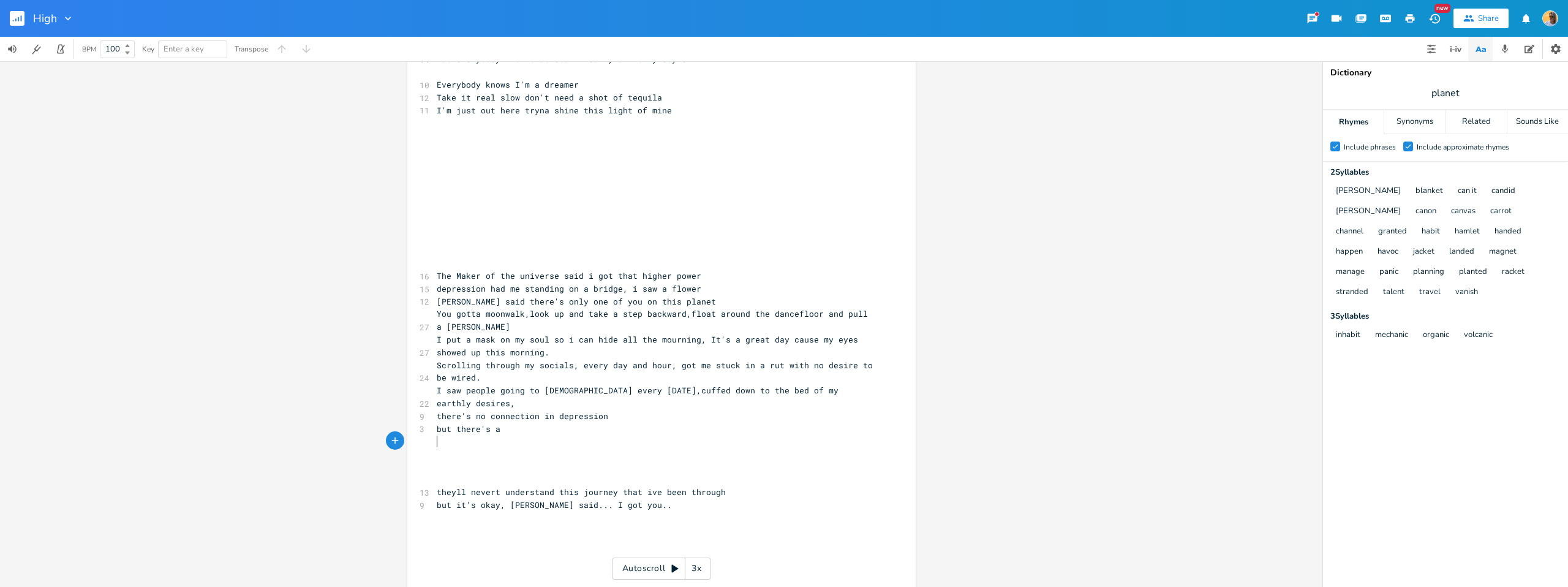
click at [483, 424] on span "but there's a" at bounding box center [468, 429] width 64 height 11
click at [487, 375] on pre "Scrolling through my socials, every day and hour, got me stuck in a rut with no…" at bounding box center [656, 372] width 442 height 26
click at [542, 423] on pre "but there's a" at bounding box center [656, 429] width 442 height 13
drag, startPoint x: 486, startPoint y: 419, endPoint x: 402, endPoint y: 419, distance: 84.0
click at [402, 419] on div "but there's a x [Verse 1] 10 Wish I could be a little bit thinner 11 Drive a fa…" at bounding box center [661, 325] width 1322 height 526
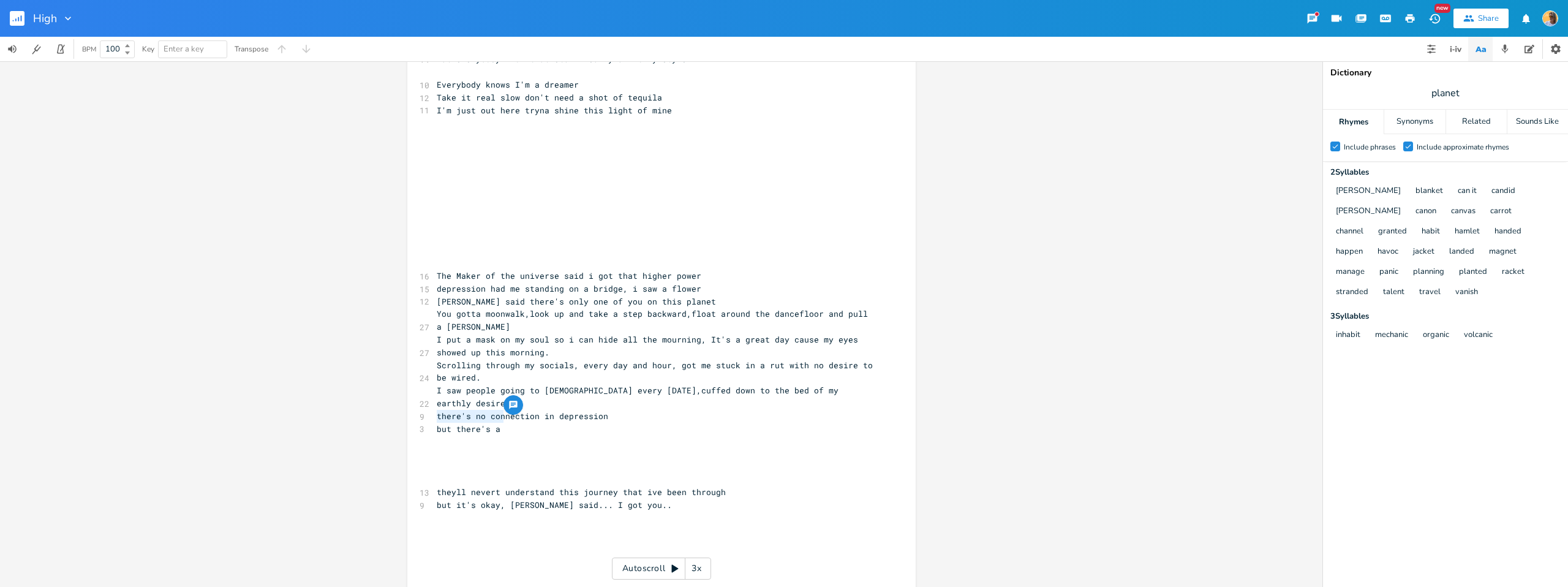
click at [543, 435] on pre "​" at bounding box center [656, 441] width 442 height 13
click at [510, 423] on pre "but there's a" at bounding box center [656, 429] width 442 height 13
click at [1421, 116] on div "Synonyms" at bounding box center [1415, 122] width 61 height 25
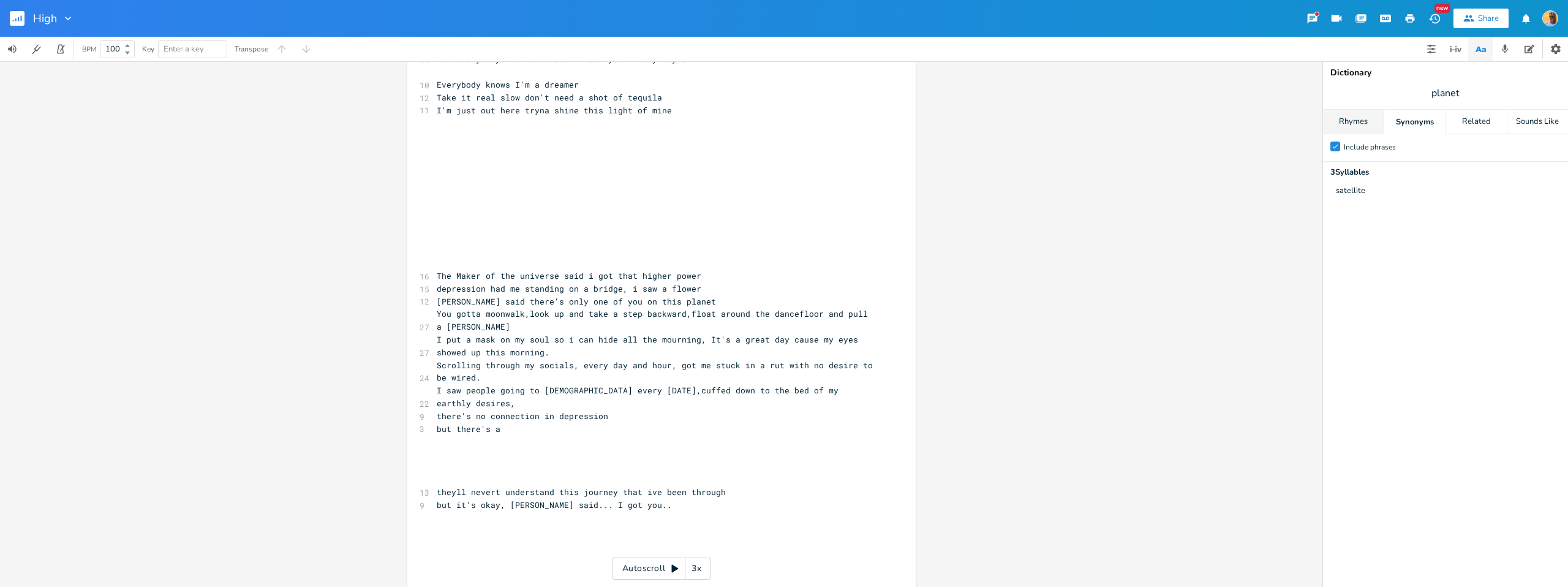
click at [1356, 117] on div "Rhymes" at bounding box center [1353, 122] width 61 height 25
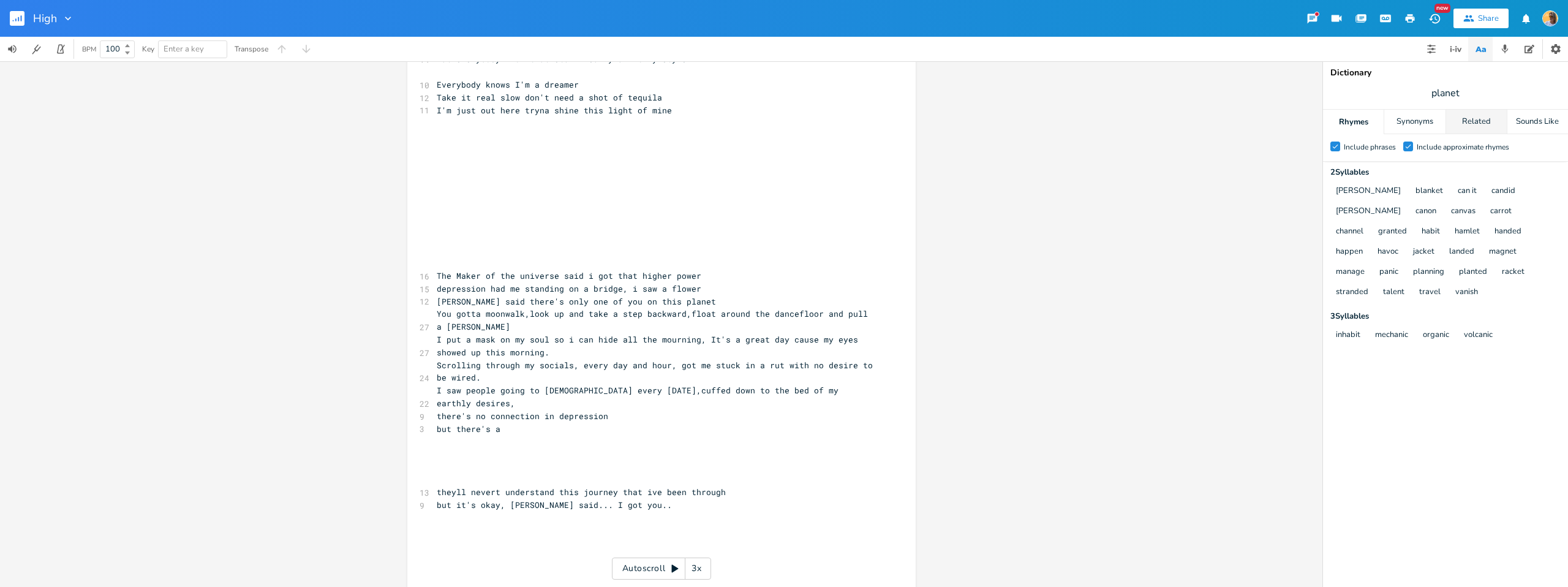
click at [1477, 116] on div "Related" at bounding box center [1477, 122] width 61 height 25
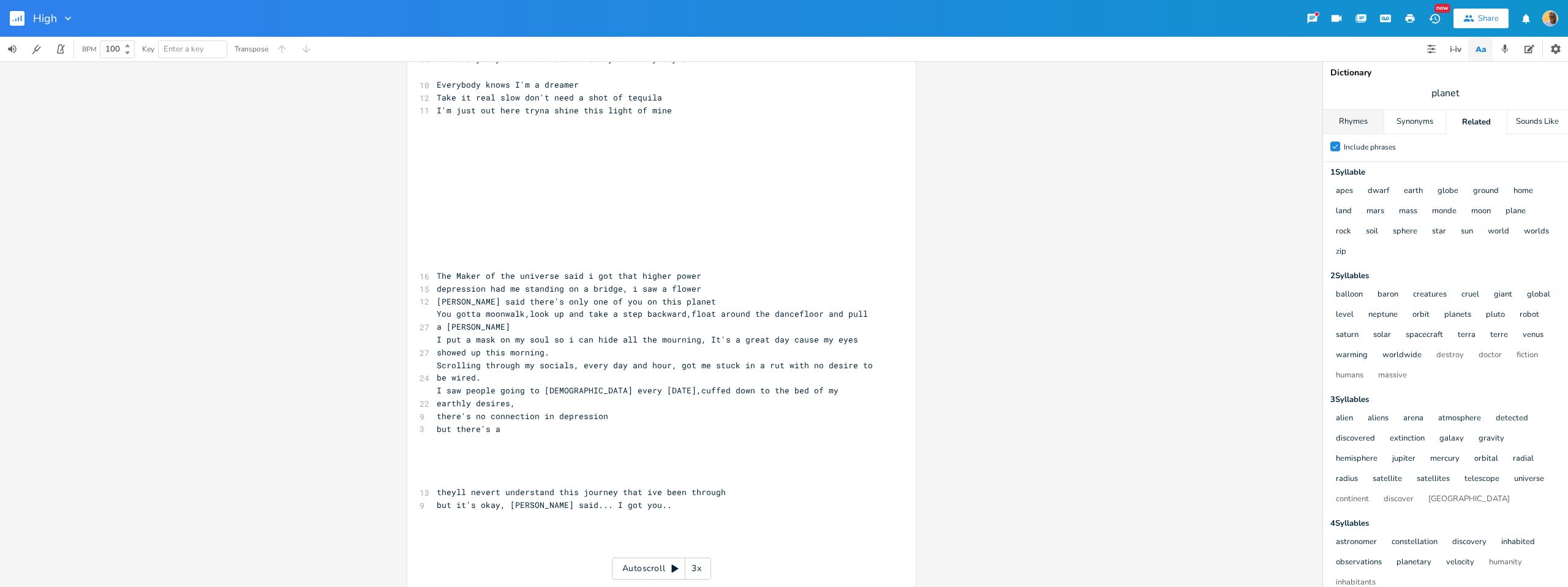
click at [1362, 123] on div "Rhymes" at bounding box center [1353, 122] width 61 height 25
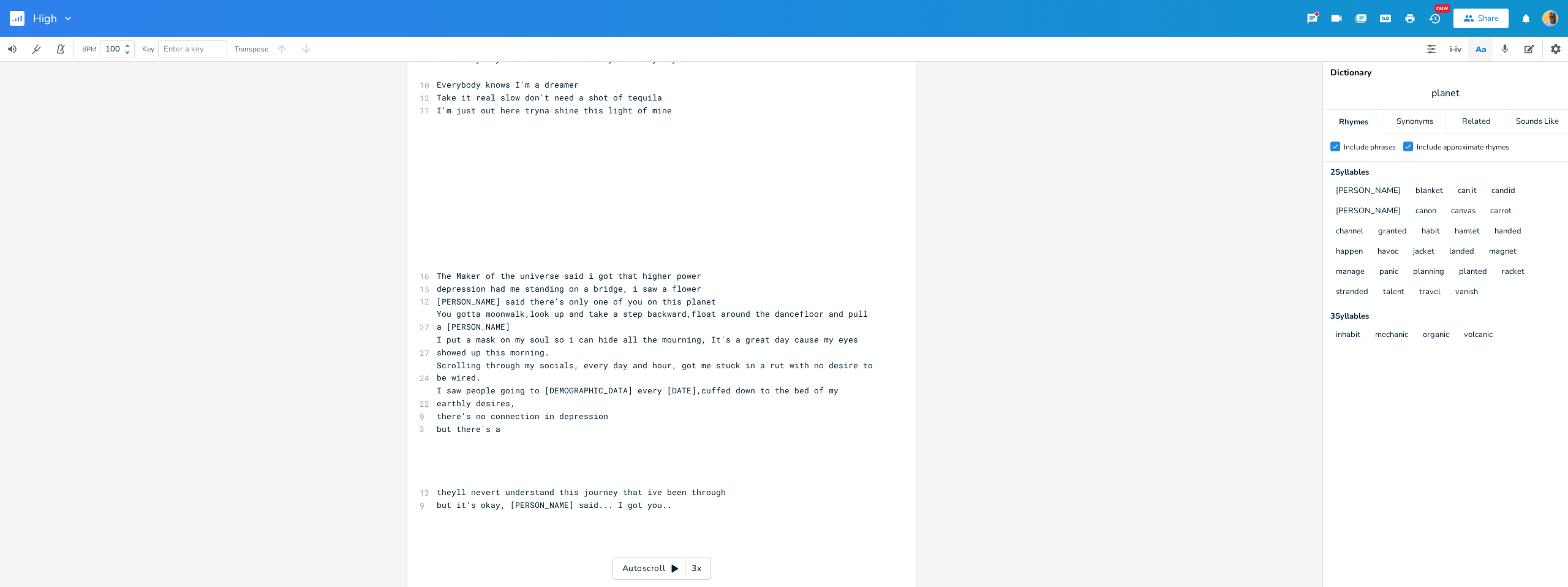
scroll to position [0, 0]
click at [521, 423] on pre "but there's a" at bounding box center [656, 429] width 442 height 13
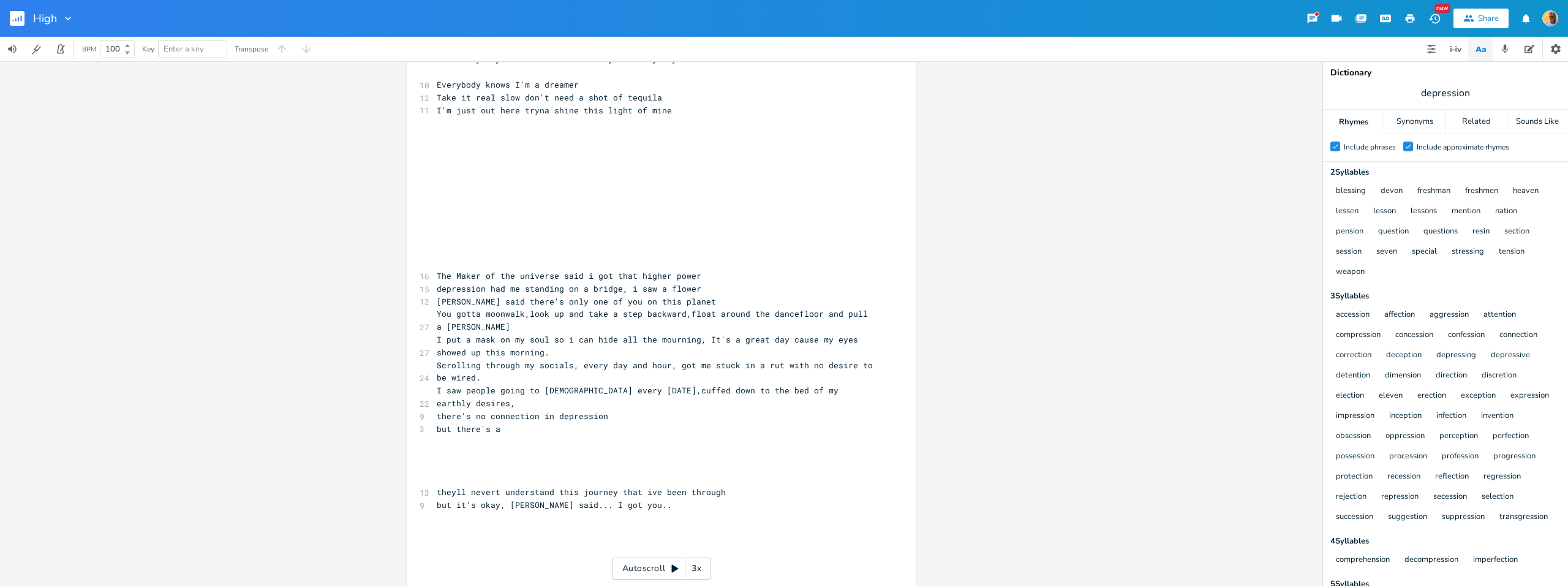
click at [589, 448] on pre "​" at bounding box center [656, 454] width 442 height 13
click at [595, 411] on span "there's no connection in depression" at bounding box center [522, 416] width 172 height 11
click at [434, 410] on pre "there's no connection in depression" at bounding box center [656, 416] width 442 height 13
click at [613, 410] on pre "there's no connection in depression" at bounding box center [656, 416] width 442 height 13
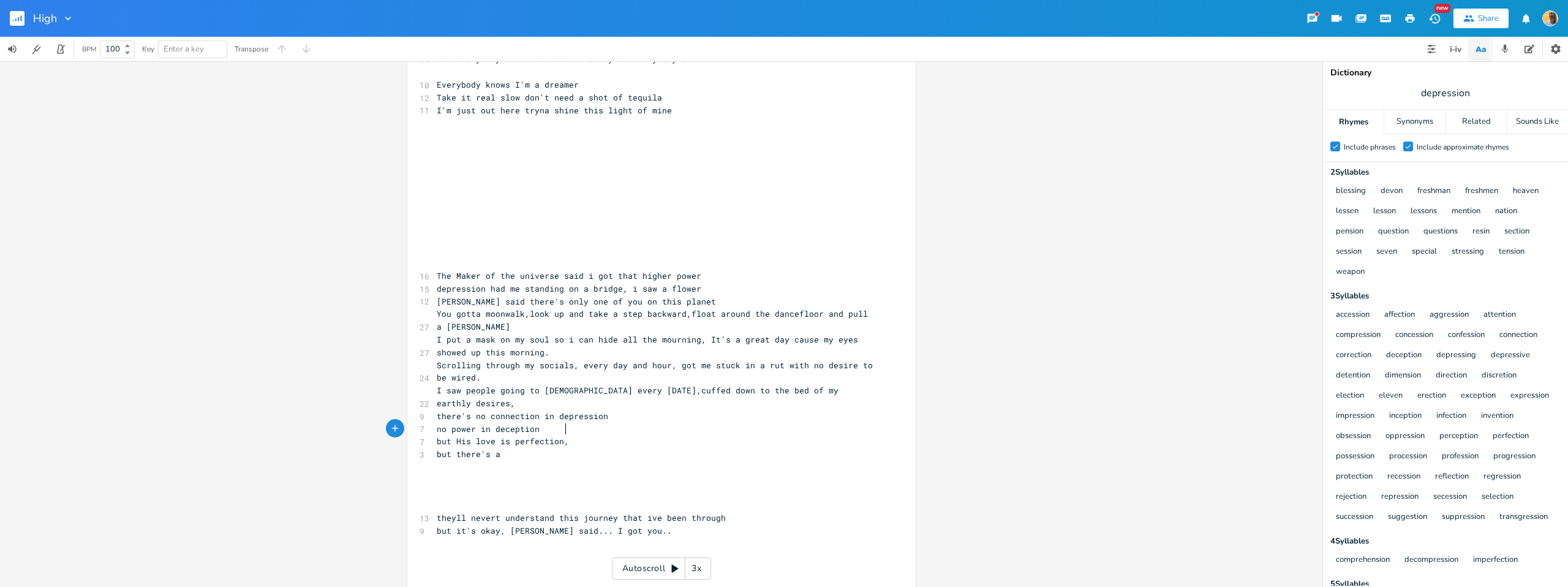
scroll to position [0, 48]
click at [513, 448] on pre "but there's a" at bounding box center [656, 454] width 442 height 13
drag, startPoint x: 429, startPoint y: 441, endPoint x: 548, endPoint y: 437, distance: 119.1
click at [434, 448] on div "3 but there's a" at bounding box center [656, 454] width 442 height 13
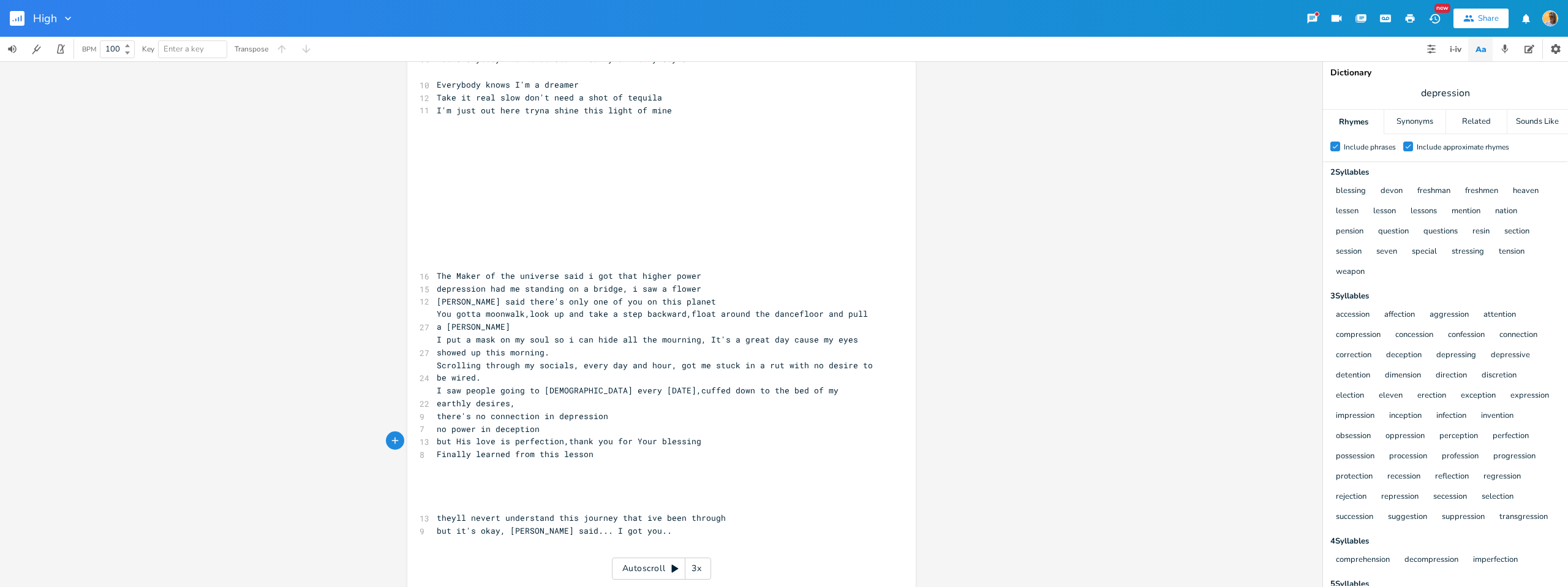
drag, startPoint x: 593, startPoint y: 398, endPoint x: 552, endPoint y: 384, distance: 43.3
click at [594, 411] on span "there's no connection in depression" at bounding box center [522, 416] width 172 height 11
click at [777, 291] on pre "depression had me standing on a bridge, i saw a flower" at bounding box center [656, 288] width 442 height 13
click at [683, 306] on pre "[PERSON_NAME] said there's only one of you on this planet" at bounding box center [656, 302] width 442 height 13
click at [682, 317] on span "You gotta moonwalk,look up and take a step backward,float around the dancefloor…" at bounding box center [654, 320] width 436 height 24
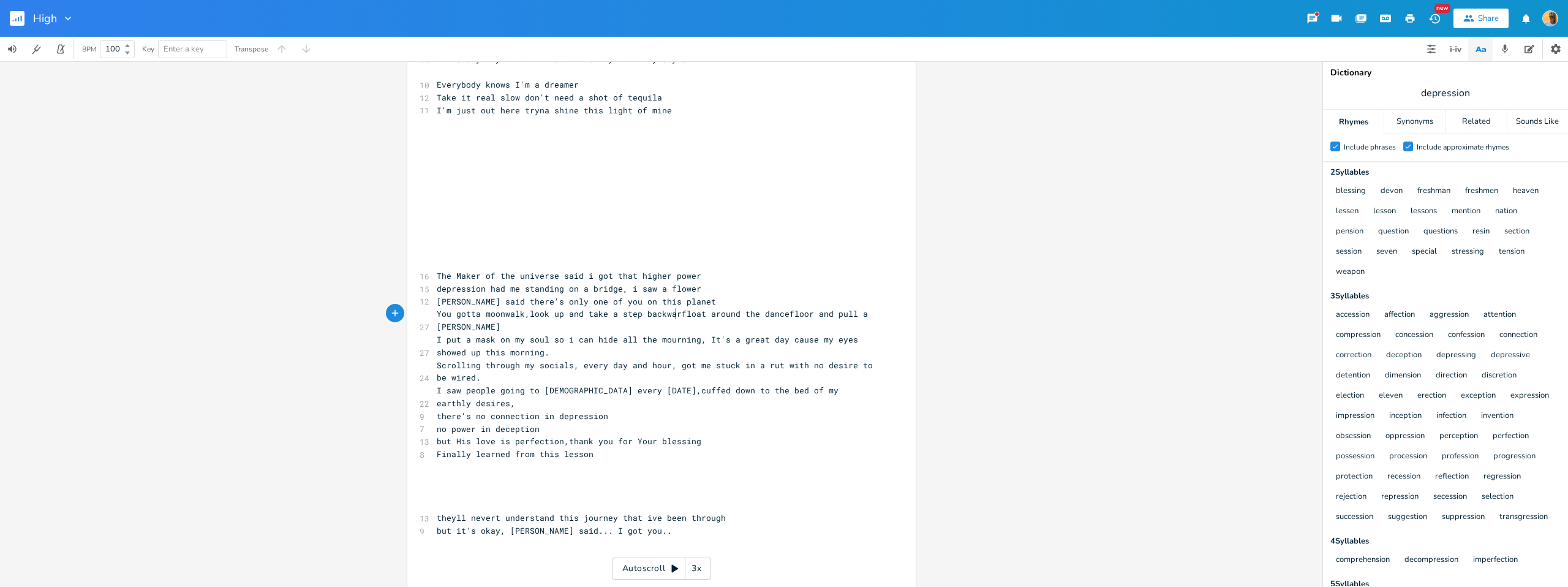
scroll to position [0, 2]
click at [722, 324] on pre "float around the dancefloor and pull a [PERSON_NAME]" at bounding box center [656, 327] width 442 height 13
click at [570, 348] on pre "I put a mask on my soul so i can hide all the mourning, It's a great day cause …" at bounding box center [656, 346] width 442 height 26
click at [736, 348] on pre "I put a mask on my soul so i can hide all the mourning, It's a great day cause …" at bounding box center [656, 346] width 442 height 26
click at [576, 351] on pre "I put a mask on my soul so i can hide all the mourning, It's a great day cause …" at bounding box center [656, 346] width 442 height 26
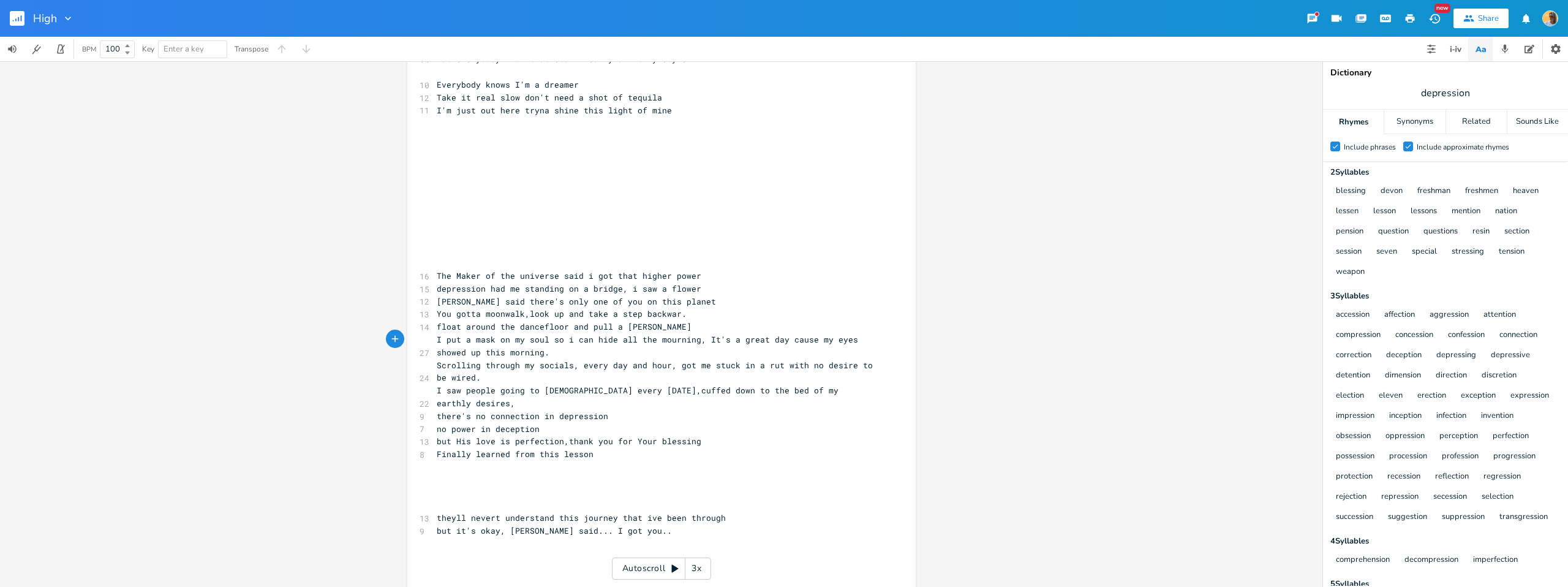
click at [783, 303] on pre "[PERSON_NAME] said there's only one of you on this planet" at bounding box center [656, 302] width 442 height 13
click at [725, 334] on pre "I put a mask on my soul so i can hide all the mourning, It's a great day cause …" at bounding box center [656, 346] width 442 height 26
click at [809, 343] on span "I put a mask on my soul so i can hide all the mourning, It's a great day cause …" at bounding box center [650, 346] width 426 height 24
click at [767, 342] on span "I put a mask on my soul so i can hide all the mourning, It's a great day cause …" at bounding box center [650, 346] width 426 height 24
drag, startPoint x: 808, startPoint y: 342, endPoint x: 723, endPoint y: 342, distance: 85.0
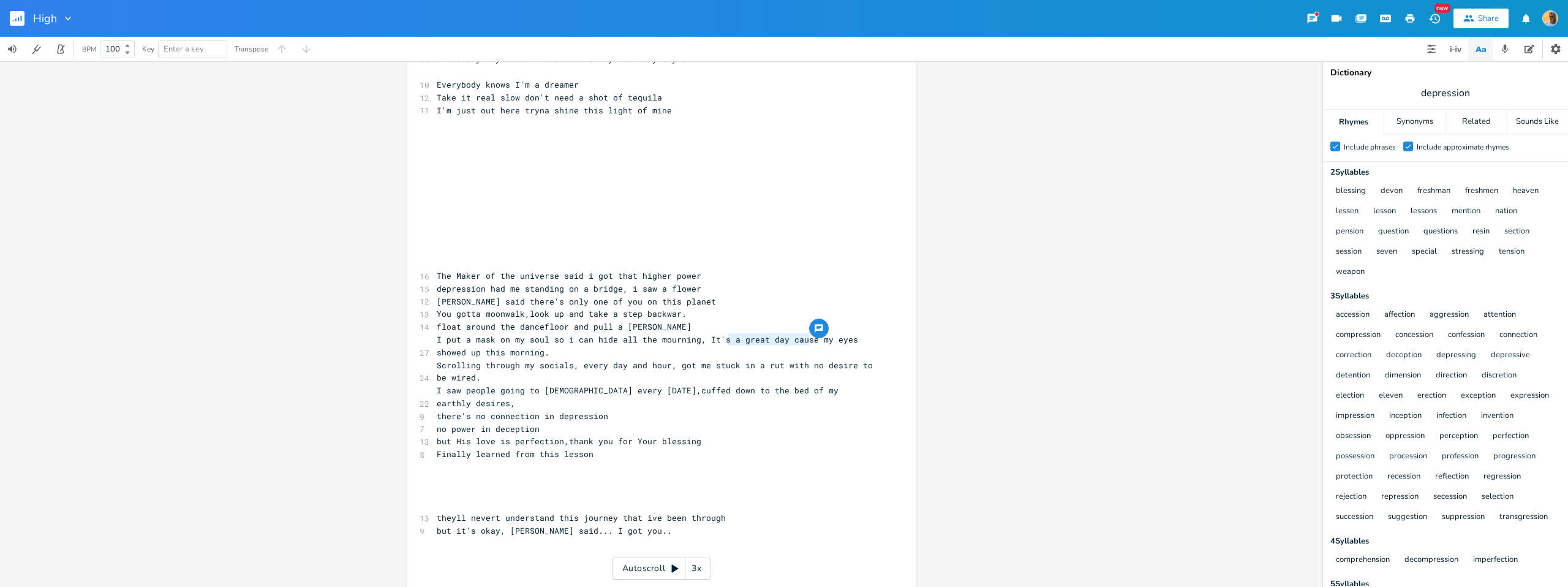
click at [727, 344] on span "I put a mask on my soul so i can hide all the mourning, It's a great day cause …" at bounding box center [650, 346] width 426 height 24
click at [698, 341] on span "I put a mask on my soul so i can hide all the mourning, It's gonna be a great d…" at bounding box center [652, 346] width 431 height 24
click at [486, 372] on pre "Scrolling through my socials, every day and hour, got me stuck in a rut with no…" at bounding box center [656, 372] width 442 height 26
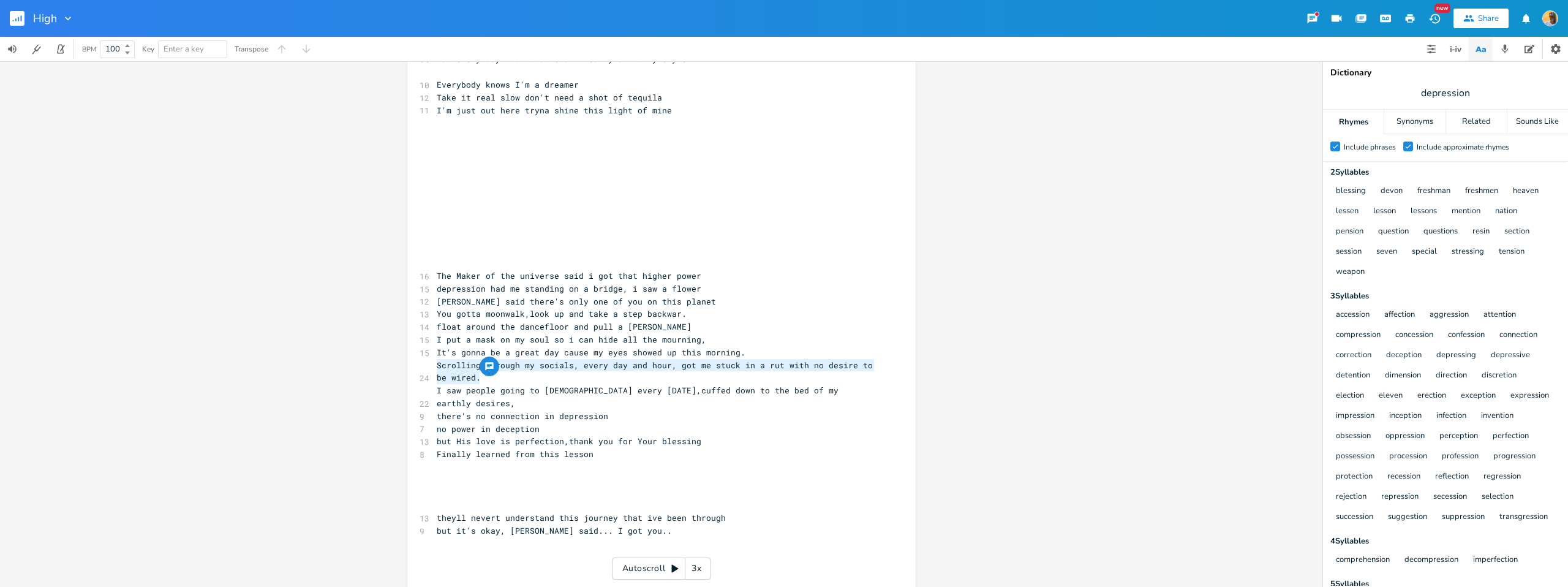
drag, startPoint x: 484, startPoint y: 378, endPoint x: 426, endPoint y: 366, distance: 59.2
click at [426, 366] on div "Scrolling through my socials, every day and hour, got me stuck in a rut with no…" at bounding box center [662, 363] width 509 height 741
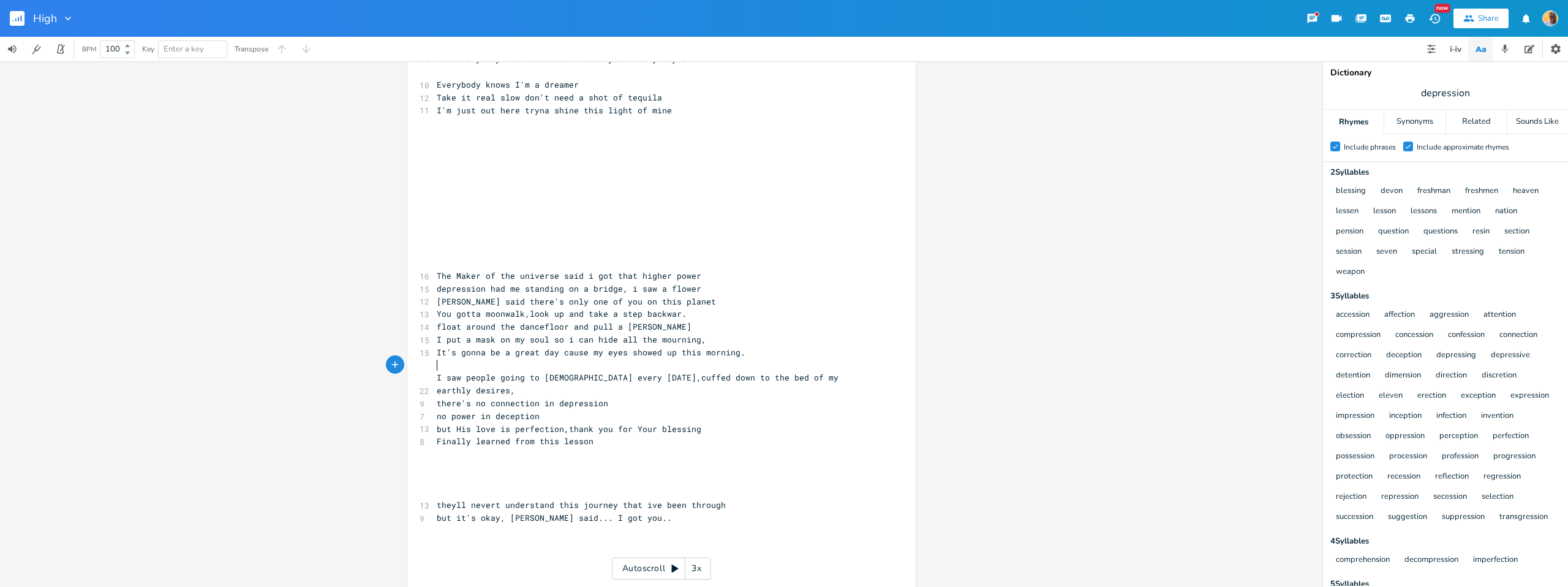
click at [699, 286] on pre "depression had me standing on a bridge, i saw a flower" at bounding box center [656, 288] width 442 height 13
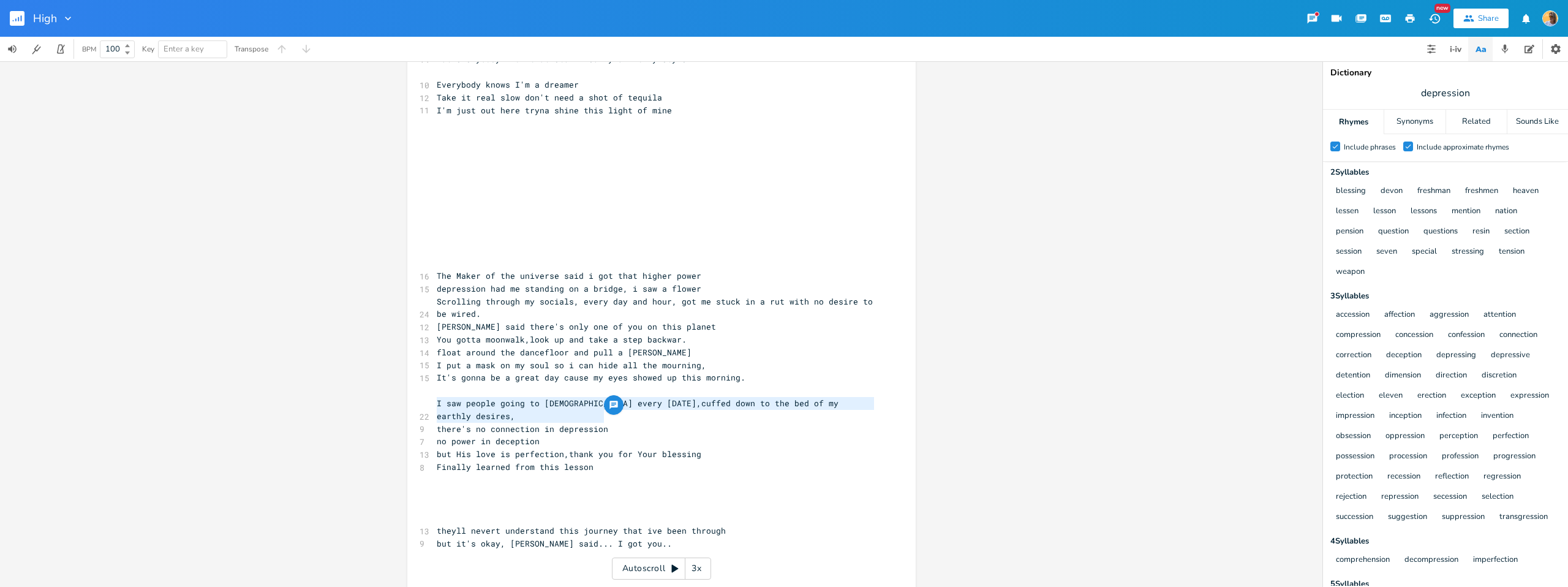
drag, startPoint x: 535, startPoint y: 424, endPoint x: 428, endPoint y: 399, distance: 109.9
click at [428, 399] on div "I saw people going to [DEMOGRAPHIC_DATA] every [DATE],cuffed down to the bed of…" at bounding box center [662, 369] width 509 height 753
click at [943, 496] on div "I saw people going to [DEMOGRAPHIC_DATA] every [DATE],cuffed down to the bed of…" at bounding box center [661, 325] width 1322 height 526
click at [731, 423] on pre "there's no connection in depression" at bounding box center [656, 429] width 442 height 13
drag, startPoint x: 632, startPoint y: 405, endPoint x: 362, endPoint y: 404, distance: 270.0
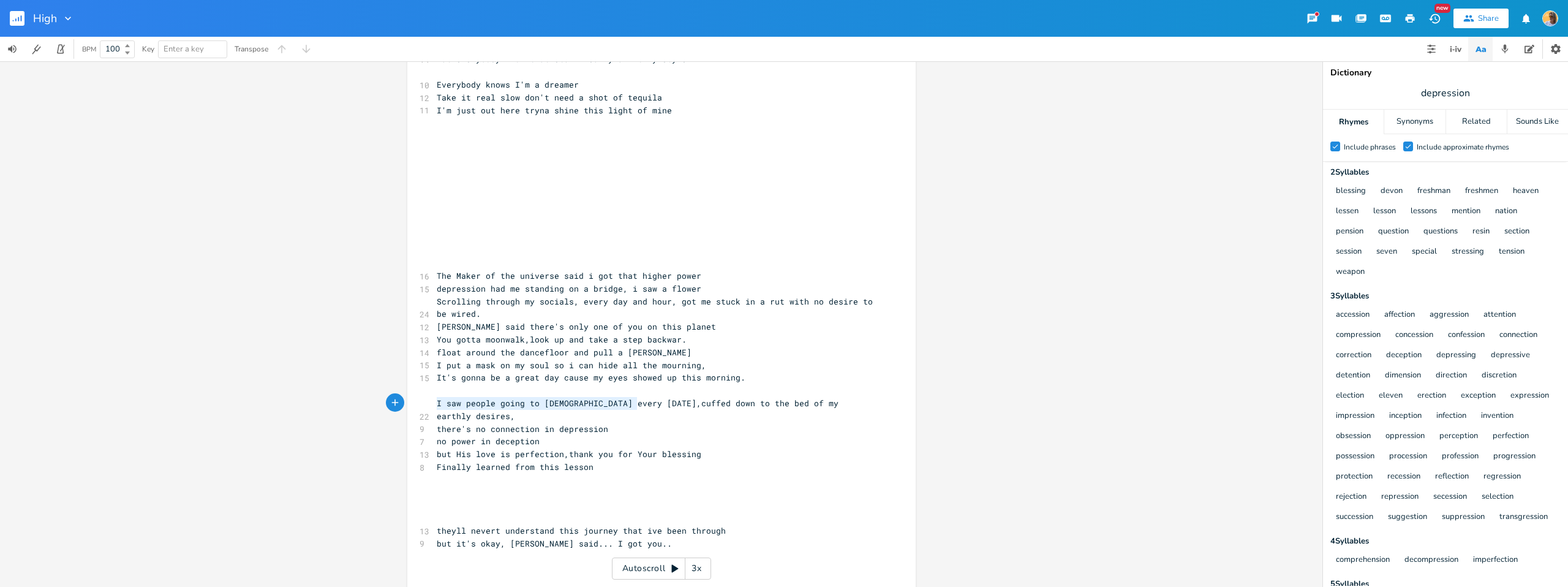
click at [362, 405] on div "I saw people going to [DEMOGRAPHIC_DATA] every [DATE], x [Verse 1] 10 Wish I co…" at bounding box center [661, 325] width 1322 height 526
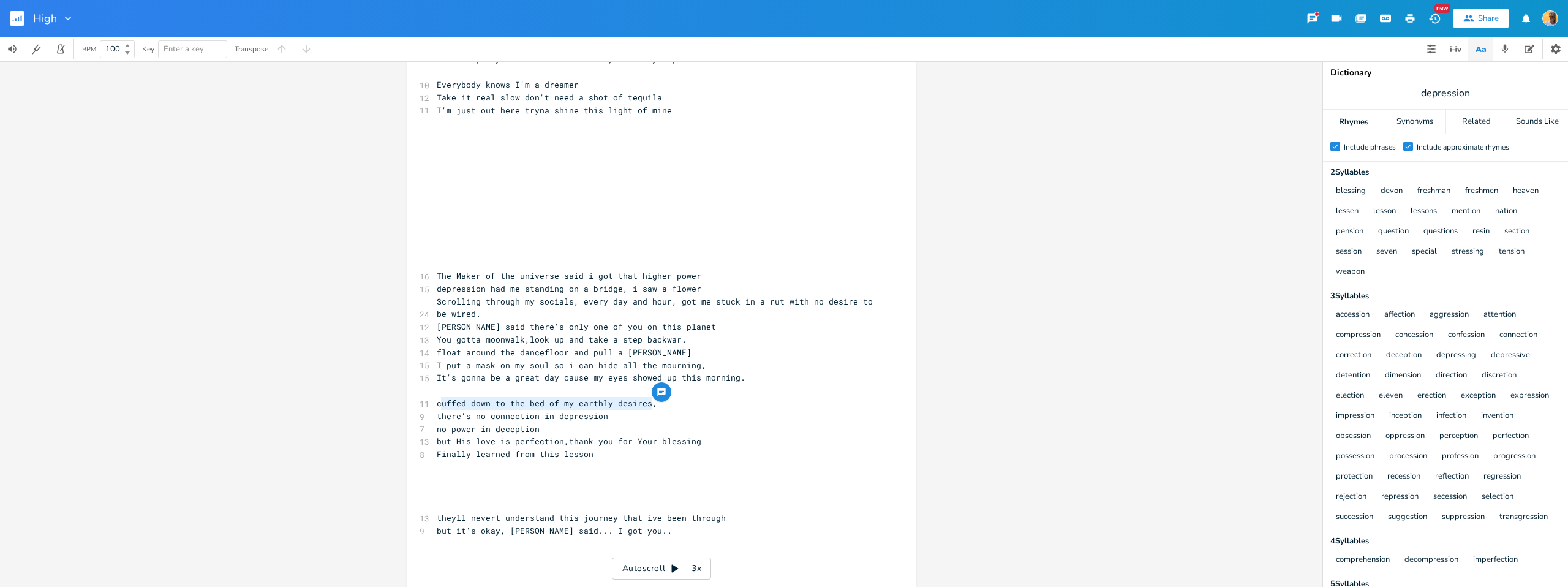
drag, startPoint x: 619, startPoint y: 407, endPoint x: 434, endPoint y: 403, distance: 185.0
click at [434, 404] on pre "cuffed down to the bed of my earthly desires," at bounding box center [656, 403] width 442 height 13
click at [499, 317] on pre "Scrolling through my socials, every day and hour, got me stuck in a rut with no…" at bounding box center [656, 308] width 442 height 26
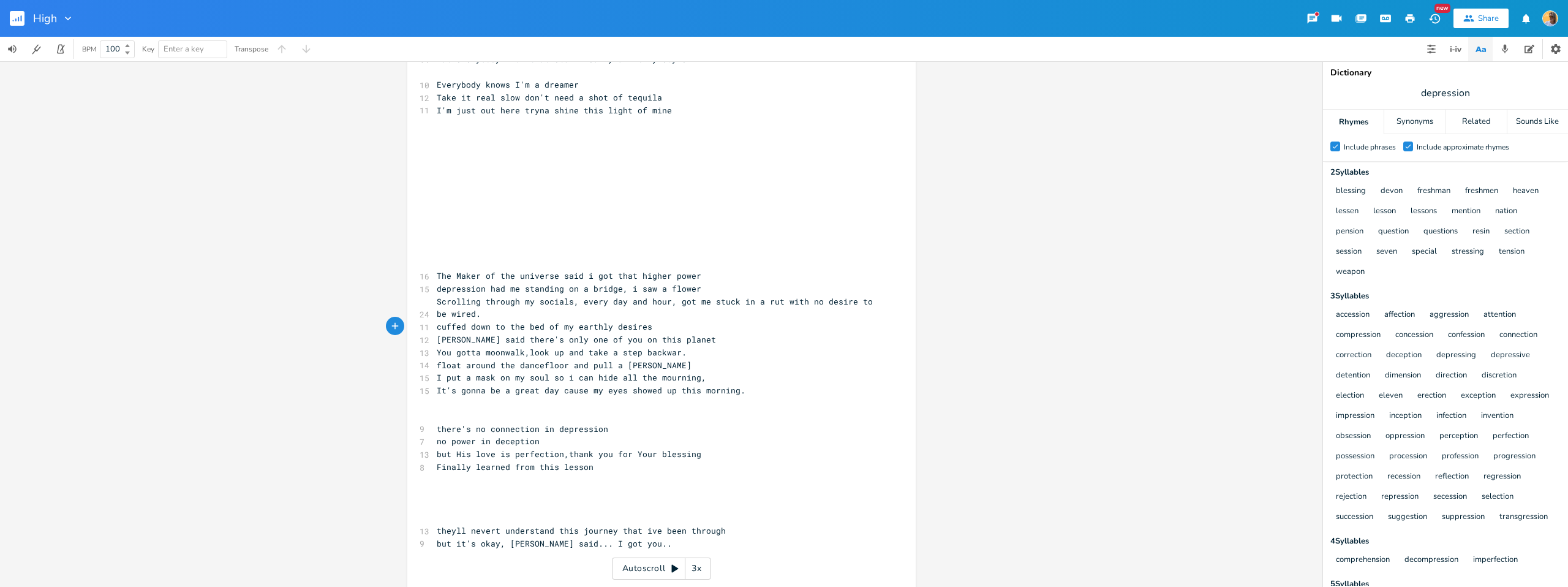
click at [429, 329] on div "x [Verse 1] 10 Wish I could be a little bit thinner 11 Drive a fast car maybe t…" at bounding box center [662, 369] width 509 height 753
click at [437, 328] on span "cuffed down to the bed of my earthly desires" at bounding box center [544, 326] width 215 height 11
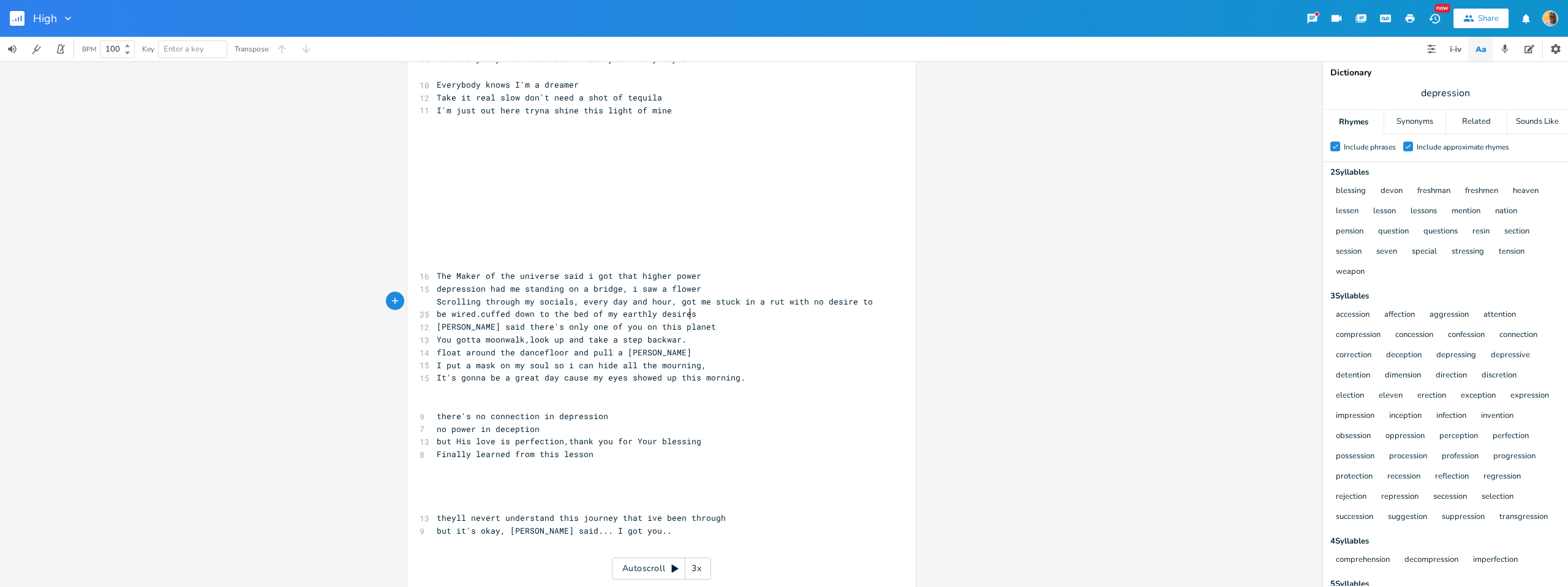
click at [692, 314] on pre "Scrolling through my socials, every day and hour, got me stuck in a rut with no…" at bounding box center [656, 308] width 442 height 26
click at [478, 314] on span "Scrolling through my socials, every day and hour, got me stuck in a rut with no…" at bounding box center [657, 308] width 441 height 24
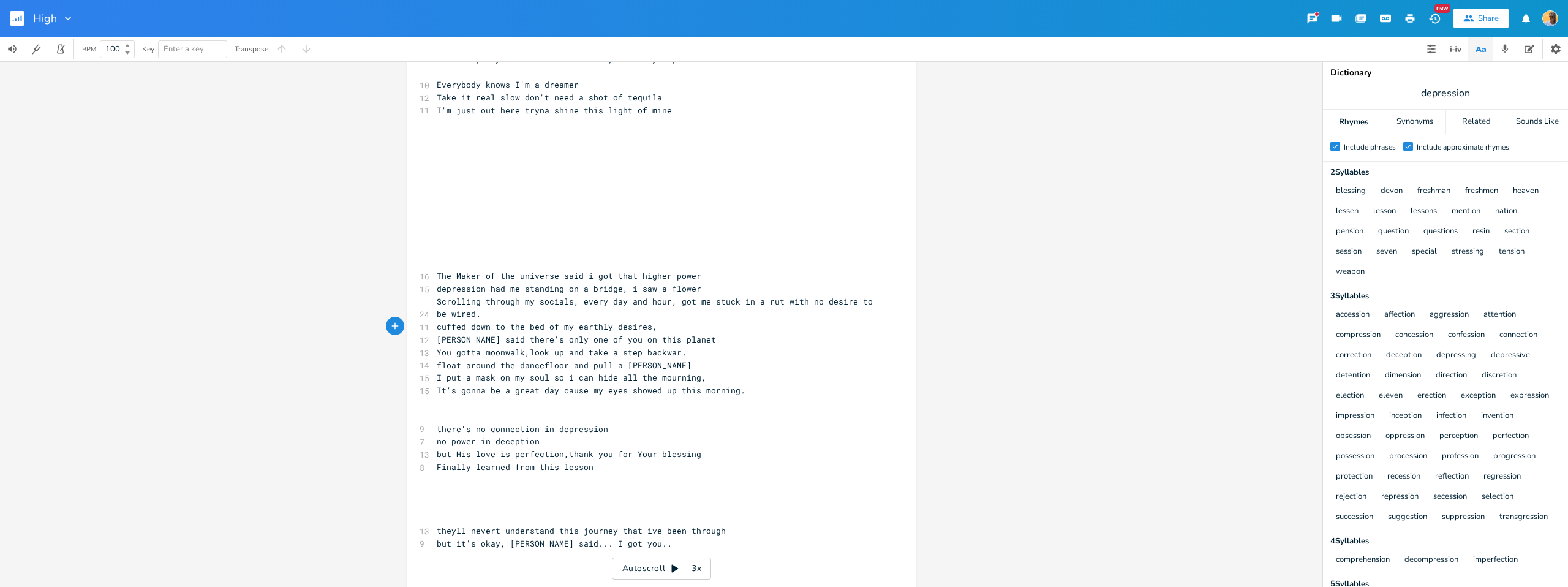
click at [437, 331] on span "cuffed down to the bed of my earthly desires," at bounding box center [546, 326] width 220 height 11
click at [659, 327] on pre "Cuffed down to the bed of my earthly desires," at bounding box center [656, 327] width 442 height 13
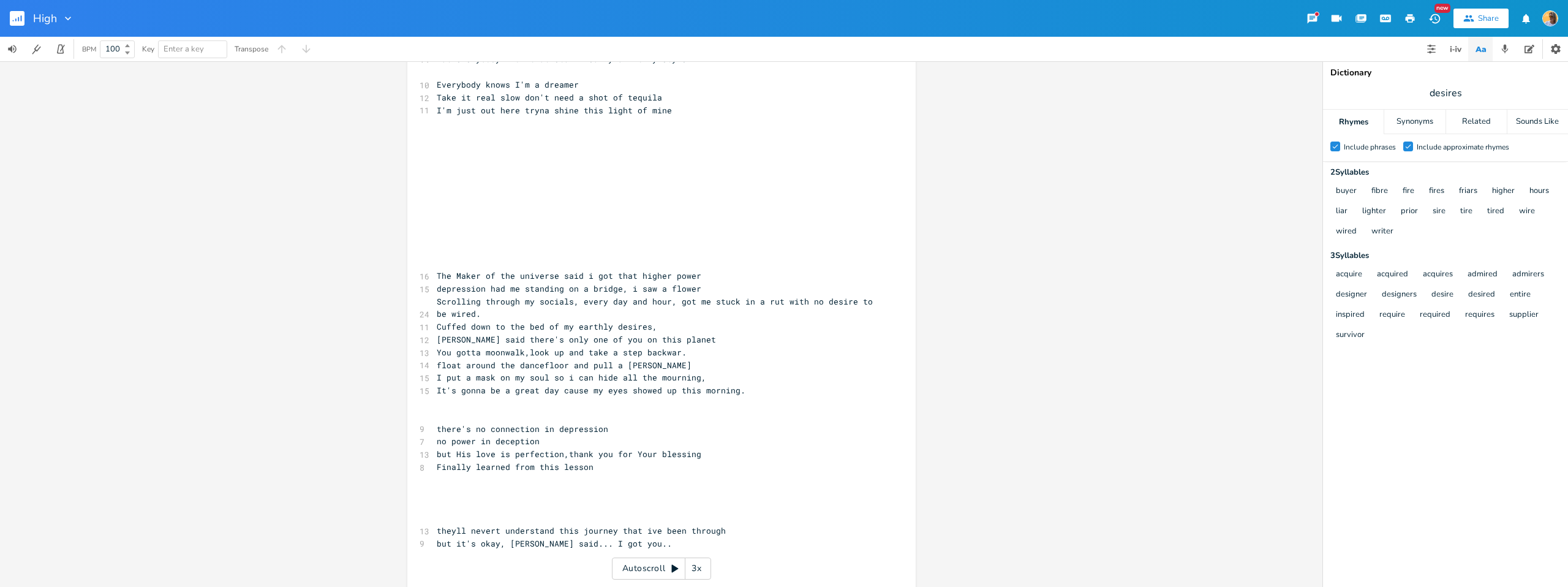
click at [653, 326] on pre "Cuffed down to the bed of my earthly desires," at bounding box center [656, 327] width 442 height 13
click at [650, 326] on span "Cuffed down to the bed of my earthly desires," at bounding box center [546, 326] width 220 height 11
drag, startPoint x: 693, startPoint y: 325, endPoint x: 650, endPoint y: 325, distance: 43.0
click at [650, 325] on pre "Cuffed down to the bed of my earthly desires, my brother" at bounding box center [656, 327] width 442 height 13
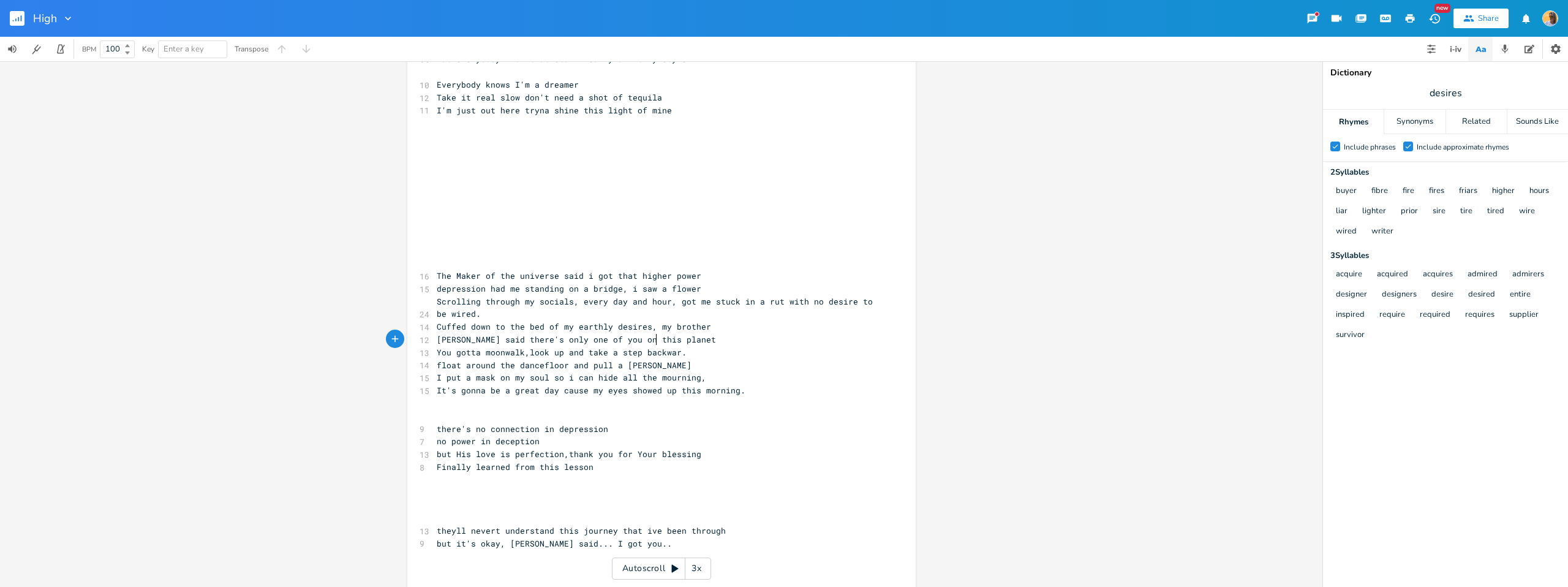
click at [702, 346] on pre "You gotta moonwalk,look up and take a step backwar." at bounding box center [656, 352] width 442 height 13
click at [705, 328] on pre "Cuffed down to the bed of my earthly desires, my brother" at bounding box center [656, 327] width 442 height 13
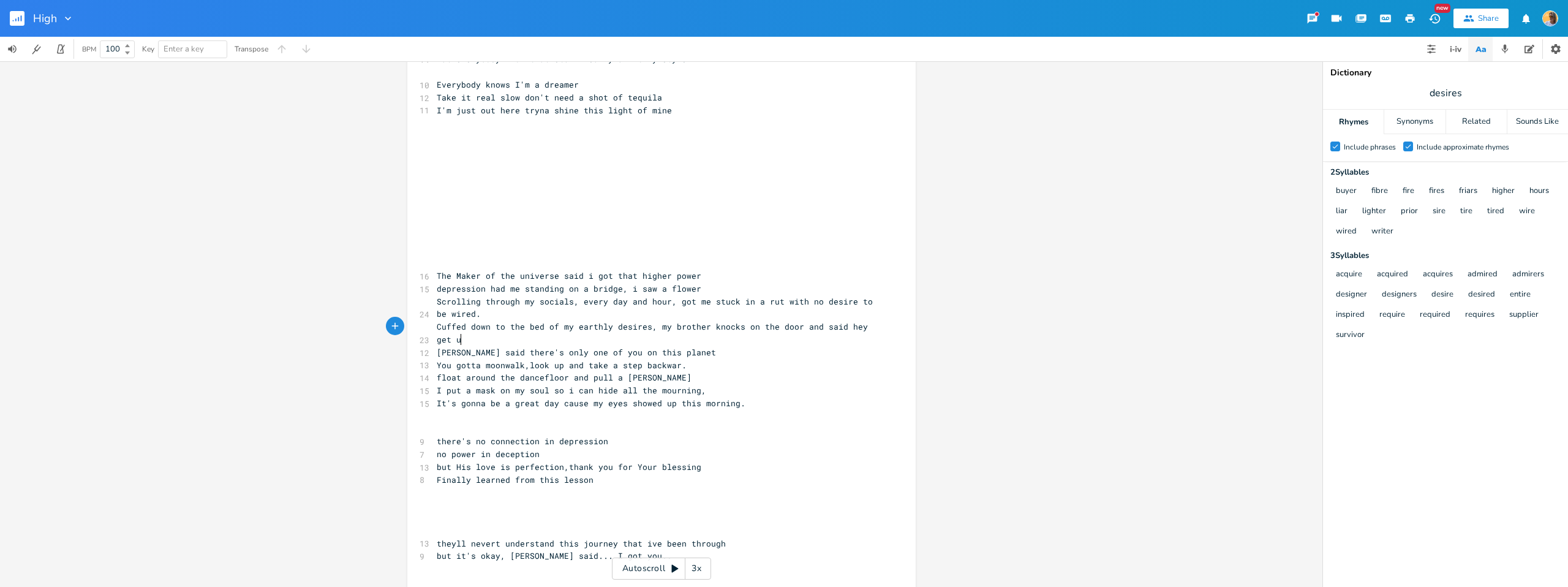
scroll to position [0, 25]
drag, startPoint x: 698, startPoint y: 328, endPoint x: 737, endPoint y: 340, distance: 40.8
click at [737, 340] on pre "Cuffed down to the bed of my earthly desires, my brother knocks on the door and…" at bounding box center [656, 334] width 442 height 26
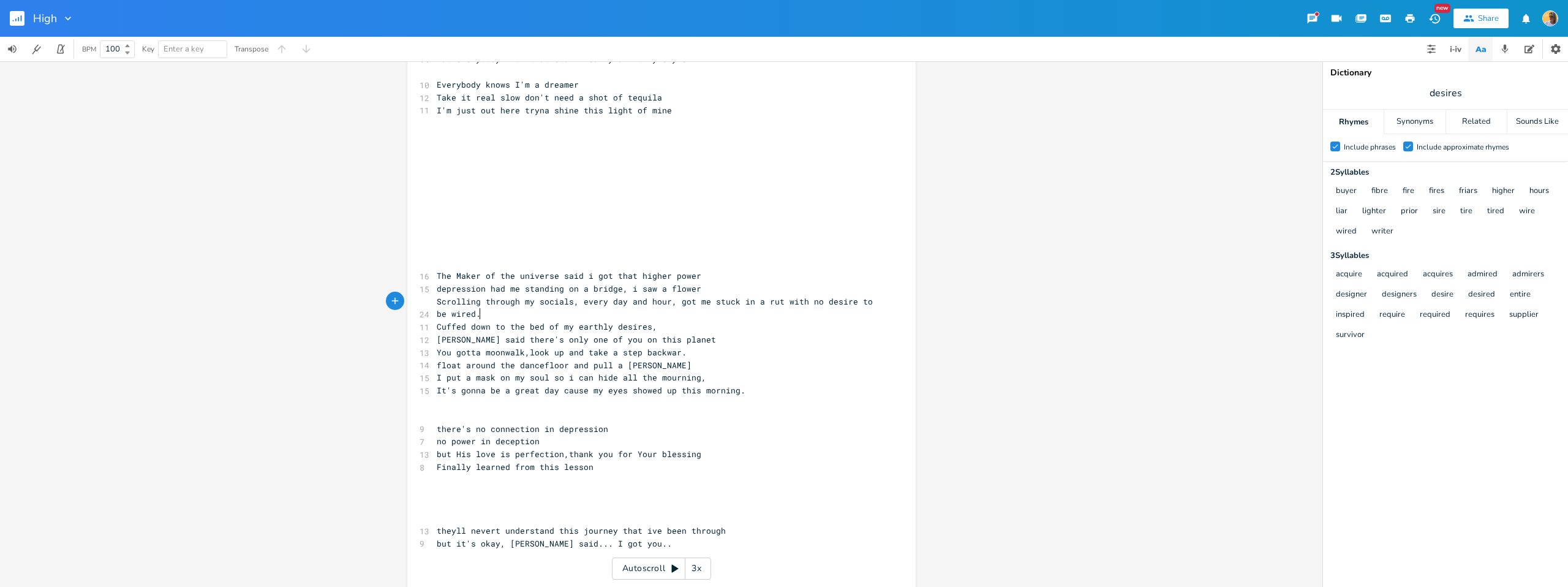
click at [520, 317] on pre "Scrolling through my socials, every day and hour, got me stuck in a rut with no…" at bounding box center [656, 308] width 442 height 26
click at [659, 328] on pre "Cuffed down to the bed of my earthly desires," at bounding box center [656, 327] width 442 height 13
click at [647, 328] on span "Cuffed down to the bed of my earthly desires," at bounding box center [546, 326] width 220 height 11
click at [699, 326] on span "Cuffed down to the bed of my earthly desires, chained to liar of" at bounding box center [593, 326] width 313 height 11
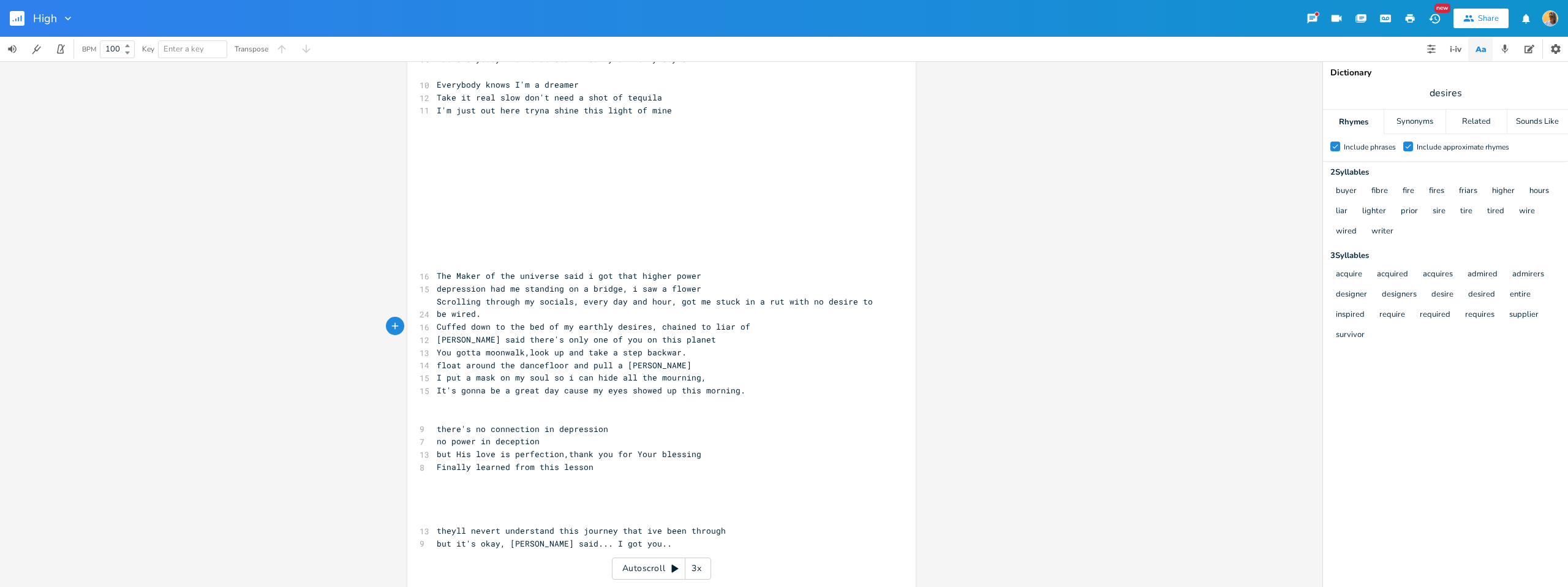
scroll to position [0, 2]
click at [710, 328] on span "Cuffed down to the bed of my earthly desires, chained to liar of" at bounding box center [595, 326] width 318 height 11
click at [774, 328] on pre "Cuffed down to the bed of my earthly desires, chained to the liar of" at bounding box center [656, 327] width 442 height 13
click at [755, 328] on span "Cuffed down to the bed of my earthly desires, chained to the liar of" at bounding box center [603, 326] width 333 height 11
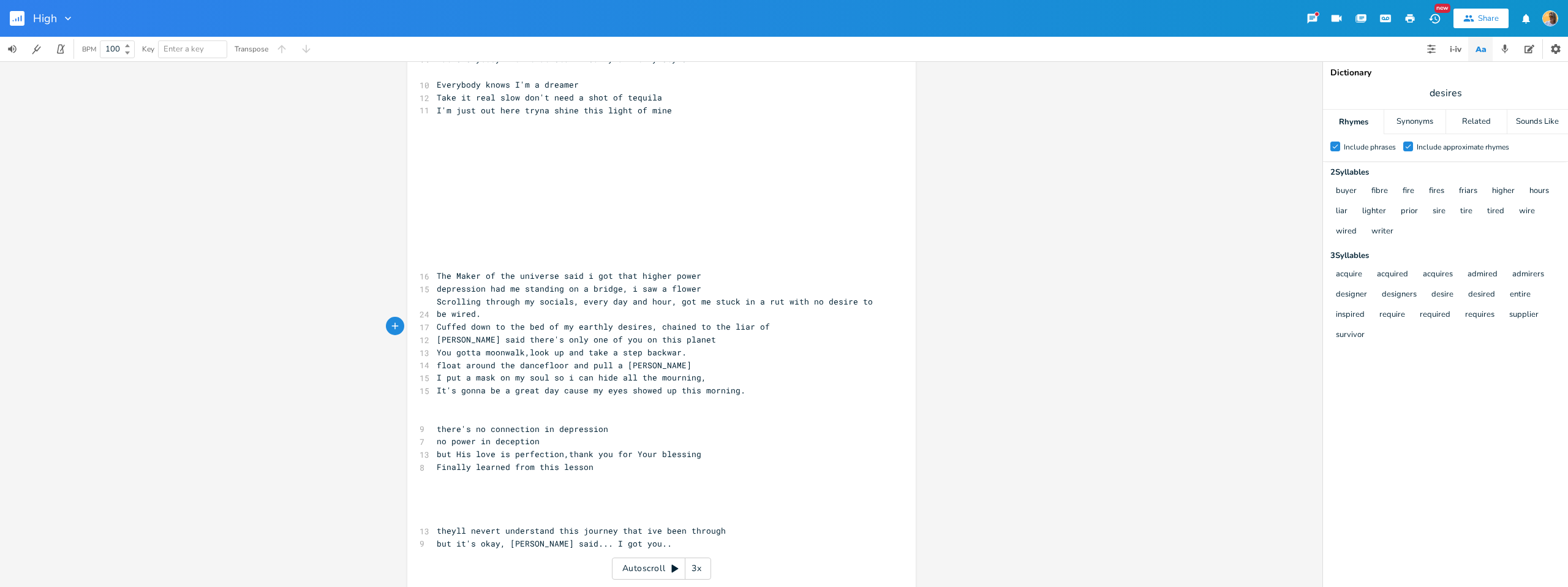
click at [777, 328] on pre "Cuffed down to the bed of my earthly desires, chained to the liar of" at bounding box center [656, 327] width 442 height 13
click at [760, 325] on span "Cuffed down to the bed of my earthly desires, chained to the liar of" at bounding box center [603, 326] width 333 height 11
click at [774, 327] on span "Cuffed down to the bed of my earthly desires, chained to the liar of a fire" at bounding box center [620, 326] width 368 height 11
click at [693, 357] on pre "You gotta moonwalk,look up and take a step backwar." at bounding box center [656, 352] width 442 height 13
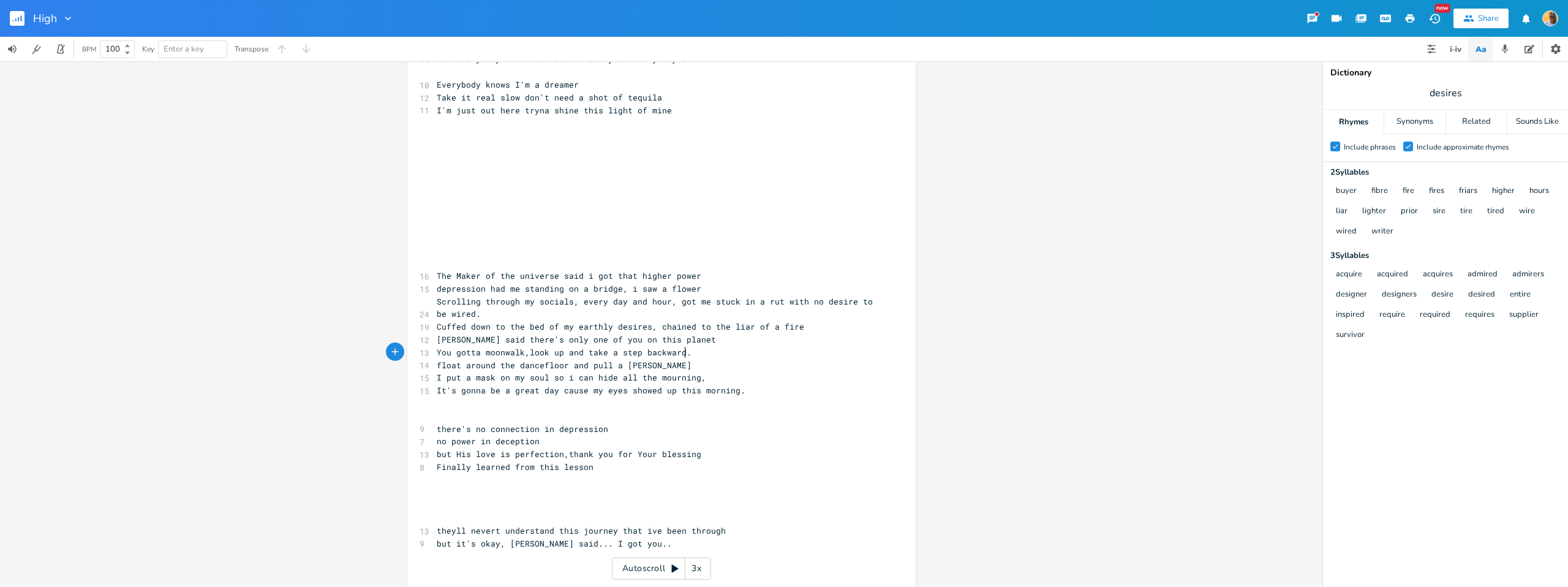
scroll to position [0, 3]
click at [742, 329] on span "Cuffed down to the bed of my earthly desires, chained to the liar of a fire" at bounding box center [620, 326] width 368 height 11
click at [765, 325] on span "Cuffed down to the bed of my earthly desires, chained to the liar of a fire" at bounding box center [620, 326] width 368 height 11
click at [803, 329] on pre "Cuffed down to the bed of my earthly desires, chained to the liar of a fire" at bounding box center [656, 327] width 442 height 13
click at [1473, 120] on div "Related" at bounding box center [1477, 122] width 61 height 25
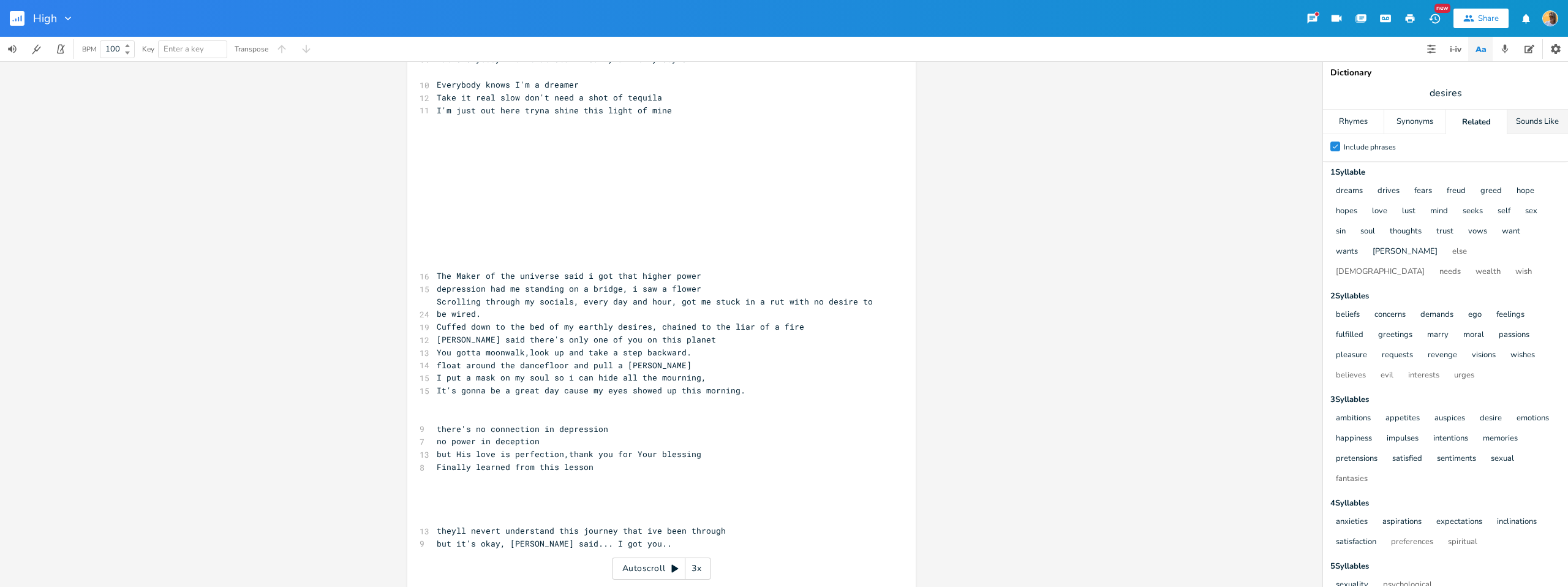
click at [1539, 119] on div "Sounds Like" at bounding box center [1538, 122] width 61 height 25
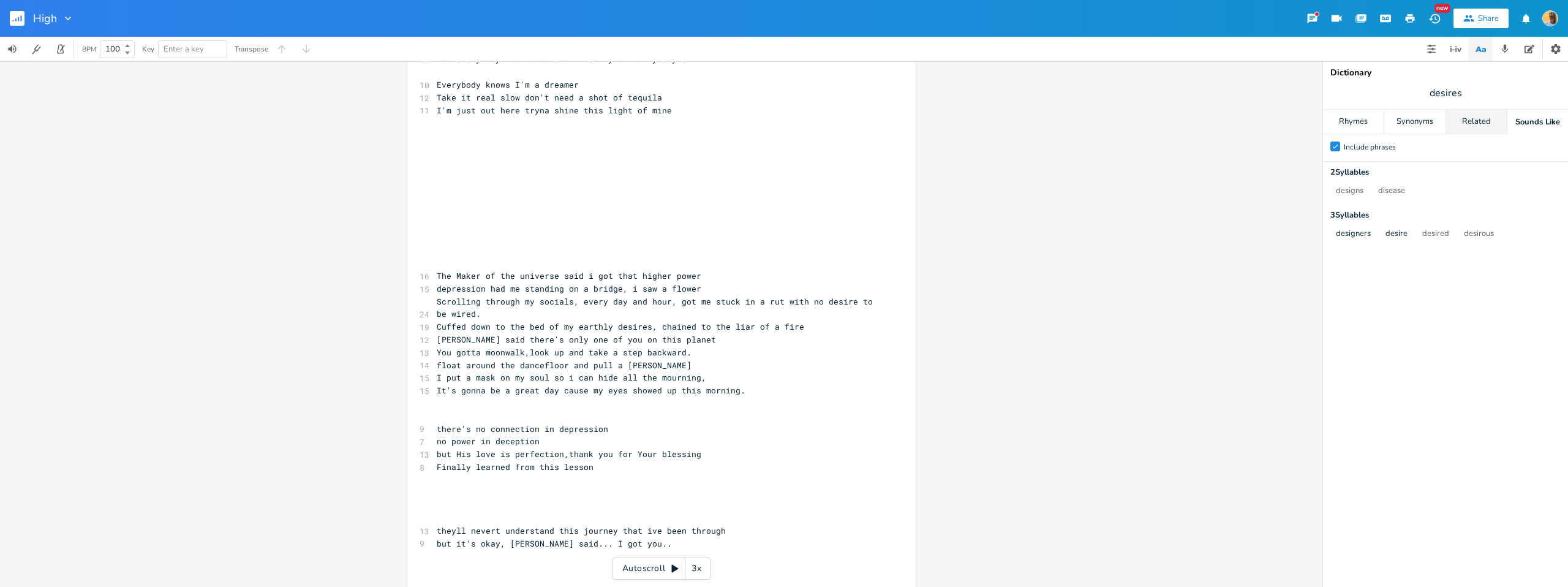
click at [1451, 117] on div "Related" at bounding box center [1477, 122] width 61 height 25
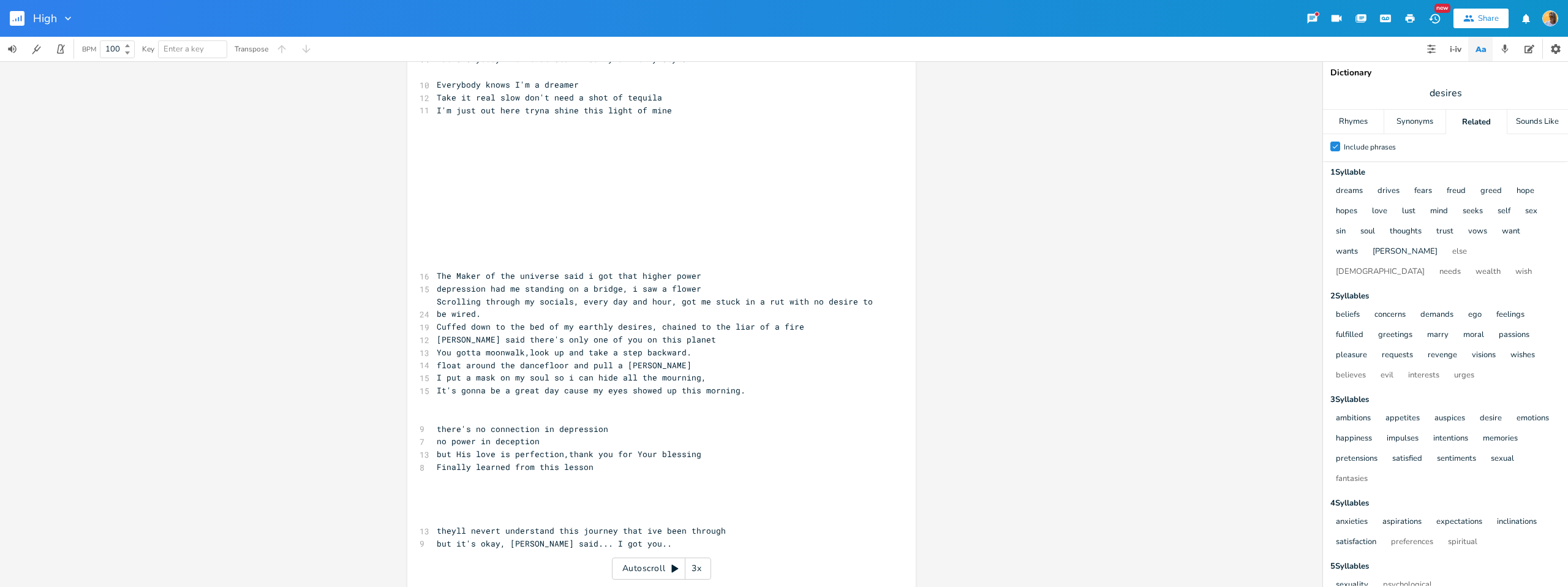
scroll to position [0, 0]
click at [803, 329] on pre "Cuffed down to the bed of my earthly desires, chained to the liar of a fire" at bounding box center [656, 327] width 442 height 13
click at [772, 328] on span "Cuffed down to the bed of my earthly desires, chained to the liar of a fire" at bounding box center [620, 326] width 368 height 11
drag, startPoint x: 811, startPoint y: 328, endPoint x: 757, endPoint y: 329, distance: 54.0
click at [757, 329] on pre "Cuffed down to the bed of my earthly desires, chained to the liar of a fire" at bounding box center [656, 327] width 442 height 13
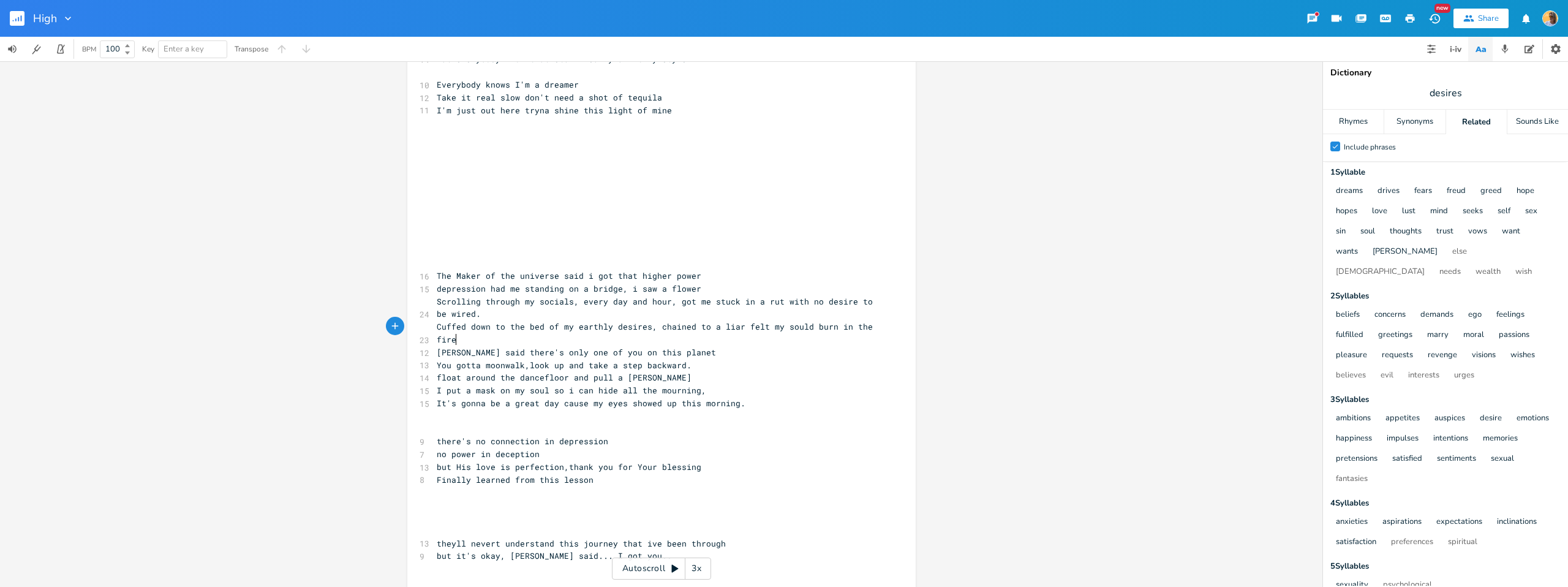
scroll to position [0, 76]
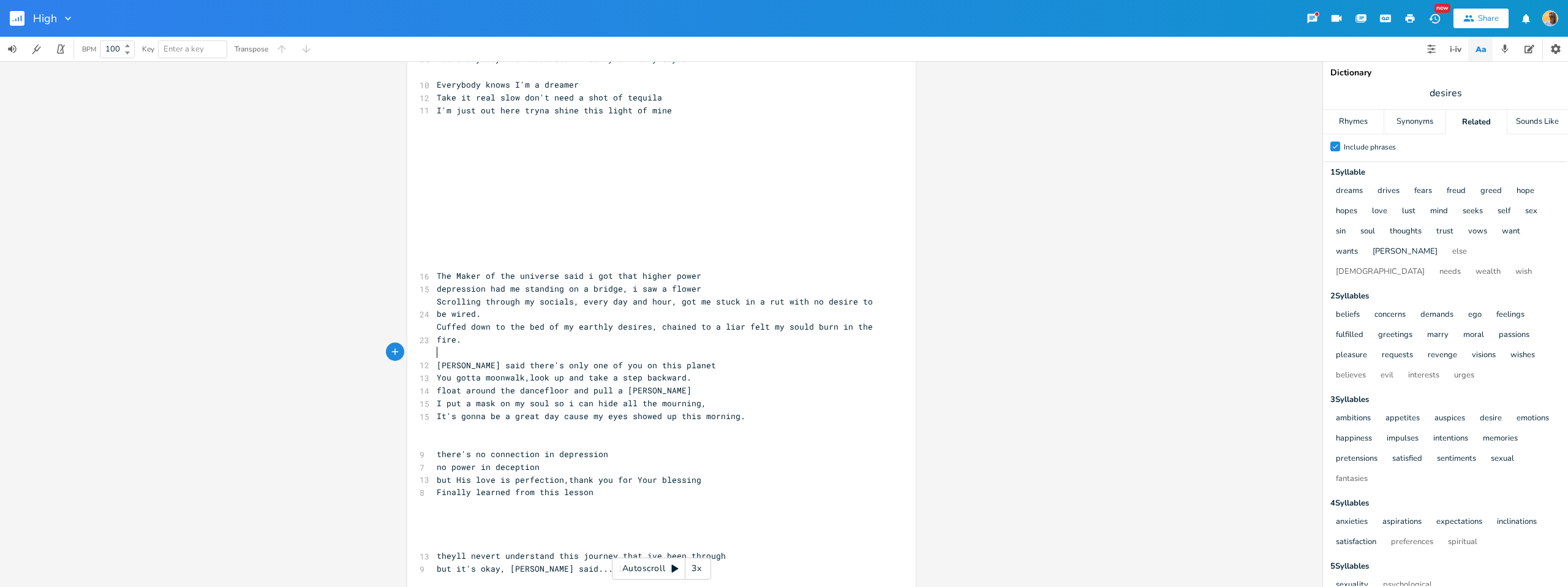
click at [665, 363] on pre "[PERSON_NAME] said there's only one of you on this planet" at bounding box center [656, 366] width 442 height 13
click at [679, 385] on span "float around the dancefloor and pull a [PERSON_NAME]" at bounding box center [564, 390] width 255 height 11
drag, startPoint x: 698, startPoint y: 380, endPoint x: 431, endPoint y: 377, distance: 267.0
click at [434, 377] on pre "You gotta moonwalk,look up and take a step backward." at bounding box center [656, 377] width 442 height 13
click at [667, 384] on pre "float around the dancefloor and pull a [PERSON_NAME]" at bounding box center [656, 390] width 442 height 13
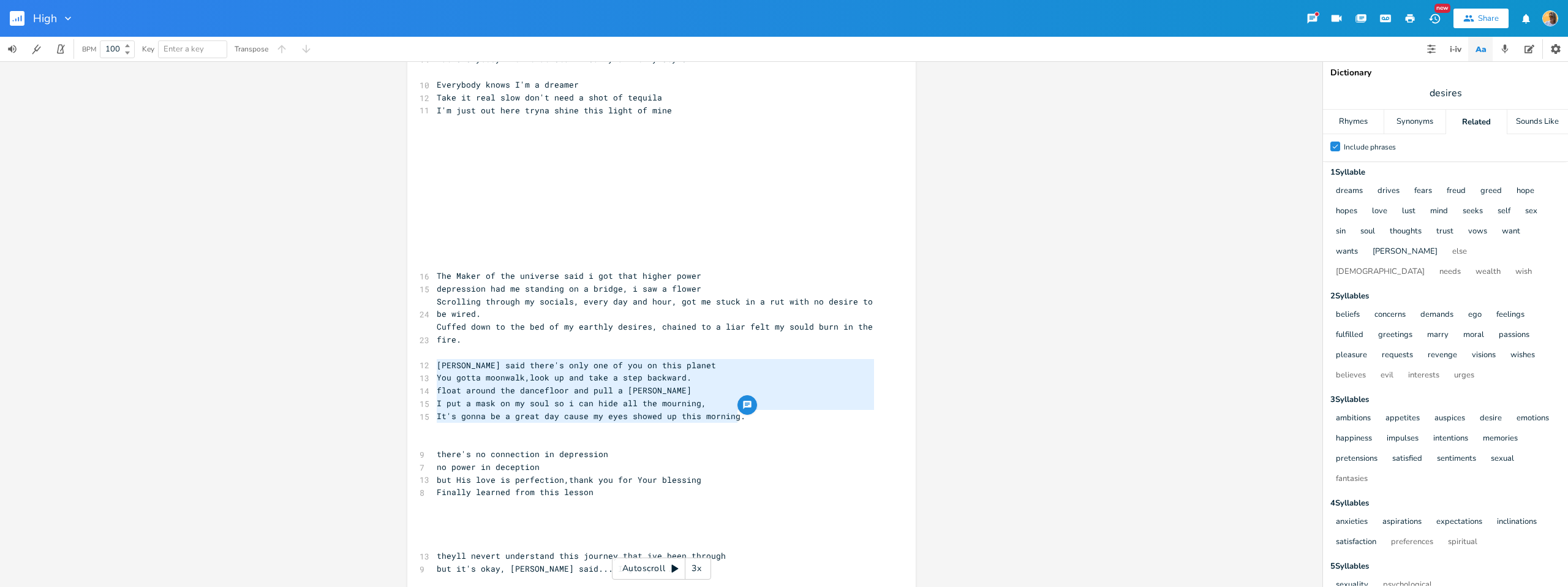
drag, startPoint x: 767, startPoint y: 415, endPoint x: 428, endPoint y: 369, distance: 342.1
click at [428, 369] on div "[PERSON_NAME] said there's only one of you on this planet You gotta moonwalk,lo…" at bounding box center [662, 382] width 509 height 779
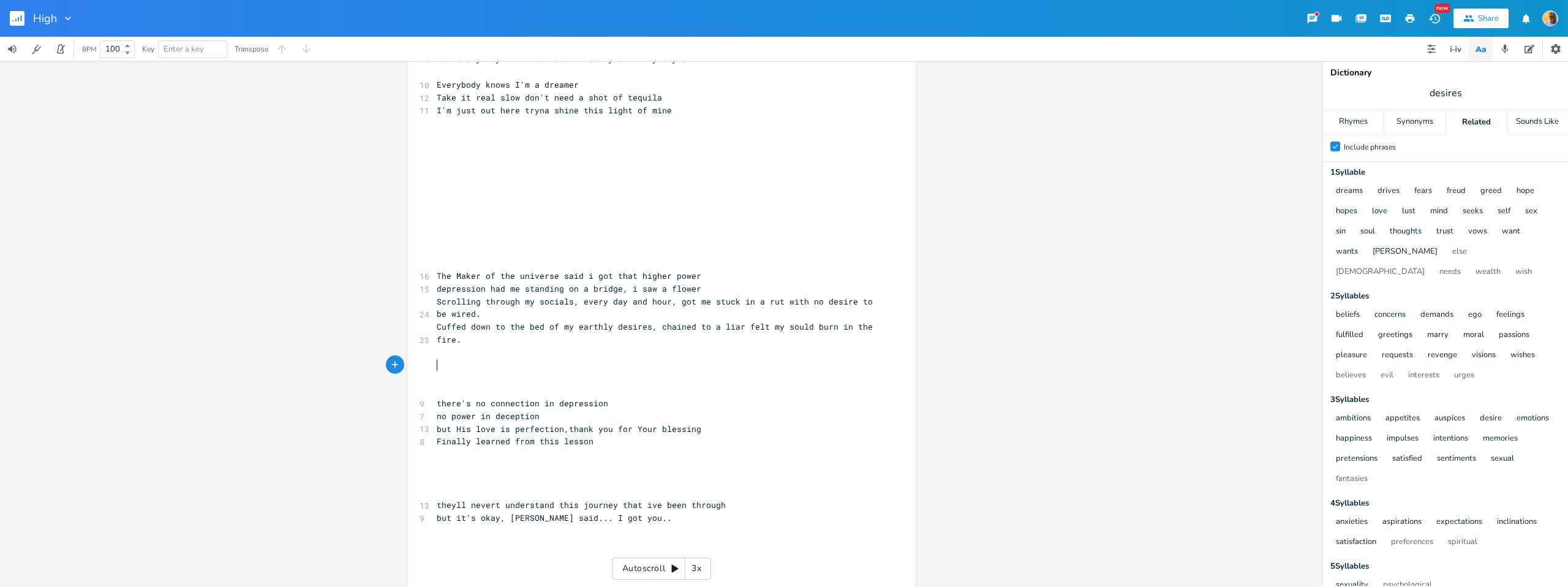
click at [705, 289] on pre "depression had me standing on a bridge, i saw a flower" at bounding box center [656, 288] width 442 height 13
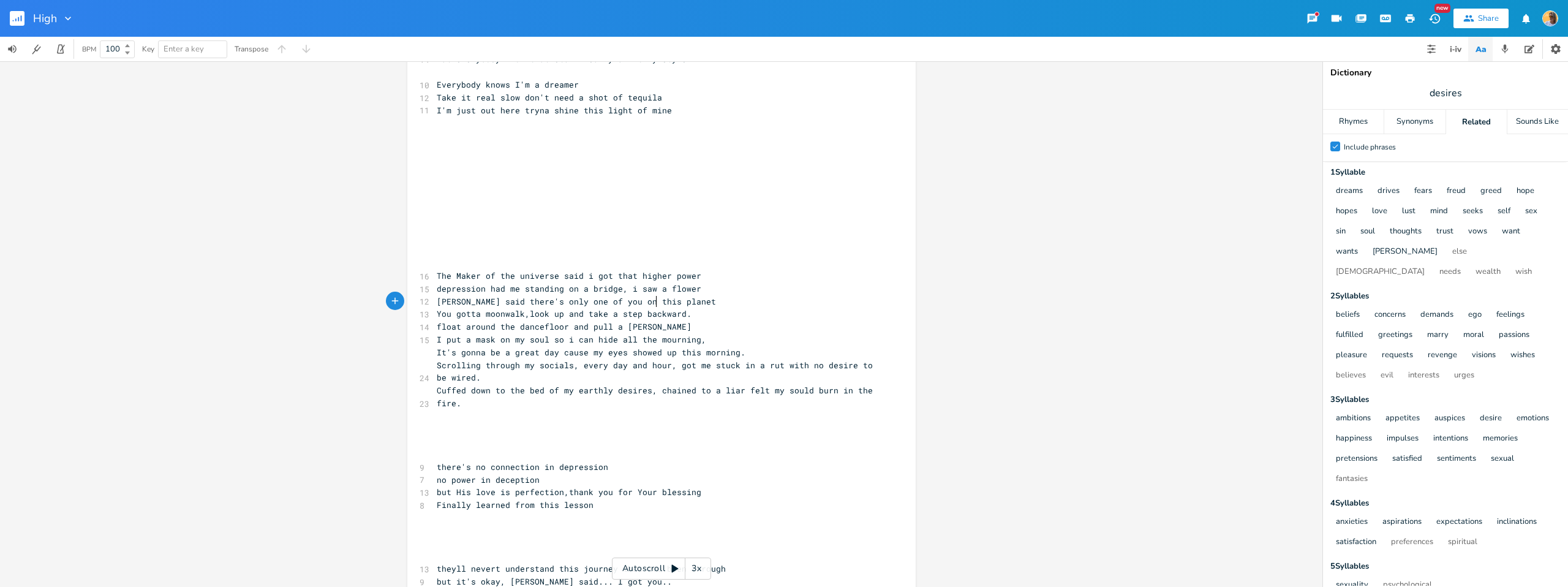
click at [679, 299] on pre "[PERSON_NAME] said there's only one of you on this planet" at bounding box center [656, 302] width 442 height 13
click at [693, 313] on pre "You gotta moonwalk,look up and take a step backward." at bounding box center [656, 314] width 442 height 13
click at [499, 415] on pre "​" at bounding box center [656, 416] width 442 height 13
click at [473, 446] on pre "​" at bounding box center [656, 441] width 442 height 13
click at [461, 458] on pre "​" at bounding box center [656, 454] width 442 height 13
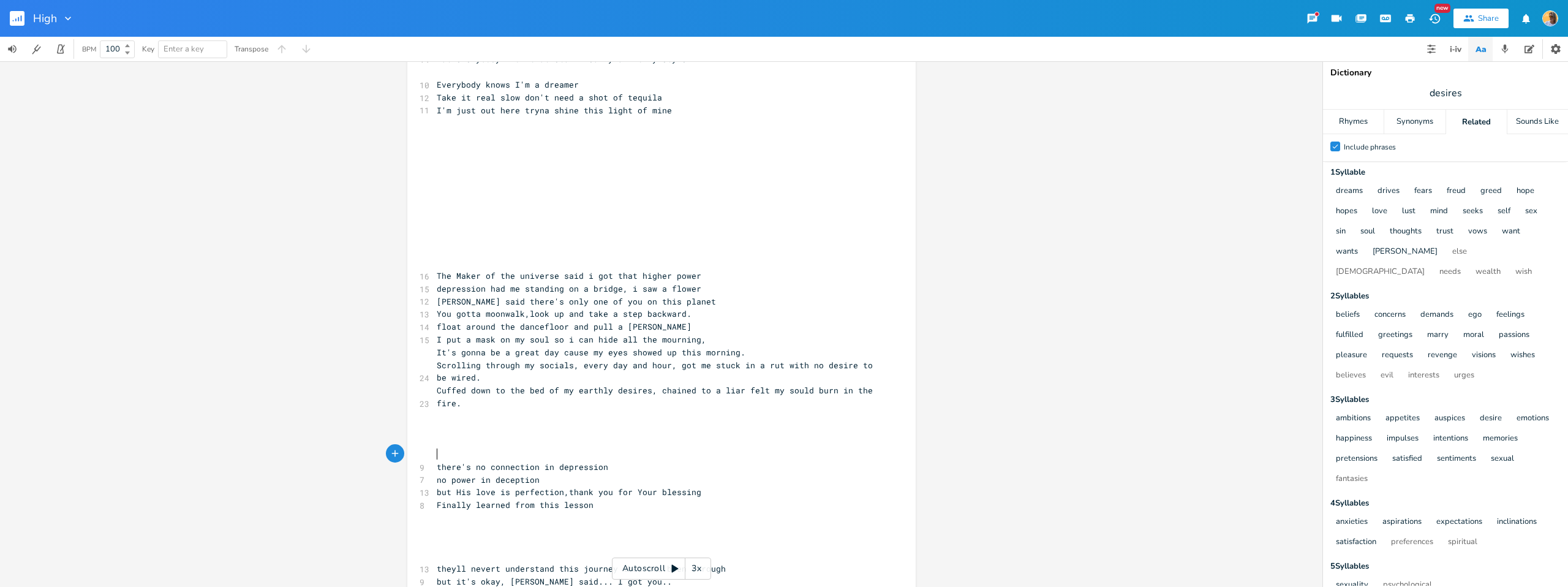
click at [467, 403] on pre "Cuffed down to the bed of my earthly desires, chained to a liar felt my sould b…" at bounding box center [656, 397] width 442 height 26
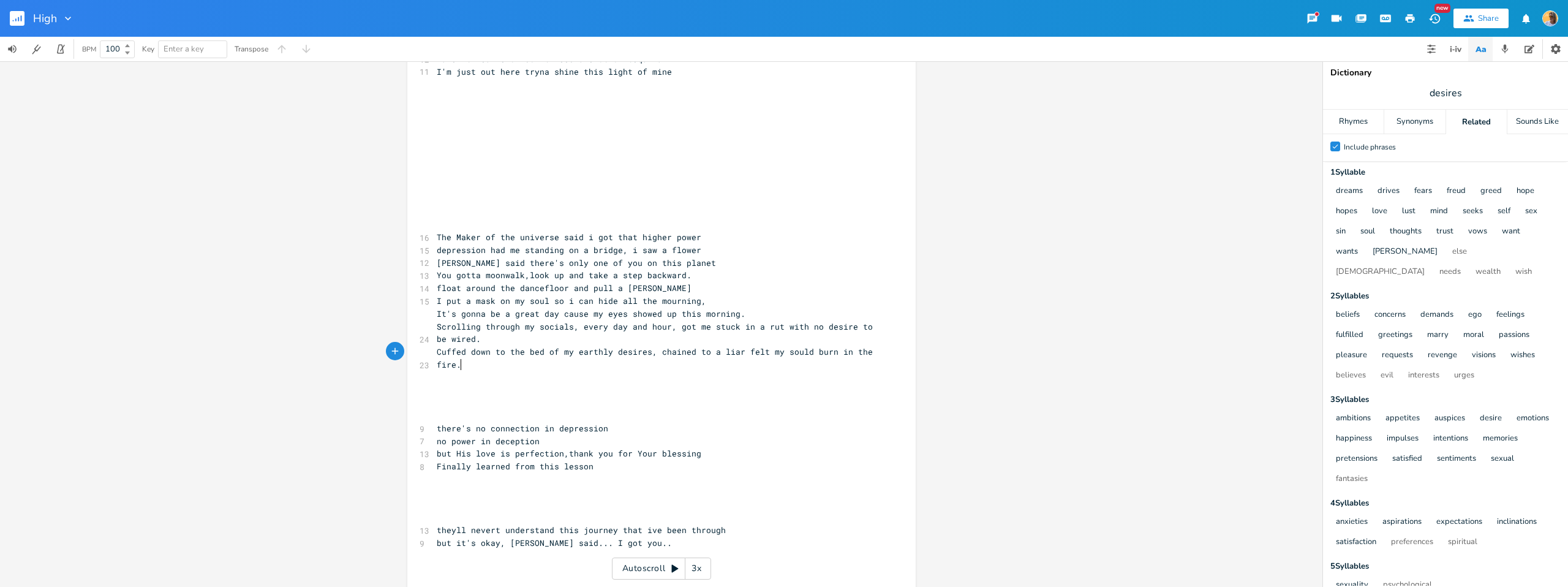
scroll to position [174, 0]
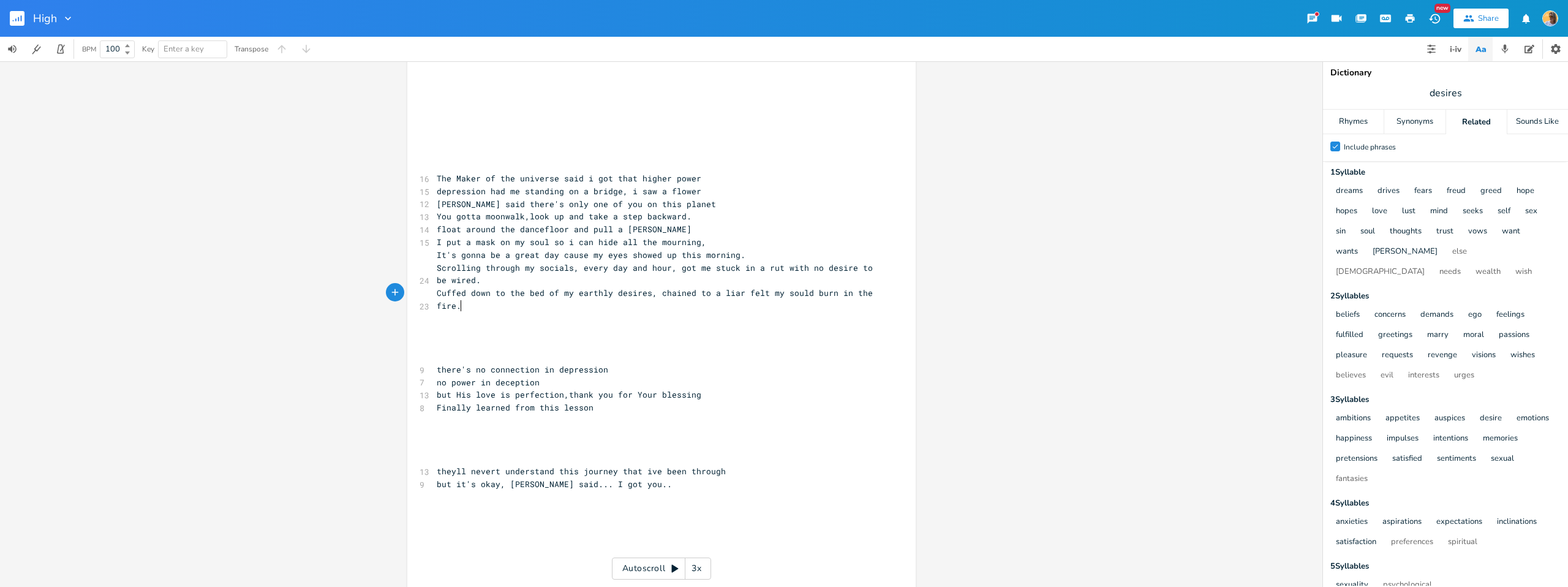
click at [437, 472] on span "theyll nevert understand this journey that ive been through" at bounding box center [581, 471] width 289 height 11
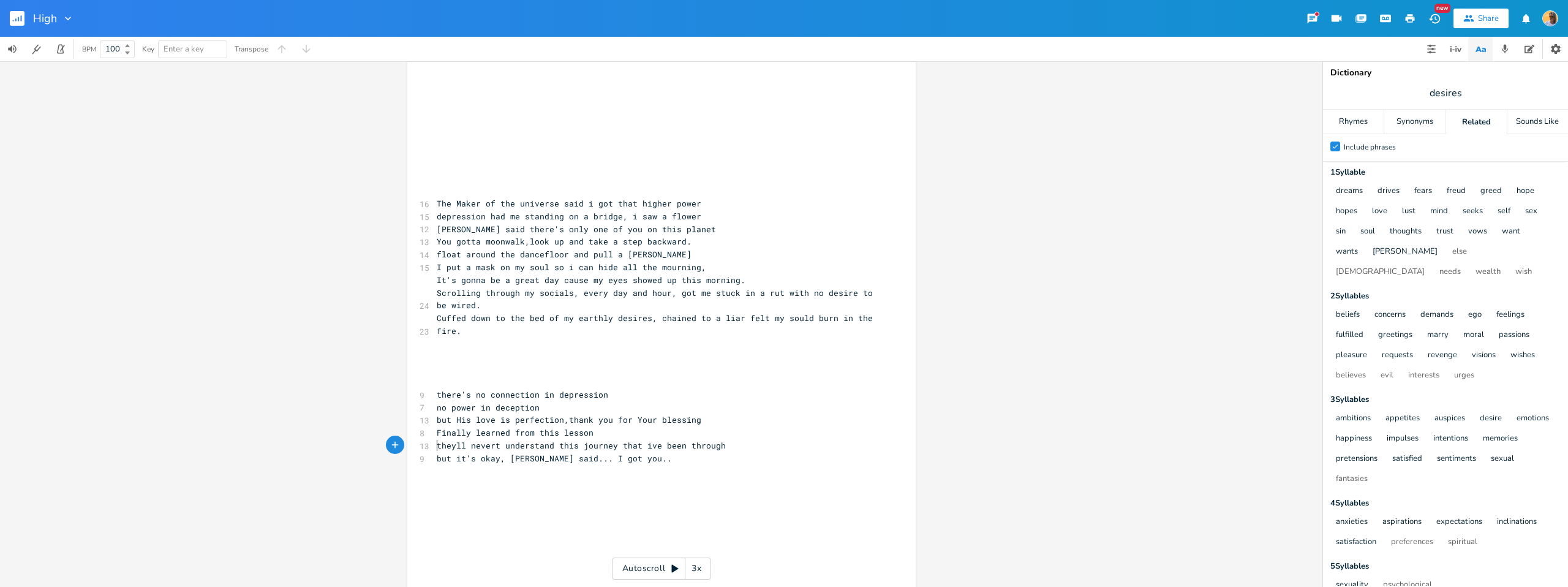
scroll to position [148, 0]
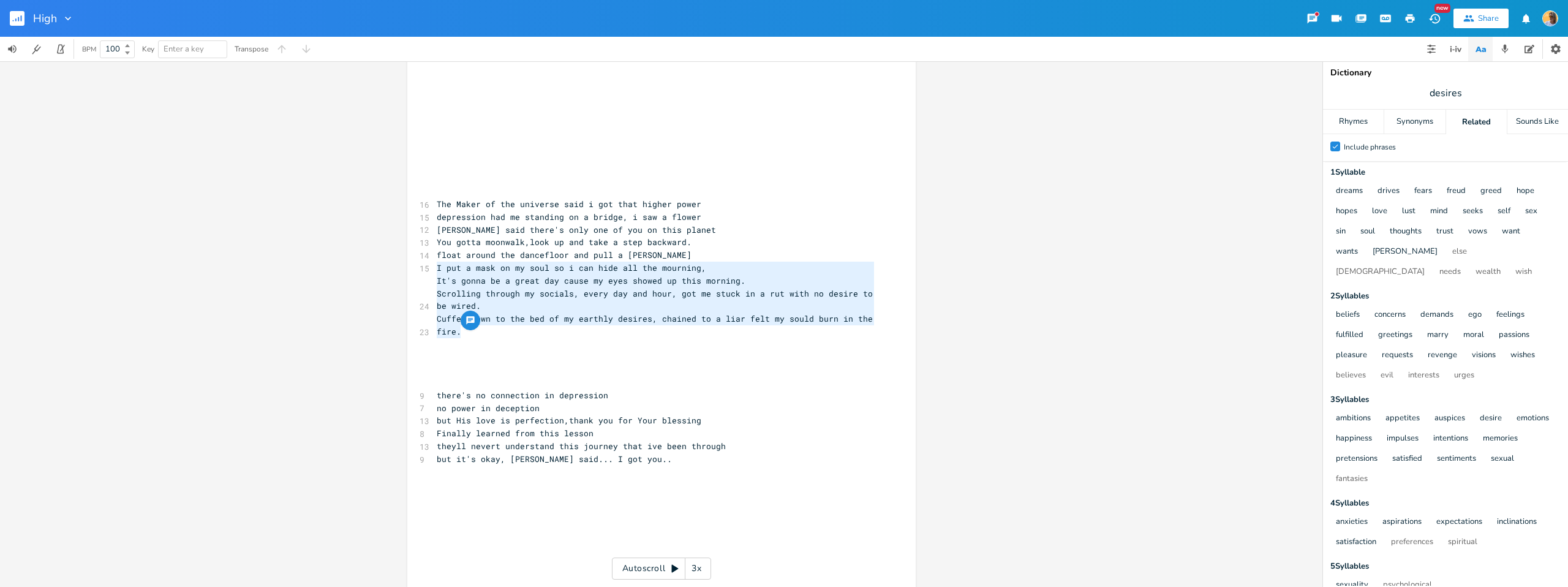
drag, startPoint x: 433, startPoint y: 268, endPoint x: 545, endPoint y: 306, distance: 118.3
click at [575, 328] on div "[Verse 1] 10 Wish I could be a little bit thinner 11 Drive a fast car maybe tak…" at bounding box center [656, 294] width 442 height 701
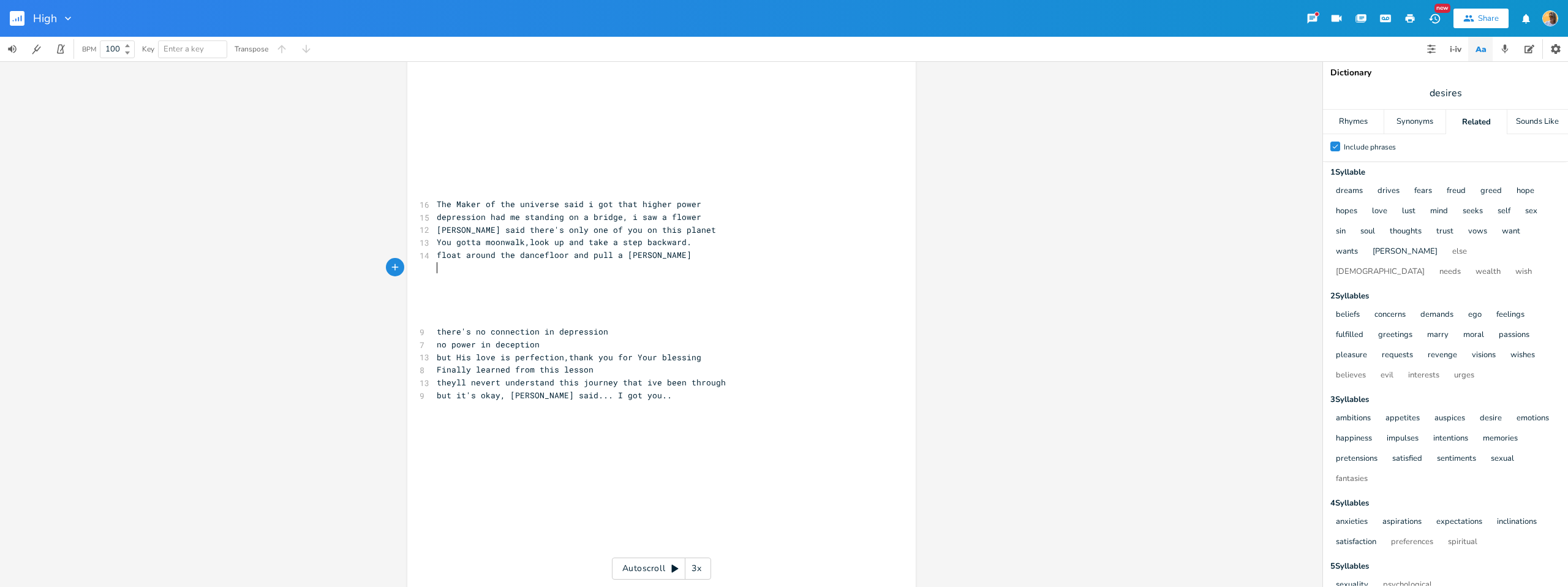
click at [448, 186] on pre "​" at bounding box center [656, 191] width 442 height 13
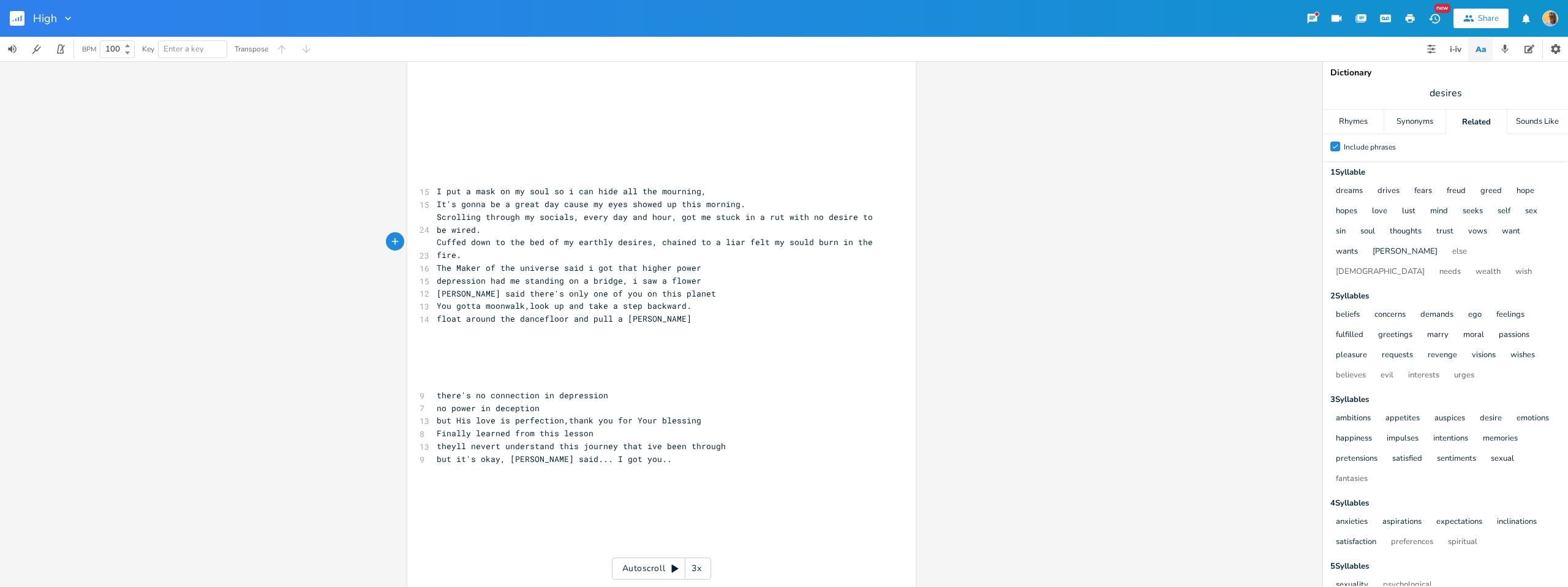
click at [494, 209] on span "It's gonna be a great day cause my eyes showed up this morning." at bounding box center [591, 204] width 309 height 11
drag, startPoint x: 725, startPoint y: 205, endPoint x: 443, endPoint y: 201, distance: 282.0
click at [444, 200] on pre "It's gonna be a great day cause my eyes showed up this morning." at bounding box center [656, 204] width 442 height 13
click at [500, 216] on span "Scrolling through my socials, every day and hour, got me stuck in a rut with no…" at bounding box center [657, 224] width 441 height 24
click at [514, 221] on span "Scrolling through my socials, every day and hour, got me stuck in a rut with no…" at bounding box center [657, 224] width 441 height 24
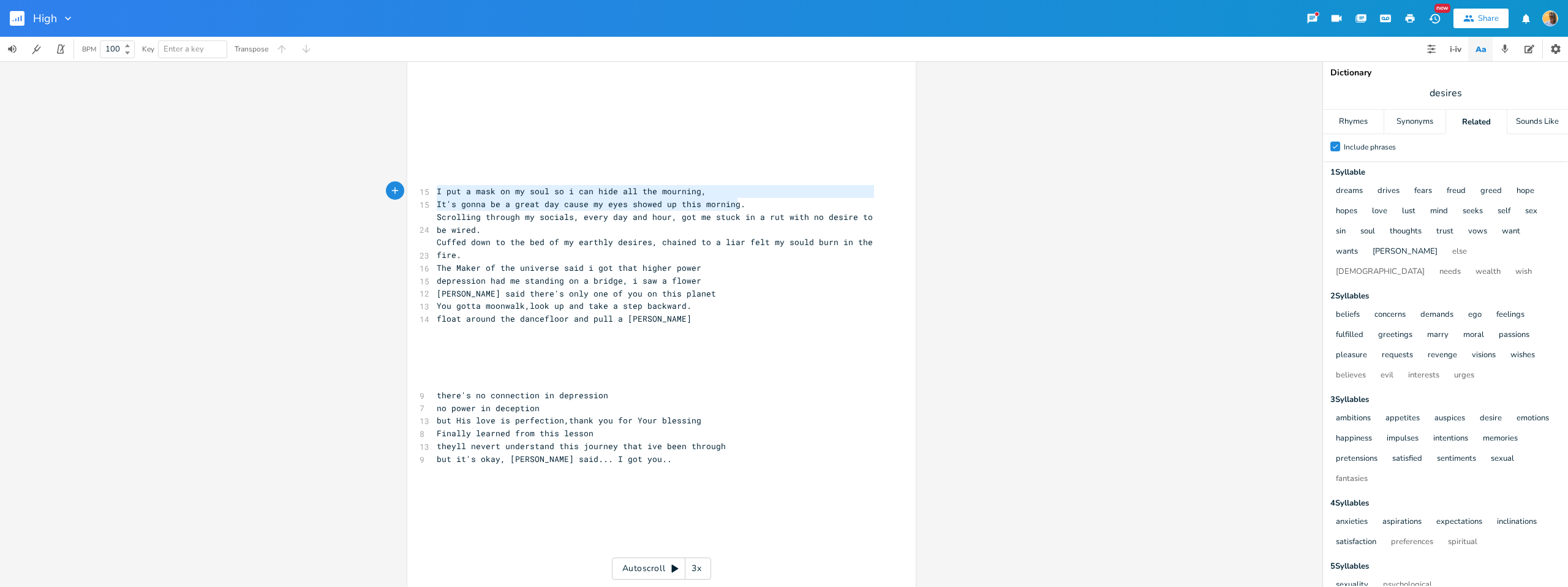
drag, startPoint x: 756, startPoint y: 207, endPoint x: 429, endPoint y: 189, distance: 327.5
click at [429, 189] on div "I put a mask on my soul so i can hide all the mourning, It's gonna be a great d…" at bounding box center [662, 291] width 509 height 741
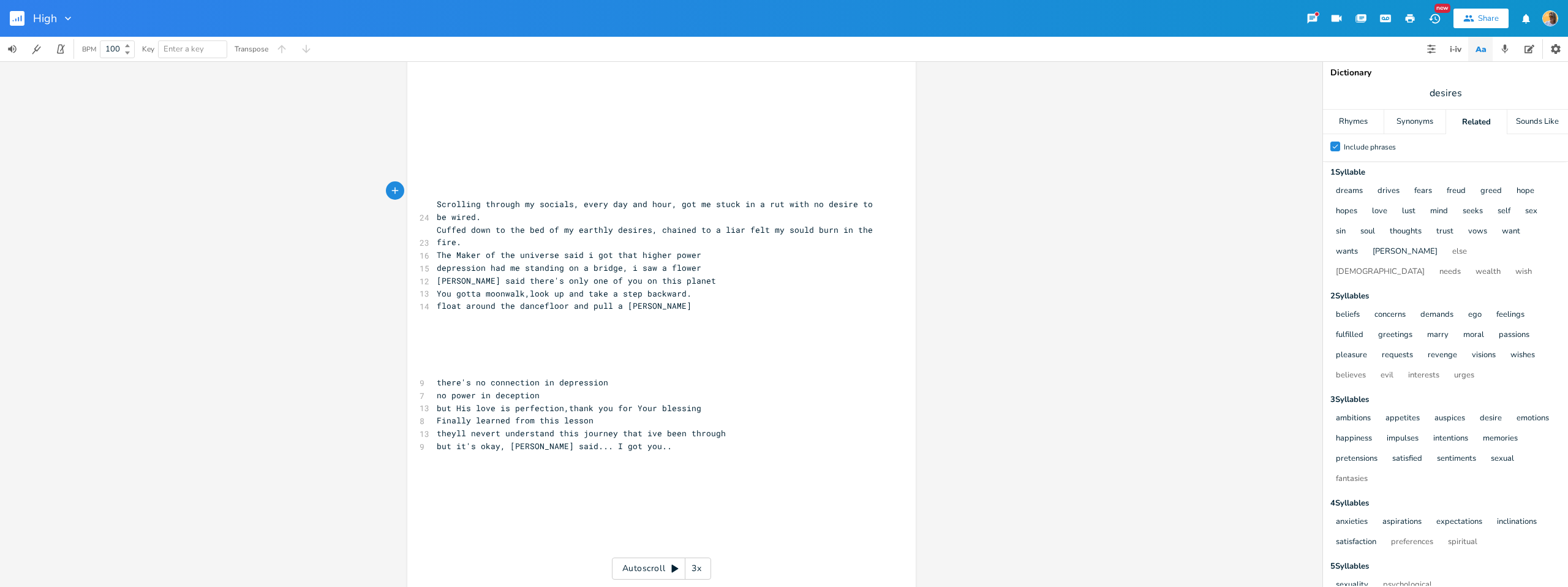
click at [494, 244] on pre "Cuffed down to the bed of my earthly desires, chained to a liar felt my sould b…" at bounding box center [656, 236] width 442 height 26
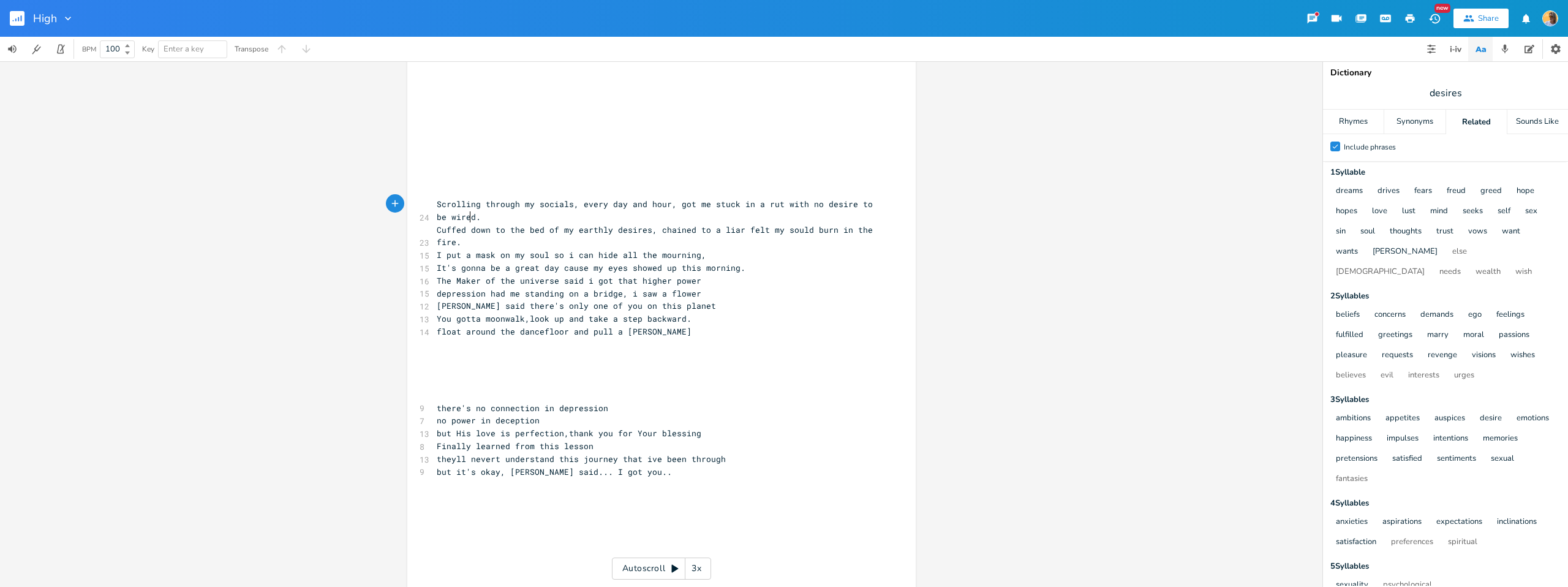
click at [468, 220] on span "Scrolling through my socials, every day and hour, got me stuck in a rut with no…" at bounding box center [657, 210] width 441 height 24
click at [564, 215] on pre "Scrolling through my socials, every day and hour, got me stuck in a rut with no…" at bounding box center [656, 211] width 442 height 26
click at [510, 236] on pre "Cuffed down to the bed of my earthly desires, chained to a liar felt my sould b…" at bounding box center [656, 236] width 442 height 26
click at [486, 240] on pre "Cuffed down to the bed of my earthly desires, chained to a liar felt my sould b…" at bounding box center [656, 236] width 442 height 26
click at [797, 230] on span "Cuffed down to the bed of my earthly desires, chained to a liar felt my sould b…" at bounding box center [657, 236] width 441 height 24
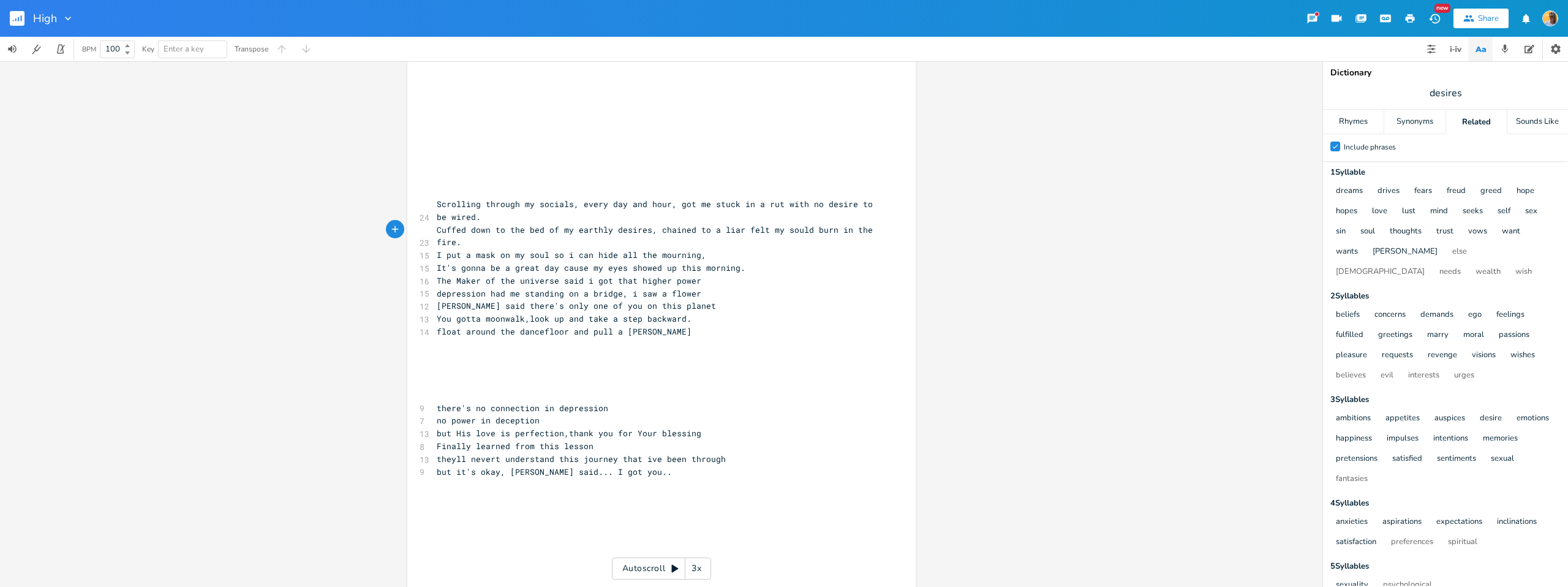
click at [801, 231] on span "Cuffed down to the bed of my earthly desires, chained to a liar felt my sould b…" at bounding box center [657, 236] width 441 height 24
click at [517, 244] on pre "Cuffed down to the bed of my earthly desires, chained to a liar felt my soul bu…" at bounding box center [656, 236] width 442 height 26
click at [710, 283] on pre "The Maker of the universe said i got that higher power" at bounding box center [656, 281] width 442 height 13
click at [705, 294] on pre "depression had me standing on a bridge, i saw a flower" at bounding box center [656, 294] width 442 height 13
click at [702, 305] on pre "[PERSON_NAME] said there's only one of you on this planet" at bounding box center [656, 305] width 442 height 13
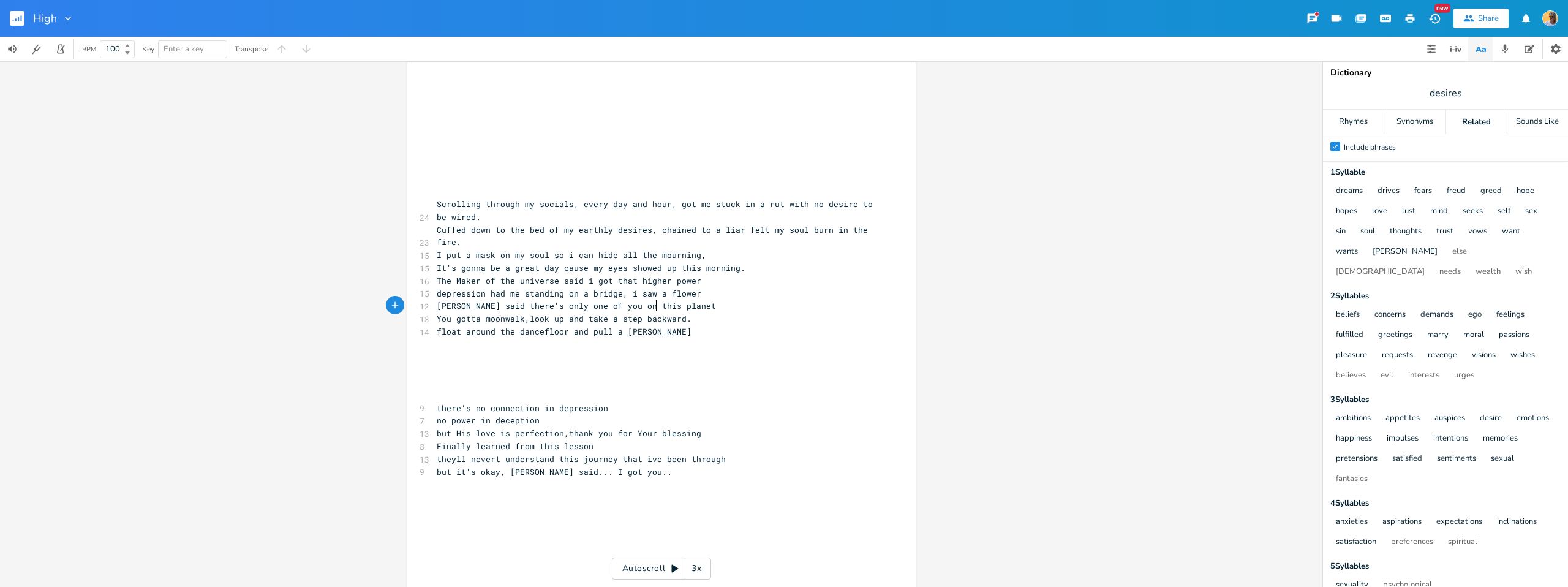
drag, startPoint x: 514, startPoint y: 377, endPoint x: 523, endPoint y: 357, distance: 21.9
click at [514, 377] on pre "​" at bounding box center [656, 383] width 442 height 13
click at [448, 398] on pre "​" at bounding box center [656, 395] width 442 height 13
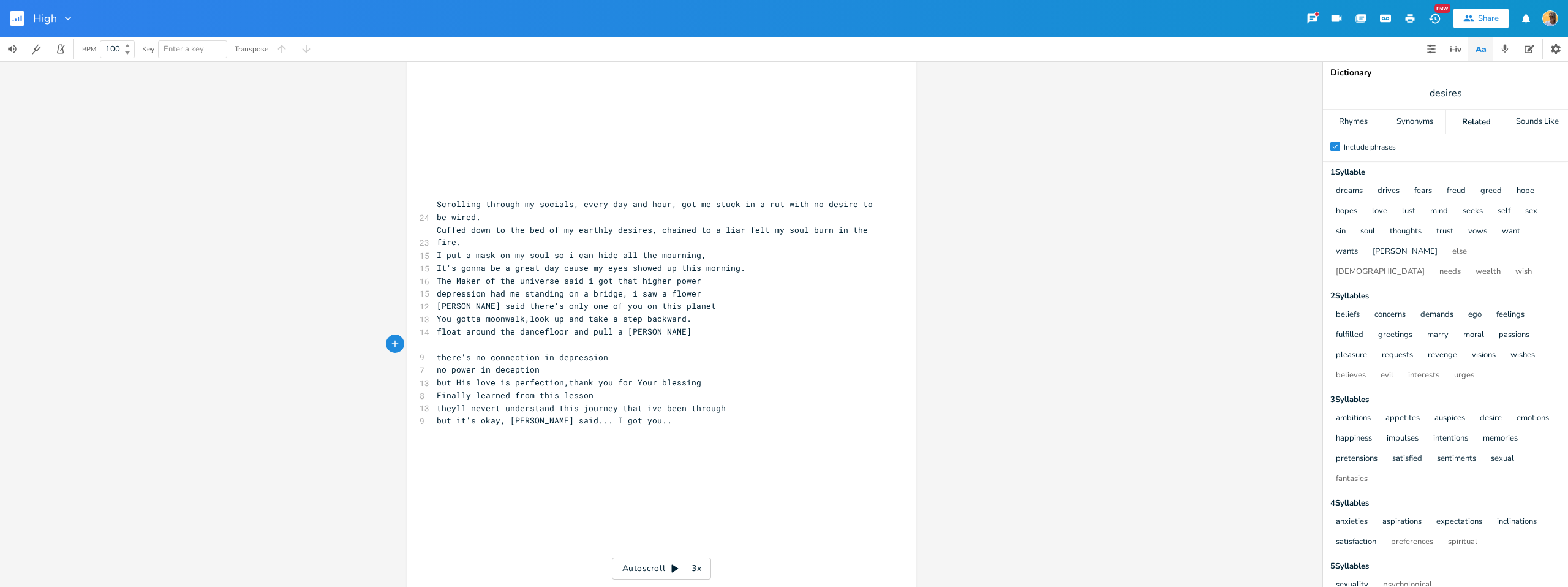
click at [558, 372] on pre "no power in deception" at bounding box center [656, 369] width 442 height 13
click at [491, 373] on span "no power in deception" at bounding box center [488, 369] width 103 height 11
click at [544, 374] on pre "no power in deception" at bounding box center [656, 369] width 442 height 13
click at [623, 398] on pre "Finally learned from this lesson" at bounding box center [656, 395] width 442 height 13
click at [636, 426] on pre "but it's okay, [PERSON_NAME] said... I got you.." at bounding box center [656, 421] width 442 height 13
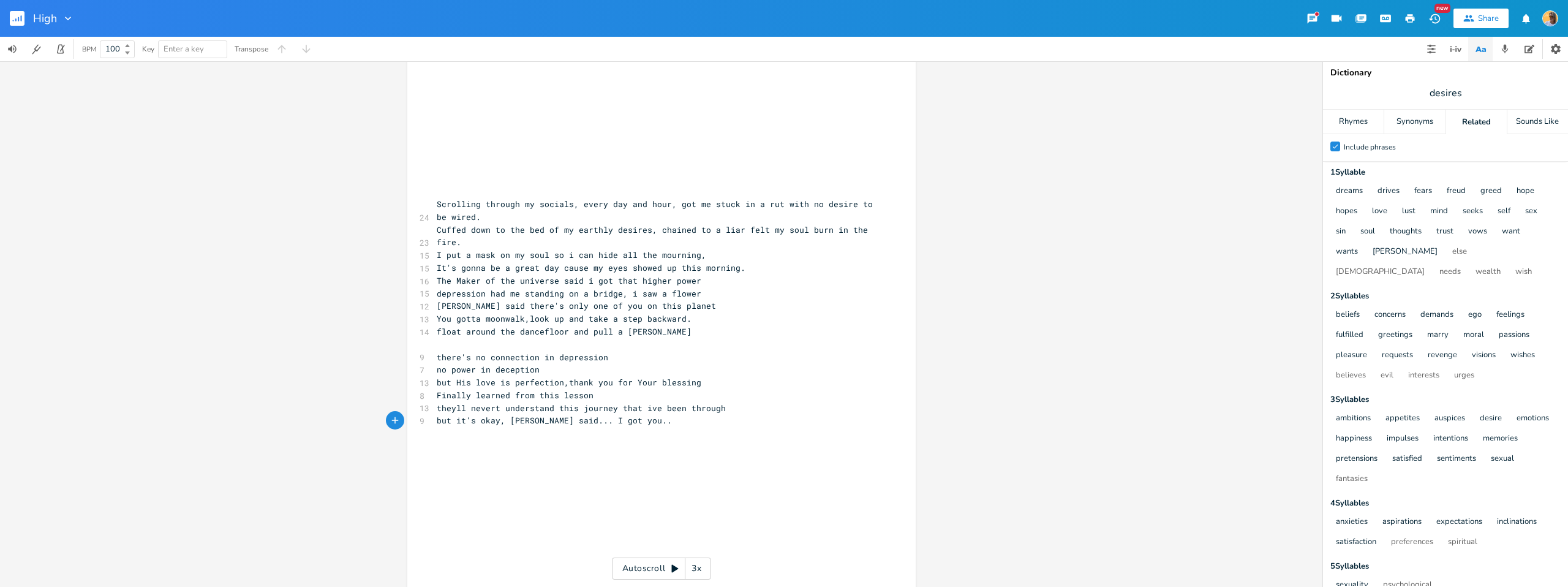
click at [624, 374] on pre "no power in deception" at bounding box center [656, 369] width 442 height 13
click at [534, 355] on span "there's no connection in depression" at bounding box center [522, 357] width 172 height 11
click at [535, 345] on pre "​" at bounding box center [656, 344] width 442 height 13
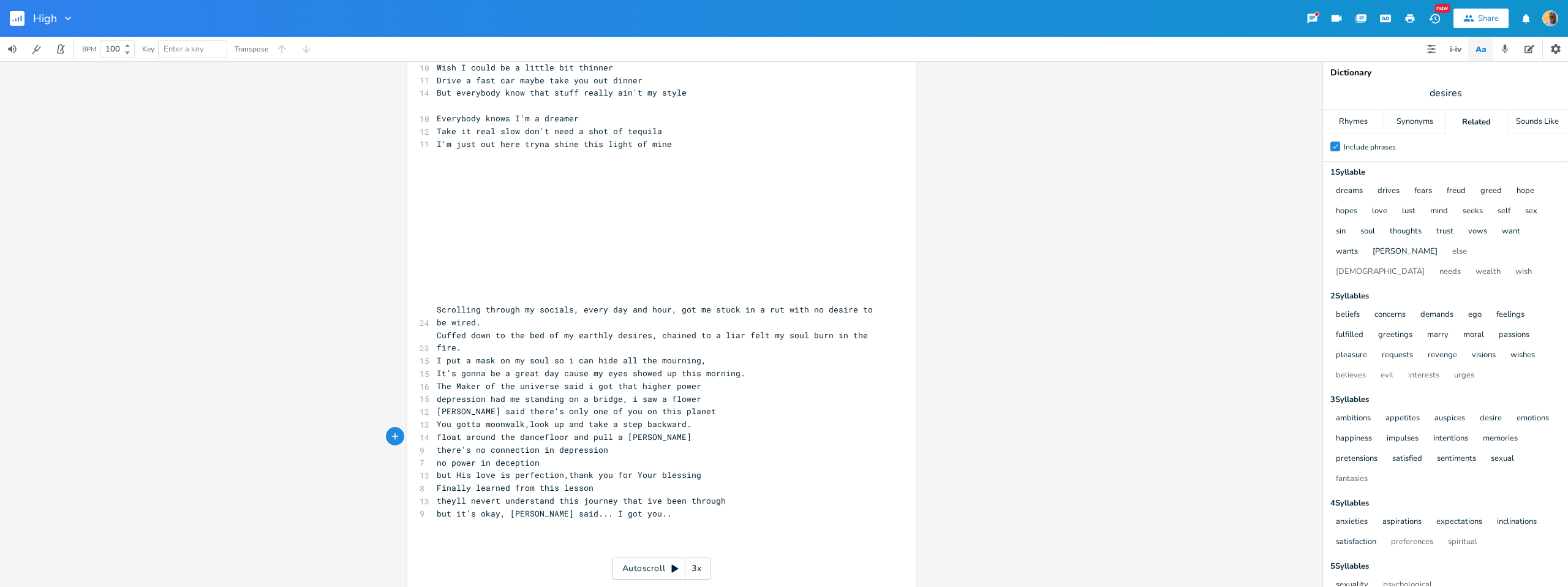
scroll to position [0, 0]
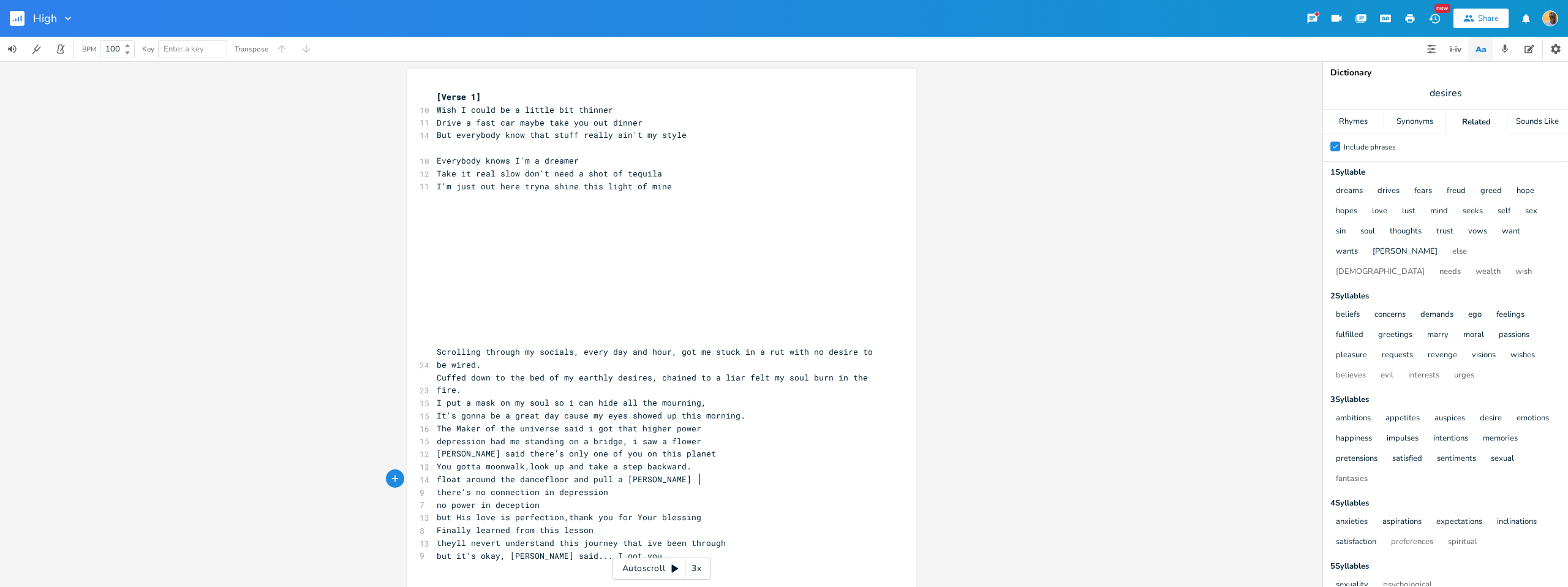
click at [507, 224] on pre "​" at bounding box center [656, 224] width 442 height 13
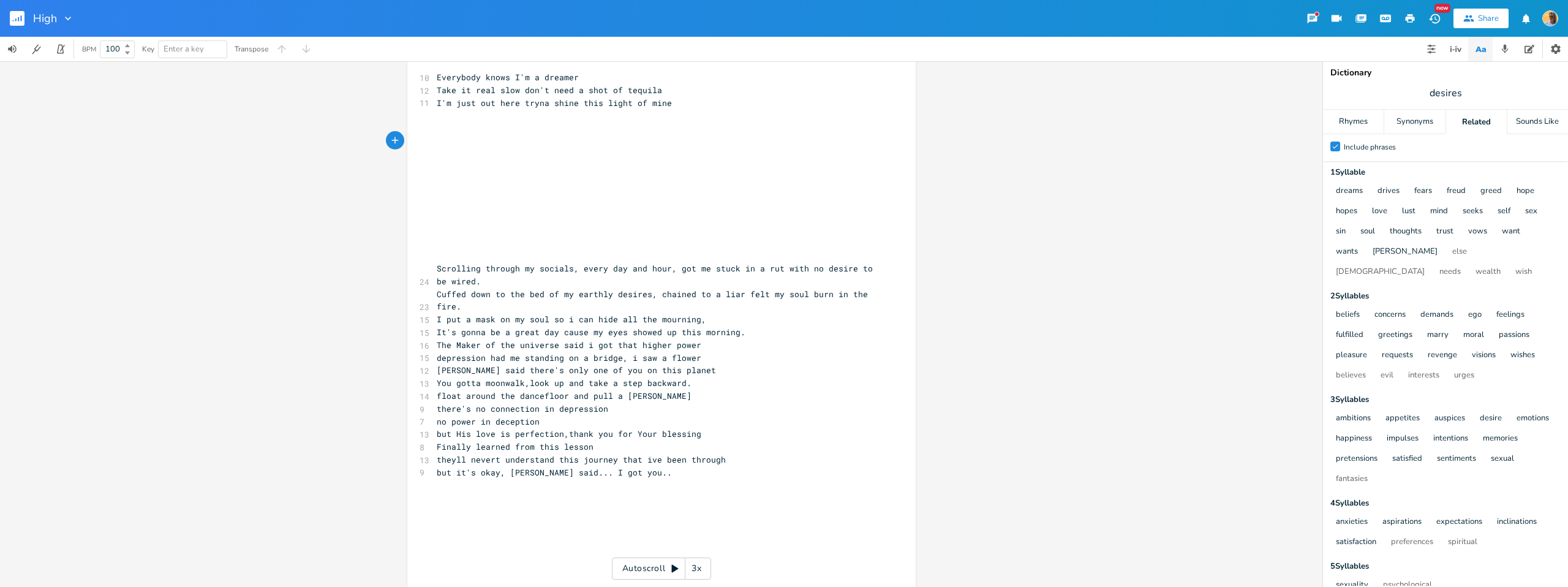
scroll to position [81, 0]
click at [708, 319] on pre "I put a mask on my soul so i can hide all the mourning," at bounding box center [656, 322] width 442 height 13
click at [648, 355] on span "depression had me standing on a bridge, i saw a flower" at bounding box center [569, 360] width 264 height 11
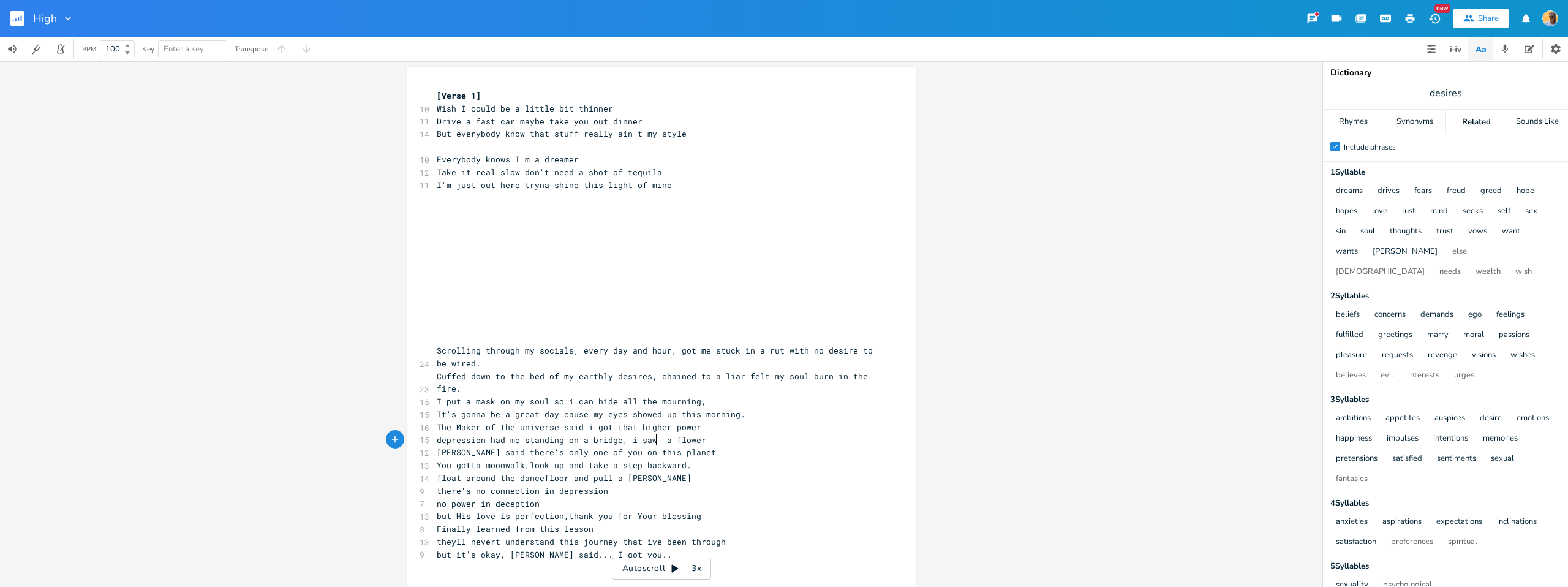
scroll to position [0, 0]
click at [499, 97] on pre "[Verse 1]" at bounding box center [656, 97] width 442 height 13
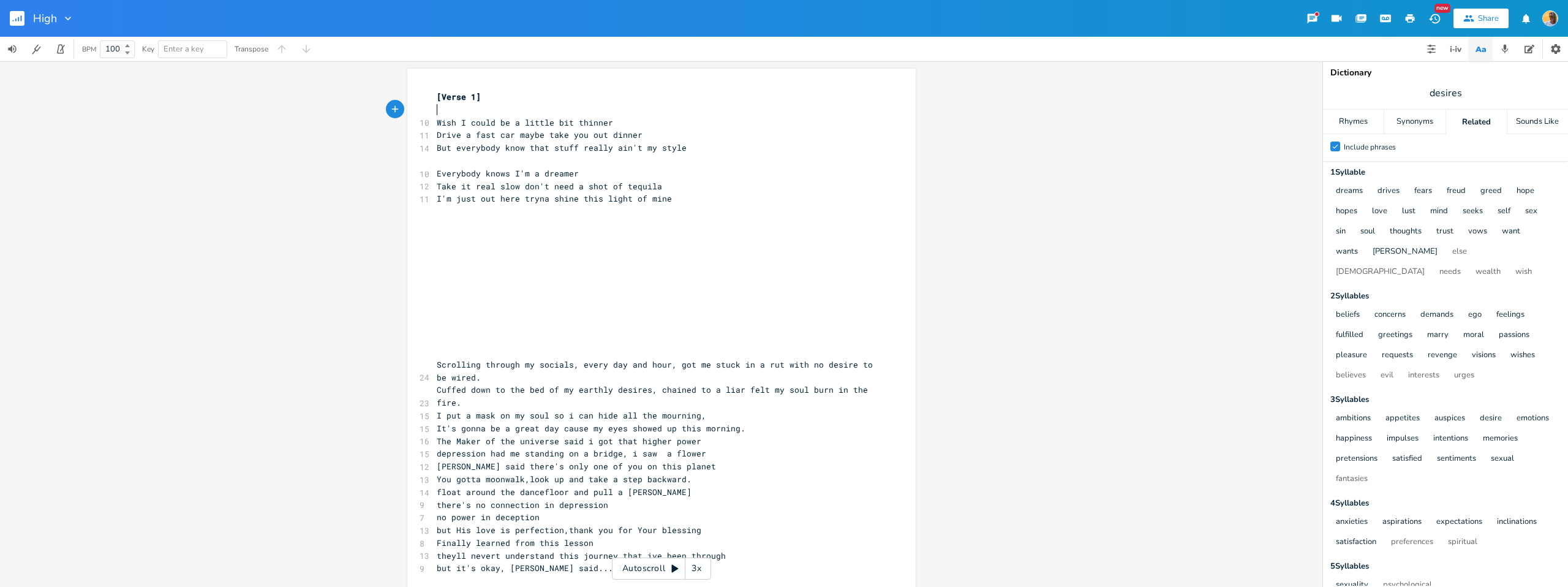
click at [437, 96] on span "[Verse 1]" at bounding box center [458, 97] width 44 height 11
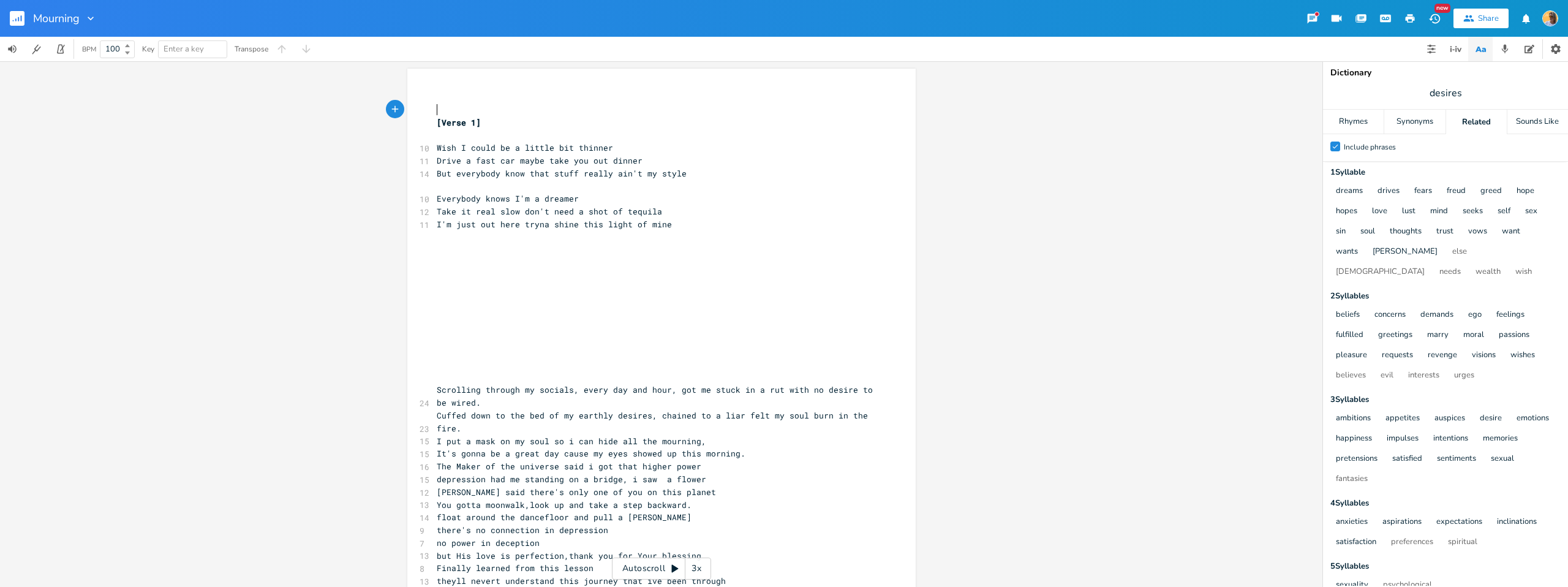
click at [434, 107] on pre "​" at bounding box center [656, 109] width 442 height 13
click at [604, 226] on span "I'm just out here tryna shine this light of mine" at bounding box center [554, 224] width 235 height 11
click at [601, 272] on pre "​" at bounding box center [656, 275] width 442 height 13
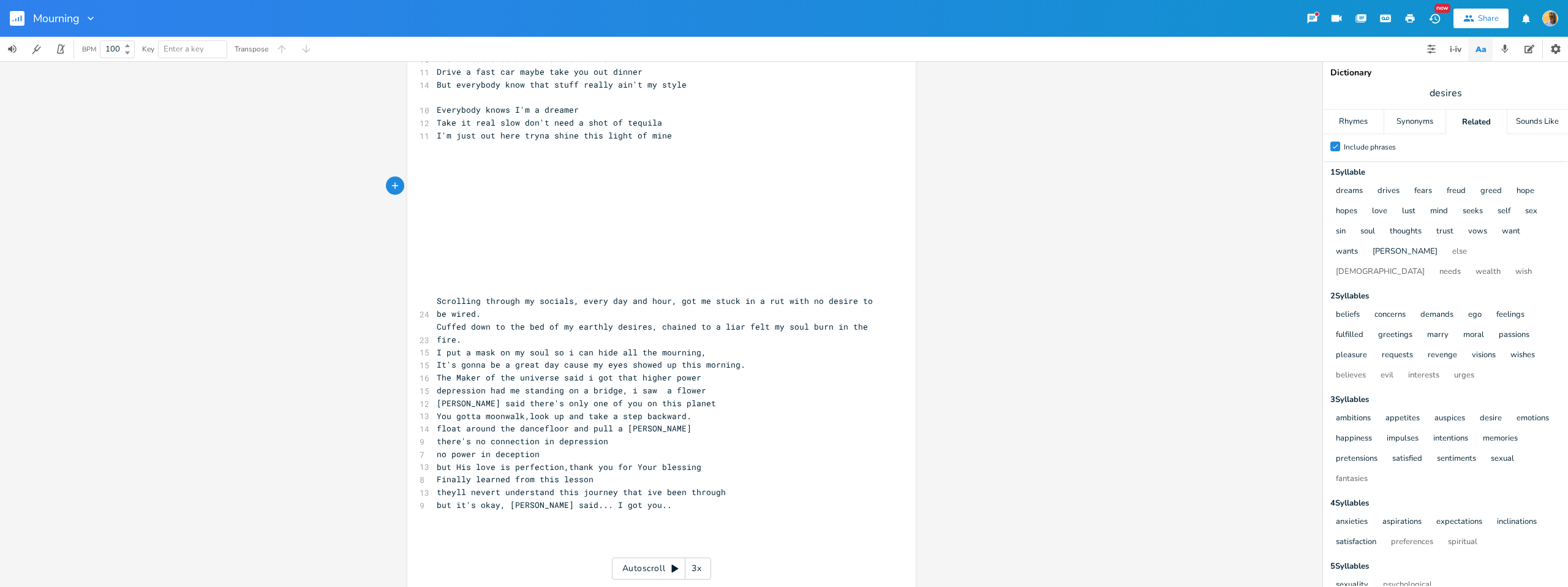
scroll to position [216, 0]
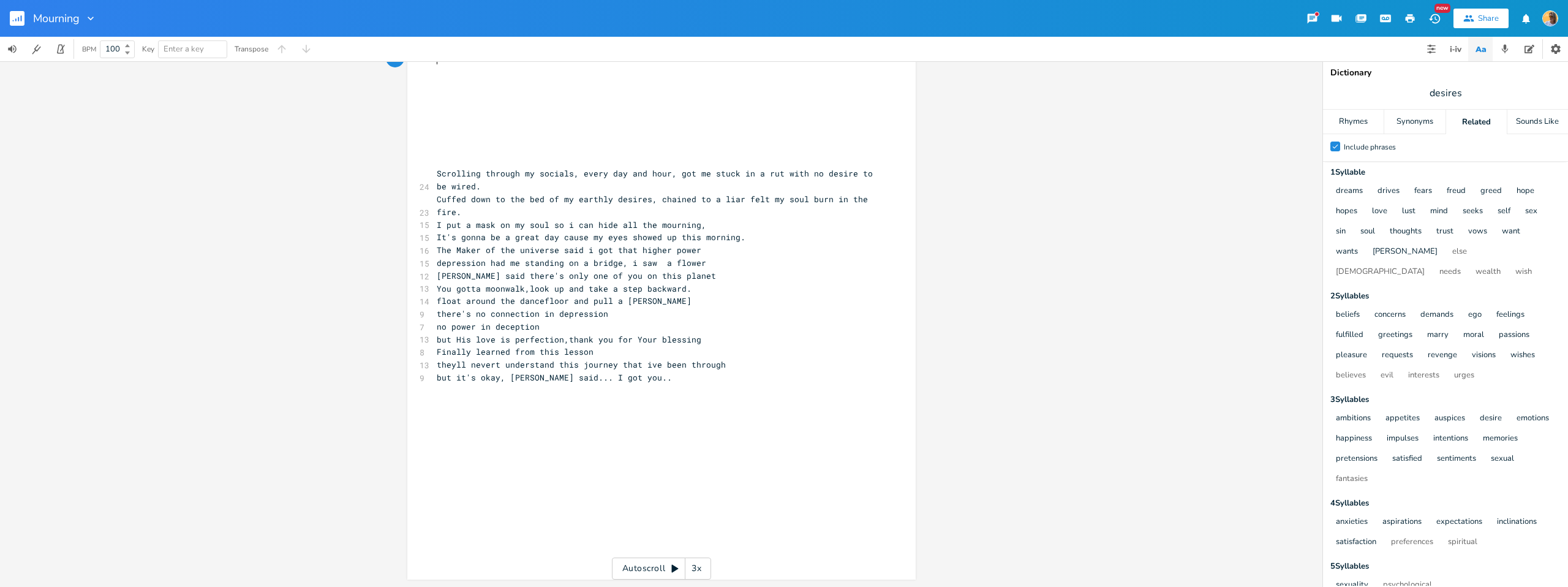
click at [613, 262] on span "depression had me standing on a bridge, i saw a flower" at bounding box center [571, 263] width 270 height 11
click at [621, 265] on span "depression had me standing on a bridge, i saw a flower" at bounding box center [571, 263] width 270 height 11
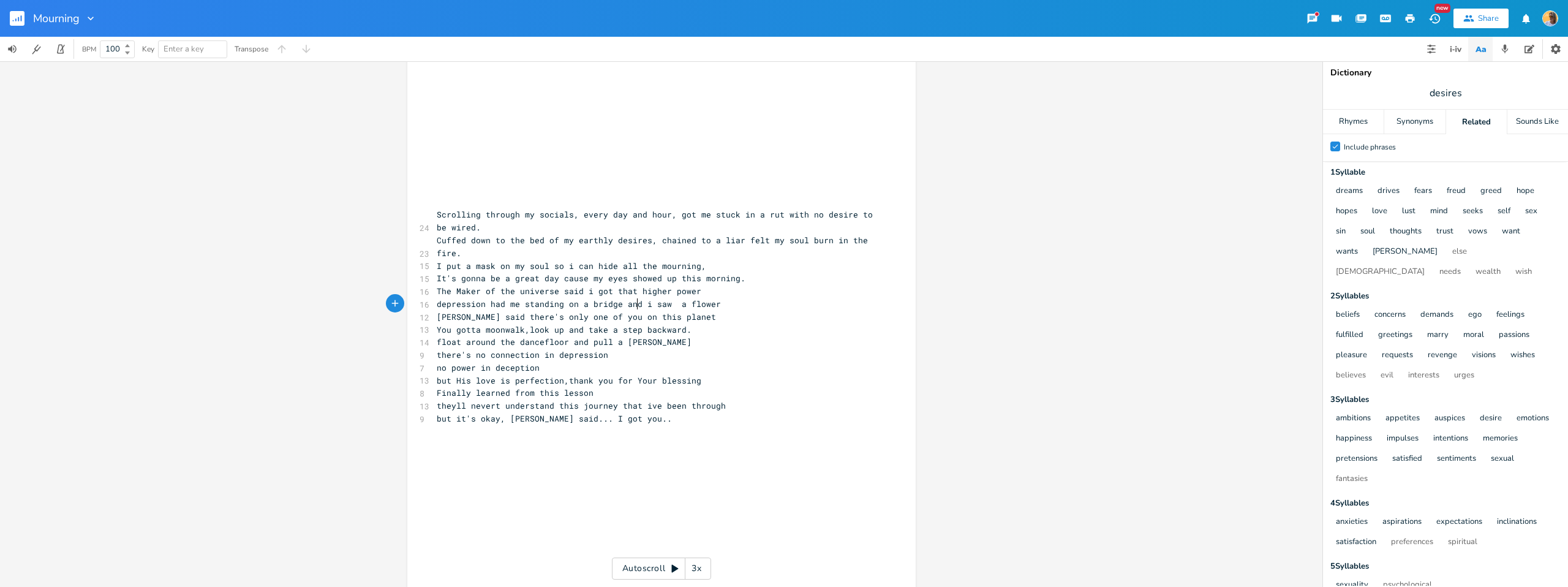
scroll to position [0, 0]
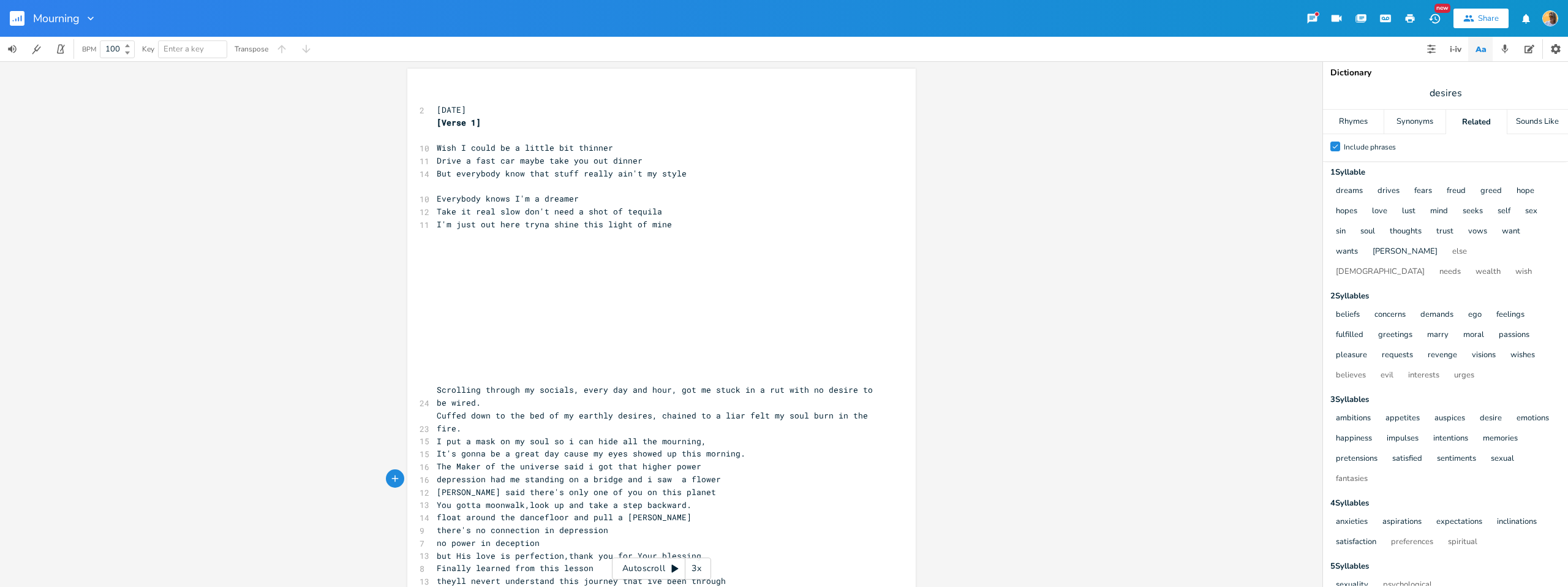
click at [525, 111] on pre "[DATE]" at bounding box center [656, 109] width 442 height 13
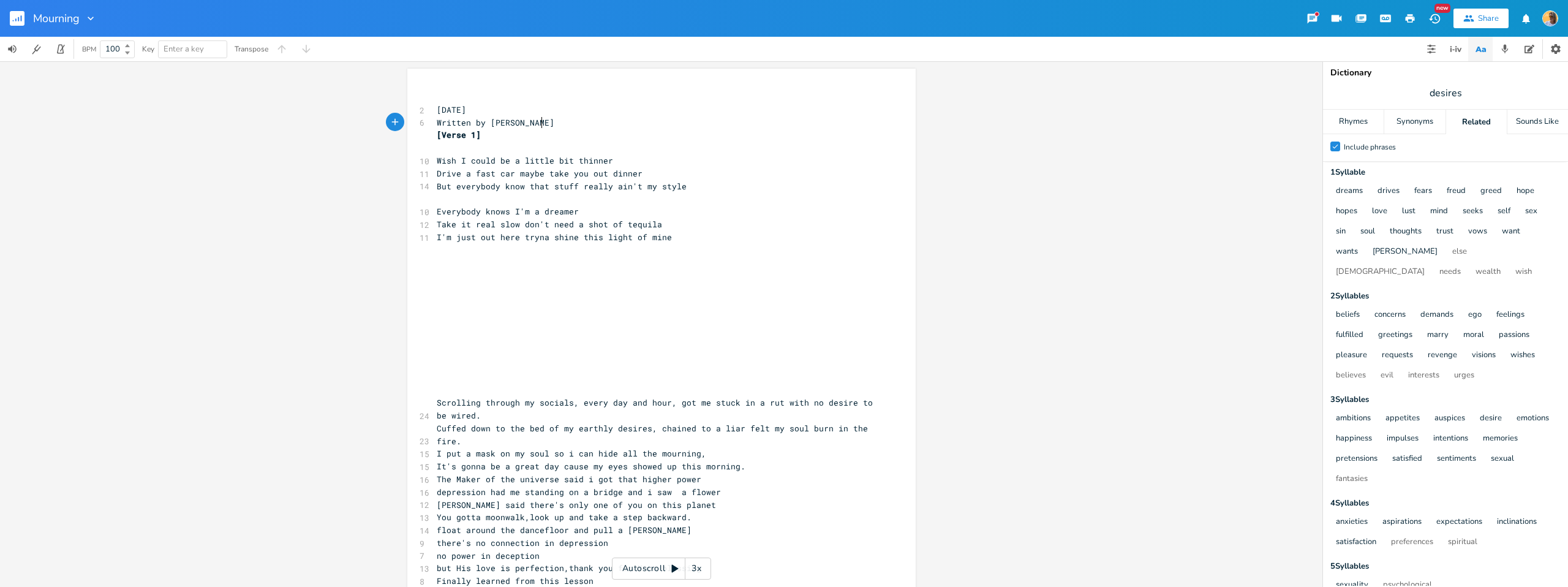
scroll to position [0, 87]
click at [1120, 189] on div "Written by [PERSON_NAME] x ​ 2 [DATE] 6 Written by [PERSON_NAME] [Verse 1] ​ 10…" at bounding box center [661, 325] width 1322 height 526
